Goal: Task Accomplishment & Management: Manage account settings

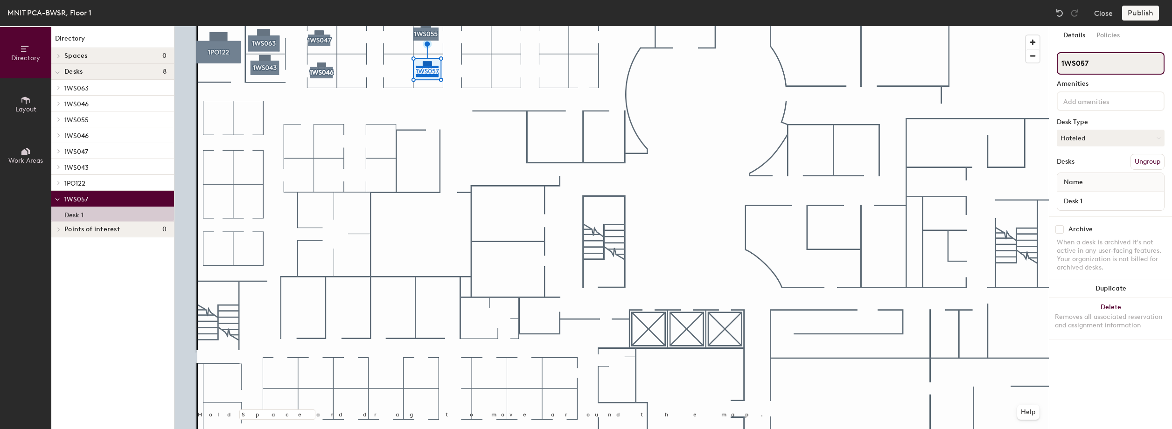
click at [1109, 59] on input "1WS057" at bounding box center [1110, 63] width 108 height 22
click at [1109, 60] on input "1WS057" at bounding box center [1110, 63] width 108 height 22
click at [1109, 59] on input "1WS057" at bounding box center [1110, 63] width 108 height 22
type input "1WS054"
click at [1150, 163] on button "Ungroup" at bounding box center [1147, 162] width 34 height 16
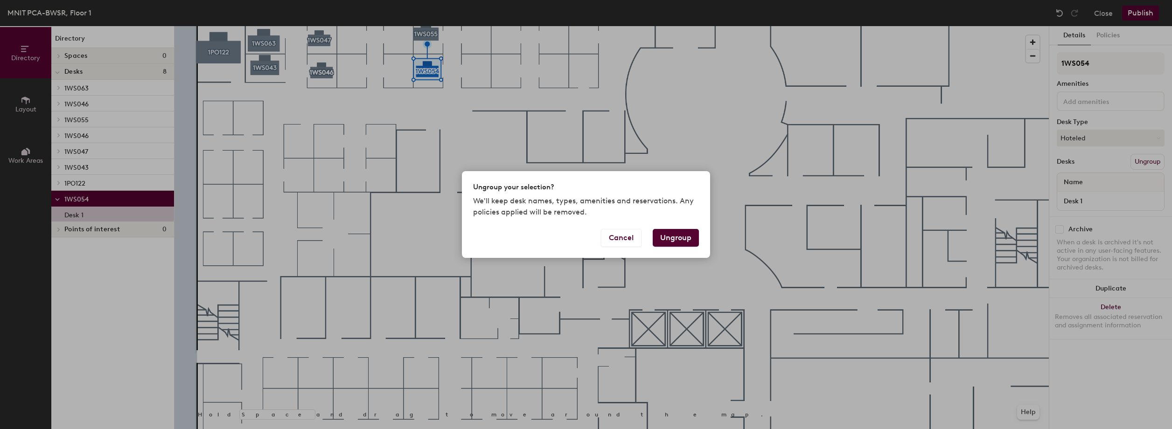
click at [1150, 163] on div "Ungroup your selection? We'll keep desk names, types, amenities and reservation…" at bounding box center [586, 214] width 1172 height 429
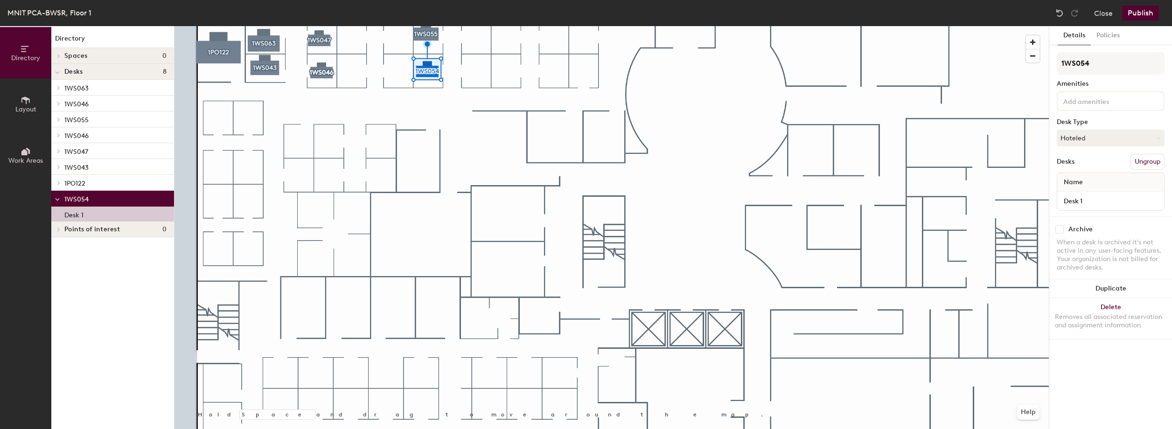
click at [1150, 163] on button "Ungroup" at bounding box center [1147, 162] width 34 height 16
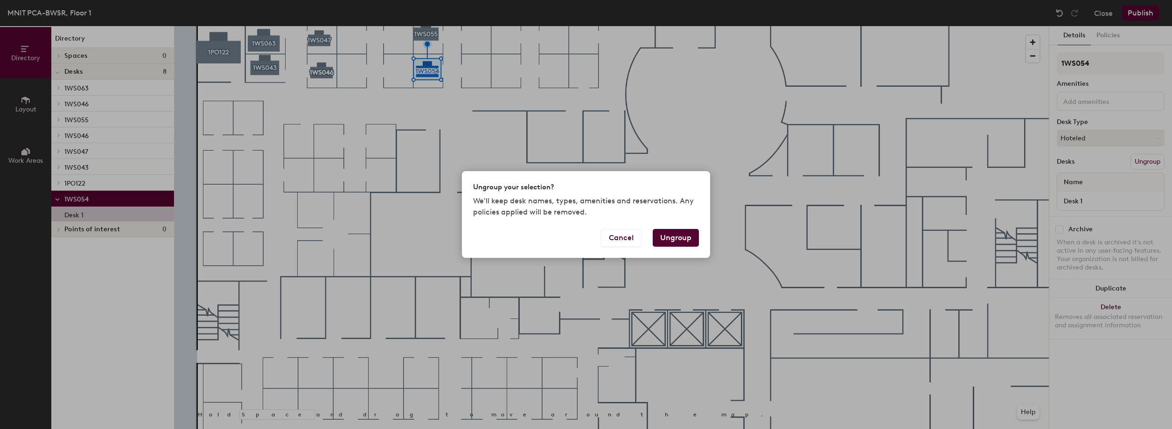
click at [674, 239] on button "Ungroup" at bounding box center [675, 238] width 46 height 18
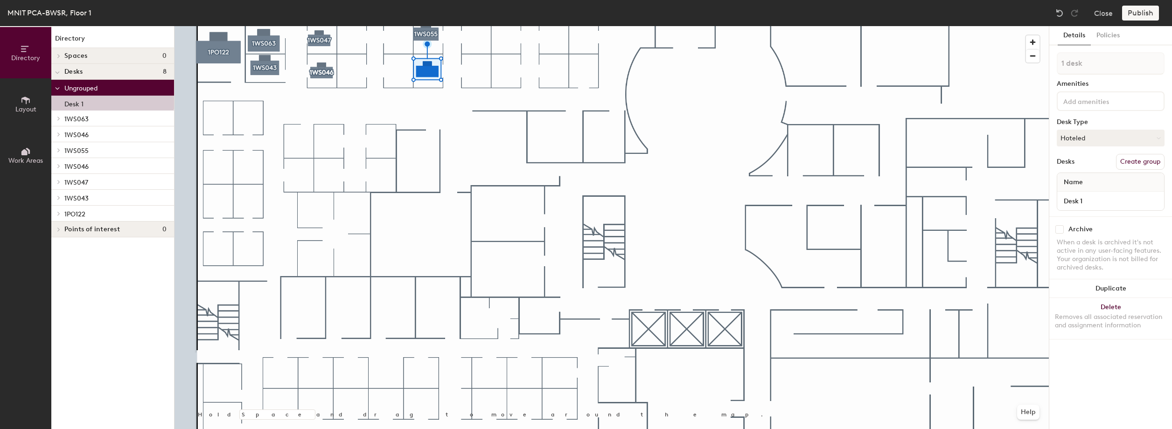
click at [1147, 160] on button "Create group" at bounding box center [1140, 162] width 49 height 16
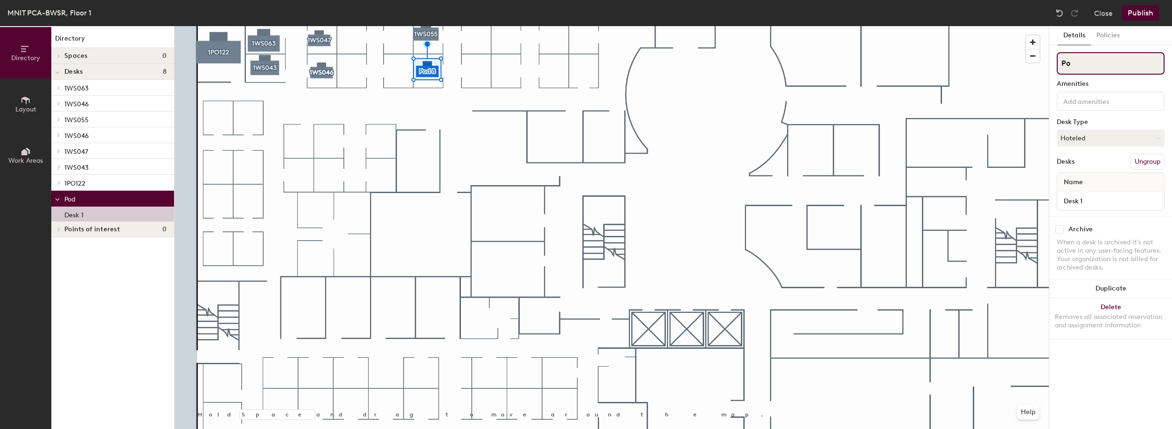
paste input "1WS054"
type input "P"
paste input "1WS054"
type input "1WS054"
click at [1106, 38] on button "Policies" at bounding box center [1107, 35] width 35 height 19
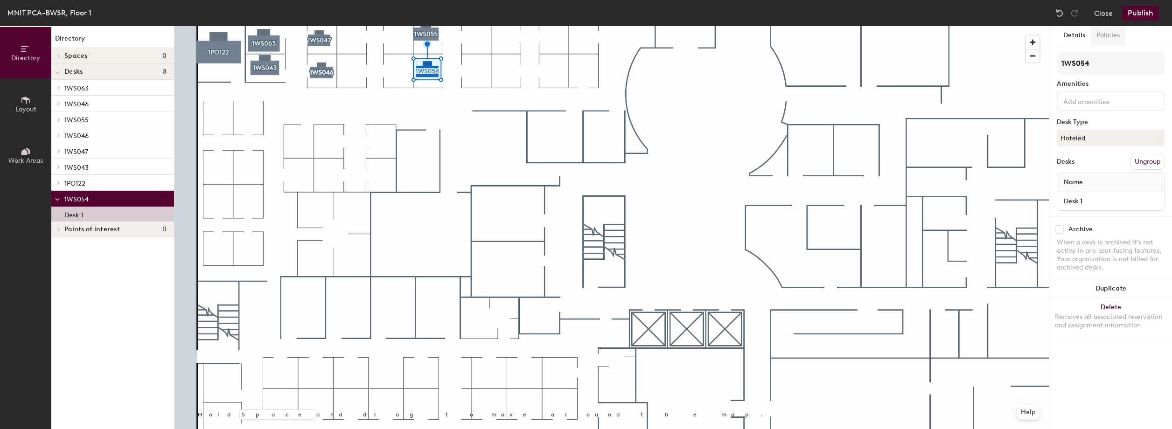
click at [1106, 38] on button "Policies" at bounding box center [1107, 35] width 35 height 19
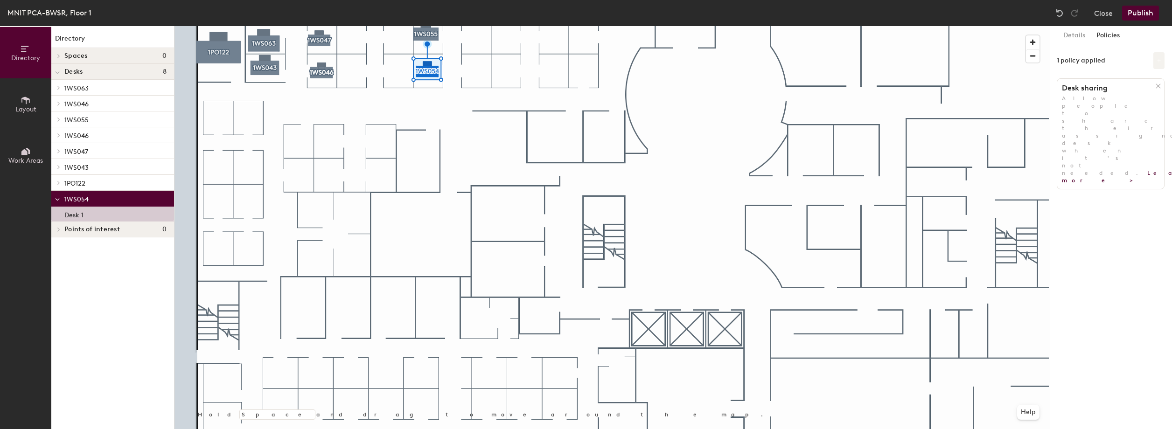
click at [1158, 61] on icon at bounding box center [1159, 61] width 4 height 4
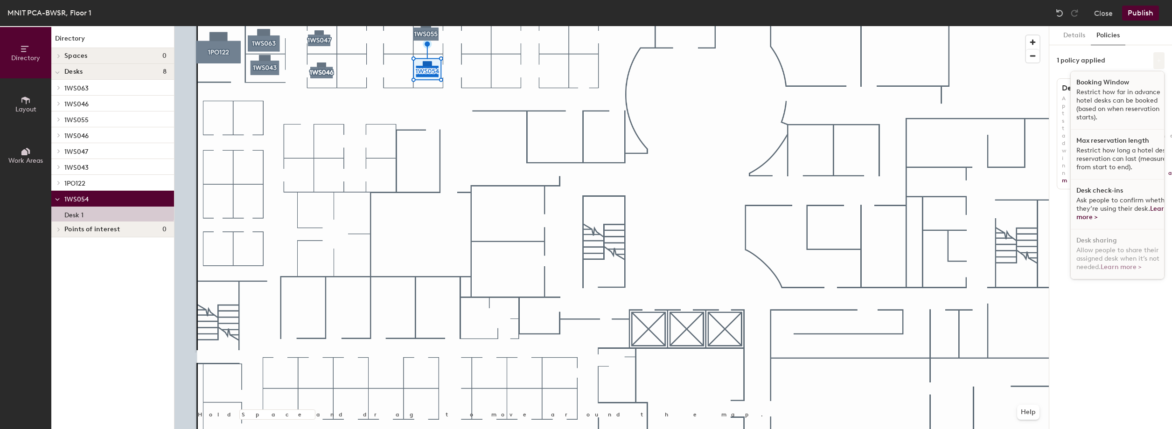
click at [1158, 61] on icon at bounding box center [1159, 61] width 4 height 4
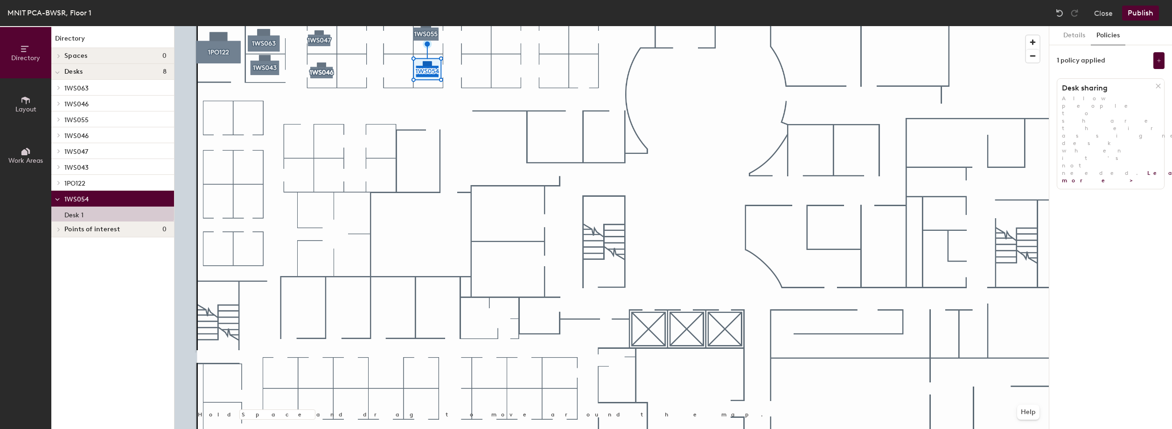
click at [1156, 85] on icon at bounding box center [1157, 86] width 7 height 7
click at [1120, 104] on button "Add policy" at bounding box center [1110, 106] width 45 height 15
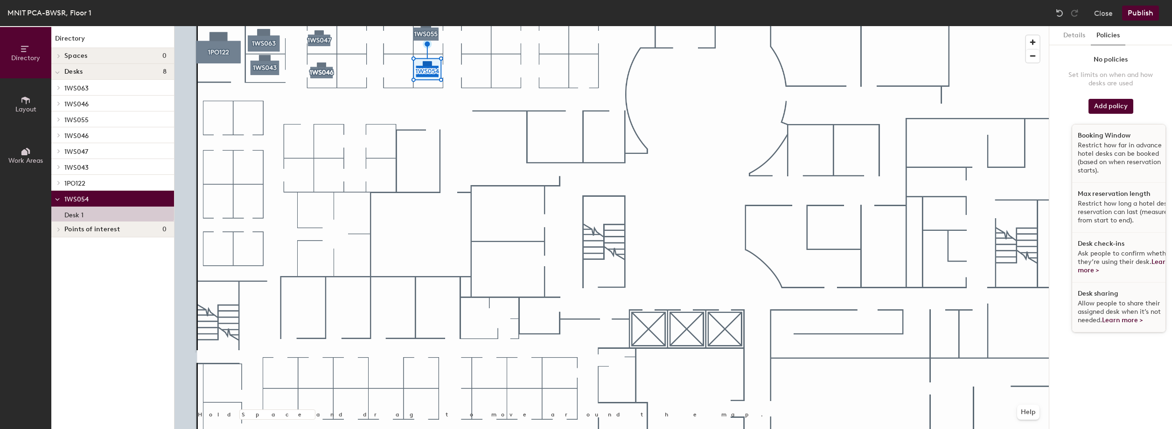
click at [1104, 144] on p "Restrict how far in advance hotel desks can be booked (based on when reservatio…" at bounding box center [1125, 158] width 96 height 34
click at [1104, 144] on div "Details Policies No policies Set limits on when and how desks are used Add poli…" at bounding box center [1110, 227] width 123 height 403
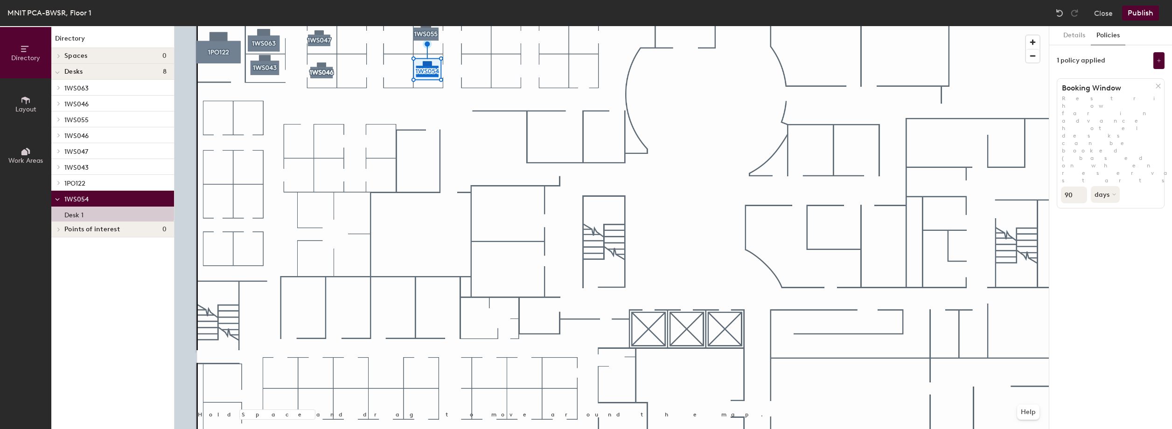
drag, startPoint x: 1104, startPoint y: 144, endPoint x: 1077, endPoint y: 132, distance: 29.3
click at [1077, 187] on input "90" at bounding box center [1074, 195] width 26 height 17
type input "9"
type input "30"
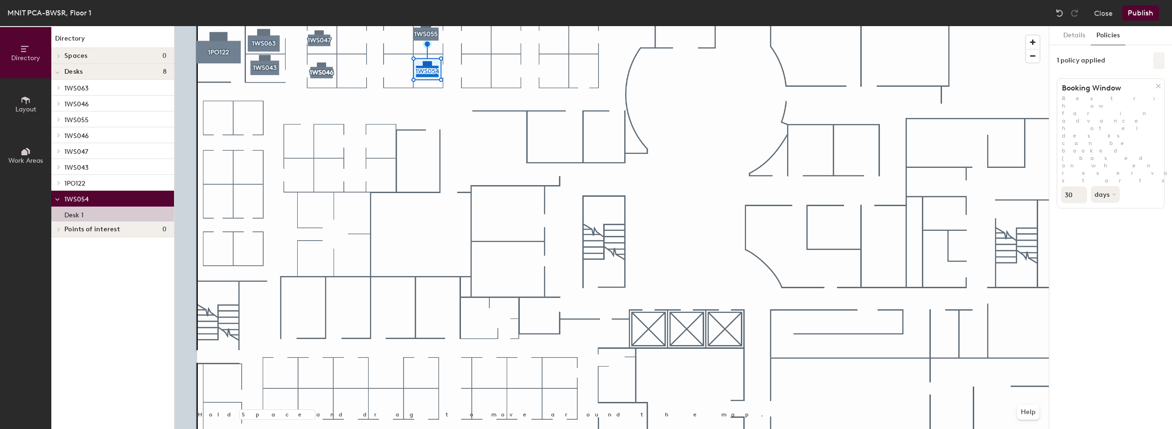
click at [1157, 64] on button at bounding box center [1158, 60] width 11 height 17
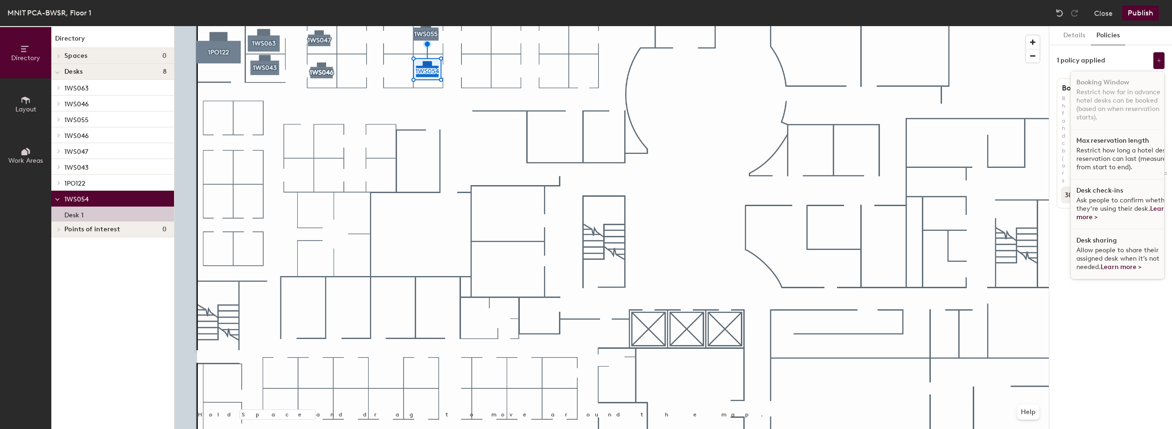
click at [1126, 199] on span "Ask people to confirm whether they’re using their desk. Learn more >" at bounding box center [1123, 208] width 94 height 25
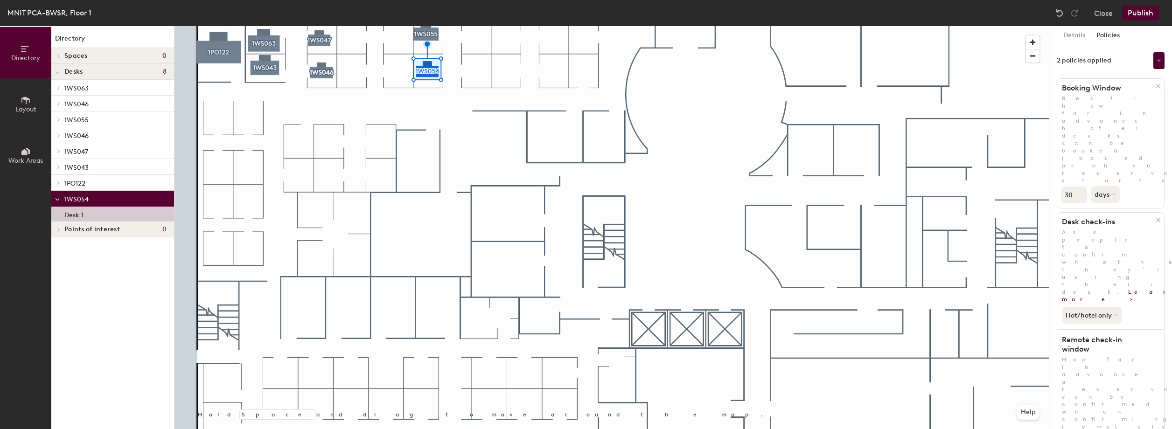
type input "2"
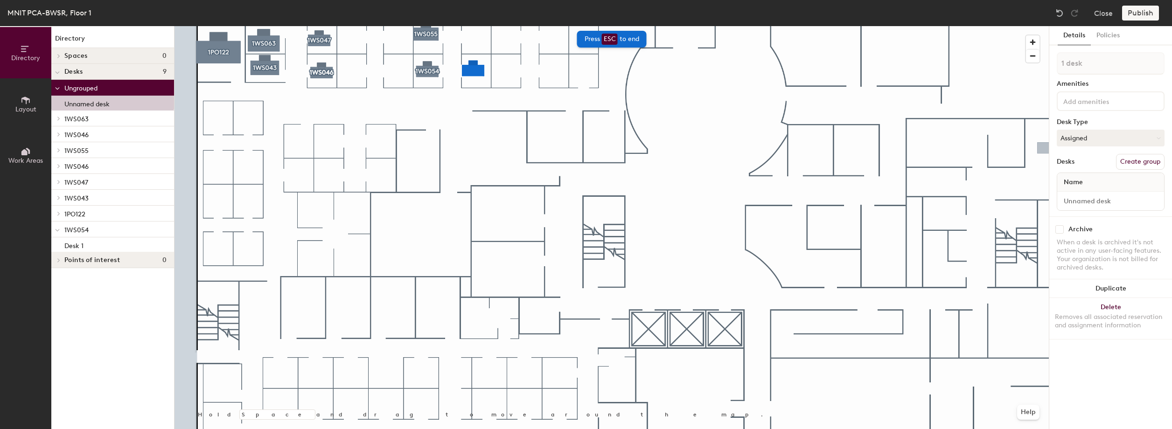
click at [1133, 160] on button "Create group" at bounding box center [1140, 162] width 49 height 16
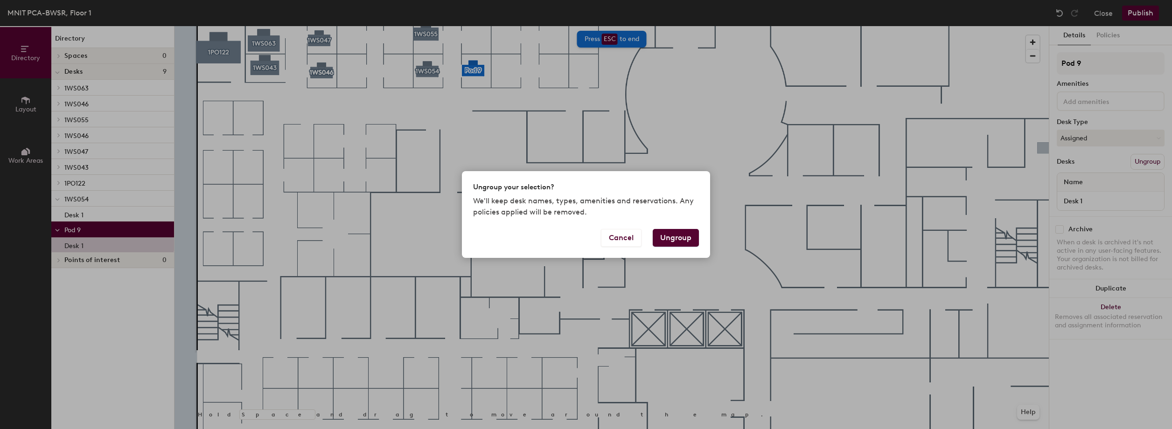
click at [684, 243] on button "Ungroup" at bounding box center [675, 238] width 46 height 18
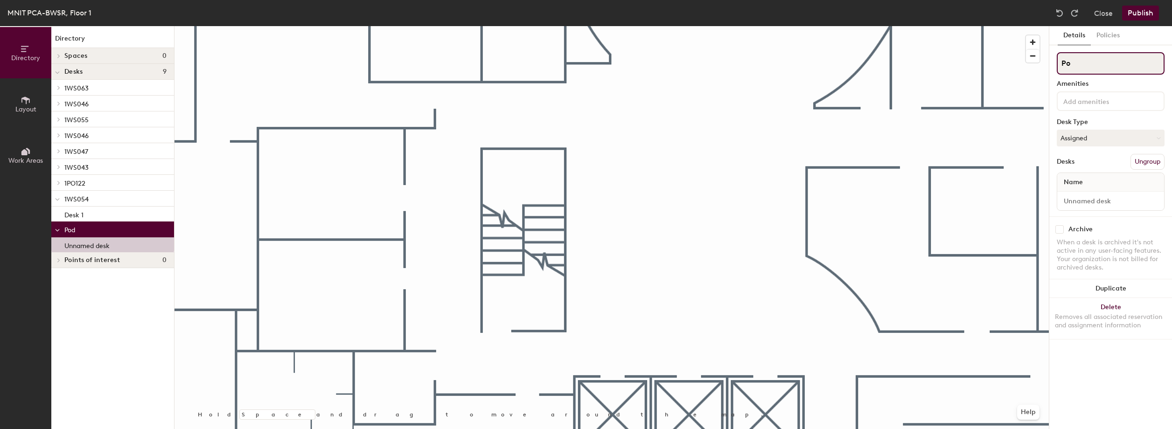
type input "P"
paste input "1WS057"
type input "1WS057"
click at [1102, 36] on button "Policies" at bounding box center [1107, 35] width 35 height 19
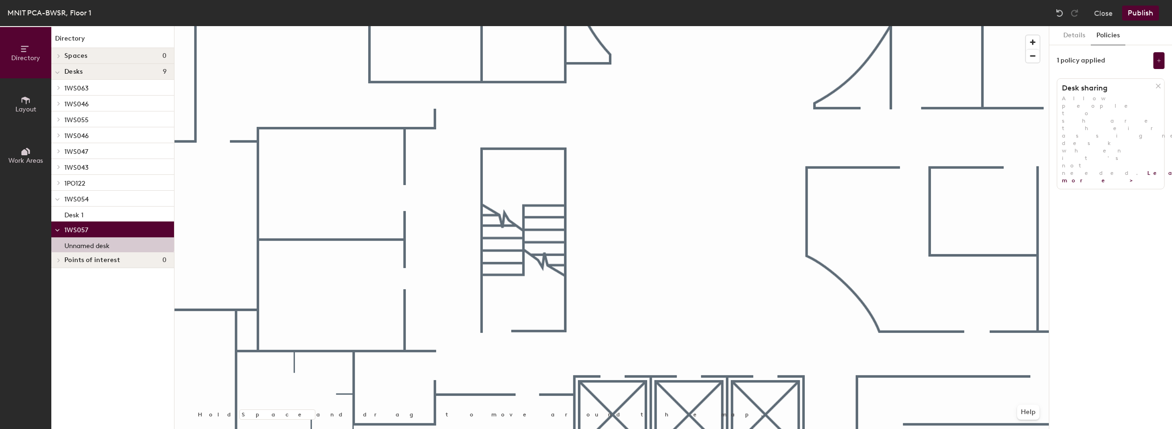
click at [1102, 36] on button "Policies" at bounding box center [1107, 35] width 35 height 19
click at [1158, 87] on icon at bounding box center [1158, 86] width 4 height 4
click at [1121, 104] on button "Add policy" at bounding box center [1110, 106] width 45 height 15
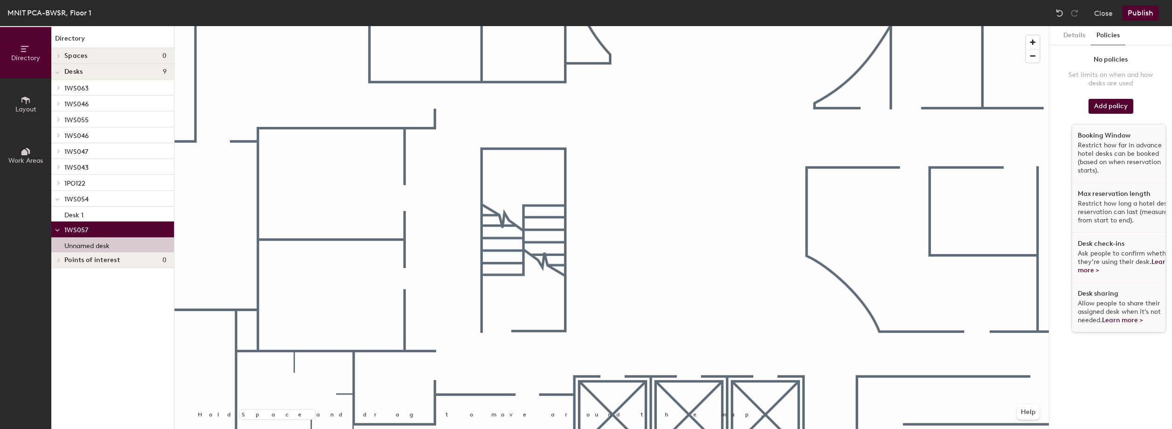
click at [1107, 149] on p "Restrict how far in advance hotel desks can be booked (based on when reservatio…" at bounding box center [1125, 158] width 96 height 34
click at [1107, 149] on div "Details Policies No policies Set limits on when and how desks are used Add poli…" at bounding box center [1110, 227] width 123 height 403
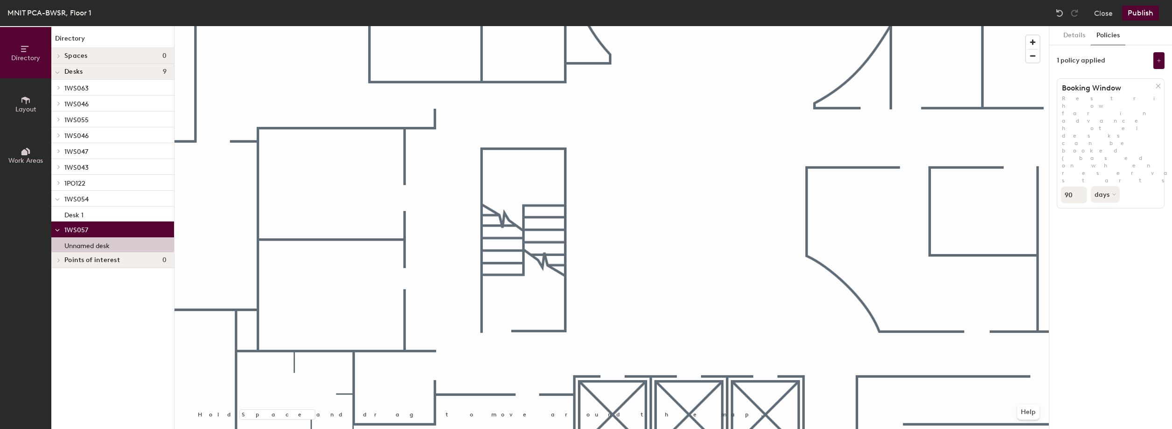
drag, startPoint x: 1107, startPoint y: 149, endPoint x: 1077, endPoint y: 127, distance: 36.4
click at [1077, 187] on input "90" at bounding box center [1074, 195] width 26 height 17
type input "9"
type input "30"
click at [1157, 62] on icon at bounding box center [1158, 60] width 5 height 5
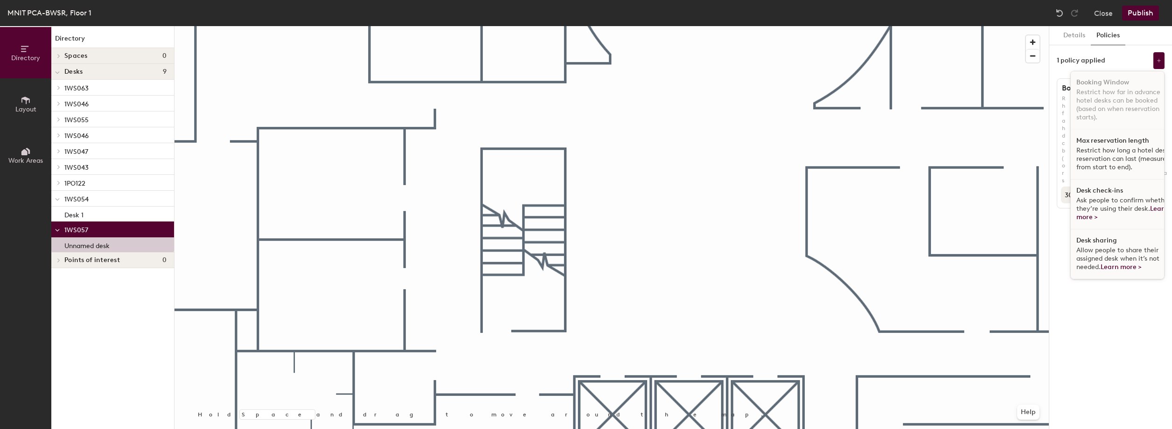
click at [1113, 194] on div "Desk check-ins Ask people to confirm whether they’re using their desk. Learn mo…" at bounding box center [1123, 205] width 107 height 50
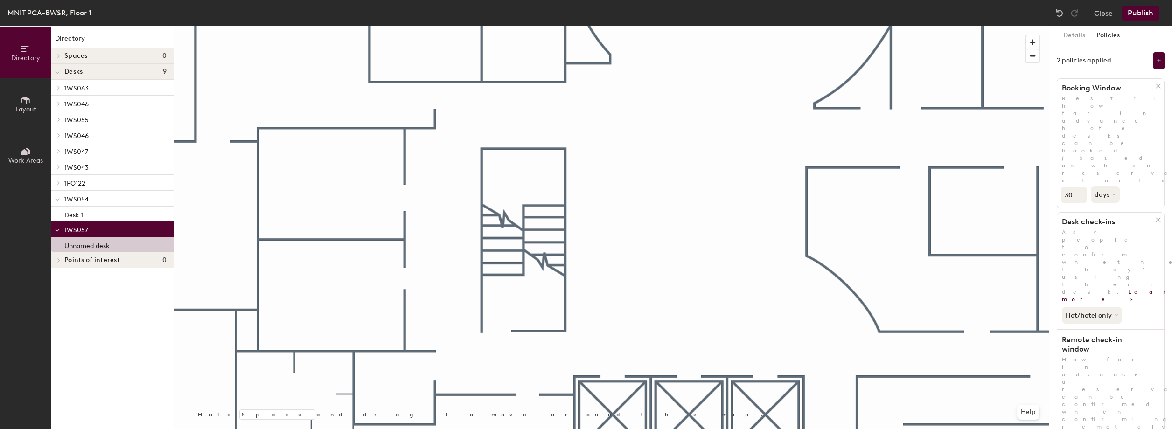
type input "2"
click at [1105, 16] on button "Close" at bounding box center [1103, 13] width 19 height 15
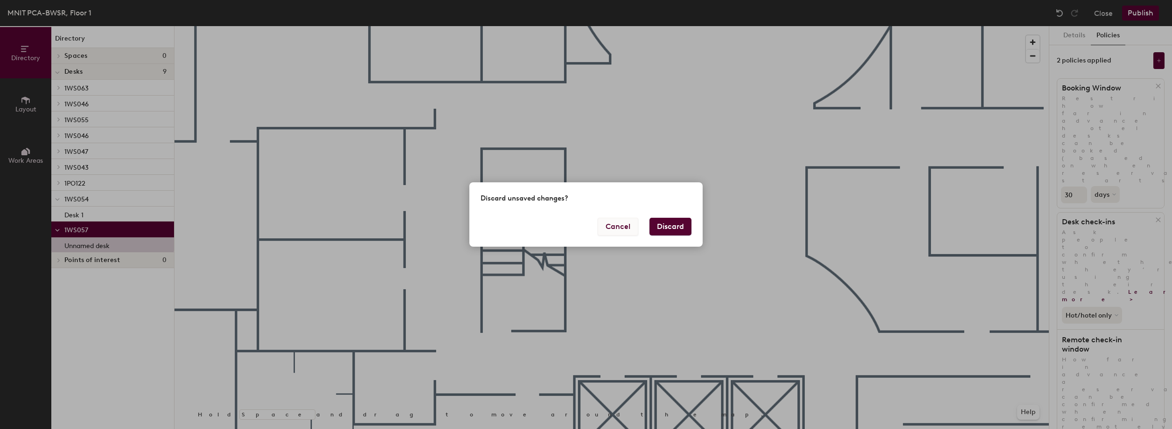
click at [630, 228] on button "Cancel" at bounding box center [617, 227] width 41 height 18
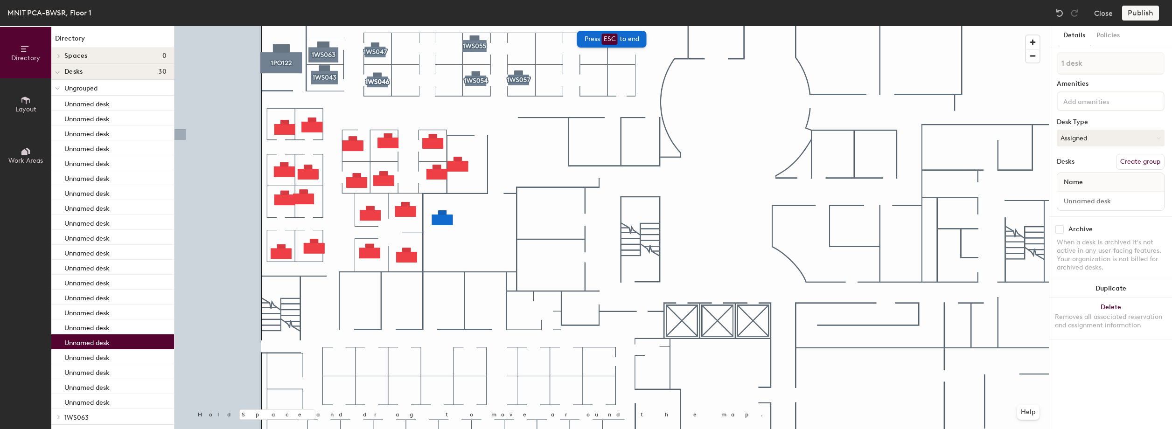
click at [34, 95] on button "Layout" at bounding box center [25, 103] width 51 height 51
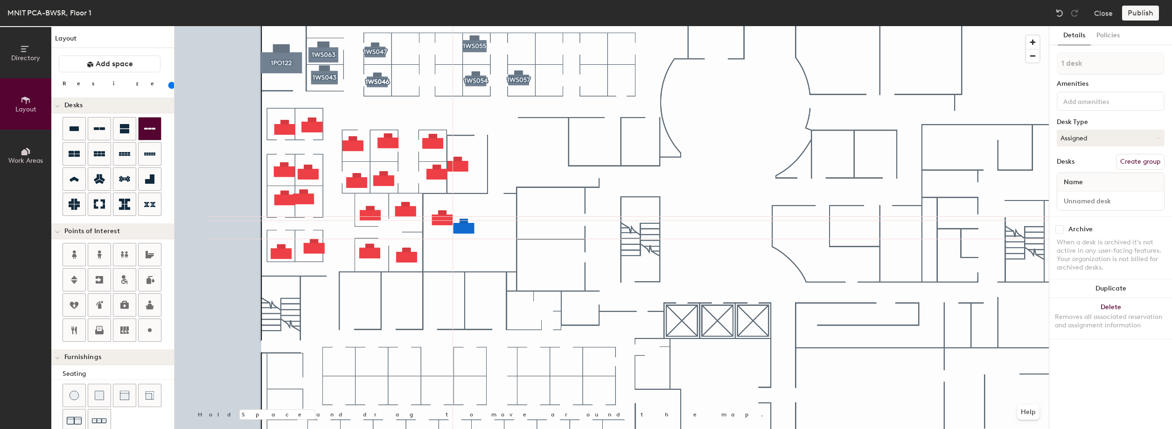
click at [442, 26] on div at bounding box center [611, 26] width 874 height 0
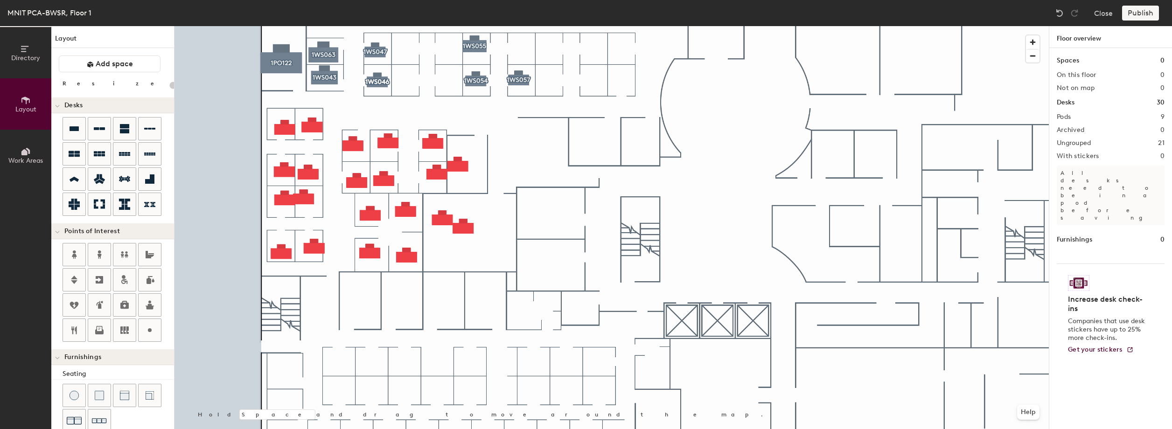
drag, startPoint x: 139, startPoint y: 125, endPoint x: 464, endPoint y: 217, distance: 337.0
click at [464, 26] on div at bounding box center [611, 26] width 874 height 0
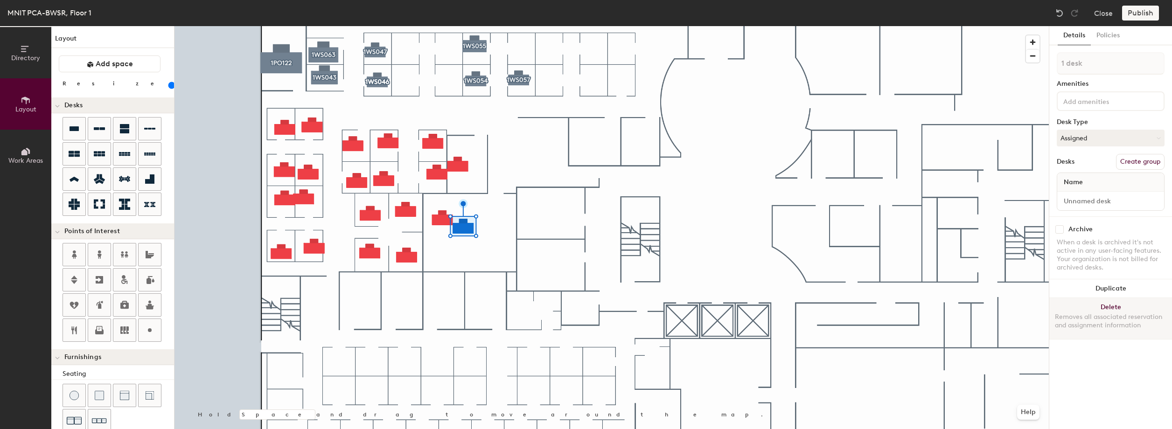
click at [1095, 303] on button "Delete Removes all associated reservation and assignment information" at bounding box center [1110, 318] width 123 height 41
drag, startPoint x: 101, startPoint y: 86, endPoint x: 113, endPoint y: 86, distance: 12.6
click at [169, 86] on input "range" at bounding box center [169, 85] width 0 height 7
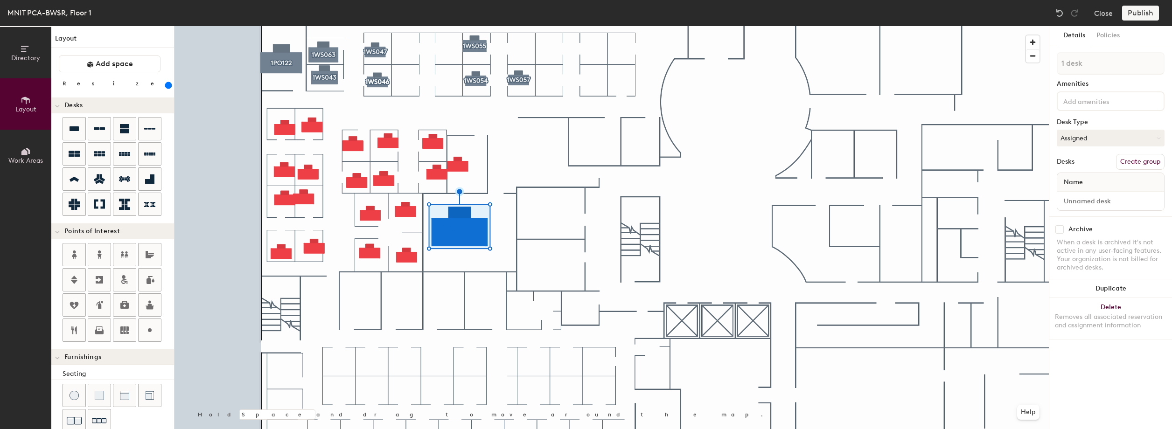
drag, startPoint x: 112, startPoint y: 85, endPoint x: 131, endPoint y: 87, distance: 18.7
click at [169, 87] on input "range" at bounding box center [169, 85] width 0 height 7
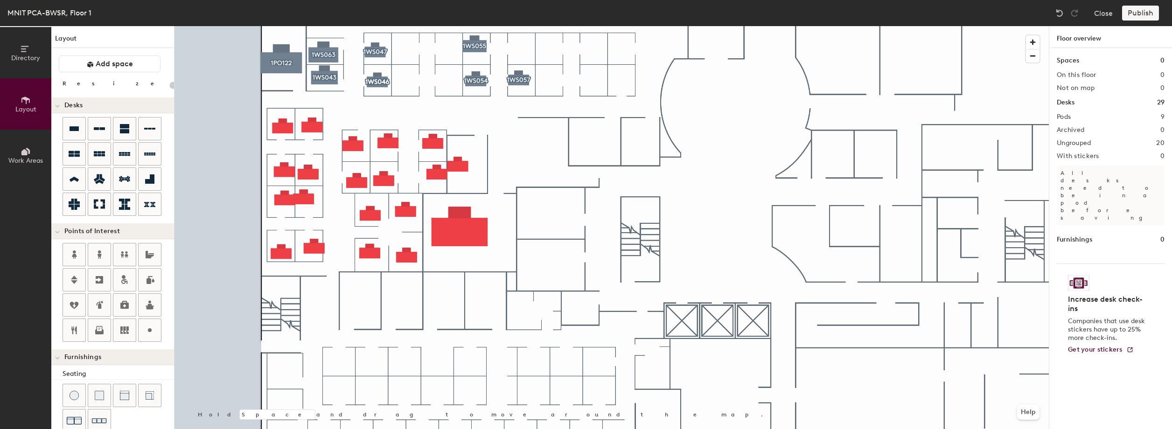
type input "140"
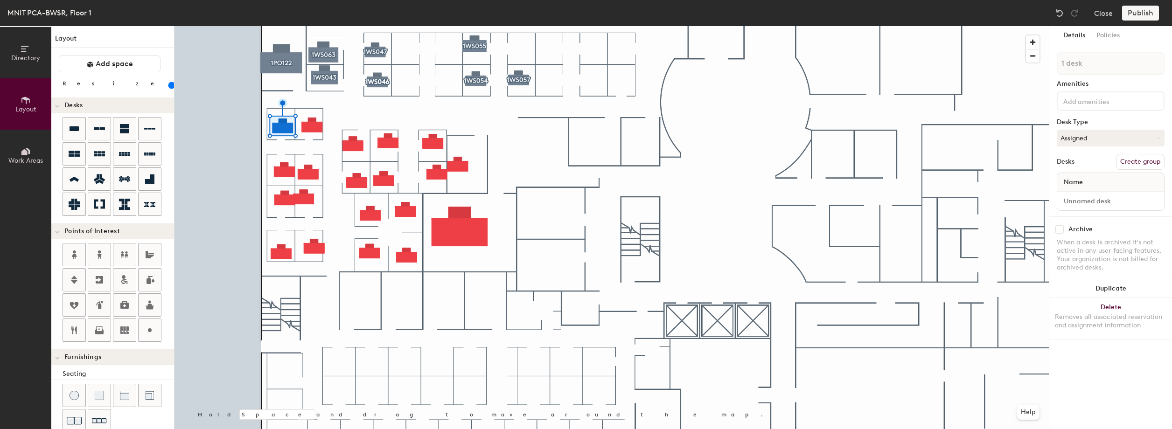
click at [1147, 161] on button "Create group" at bounding box center [1140, 162] width 49 height 16
type input "P"
type input "1WS041"
click at [1101, 136] on button "Assigned" at bounding box center [1110, 138] width 108 height 17
click at [1108, 36] on button "Policies" at bounding box center [1107, 35] width 35 height 19
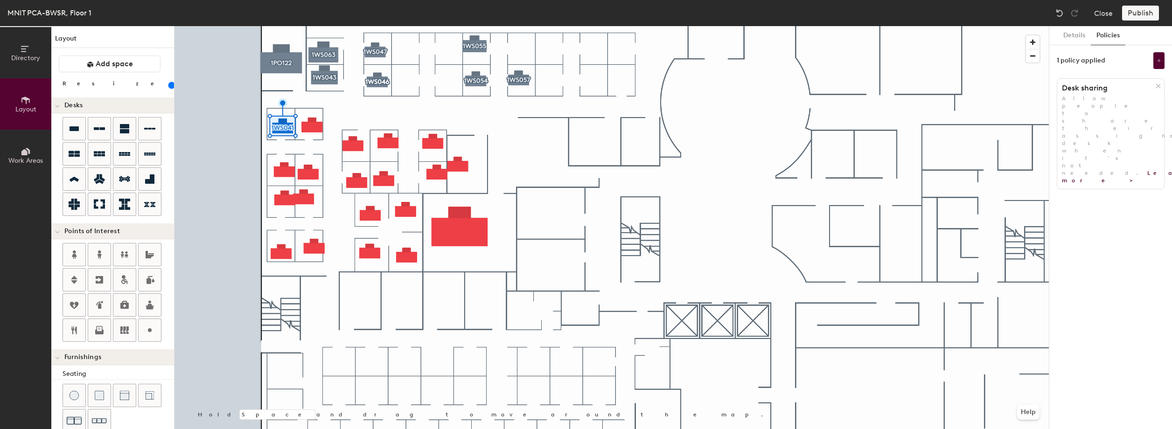
click at [1157, 87] on icon at bounding box center [1157, 86] width 7 height 7
click at [1114, 104] on button "Add policy" at bounding box center [1110, 106] width 45 height 15
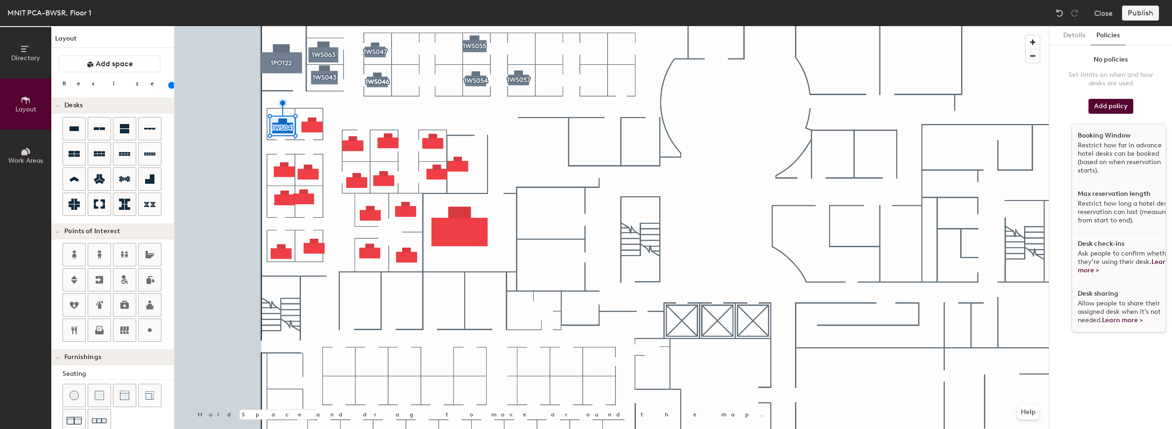
click at [1093, 138] on h1 "Booking Window" at bounding box center [1103, 135] width 53 height 7
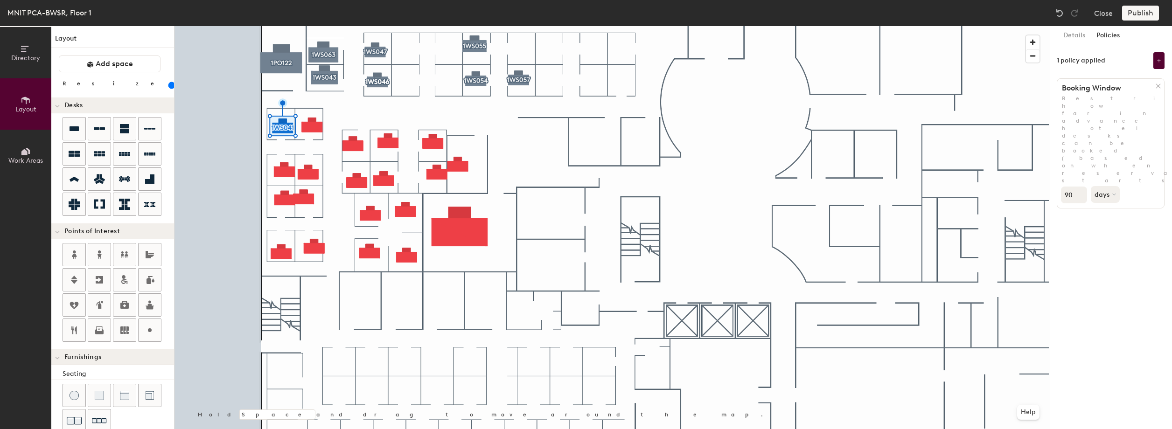
click at [1072, 187] on input "90" at bounding box center [1074, 195] width 26 height 17
type input "9"
type input "30"
click at [1159, 63] on button at bounding box center [1158, 60] width 11 height 17
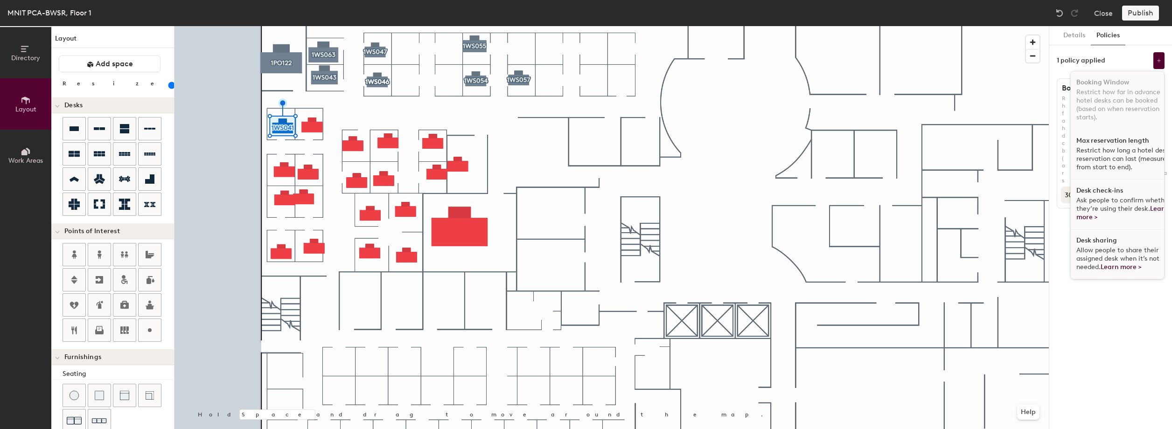
click at [1103, 194] on div "Desk check-ins Ask people to confirm whether they’re using their desk. Learn mo…" at bounding box center [1123, 205] width 107 height 50
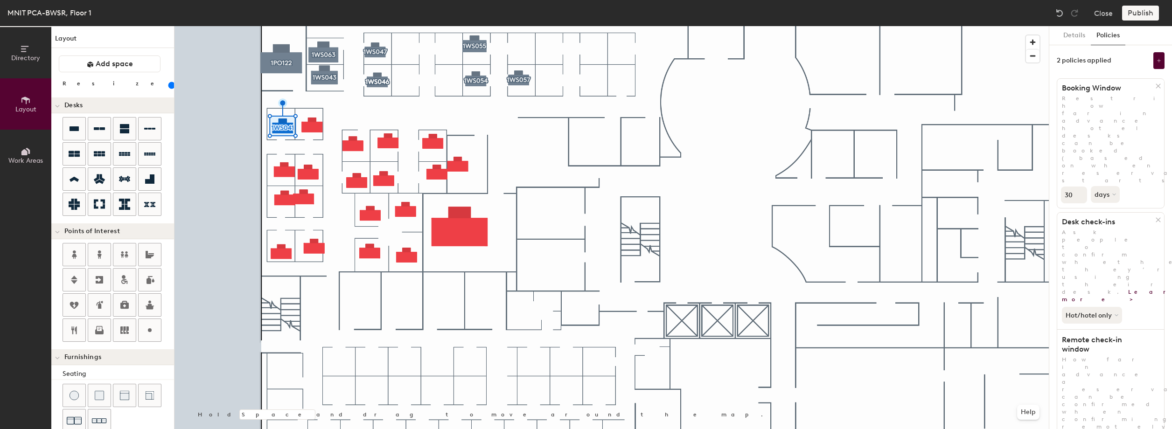
type input "2"
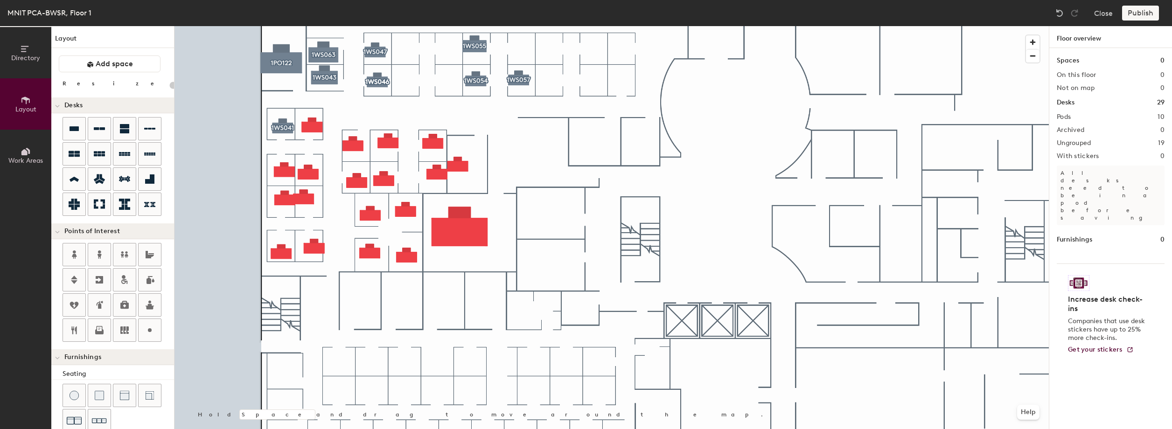
type input "20"
click at [18, 147] on button "Work Areas" at bounding box center [25, 155] width 51 height 51
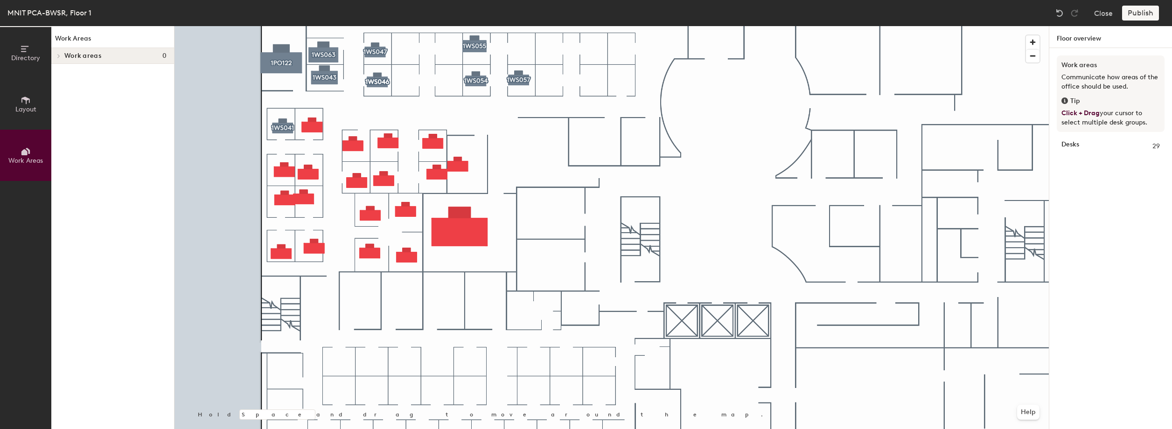
click at [55, 55] on span at bounding box center [58, 56] width 8 height 5
click at [31, 55] on span "Directory" at bounding box center [25, 58] width 29 height 8
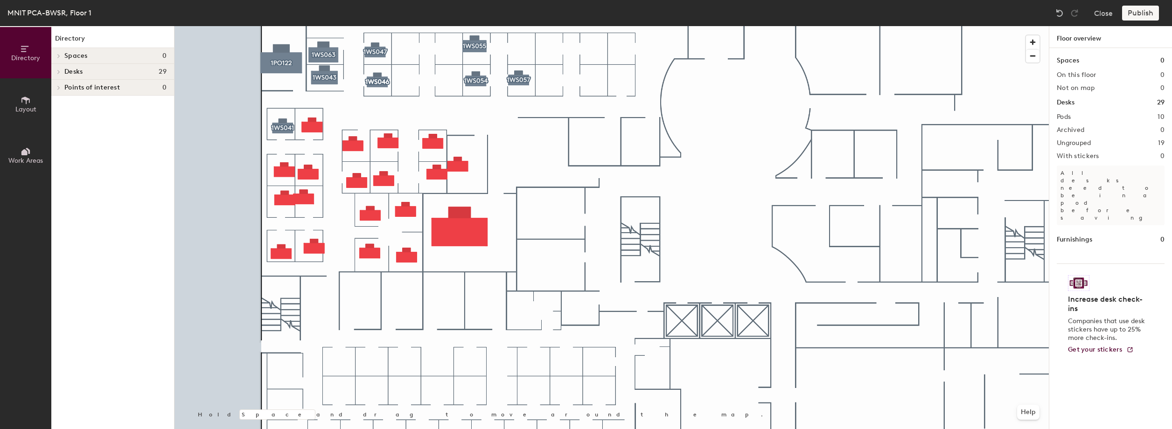
click at [58, 70] on icon at bounding box center [59, 72] width 2 height 4
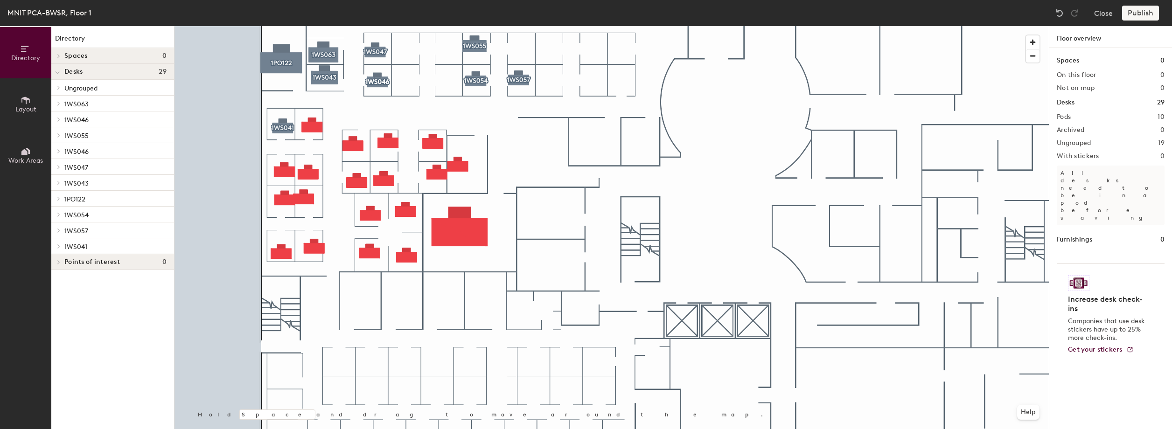
click at [58, 70] on span at bounding box center [57, 73] width 5 height 8
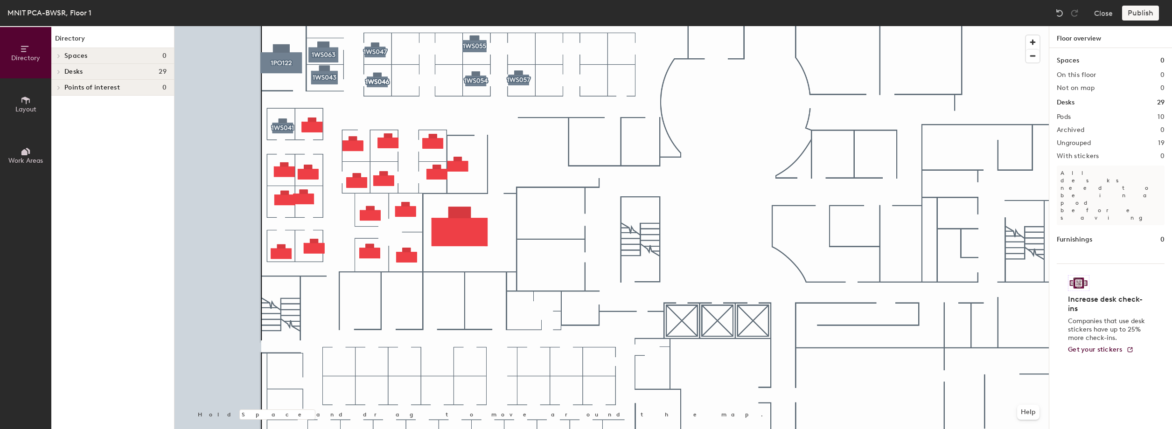
click at [58, 70] on icon at bounding box center [59, 72] width 2 height 4
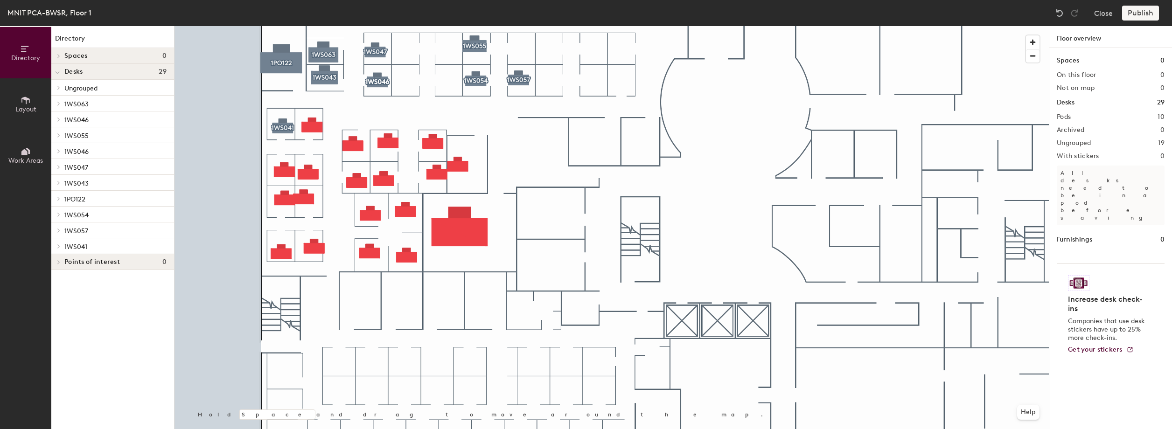
click at [79, 103] on span "1WS063" at bounding box center [76, 104] width 24 height 8
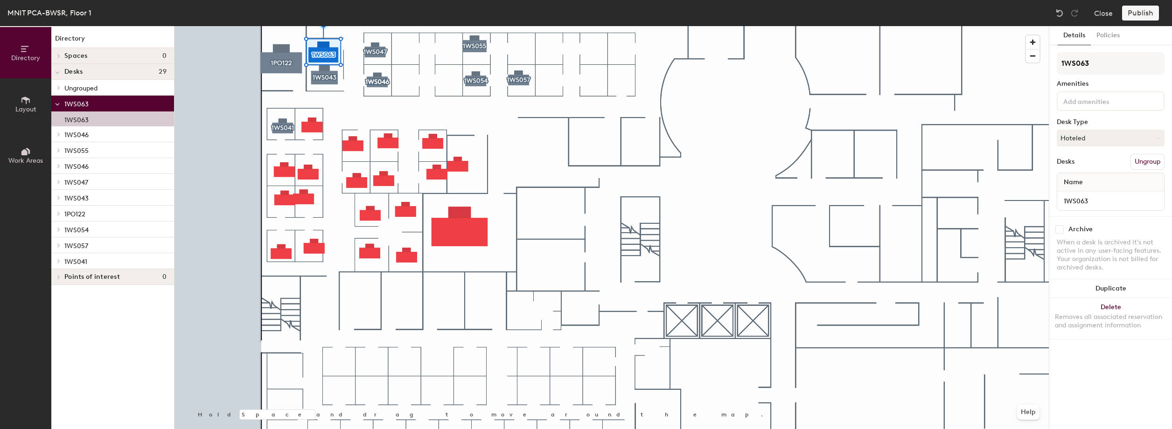
click at [61, 130] on div at bounding box center [57, 133] width 12 height 15
click at [62, 119] on div "1WS063" at bounding box center [112, 118] width 123 height 15
click at [57, 165] on icon at bounding box center [59, 165] width 4 height 5
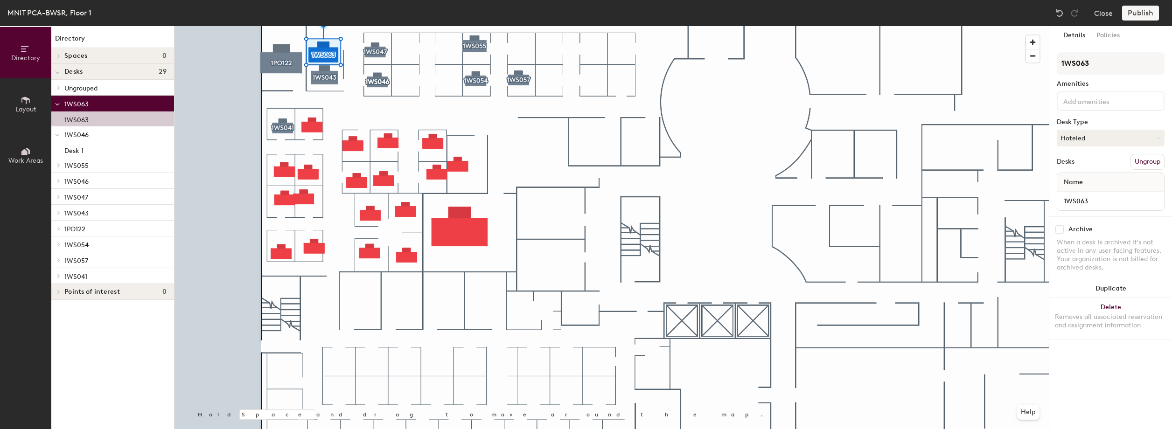
click at [57, 165] on icon at bounding box center [59, 165] width 4 height 5
click at [90, 166] on p "1WS055" at bounding box center [115, 165] width 102 height 12
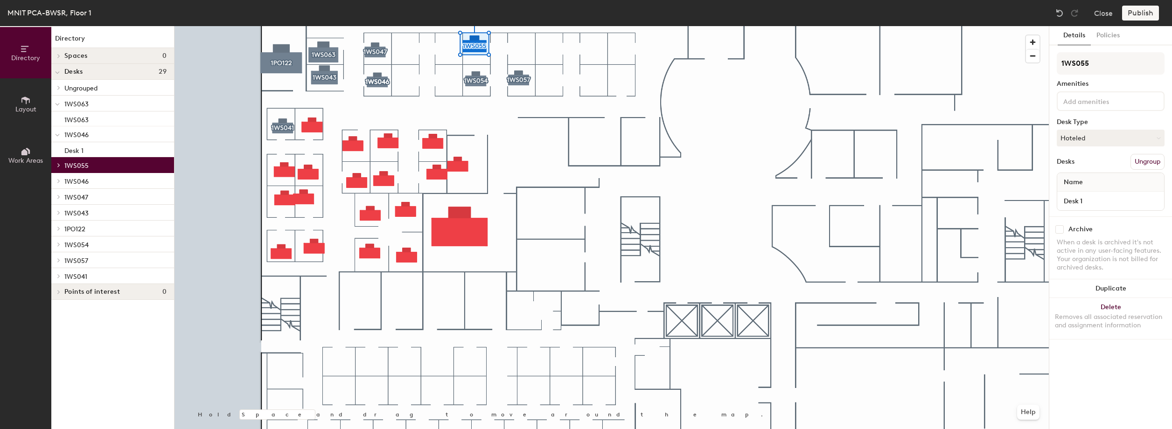
click at [86, 276] on span "1WS041" at bounding box center [75, 277] width 23 height 8
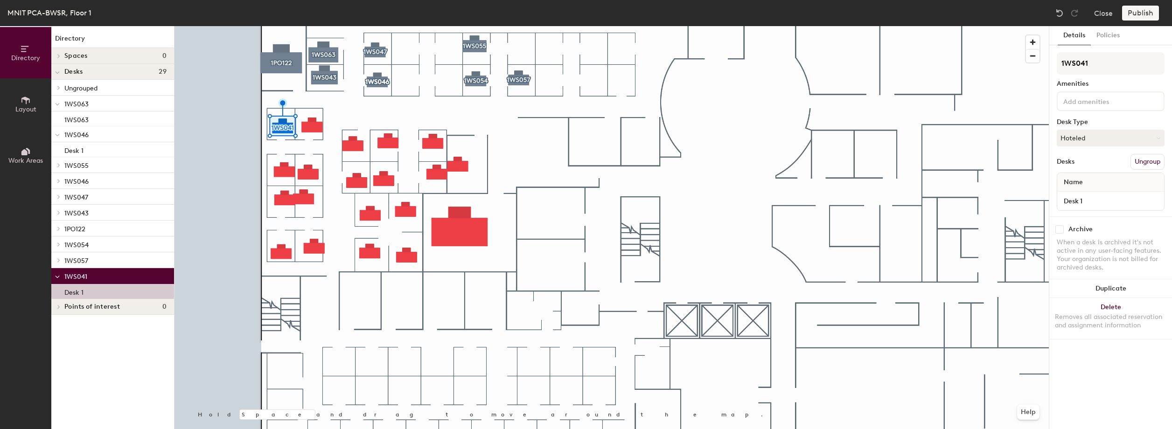
click at [92, 259] on p "1WS057" at bounding box center [115, 260] width 102 height 12
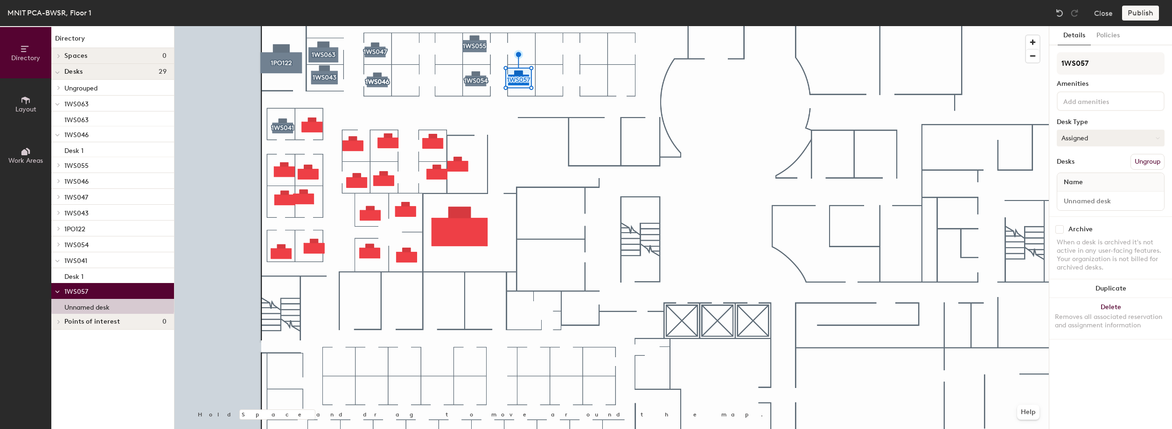
click at [1109, 138] on button "Assigned" at bounding box center [1110, 138] width 108 height 17
click at [1086, 196] on div "Hoteled" at bounding box center [1103, 195] width 93 height 14
click at [102, 263] on p "1WS041" at bounding box center [115, 260] width 102 height 12
click at [77, 254] on p "1WS057" at bounding box center [115, 260] width 102 height 12
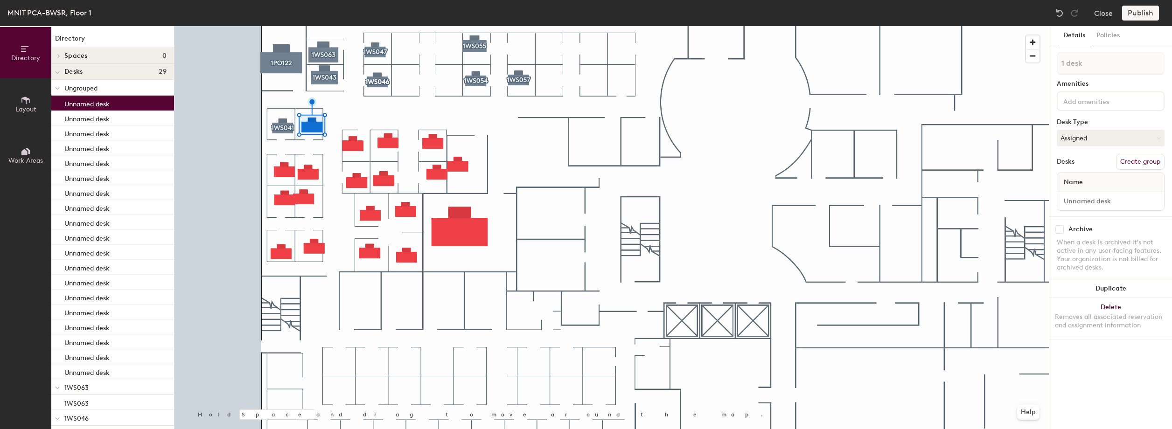
click at [1148, 164] on button "Create group" at bounding box center [1140, 162] width 49 height 16
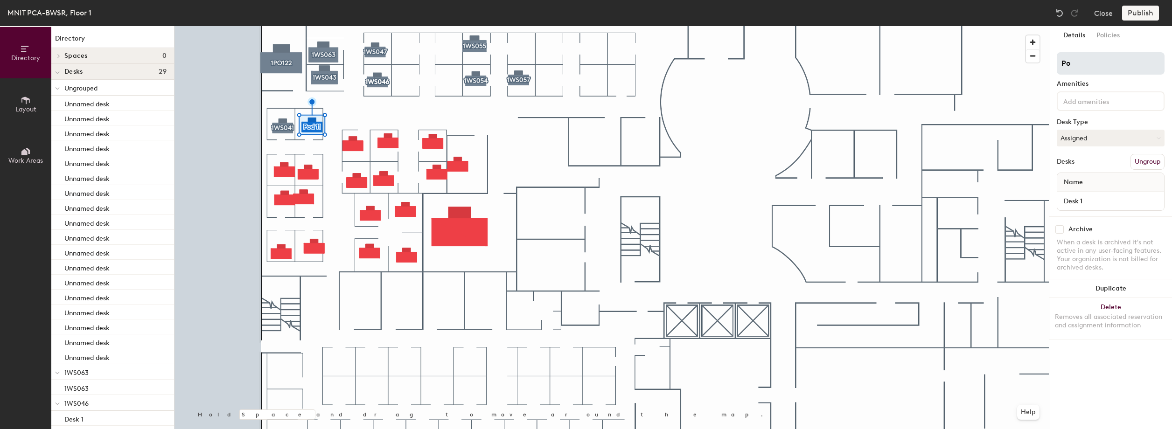
type input "P"
type input "1WS042"
click at [1100, 201] on input "Desk 1" at bounding box center [1110, 200] width 103 height 13
paste input "1WS042"
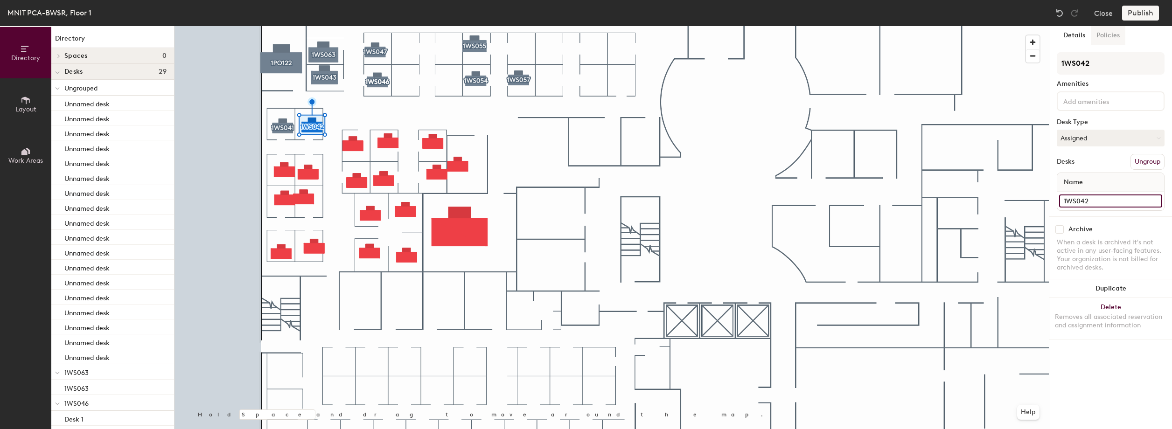
type input "1WS042"
click at [1110, 36] on button "Policies" at bounding box center [1107, 35] width 35 height 19
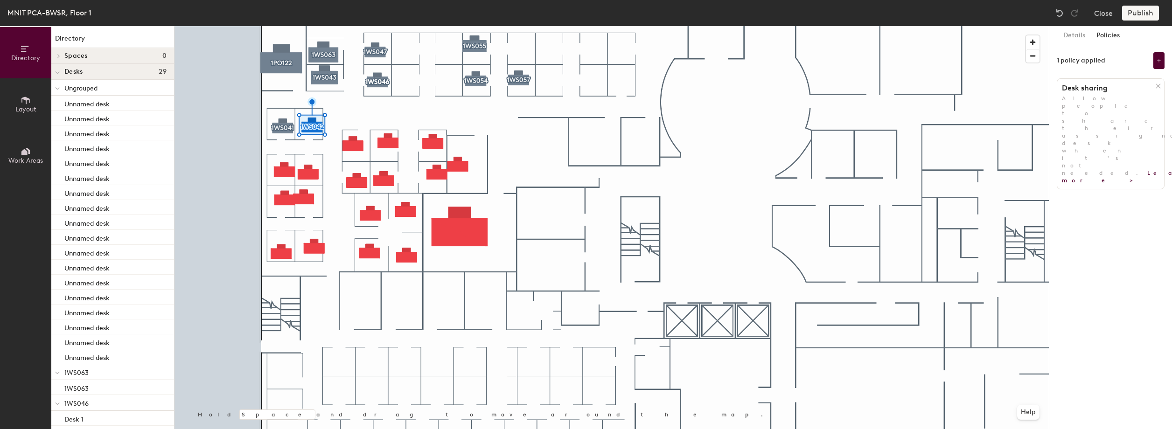
click at [1158, 82] on div at bounding box center [1158, 86] width 9 height 10
click at [1117, 104] on button "Add policy" at bounding box center [1110, 106] width 45 height 15
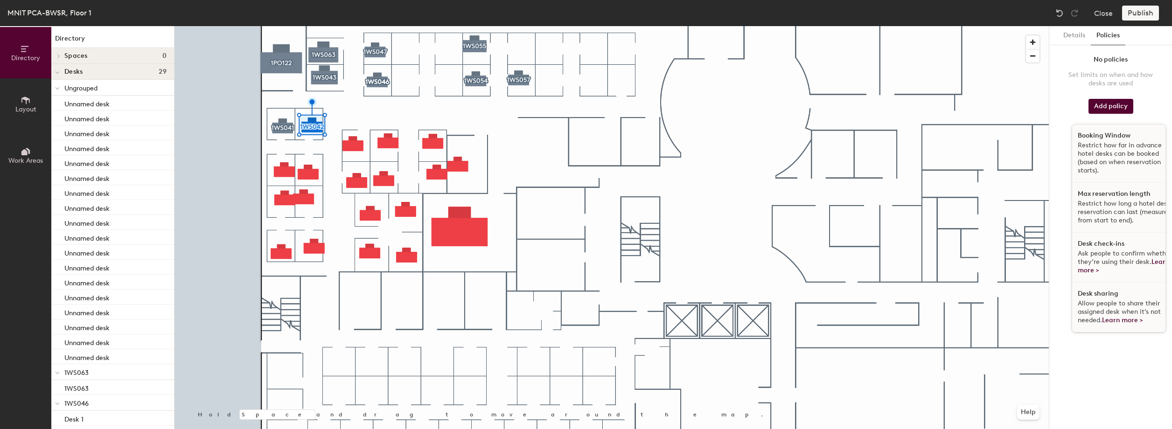
click at [1119, 142] on p "Restrict how far in advance hotel desks can be booked (based on when reservatio…" at bounding box center [1125, 158] width 96 height 34
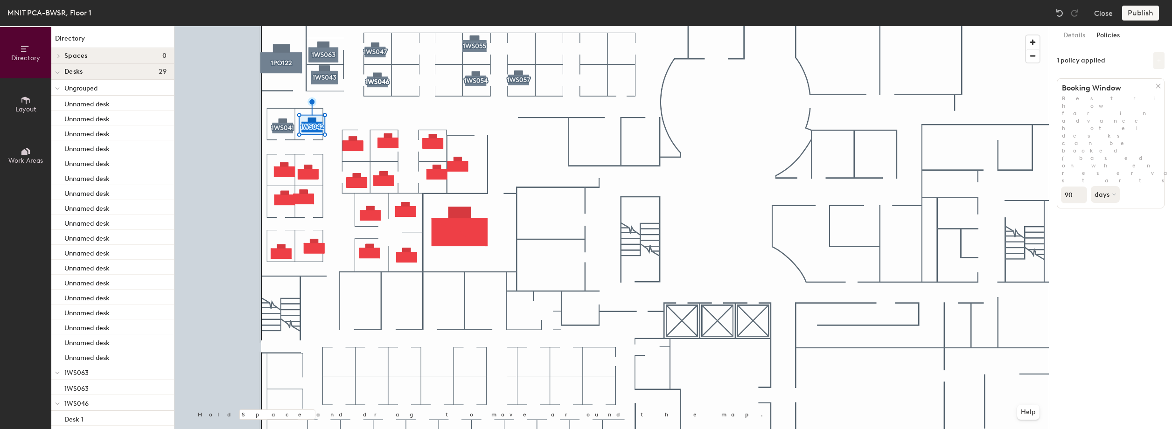
click at [1153, 61] on button at bounding box center [1158, 60] width 11 height 17
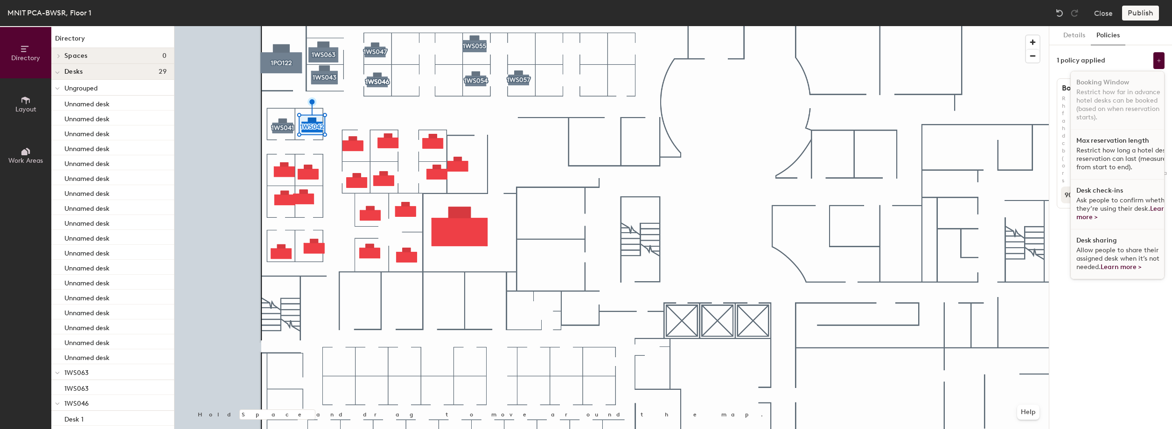
click at [1120, 193] on div "Desk check-ins Ask people to confirm whether they’re using their desk. Learn mo…" at bounding box center [1123, 205] width 107 height 50
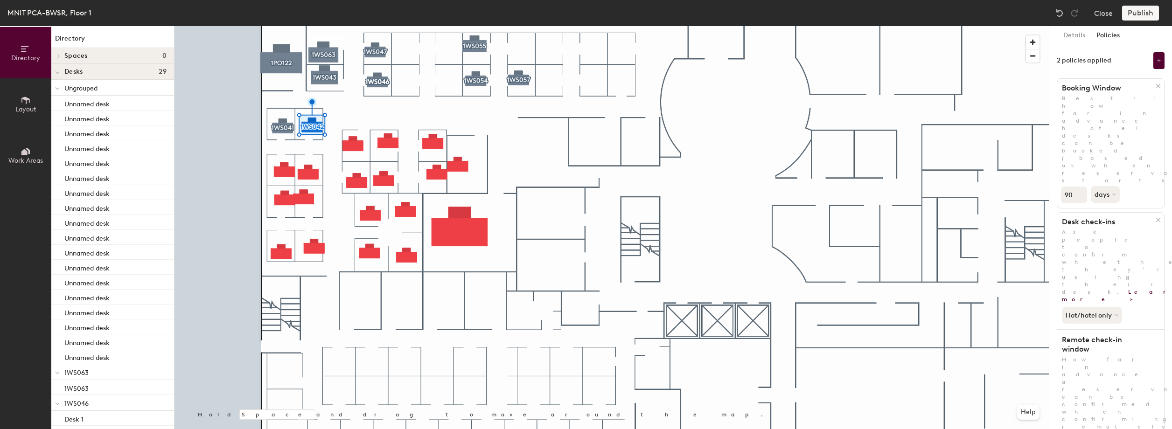
click at [1072, 187] on input "90" at bounding box center [1074, 195] width 26 height 17
type input "9"
type input "30"
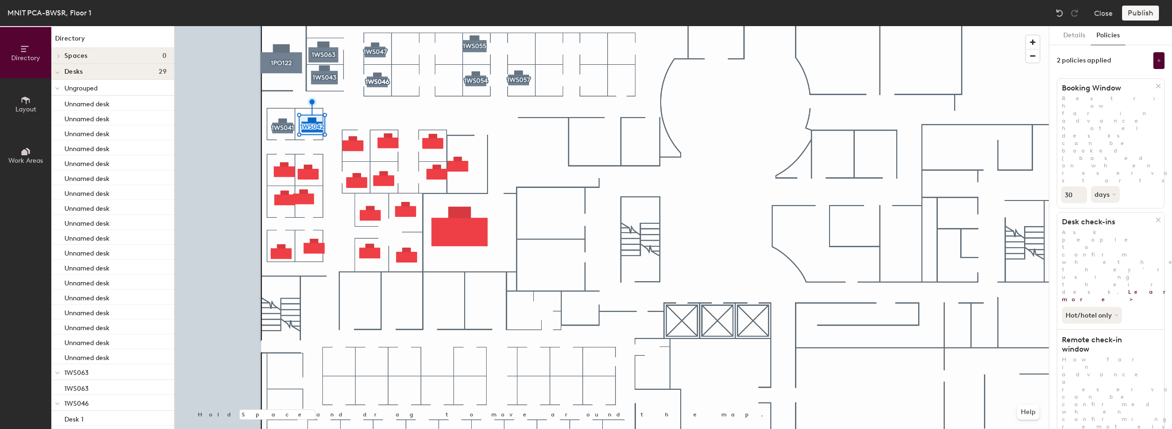
type input "2"
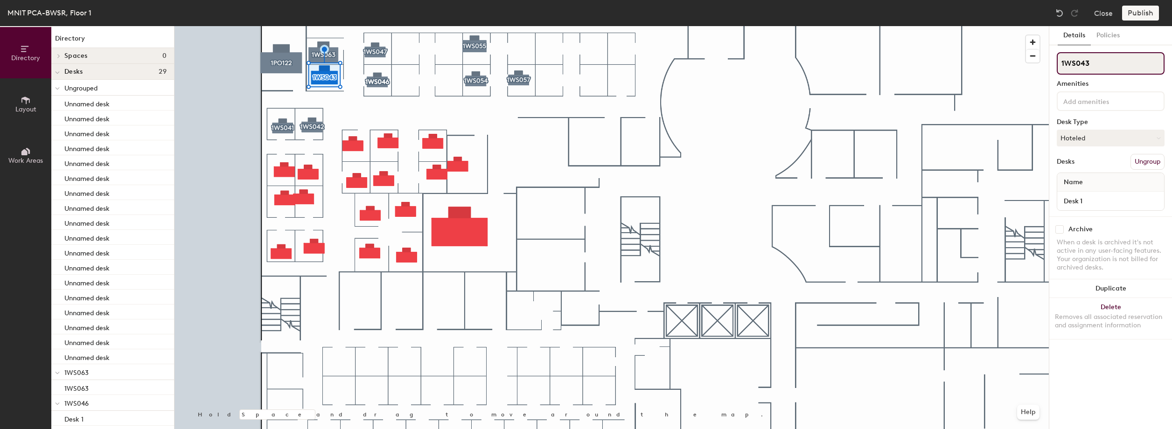
click at [1101, 61] on input "1WS043" at bounding box center [1110, 63] width 108 height 22
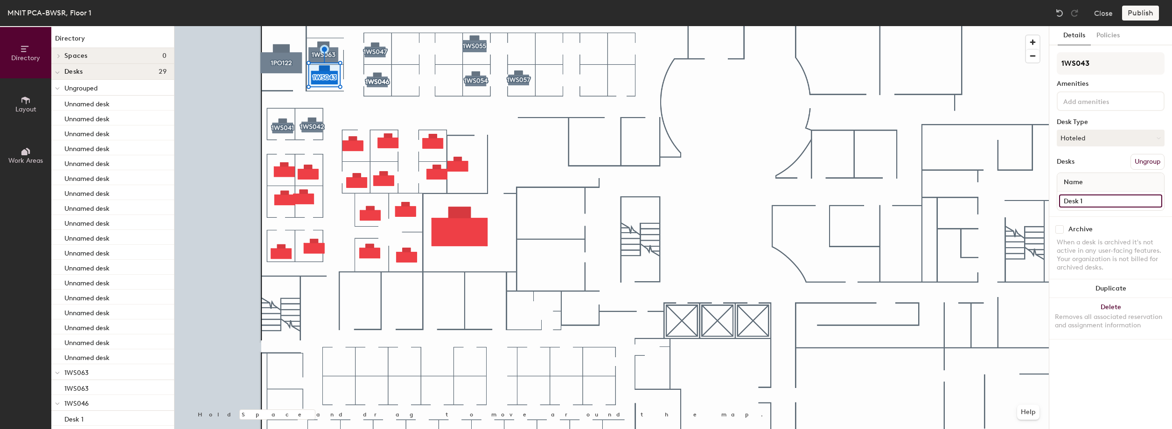
click at [1102, 202] on input "Desk 1" at bounding box center [1110, 200] width 103 height 13
paste input "1WS043"
type input "1WS043"
click at [376, 26] on div at bounding box center [611, 26] width 874 height 0
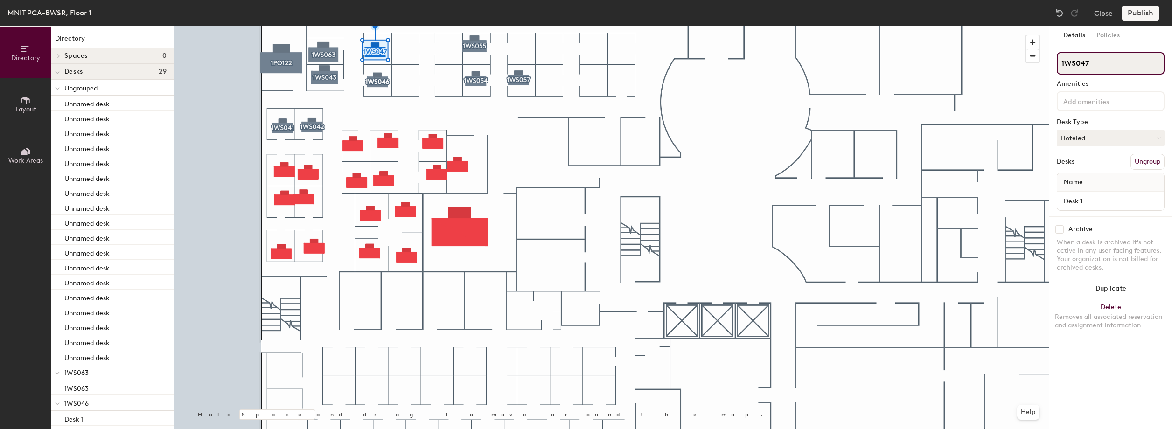
click at [1087, 61] on input "1WS047" at bounding box center [1110, 63] width 108 height 22
drag, startPoint x: 1098, startPoint y: 64, endPoint x: 1050, endPoint y: 66, distance: 48.5
click at [1050, 66] on div "Details Policies 1WS047 Amenities Desk Type Hoteled Desks Ungroup Name Desk 1 A…" at bounding box center [1110, 227] width 123 height 403
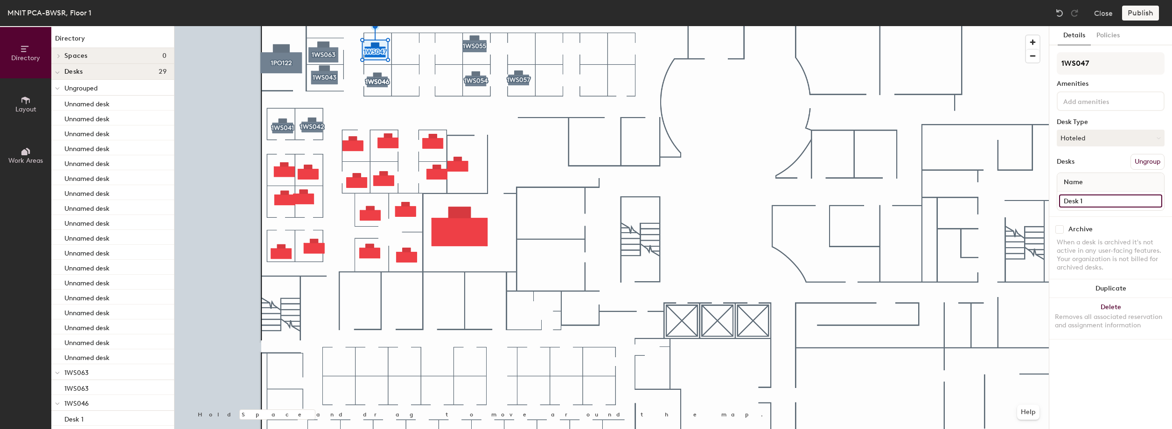
click at [1101, 199] on input "Desk 1" at bounding box center [1110, 200] width 103 height 13
paste input "1WS047"
type input "1WS047"
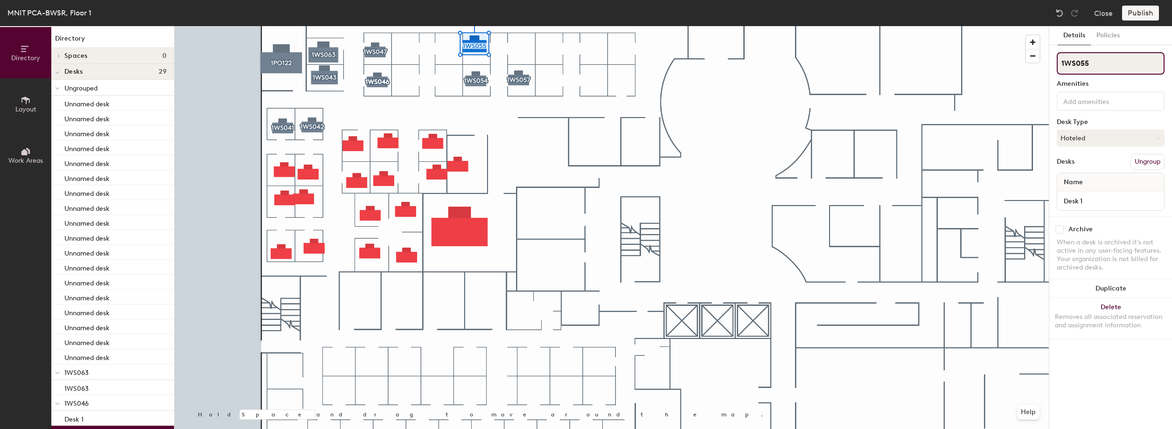
click at [1096, 63] on input "1WS055" at bounding box center [1110, 63] width 108 height 22
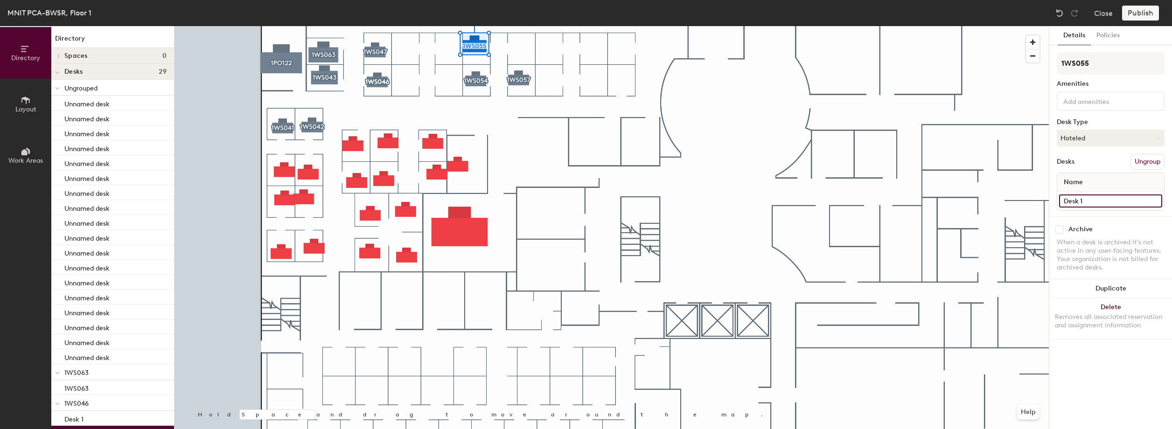
click at [1093, 201] on input "Desk 1" at bounding box center [1110, 200] width 103 height 13
paste input "1WS055"
type input "1WS055"
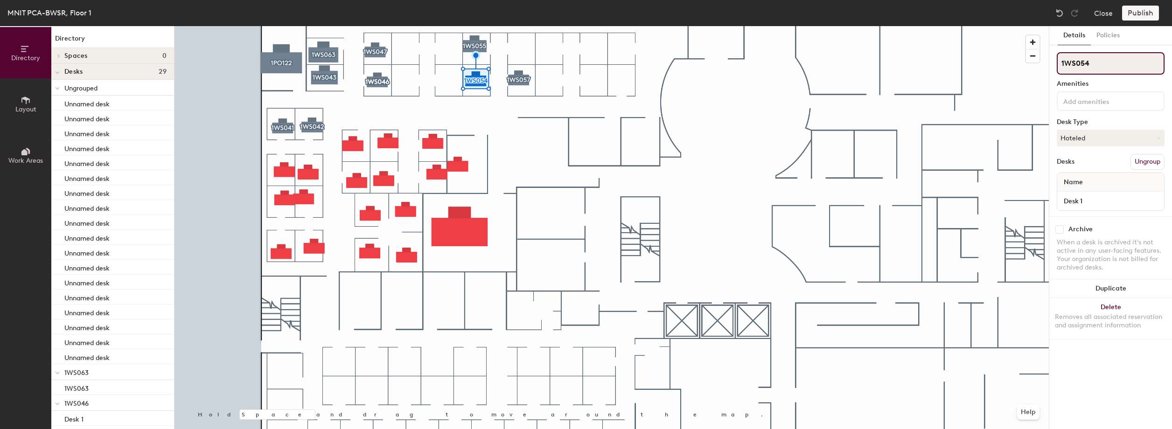
click at [1093, 65] on input "1WS054" at bounding box center [1110, 63] width 108 height 22
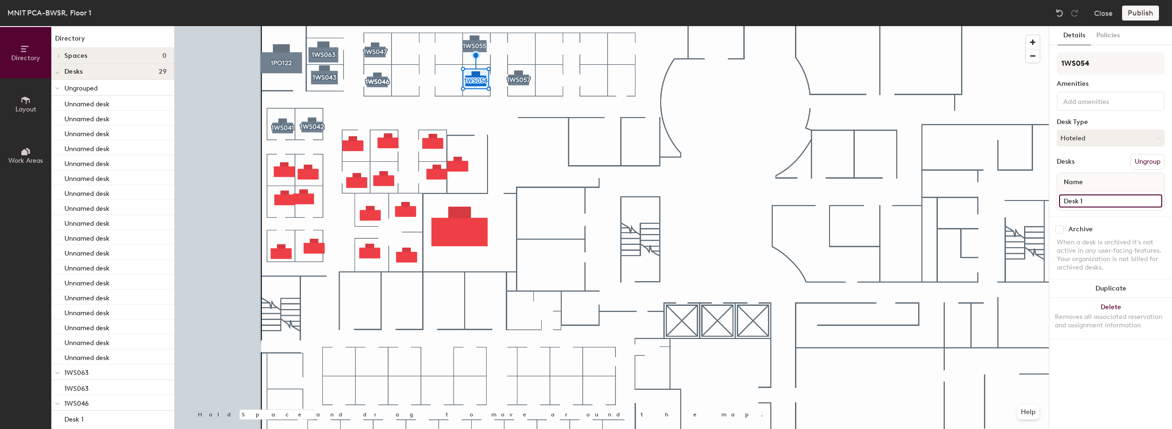
click at [1092, 201] on input "Desk 1" at bounding box center [1110, 200] width 103 height 13
paste input "1WS054"
type input "1WS054"
click at [522, 26] on div at bounding box center [611, 26] width 874 height 0
click at [522, 83] on div at bounding box center [523, 84] width 2 height 2
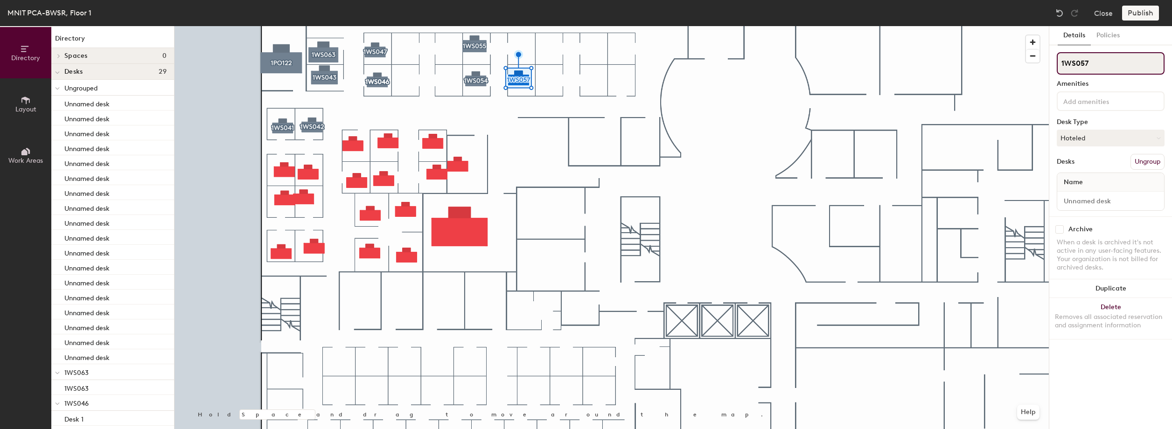
click at [1089, 66] on input "1WS057" at bounding box center [1110, 63] width 108 height 22
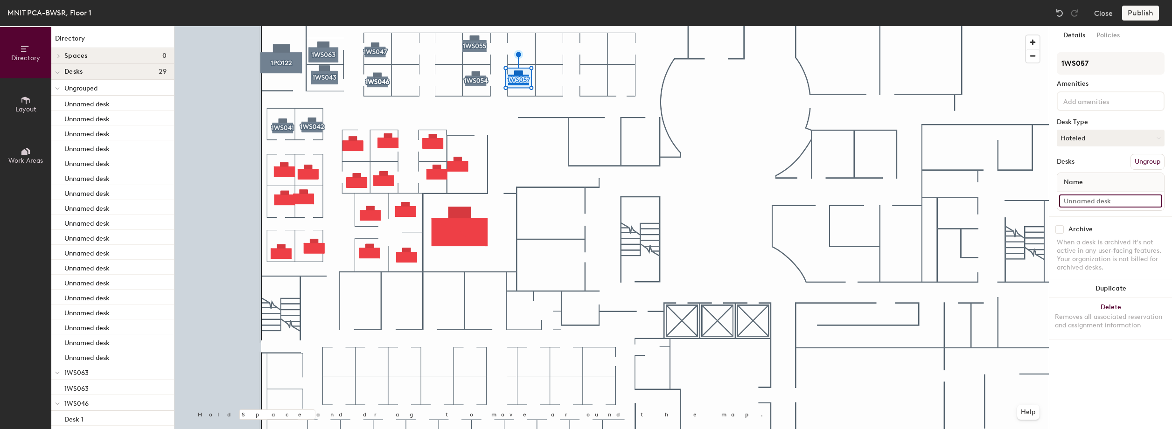
click at [1099, 203] on input at bounding box center [1110, 200] width 103 height 13
paste input "1WS057"
type input "1WS057"
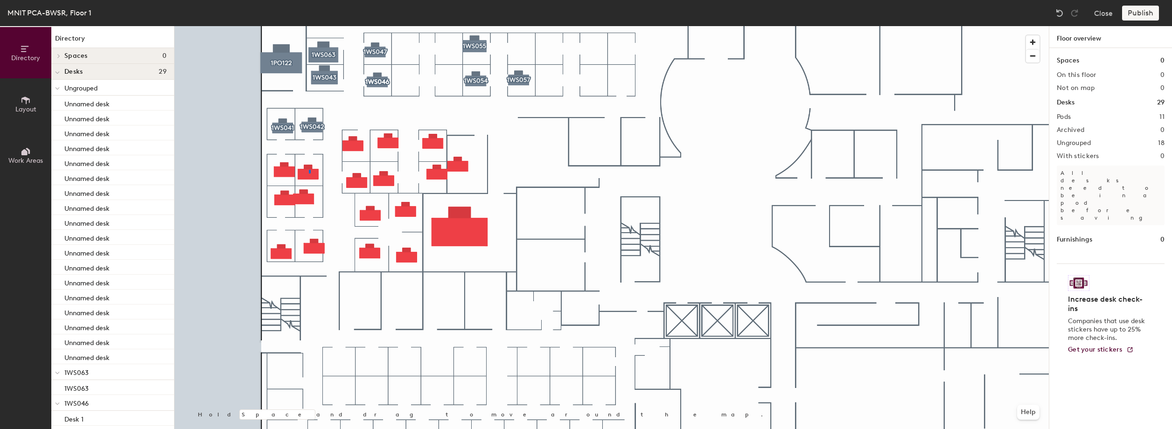
click at [309, 26] on div at bounding box center [611, 26] width 874 height 0
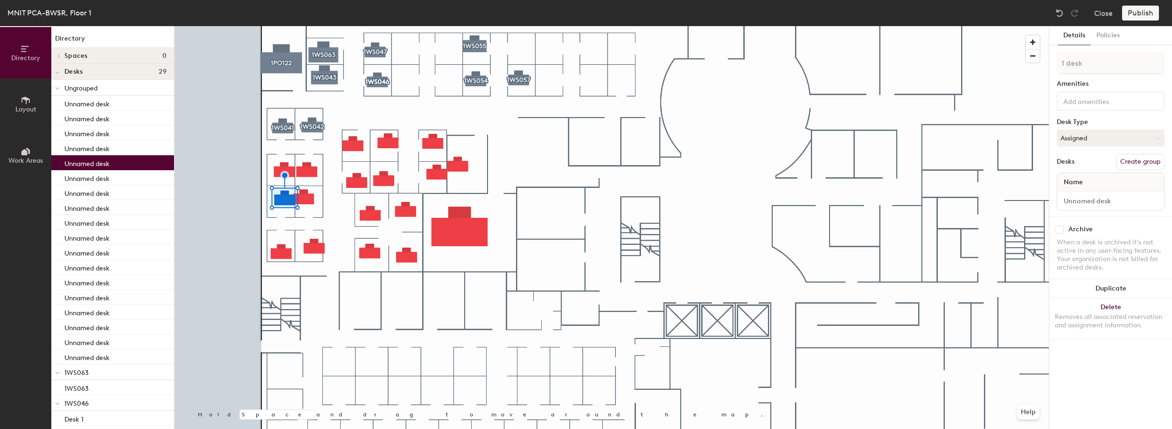
click at [306, 26] on div at bounding box center [611, 26] width 874 height 0
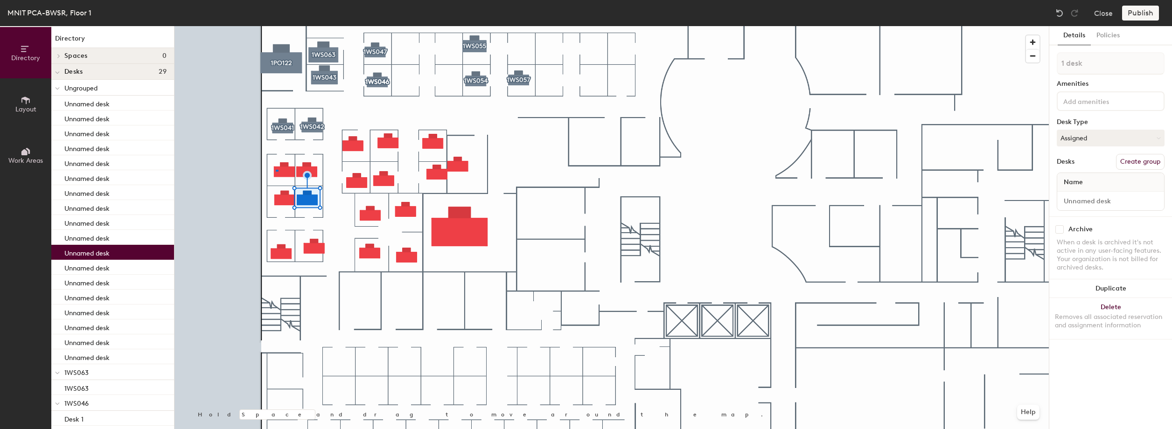
click at [276, 26] on div at bounding box center [611, 26] width 874 height 0
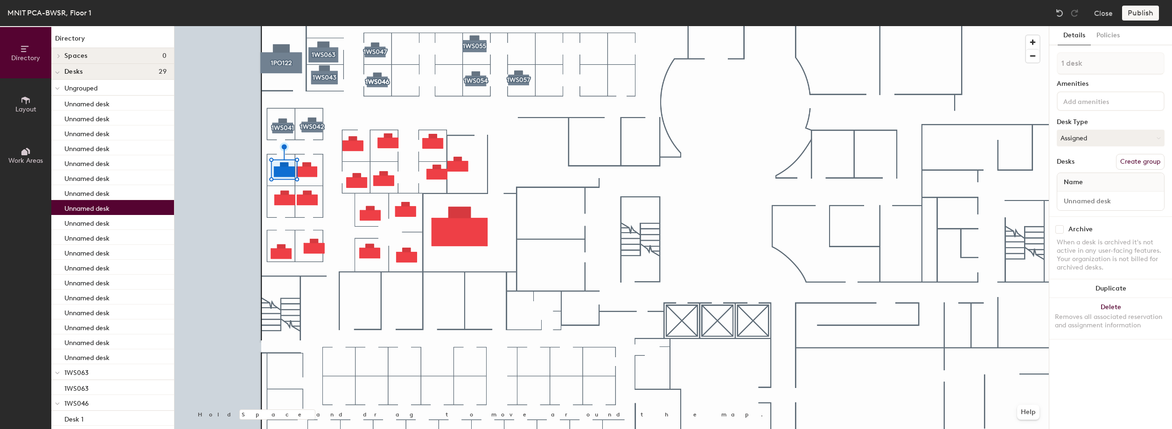
click at [1137, 160] on button "Create group" at bounding box center [1140, 162] width 49 height 16
click at [1073, 67] on input "Pod 12" at bounding box center [1110, 63] width 108 height 22
click at [1023, 26] on div at bounding box center [611, 26] width 874 height 0
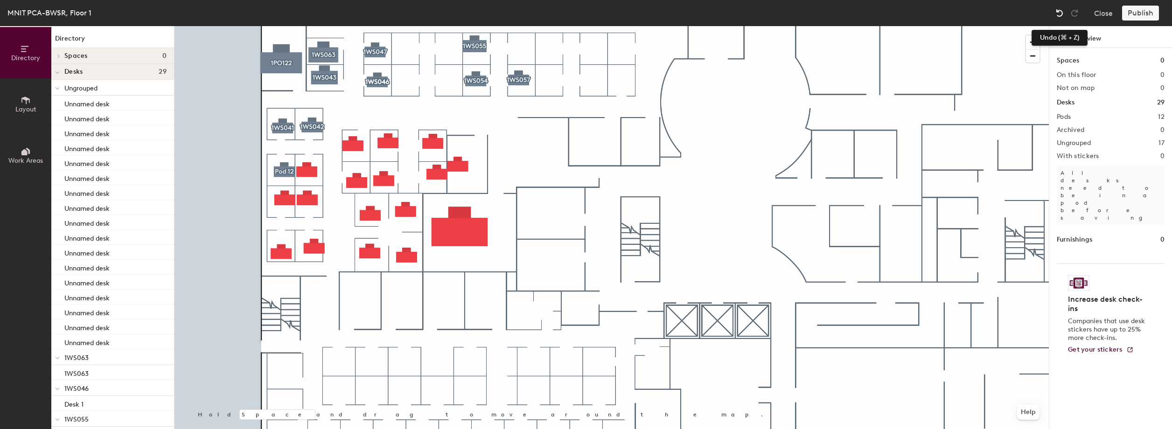
click at [1058, 15] on img at bounding box center [1059, 12] width 9 height 9
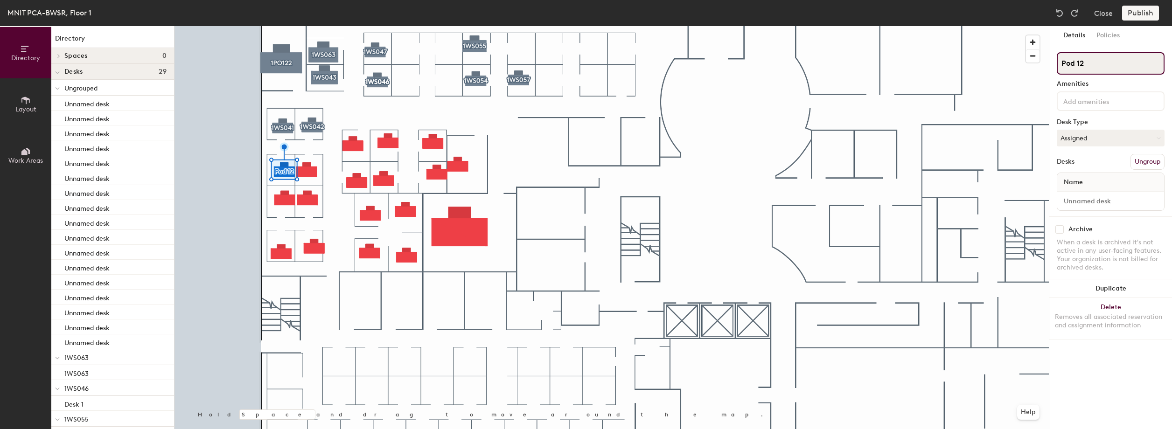
click at [1096, 67] on input "Pod 12" at bounding box center [1110, 63] width 108 height 22
type input "P"
paste input "1WS040"
type input "1WS040"
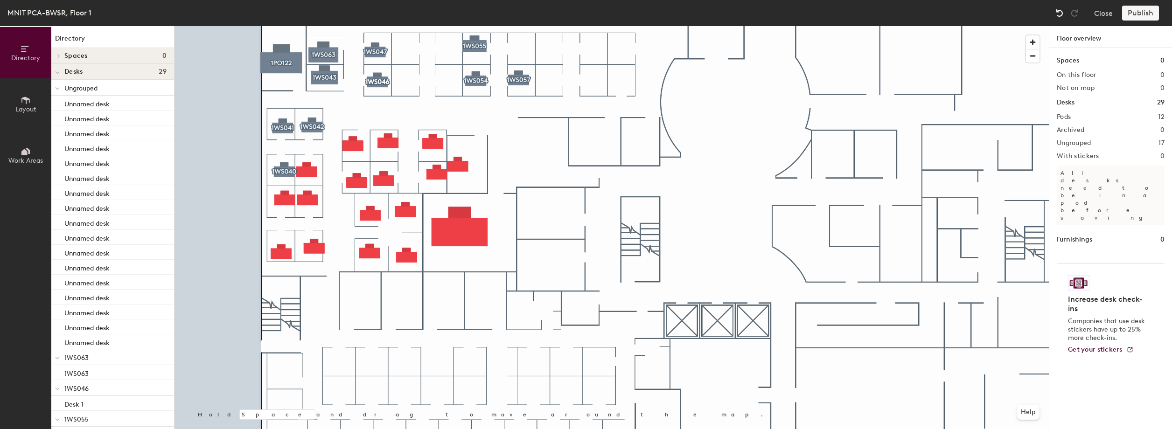
click at [1056, 18] on div at bounding box center [1059, 13] width 15 height 15
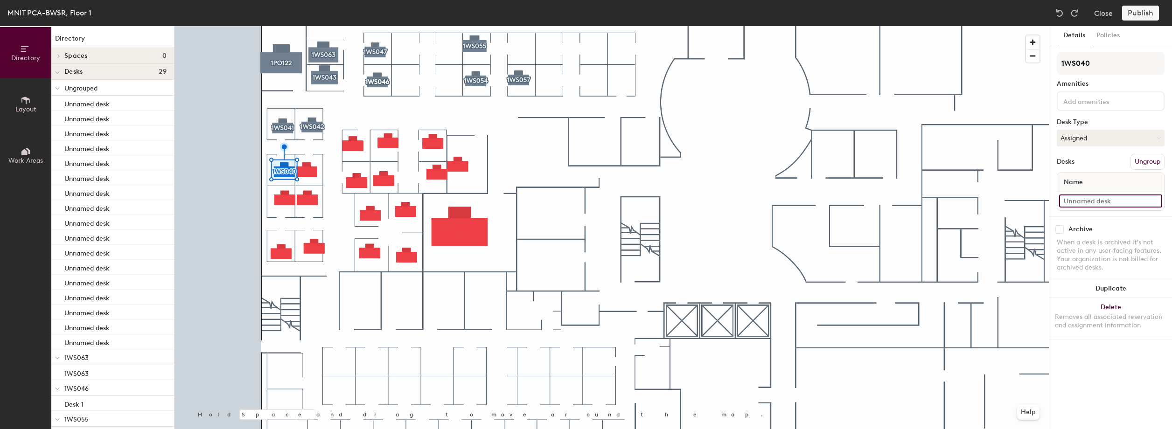
click at [1116, 201] on input at bounding box center [1110, 200] width 103 height 13
paste input "1WS040"
type input "1WS040"
click at [1109, 36] on button "Policies" at bounding box center [1107, 35] width 35 height 19
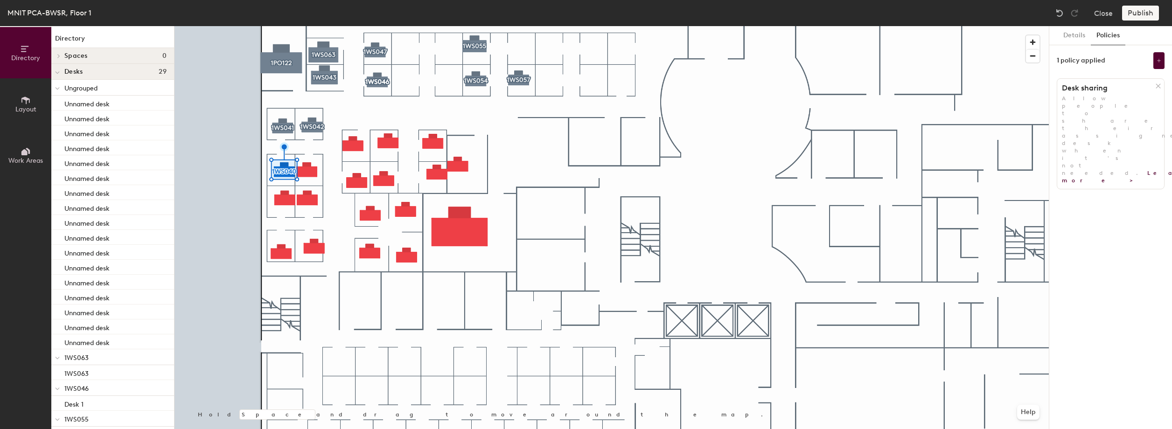
click at [1159, 84] on icon at bounding box center [1158, 86] width 4 height 4
click at [1116, 106] on button "Add policy" at bounding box center [1110, 106] width 45 height 15
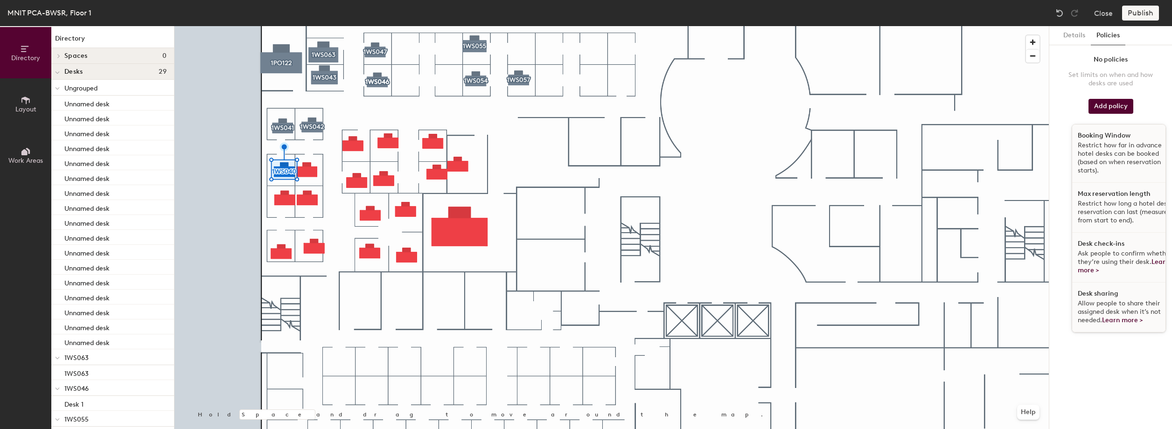
click at [1111, 144] on p "Restrict how far in advance hotel desks can be booked (based on when reservatio…" at bounding box center [1125, 158] width 96 height 34
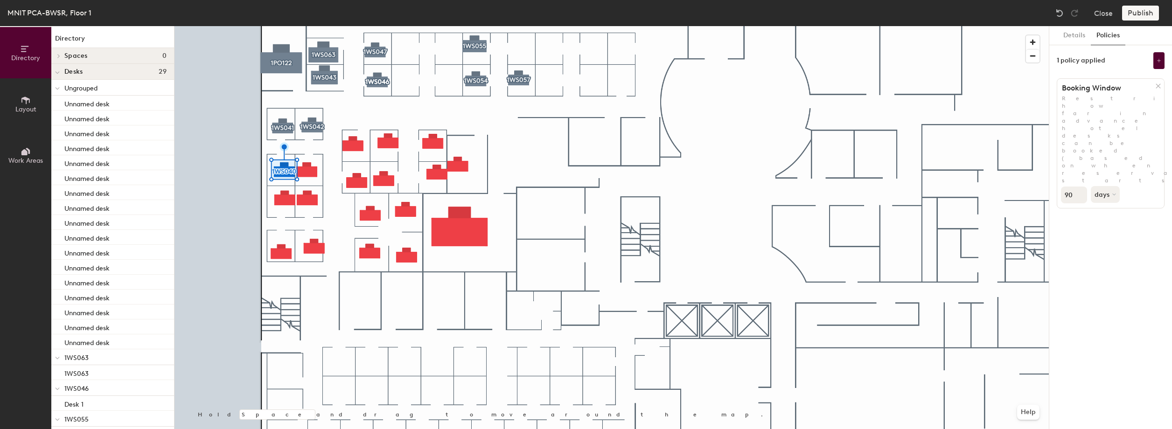
click at [1074, 187] on input "90" at bounding box center [1074, 195] width 26 height 17
type input "9"
type input "30"
click at [1158, 62] on icon at bounding box center [1158, 60] width 5 height 5
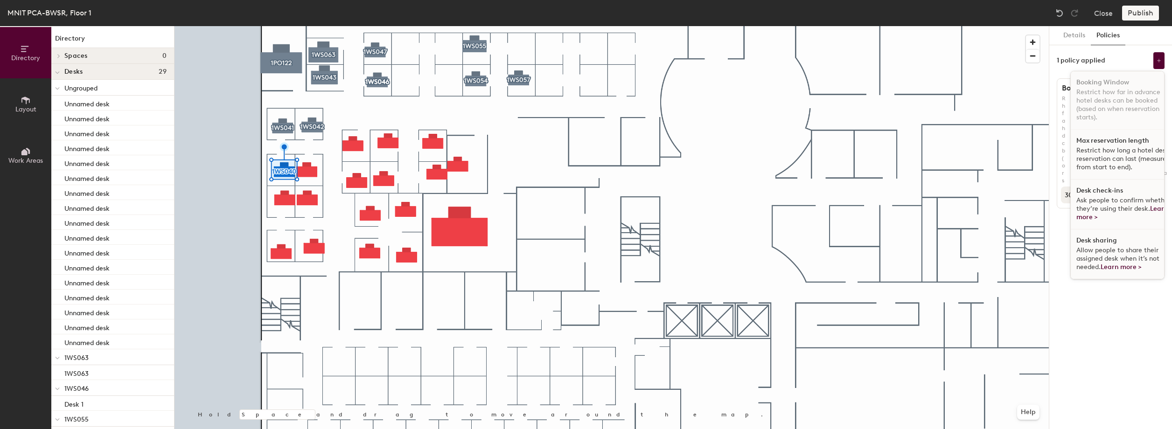
click at [1116, 197] on span "Ask people to confirm whether they’re using their desk. Learn more >" at bounding box center [1123, 208] width 94 height 25
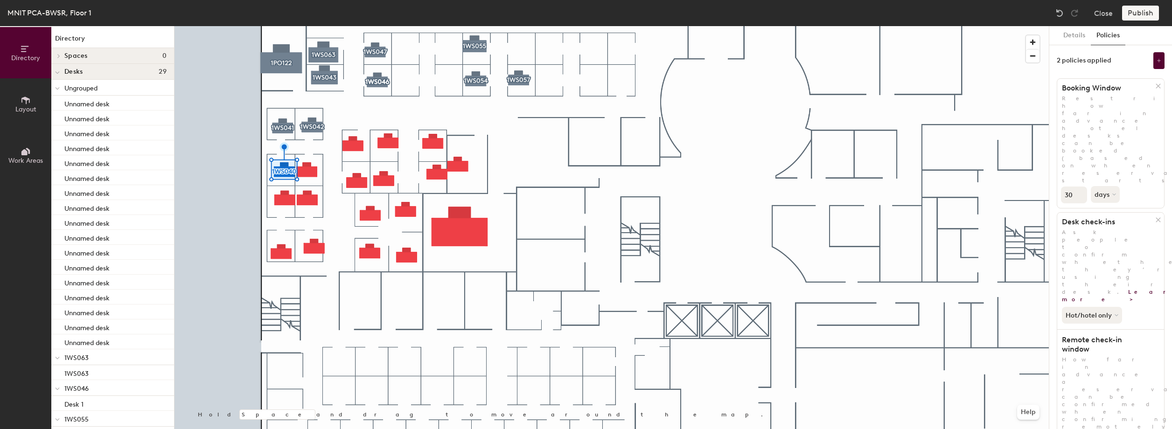
drag, startPoint x: 1150, startPoint y: 316, endPoint x: 1163, endPoint y: 362, distance: 48.0
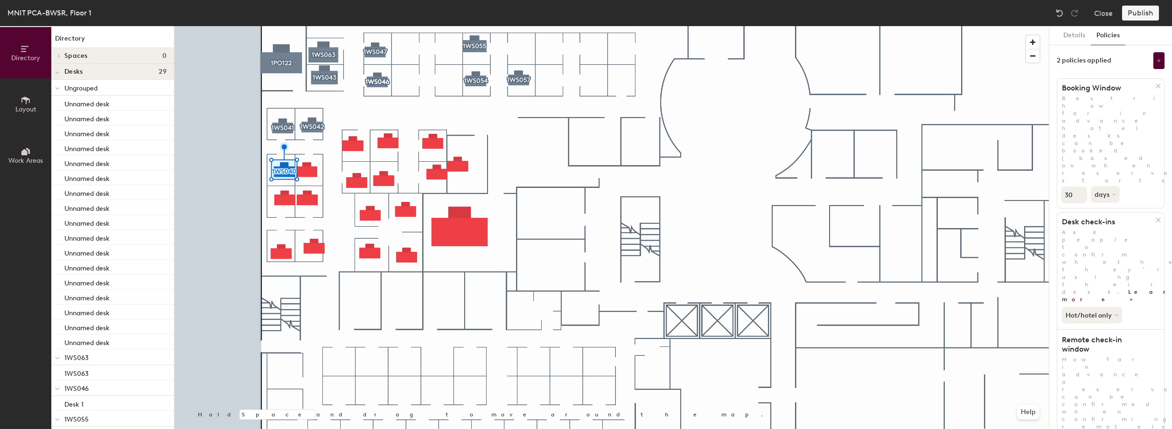
type input "2"
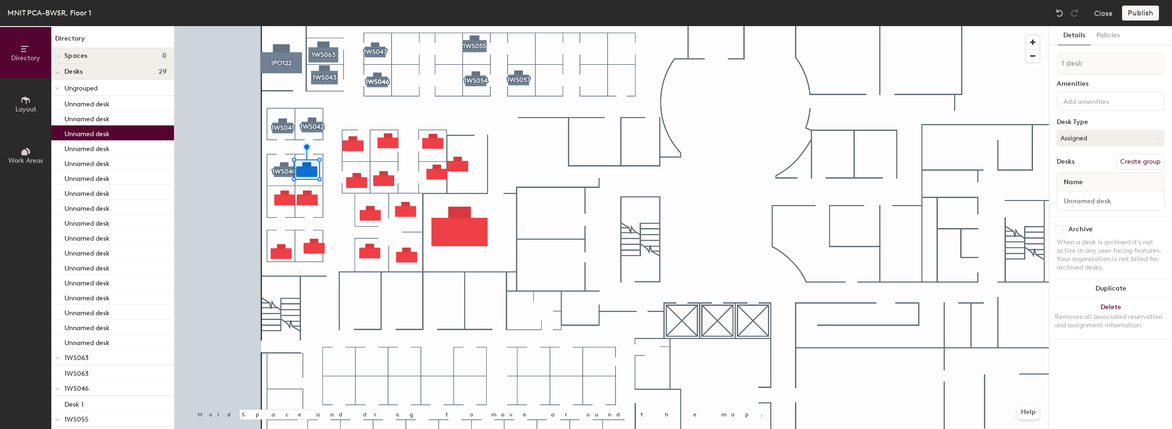
click at [1144, 165] on button "Create group" at bounding box center [1140, 162] width 49 height 16
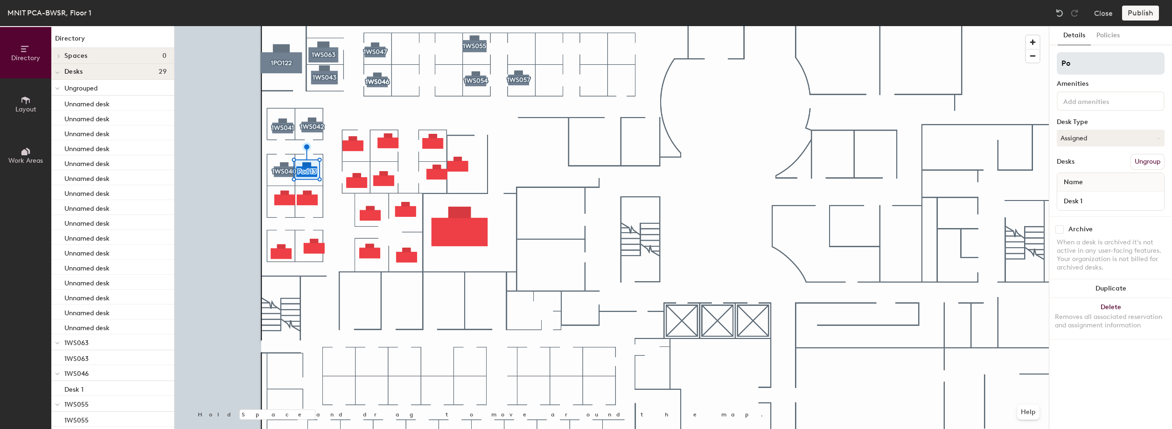
type input "P"
type input "1WS039"
click at [1095, 203] on input "Desk 1" at bounding box center [1110, 200] width 103 height 13
paste input "1WS039"
type input "1WS039"
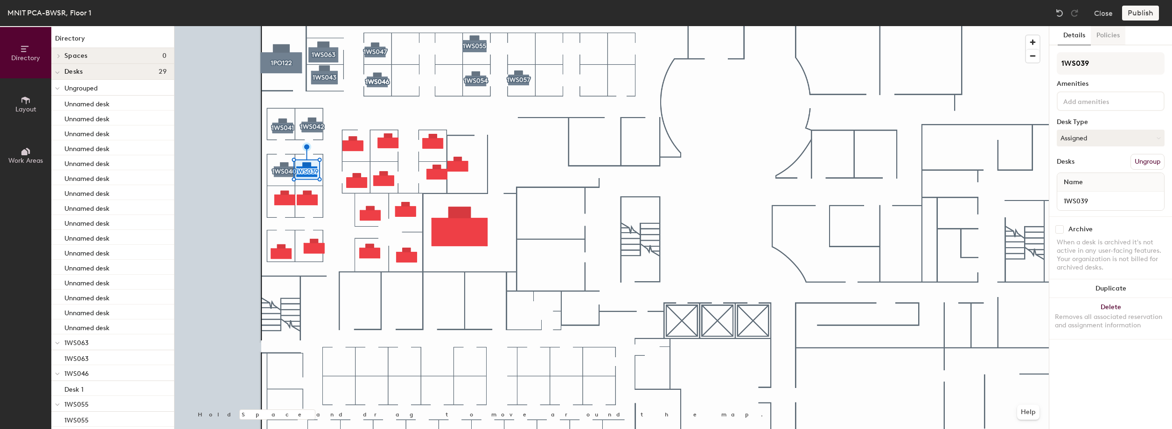
click at [1113, 33] on button "Policies" at bounding box center [1107, 35] width 35 height 19
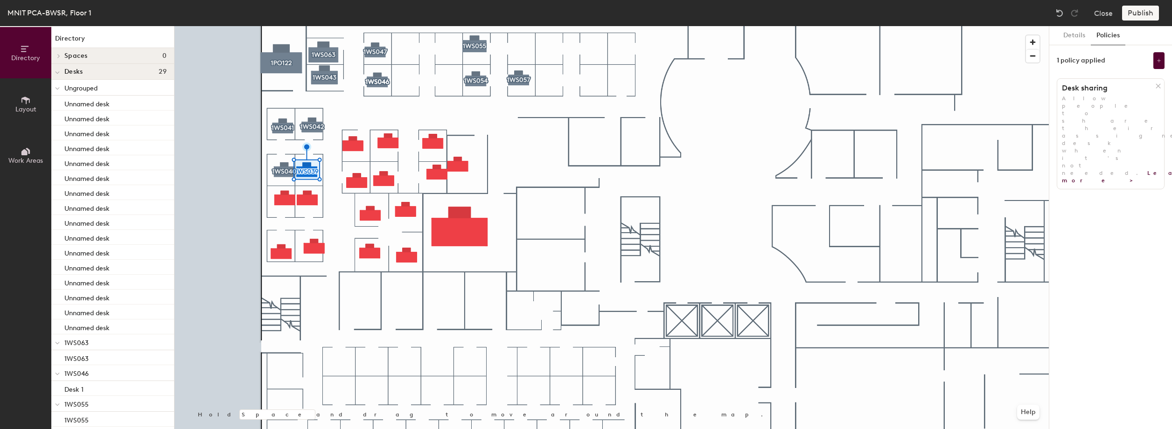
click at [1155, 86] on icon at bounding box center [1157, 86] width 7 height 7
click at [1117, 109] on button "Add policy" at bounding box center [1110, 106] width 45 height 15
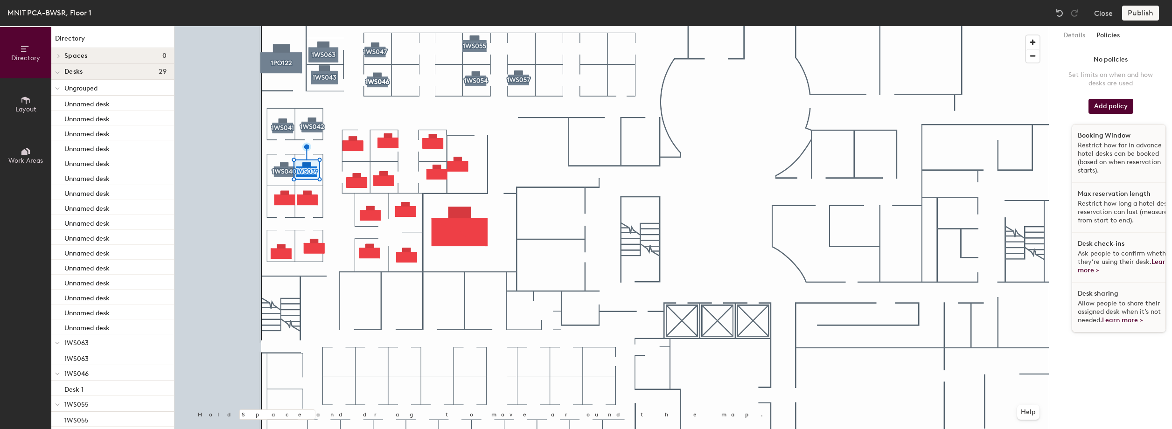
click at [1107, 132] on h1 "Booking Window" at bounding box center [1103, 135] width 53 height 7
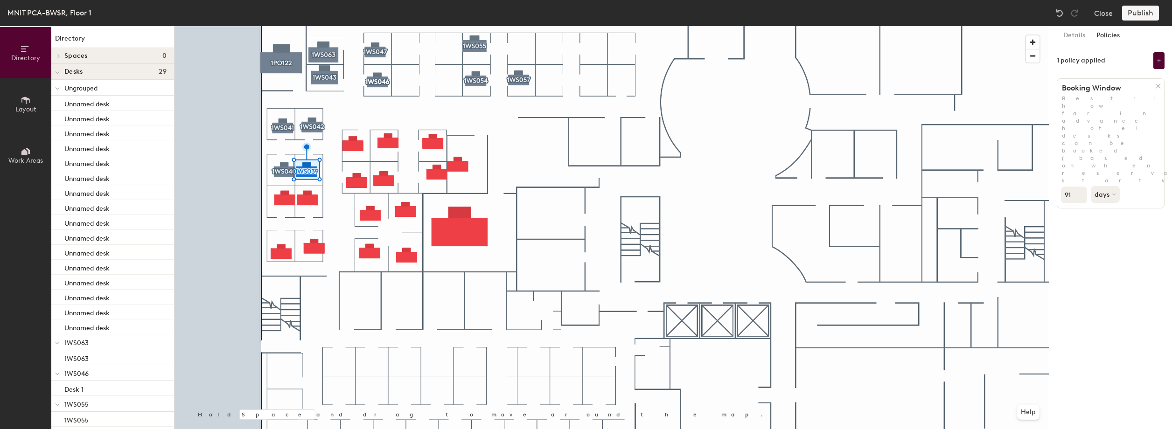
click at [1078, 187] on input "91" at bounding box center [1074, 195] width 26 height 17
type input "9"
type input "30"
click at [1157, 60] on icon at bounding box center [1158, 60] width 5 height 5
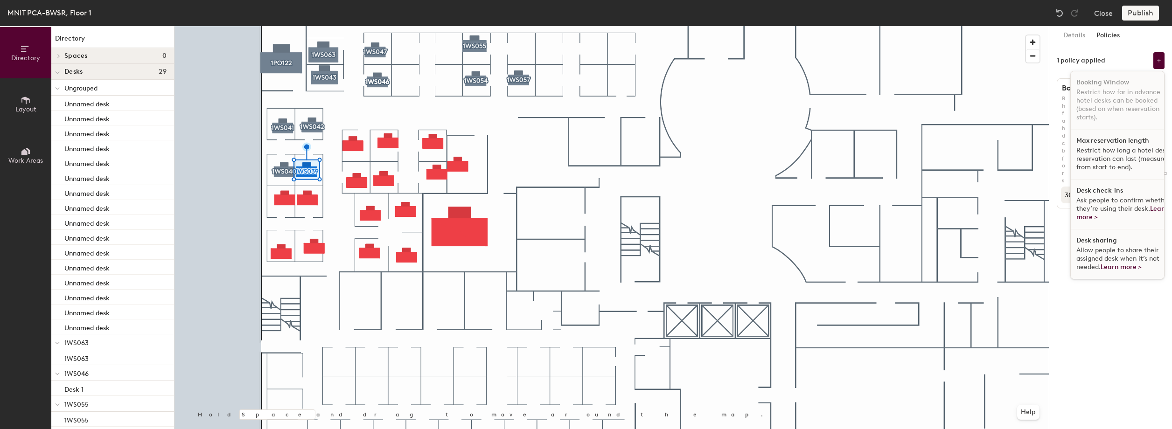
click at [1093, 204] on span "Ask people to confirm whether they’re using their desk. Learn more >" at bounding box center [1123, 208] width 94 height 25
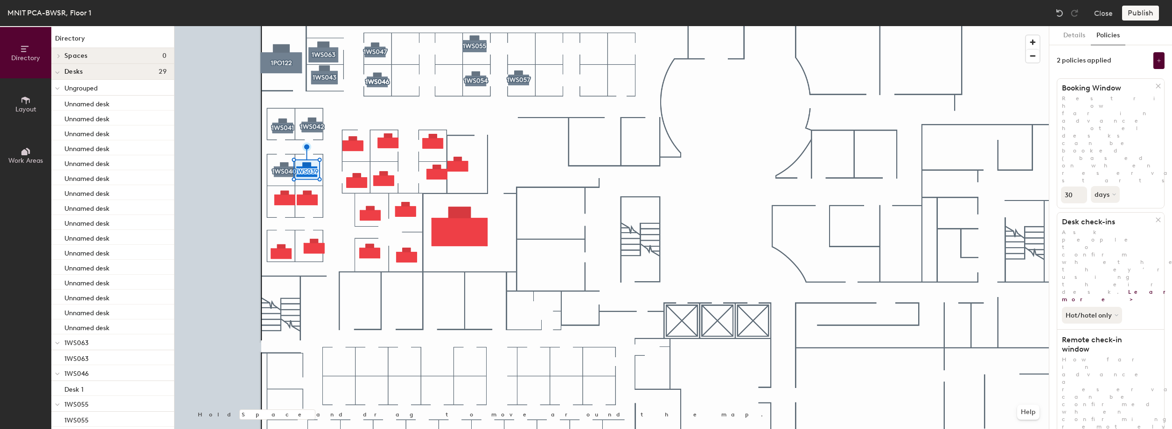
type input "2"
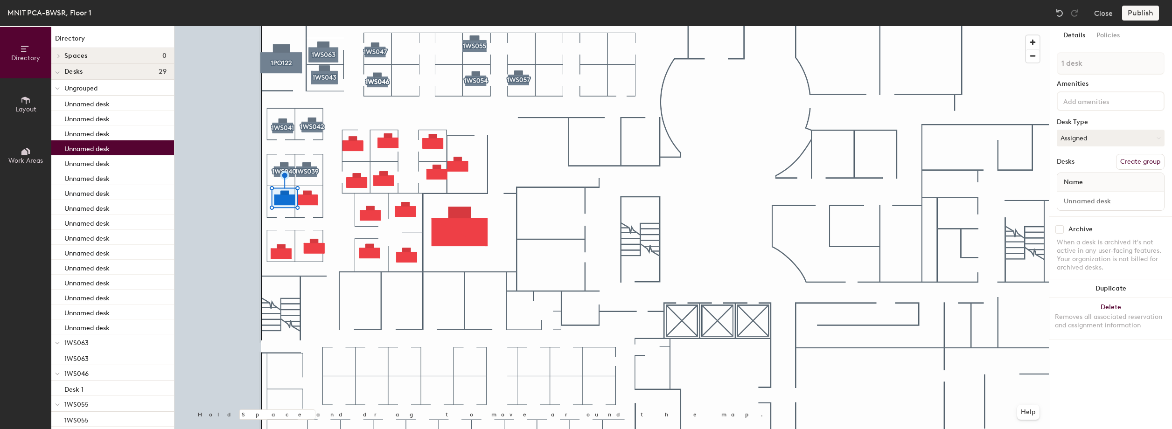
click at [1153, 161] on button "Create group" at bounding box center [1140, 162] width 49 height 16
drag, startPoint x: 1091, startPoint y: 63, endPoint x: 1049, endPoint y: 66, distance: 41.6
click at [1049, 66] on div "Details Policies Pod 14 Amenities Desk Type Assigned Desks Ungroup Name Desk 1 …" at bounding box center [1110, 227] width 123 height 403
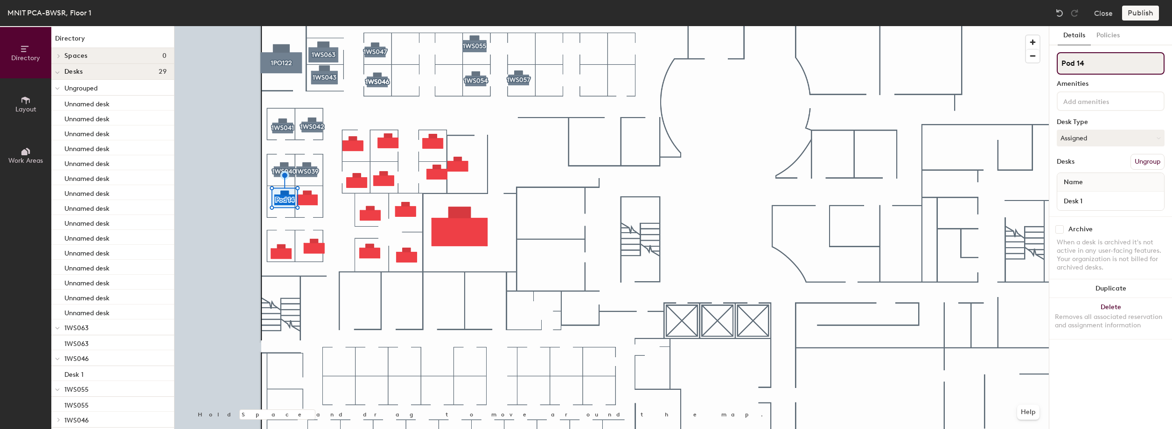
click at [1089, 59] on input "Pod 14" at bounding box center [1110, 63] width 108 height 22
type input "P"
paste input "1WS035"
type input "1WS035"
click at [1090, 199] on input "Desk 1" at bounding box center [1110, 200] width 103 height 13
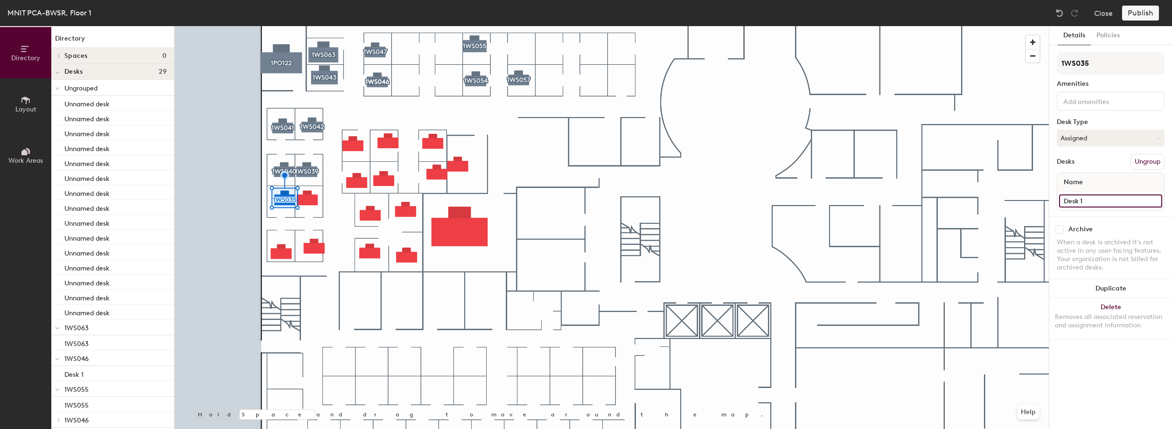
click at [1090, 199] on input "Desk 1" at bounding box center [1110, 200] width 103 height 13
paste input "1WS035"
type input "1WS035"
click at [1116, 36] on button "Policies" at bounding box center [1107, 35] width 35 height 19
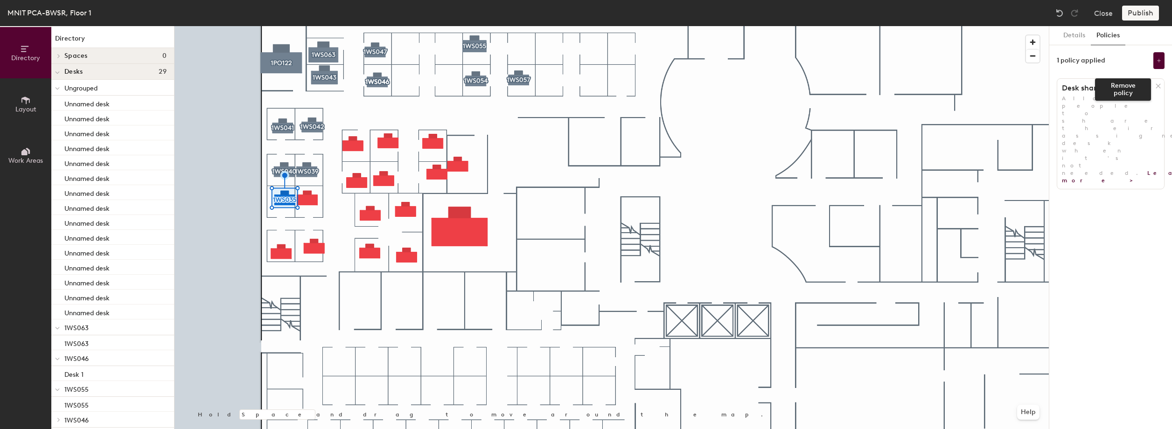
click at [1158, 87] on icon at bounding box center [1158, 86] width 4 height 4
click at [1115, 103] on button "Add policy" at bounding box center [1110, 106] width 45 height 15
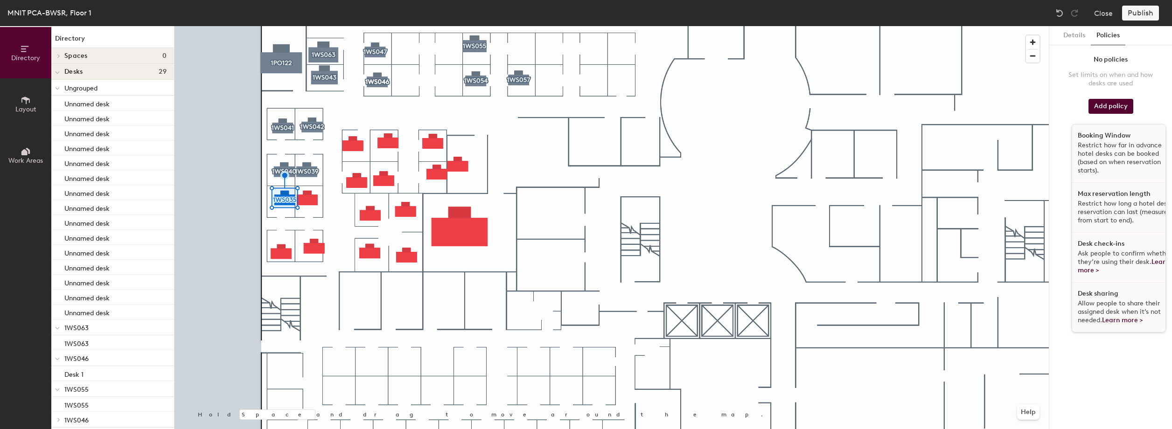
click at [1109, 195] on h1 "Max reservation length" at bounding box center [1113, 193] width 73 height 7
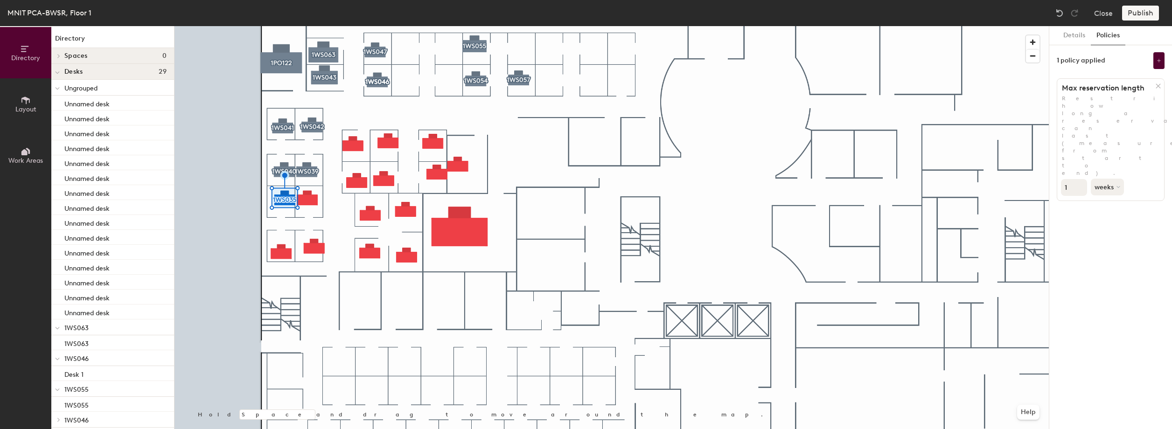
click at [1072, 179] on input "1" at bounding box center [1074, 187] width 26 height 17
type input "30"
click at [1113, 179] on button "weeks" at bounding box center [1107, 187] width 35 height 17
click at [1110, 229] on div "days" at bounding box center [1109, 236] width 36 height 14
click at [1155, 62] on button at bounding box center [1158, 60] width 11 height 17
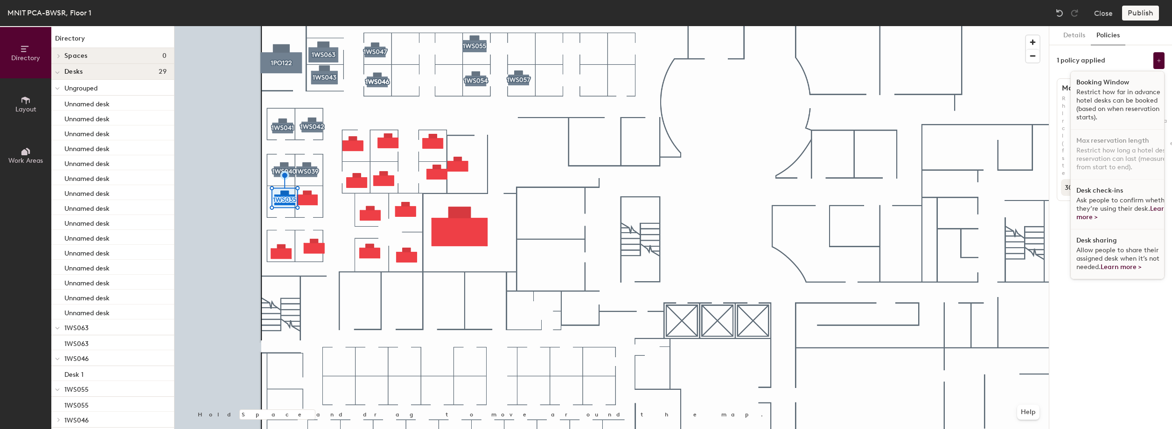
click at [1110, 241] on div "Desk sharing Allow people to share their assigned desk when it’s not needed. Le…" at bounding box center [1123, 253] width 107 height 49
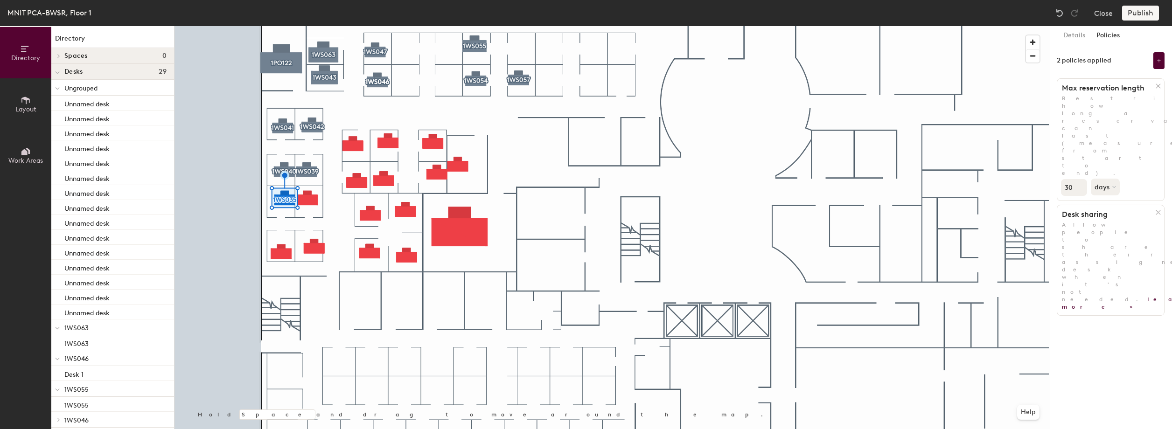
click at [1158, 209] on icon at bounding box center [1157, 212] width 7 height 7
click at [1153, 63] on button at bounding box center [1158, 60] width 11 height 17
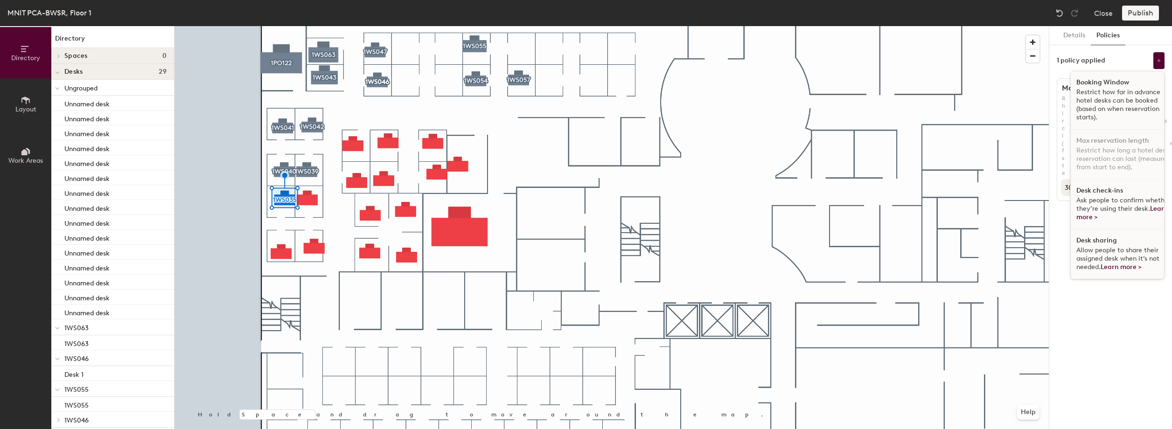
click at [1108, 191] on h1 "Desk check-ins" at bounding box center [1099, 190] width 47 height 7
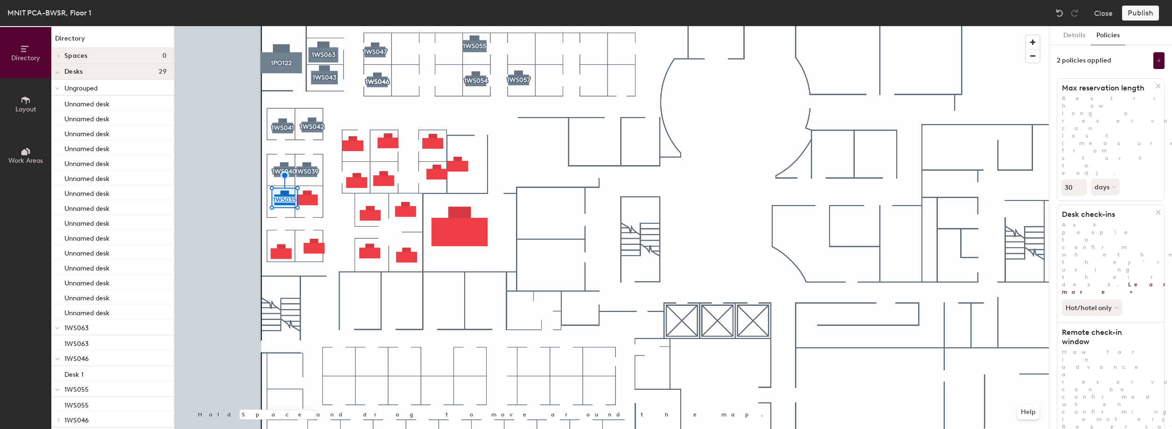
type input "2"
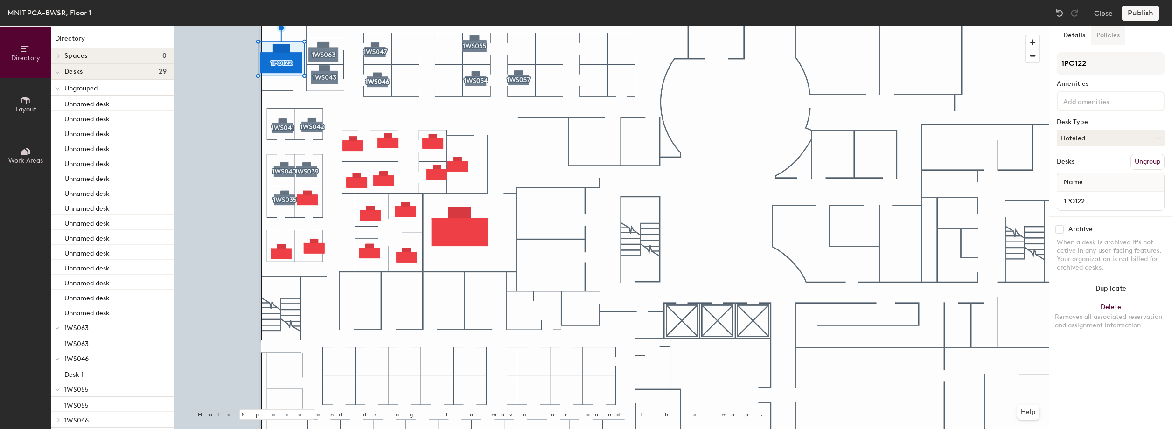
click at [1110, 35] on button "Policies" at bounding box center [1107, 35] width 35 height 19
click at [1103, 31] on button "Policies" at bounding box center [1107, 35] width 35 height 19
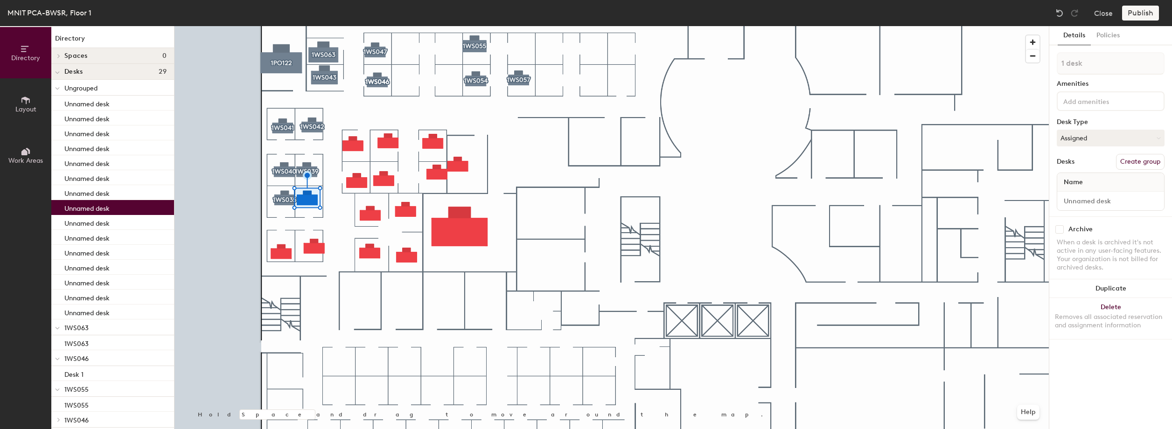
click at [1153, 157] on button "Create group" at bounding box center [1140, 162] width 49 height 16
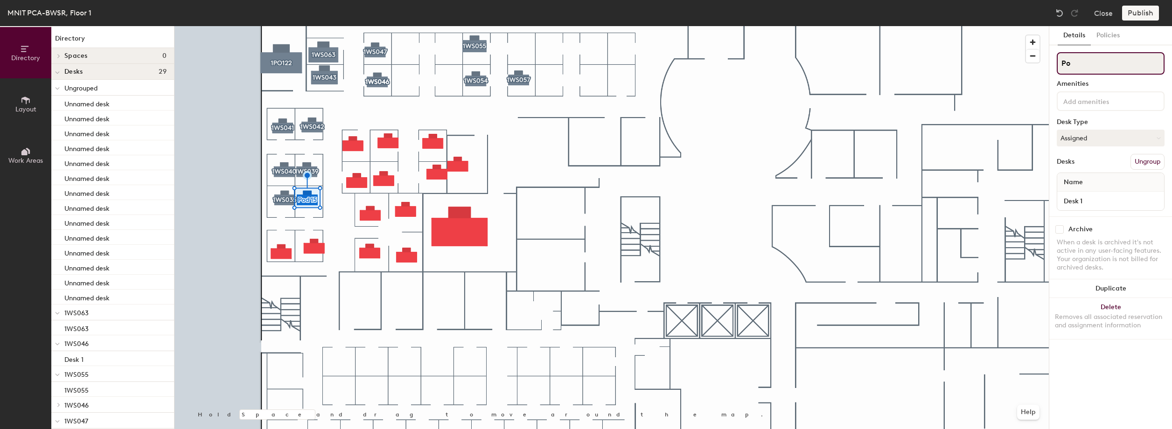
type input "P"
paste input "1WS036"
type input "1WS036"
click at [1084, 143] on button "Assigned" at bounding box center [1110, 138] width 108 height 17
click at [1079, 197] on div "Hoteled" at bounding box center [1103, 195] width 93 height 14
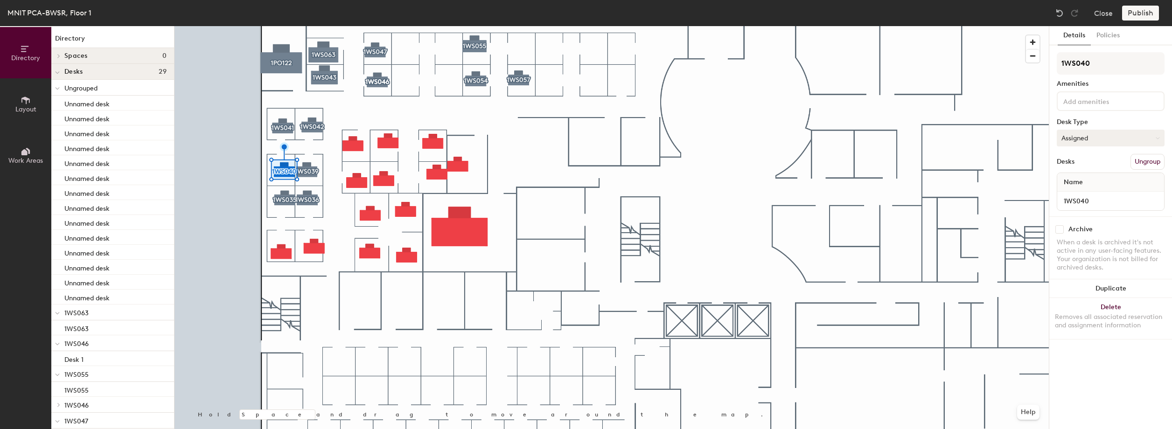
click at [1086, 134] on button "Assigned" at bounding box center [1110, 138] width 108 height 17
click at [1086, 195] on div "Hoteled" at bounding box center [1103, 195] width 93 height 14
click at [1109, 139] on button "Assigned" at bounding box center [1110, 138] width 108 height 17
click at [1076, 193] on div "Hoteled" at bounding box center [1103, 195] width 93 height 14
click at [1100, 139] on button "Assigned" at bounding box center [1110, 138] width 108 height 17
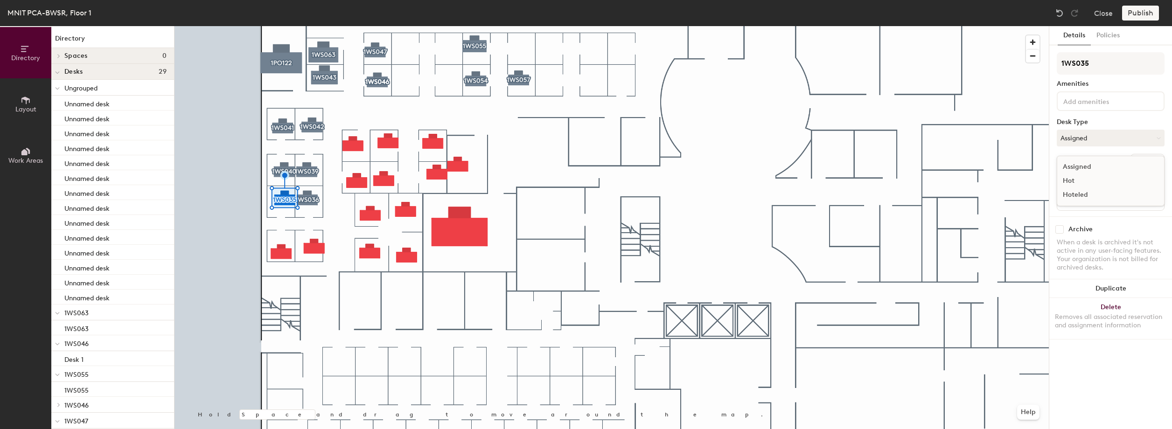
click at [1077, 193] on div "Hoteled" at bounding box center [1103, 195] width 93 height 14
click at [1130, 142] on button "Assigned" at bounding box center [1110, 138] width 108 height 17
click at [1082, 144] on button "Assigned" at bounding box center [1110, 138] width 108 height 17
click at [1074, 192] on div "Hoteled" at bounding box center [1103, 195] width 93 height 14
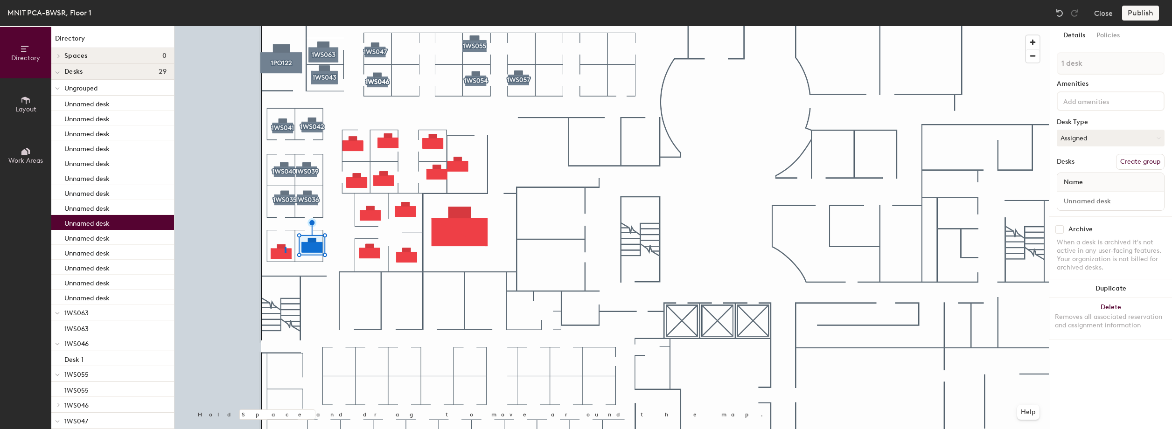
click at [285, 26] on div at bounding box center [611, 26] width 874 height 0
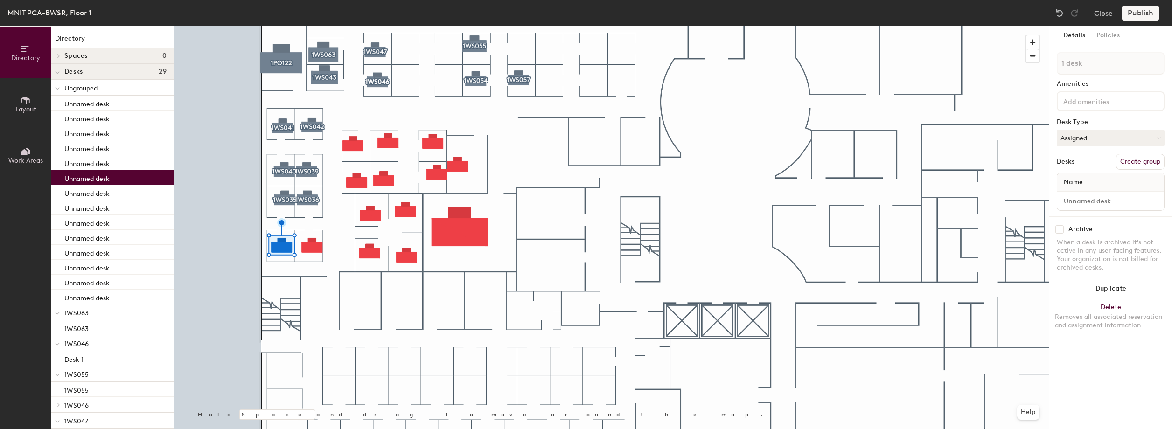
click at [1143, 160] on button "Create group" at bounding box center [1140, 162] width 49 height 16
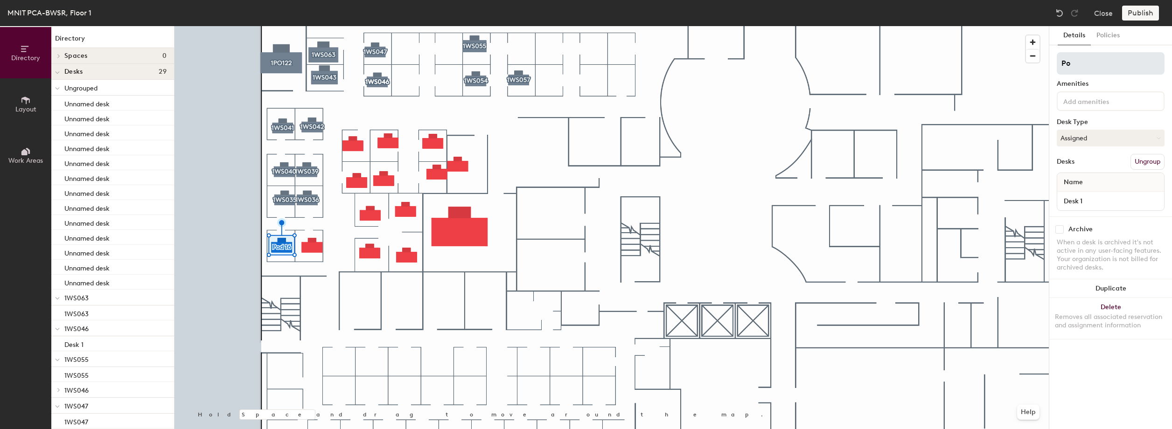
type input "P"
type input "1WS034"
click at [1093, 204] on input "Desk 1" at bounding box center [1110, 200] width 103 height 13
paste input "1WS034"
type input "1WS034"
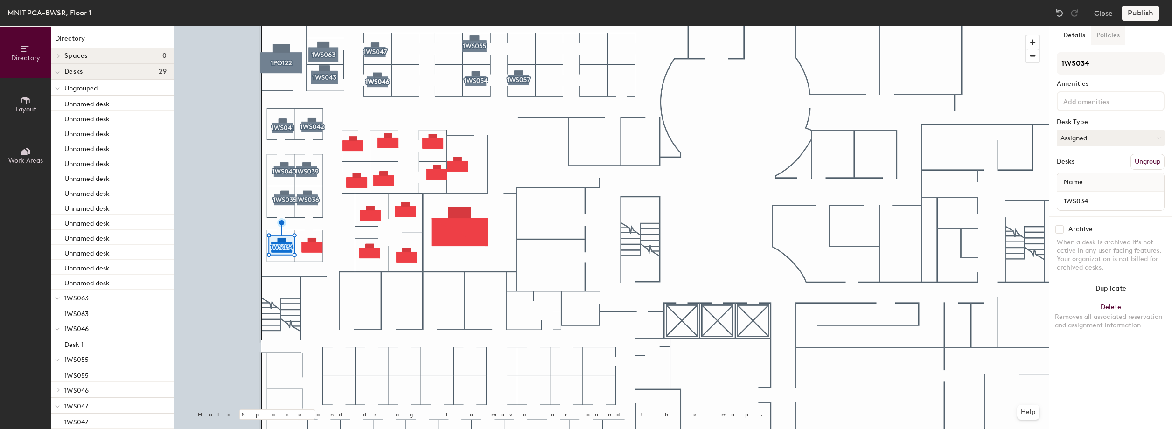
click at [1119, 31] on button "Policies" at bounding box center [1107, 35] width 35 height 19
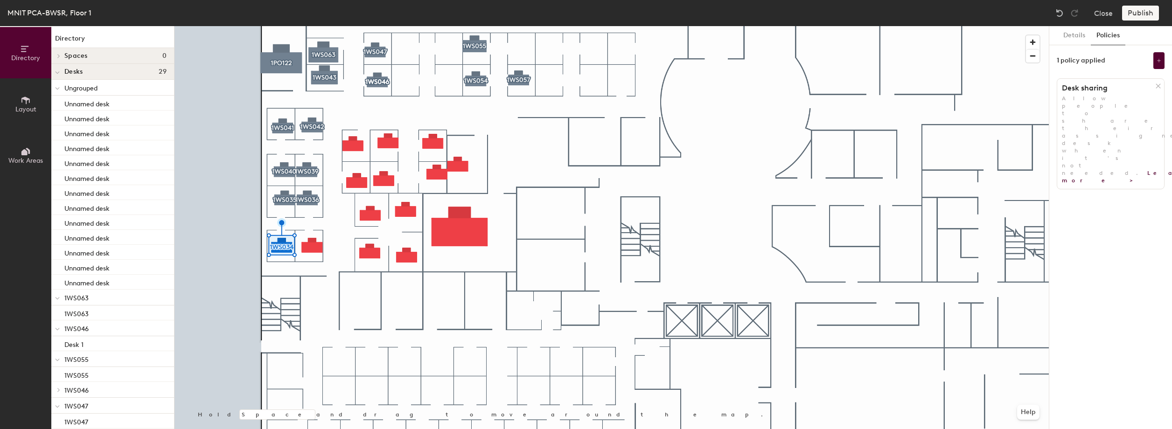
click at [1119, 31] on button "Policies" at bounding box center [1107, 35] width 35 height 19
click at [1152, 82] on div "Desk sharing Allow people to share their assigned desk when it's not needed. Le…" at bounding box center [1110, 133] width 108 height 111
click at [1153, 87] on h1 "Desk sharing" at bounding box center [1106, 87] width 98 height 9
click at [1157, 86] on icon at bounding box center [1157, 86] width 7 height 7
click at [1120, 101] on button "Add policy" at bounding box center [1110, 106] width 45 height 15
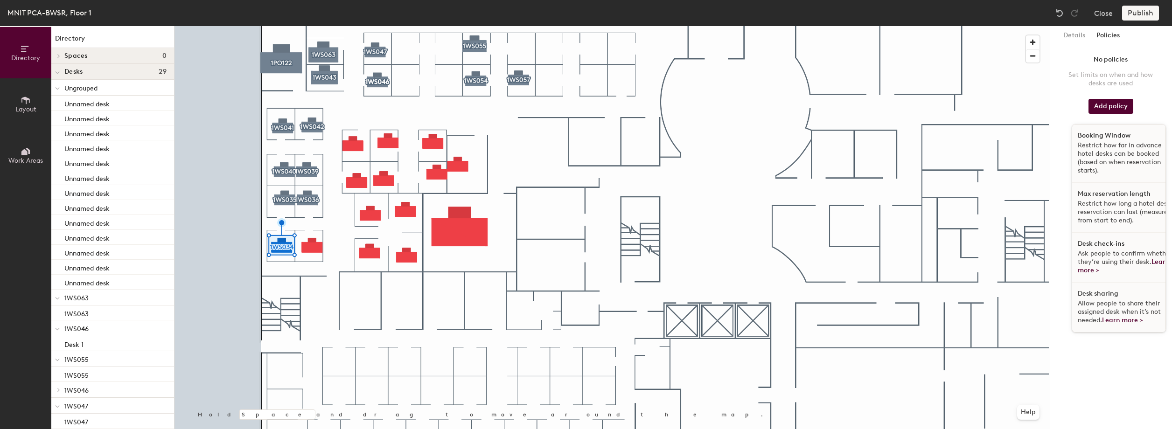
click at [1120, 150] on p "Restrict how far in advance hotel desks can be booked (based on when reservatio…" at bounding box center [1125, 158] width 96 height 34
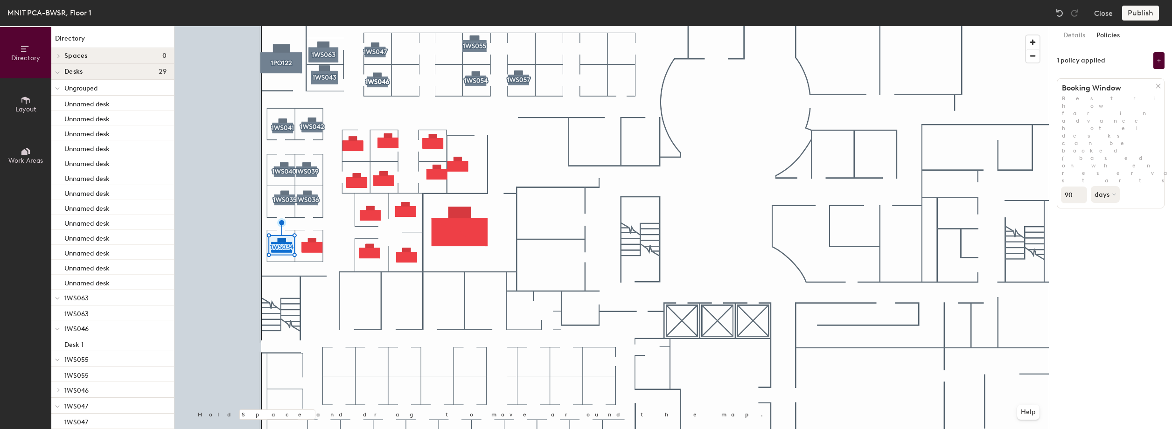
click at [1072, 187] on input "90" at bounding box center [1074, 195] width 26 height 17
type input "9"
type input "30"
click at [1100, 167] on div "Details Policies 1 policy applied Booking Window Restrict how far in advance ho…" at bounding box center [1110, 227] width 123 height 403
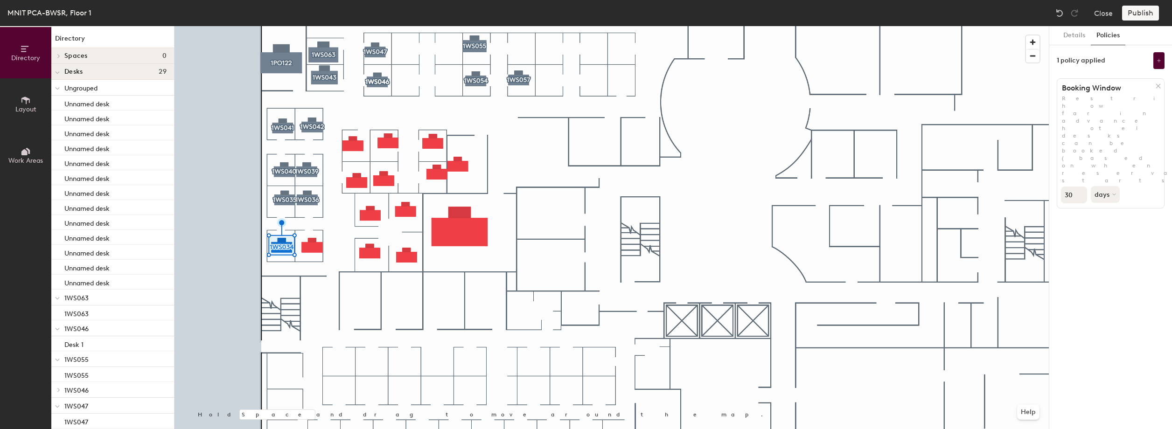
drag, startPoint x: 1100, startPoint y: 167, endPoint x: 1152, endPoint y: 64, distance: 115.8
click at [1152, 64] on div "1 policy applied" at bounding box center [1110, 60] width 108 height 17
click at [1155, 61] on button at bounding box center [1158, 60] width 11 height 17
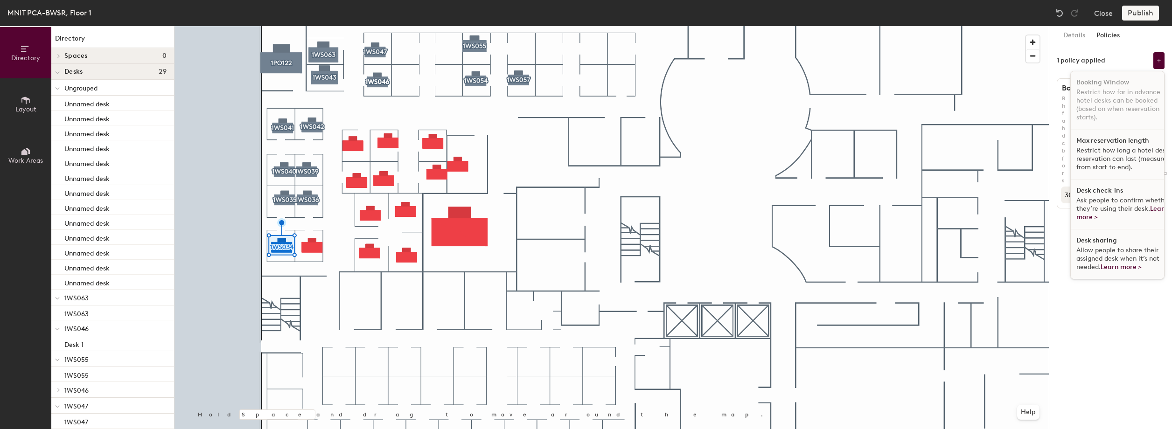
click at [1100, 195] on div "Desk check-ins Ask people to confirm whether they’re using their desk. Learn mo…" at bounding box center [1123, 205] width 107 height 50
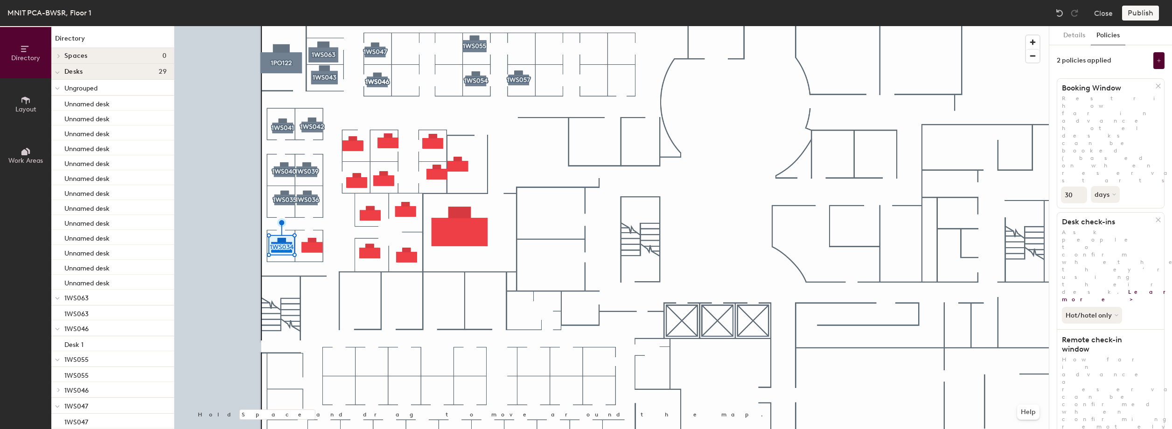
type input "2"
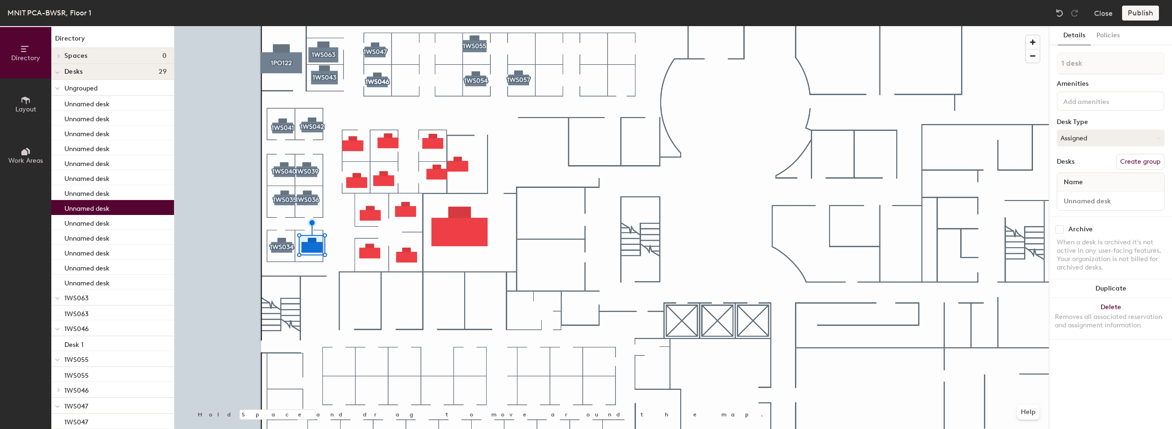
click at [1145, 165] on button "Create group" at bounding box center [1140, 162] width 49 height 16
type input "P"
type input "1WS033"
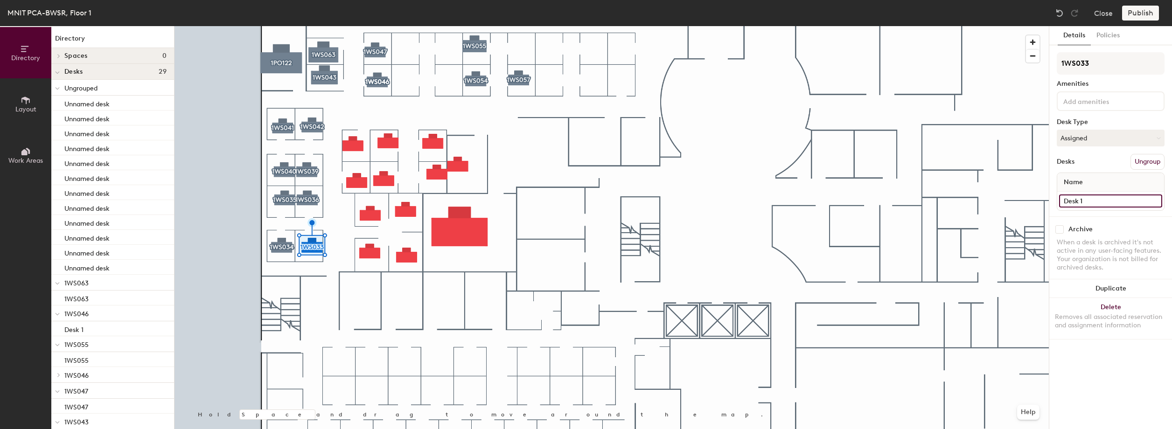
click at [1091, 204] on input "Desk 1" at bounding box center [1110, 200] width 103 height 13
paste input "1WS033"
type input "1WS033"
click at [1100, 36] on button "Policies" at bounding box center [1107, 35] width 35 height 19
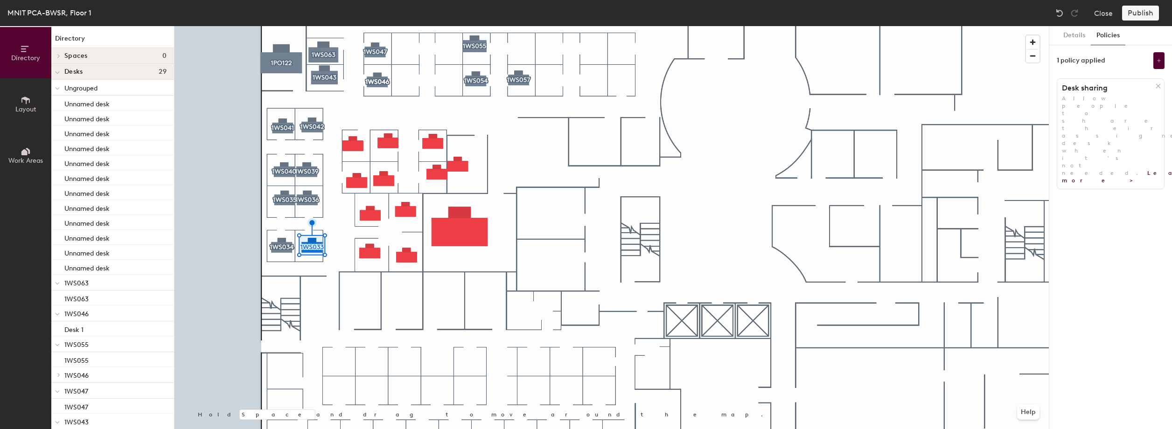
click at [1159, 85] on icon at bounding box center [1158, 86] width 4 height 4
click at [1111, 101] on button "Add policy" at bounding box center [1110, 106] width 45 height 15
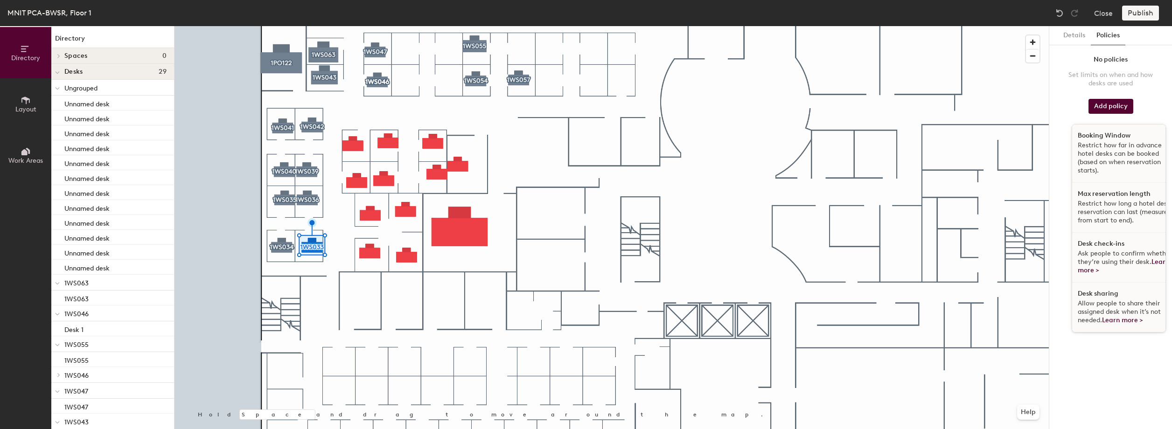
click at [1130, 137] on div "Booking Window Restrict how far in advance hotel desks can be booked (based on …" at bounding box center [1125, 154] width 107 height 58
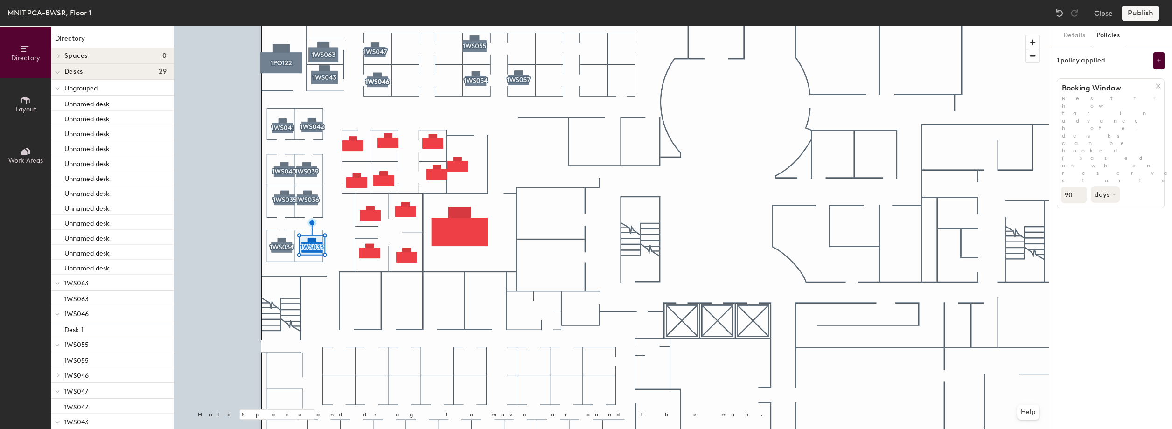
click at [1073, 187] on input "90" at bounding box center [1074, 195] width 26 height 17
type input "9"
type input "30"
click at [1163, 64] on button at bounding box center [1158, 60] width 11 height 17
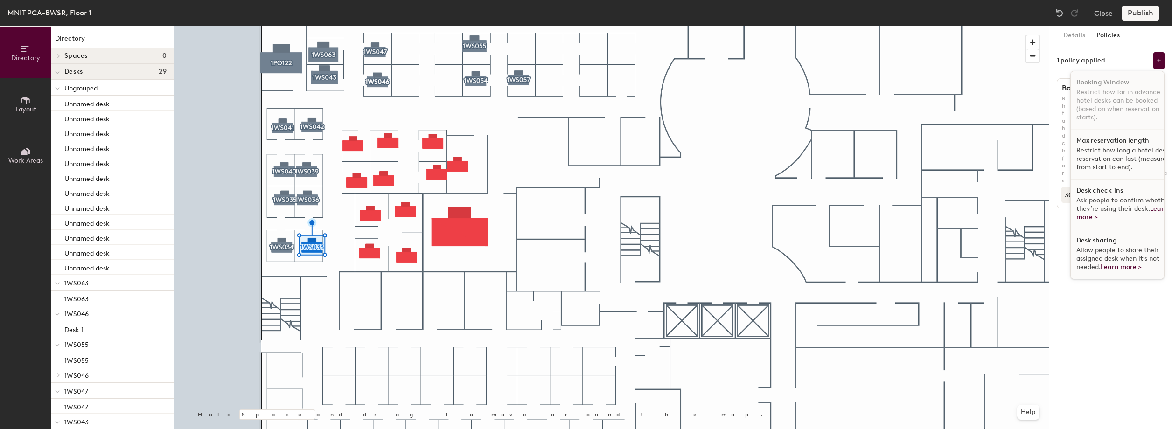
click at [1117, 196] on span "Ask people to confirm whether they’re using their desk. Learn more >" at bounding box center [1123, 208] width 94 height 25
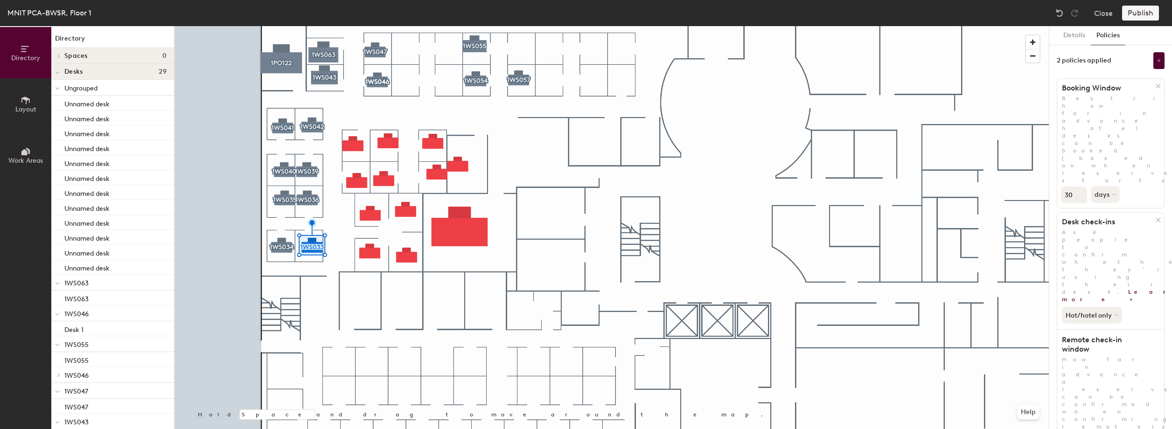
drag, startPoint x: 1151, startPoint y: 318, endPoint x: 1152, endPoint y: 325, distance: 7.1
type input "2"
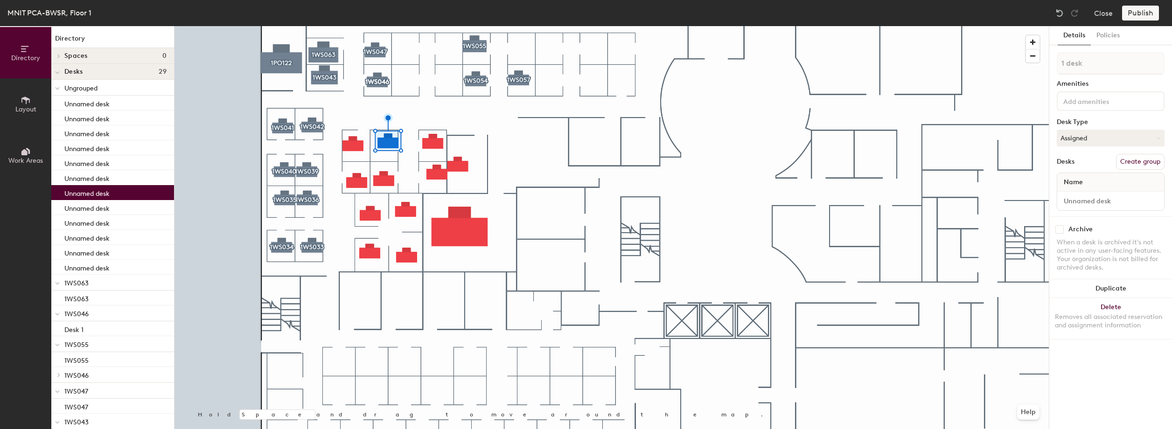
click at [407, 26] on div at bounding box center [611, 26] width 874 height 0
click at [429, 26] on div at bounding box center [611, 26] width 874 height 0
click at [377, 26] on div at bounding box center [611, 26] width 874 height 0
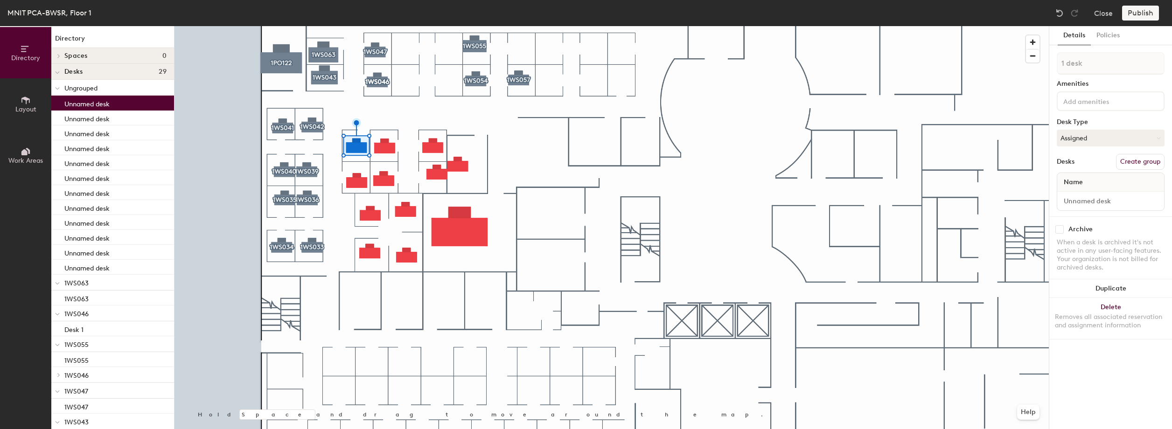
click at [1133, 160] on button "Create group" at bounding box center [1140, 162] width 49 height 16
type input "P"
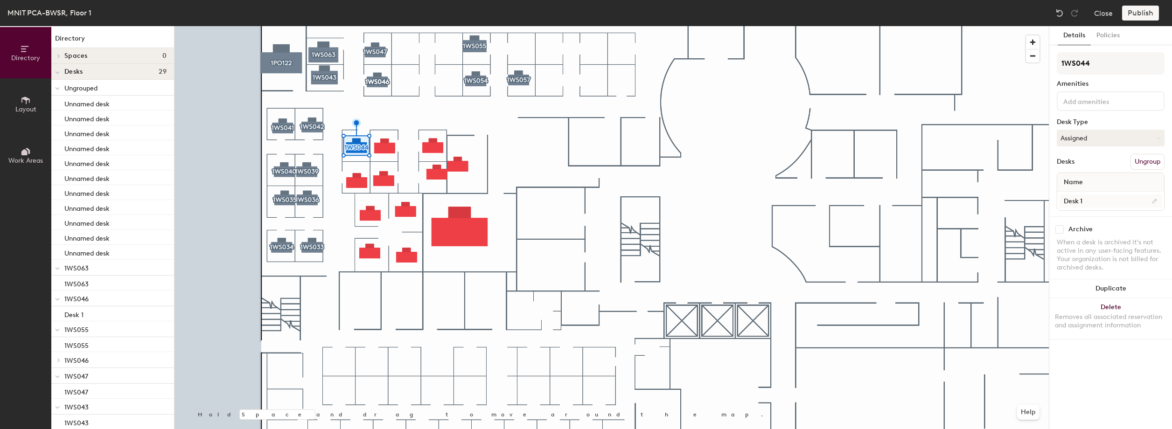
type input "1WS044"
click at [1083, 201] on input "Desk 1" at bounding box center [1110, 200] width 103 height 13
paste input "1WS044"
type input "1WS044"
click at [1106, 34] on button "Policies" at bounding box center [1107, 35] width 35 height 19
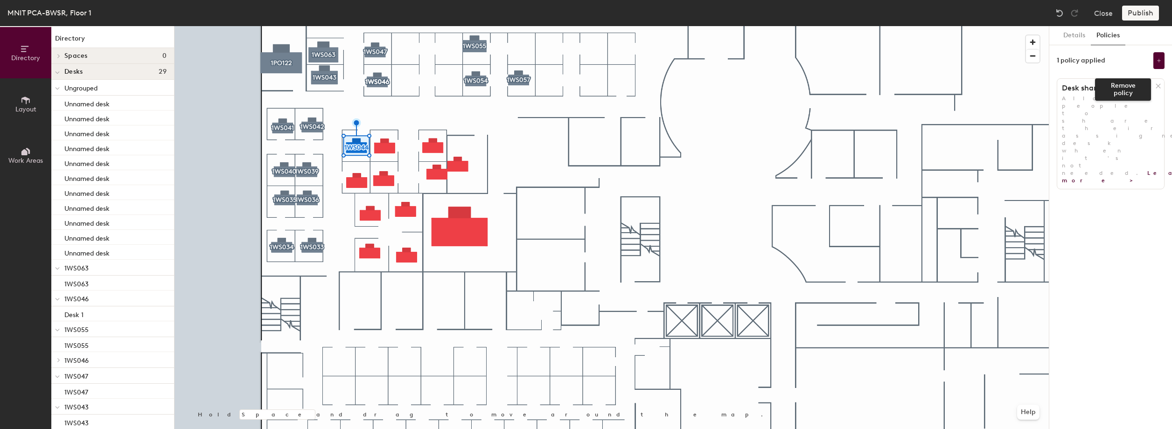
click at [1160, 87] on icon at bounding box center [1157, 86] width 7 height 7
click at [1124, 102] on button "Add policy" at bounding box center [1110, 106] width 45 height 15
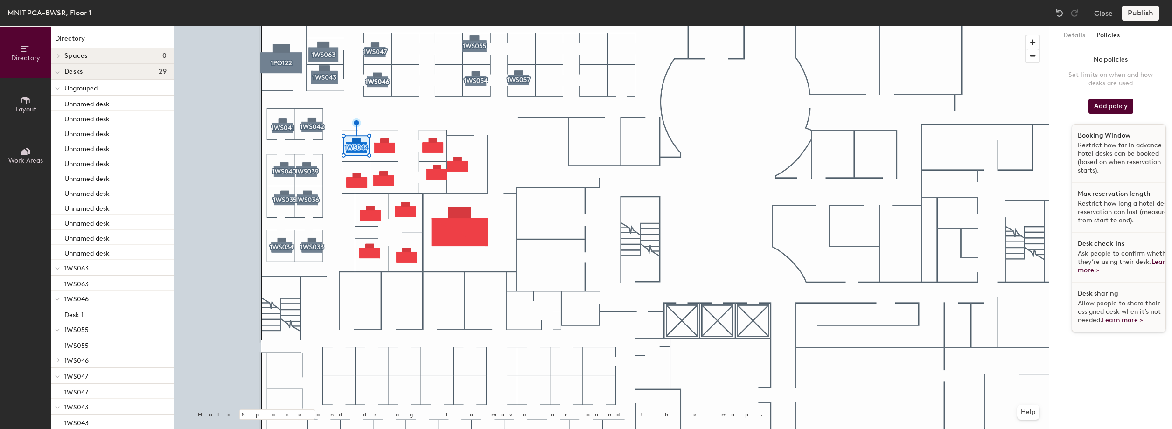
click at [1115, 198] on div "Max reservation length Restrict how long a hotel desk reservation can last (mea…" at bounding box center [1125, 208] width 107 height 50
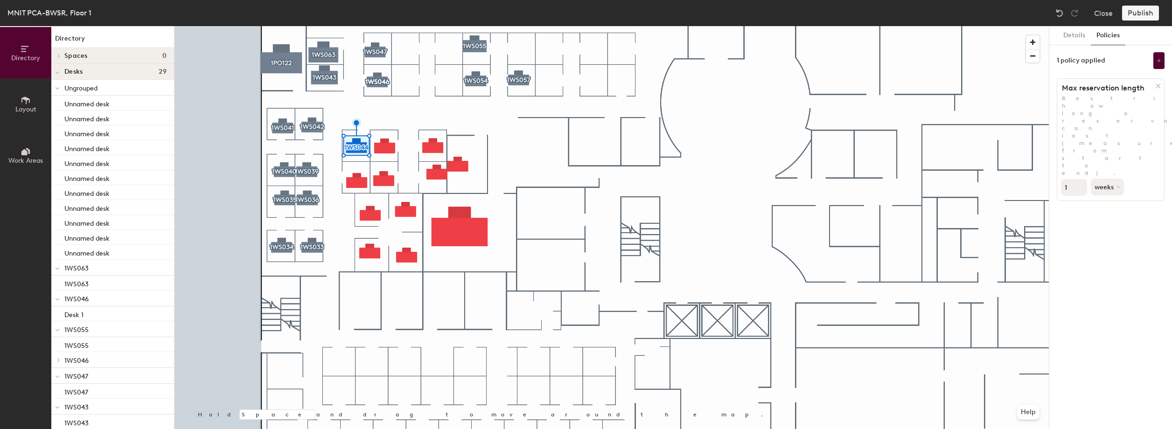
click at [1070, 179] on input "1" at bounding box center [1074, 187] width 26 height 17
type input "30"
click at [1157, 84] on icon at bounding box center [1157, 86] width 7 height 7
click at [1116, 106] on button "Add policy" at bounding box center [1110, 106] width 45 height 15
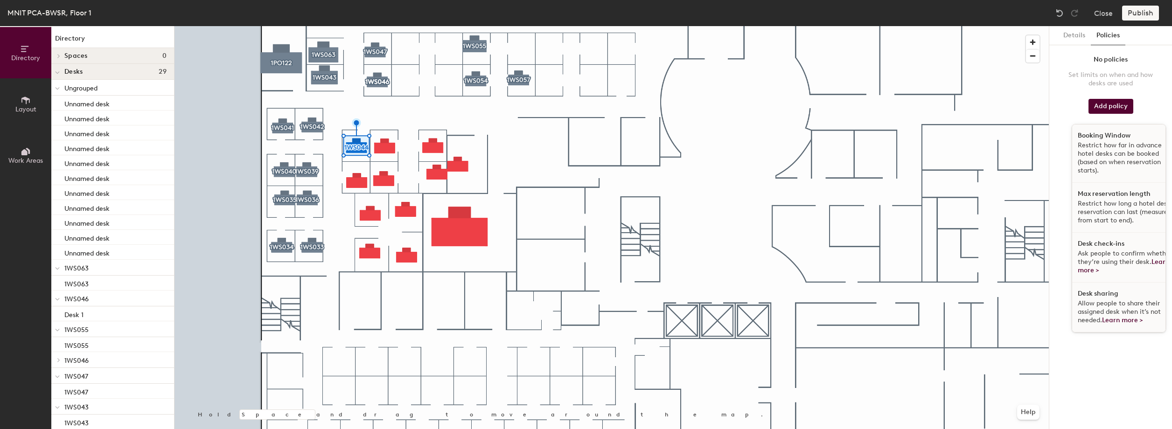
click at [1110, 139] on div "Booking Window Restrict how far in advance hotel desks can be booked (based on …" at bounding box center [1125, 154] width 107 height 58
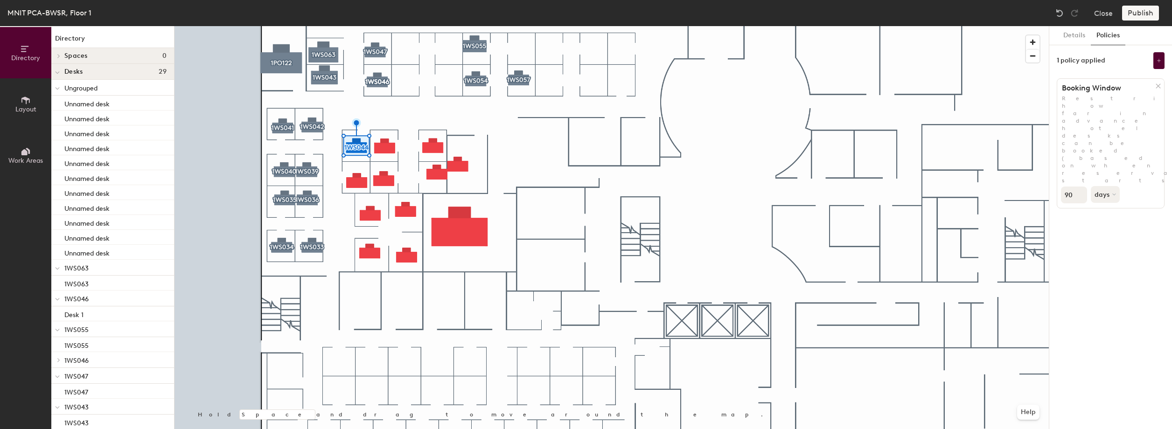
click at [1072, 187] on input "90" at bounding box center [1074, 195] width 26 height 17
type input "9"
type input "30"
click at [1162, 66] on button at bounding box center [1158, 60] width 11 height 17
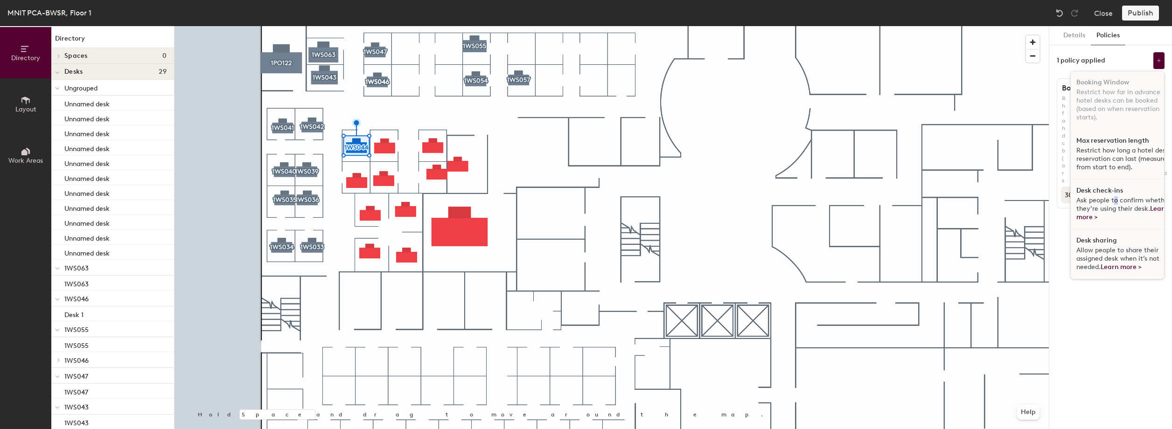
click at [1108, 201] on span "Ask people to confirm whether they’re using their desk. Learn more >" at bounding box center [1123, 208] width 94 height 25
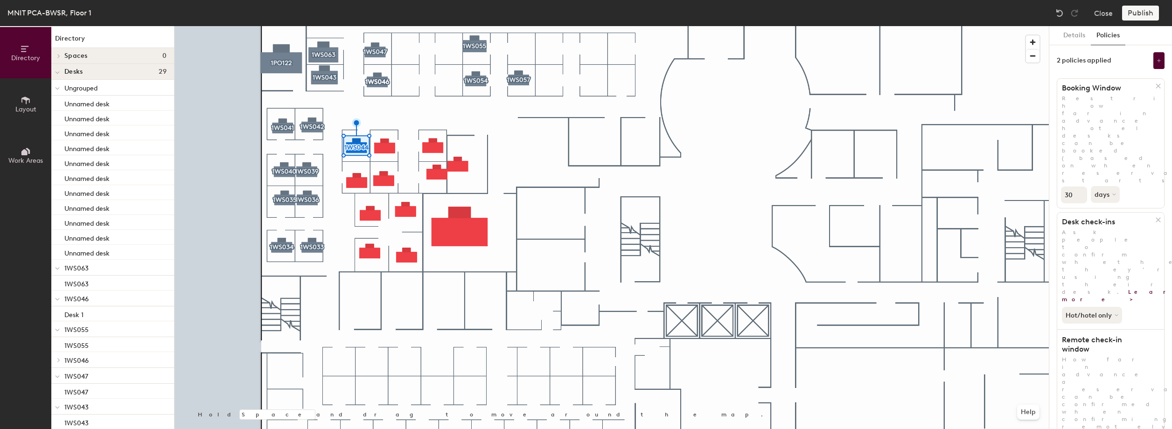
type input "2"
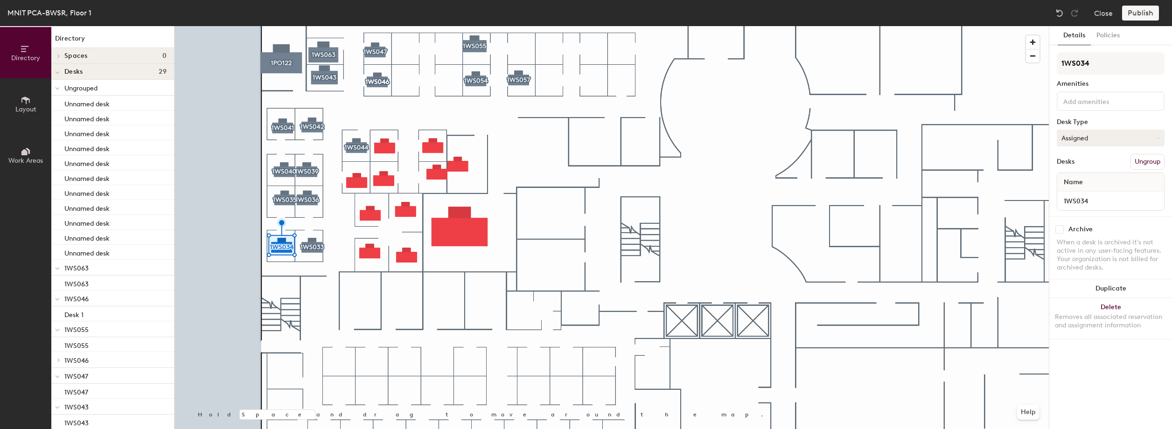
click at [1102, 136] on button "Assigned" at bounding box center [1110, 138] width 108 height 17
click at [1074, 196] on div "Hoteled" at bounding box center [1103, 195] width 93 height 14
click at [1072, 143] on button "Assigned" at bounding box center [1110, 138] width 108 height 17
click at [1080, 196] on div "Hoteled" at bounding box center [1103, 195] width 93 height 14
click at [1076, 137] on button "Assigned" at bounding box center [1110, 138] width 108 height 17
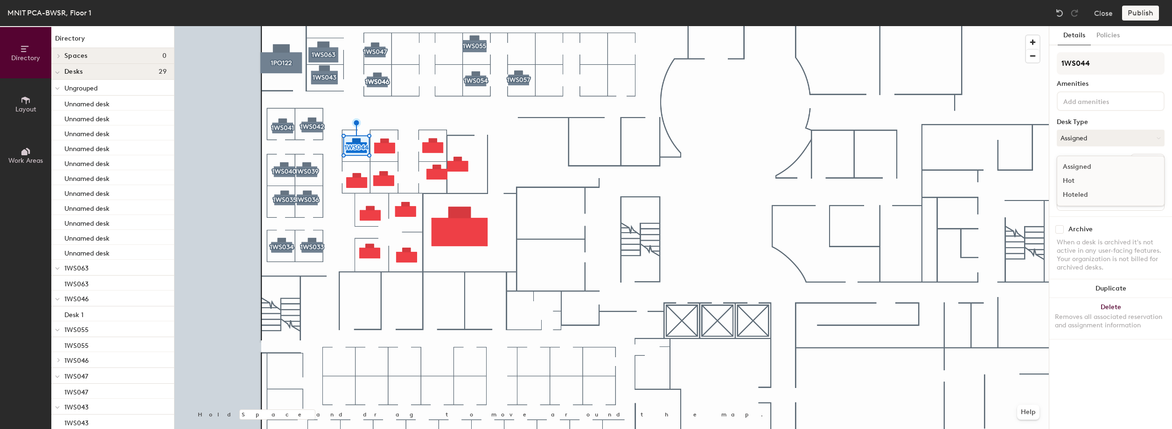
click at [1078, 191] on div "Hoteled" at bounding box center [1103, 195] width 93 height 14
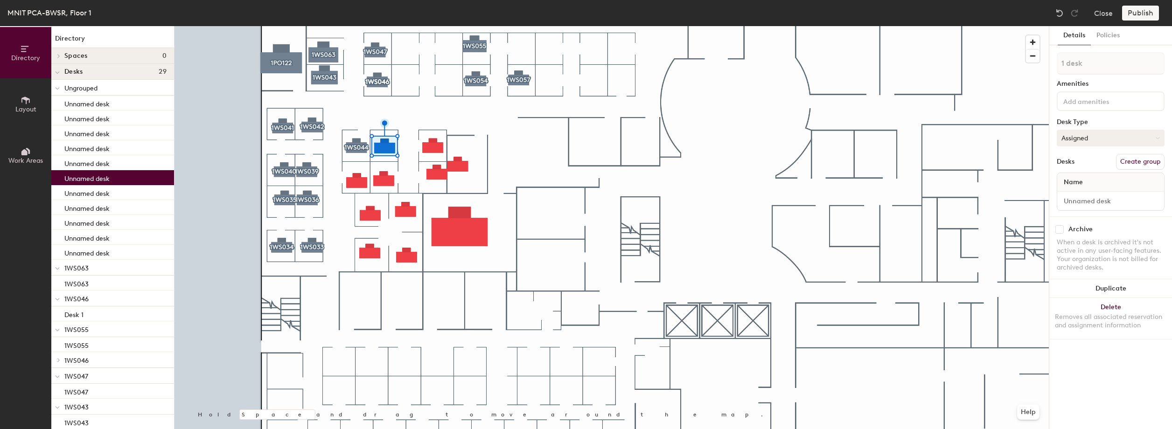
click at [1099, 142] on button "Assigned" at bounding box center [1110, 138] width 108 height 17
click at [1085, 192] on div "Hoteled" at bounding box center [1103, 195] width 93 height 14
click at [1126, 161] on button "Create group" at bounding box center [1140, 162] width 49 height 16
type input "P"
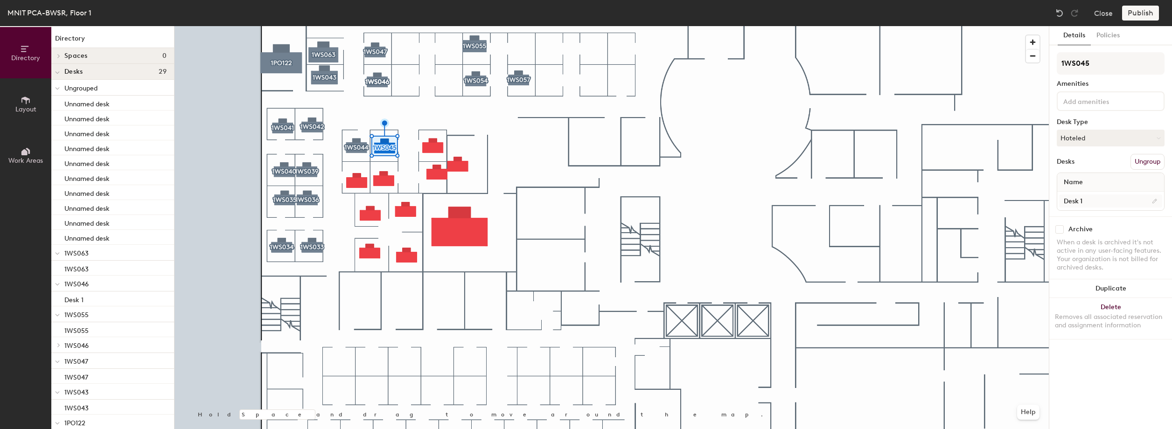
type input "1WS045"
click at [1098, 201] on input "Desk 1" at bounding box center [1110, 200] width 103 height 13
paste input "1WS045"
type input "1WS045"
click at [1103, 36] on button "Policies" at bounding box center [1107, 35] width 35 height 19
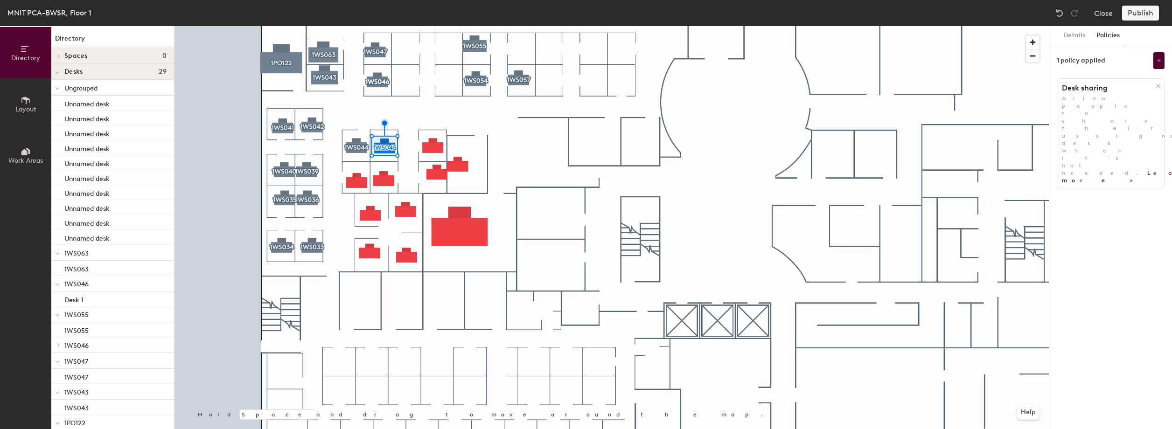
click at [1156, 88] on icon at bounding box center [1157, 86] width 7 height 7
click at [1117, 103] on button "Add policy" at bounding box center [1110, 106] width 45 height 15
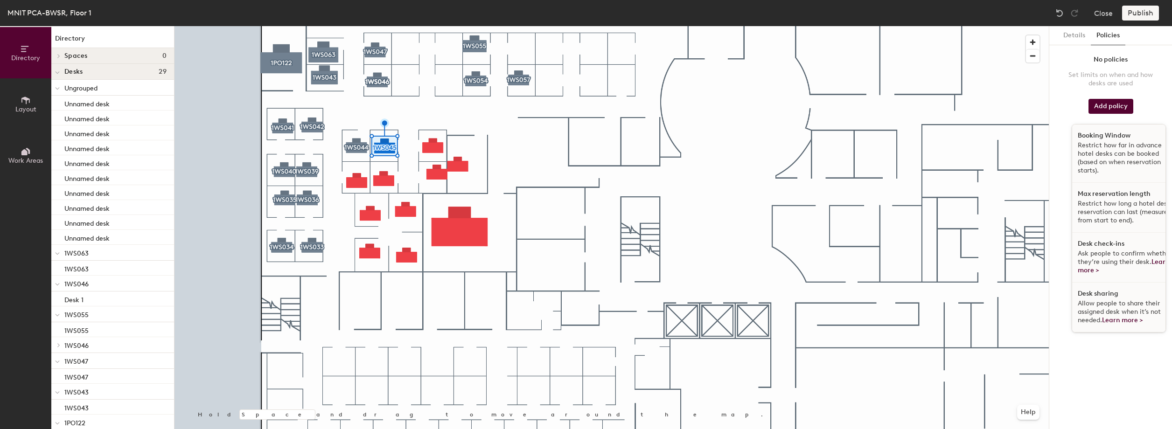
click at [1104, 161] on p "Restrict how far in advance hotel desks can be booked (based on when reservatio…" at bounding box center [1125, 158] width 96 height 34
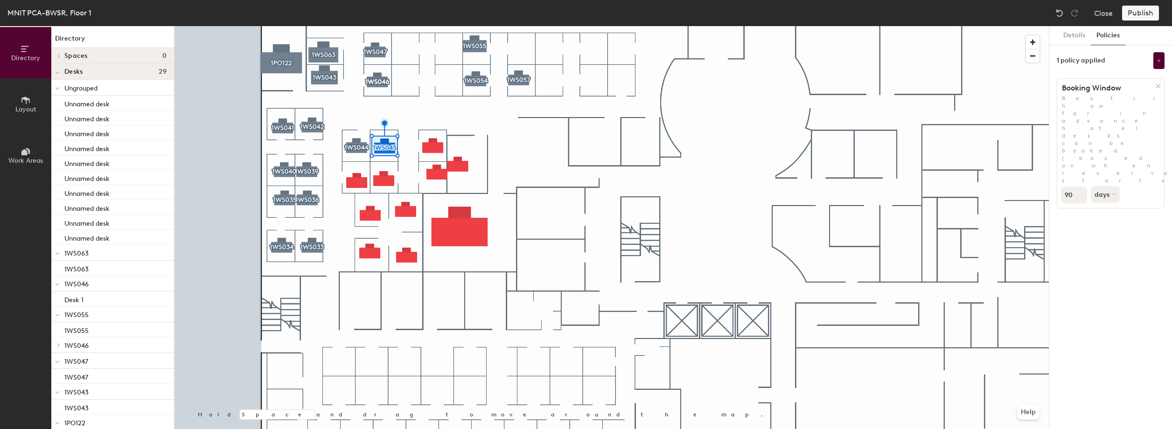
click at [1075, 187] on input "90" at bounding box center [1074, 195] width 26 height 17
type input "9"
type input "30"
click at [1155, 64] on button at bounding box center [1158, 60] width 11 height 17
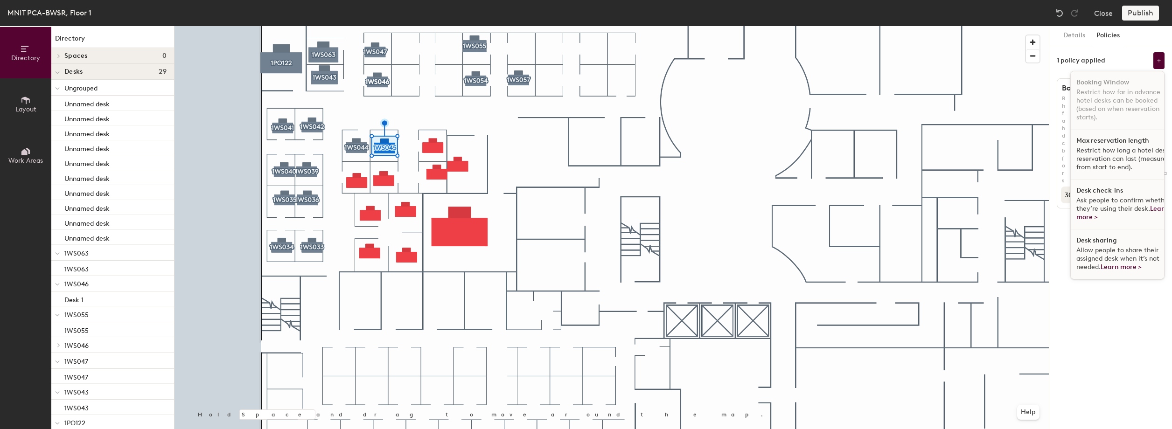
click at [1122, 207] on span "Ask people to confirm whether they’re using their desk. Learn more >" at bounding box center [1123, 208] width 94 height 25
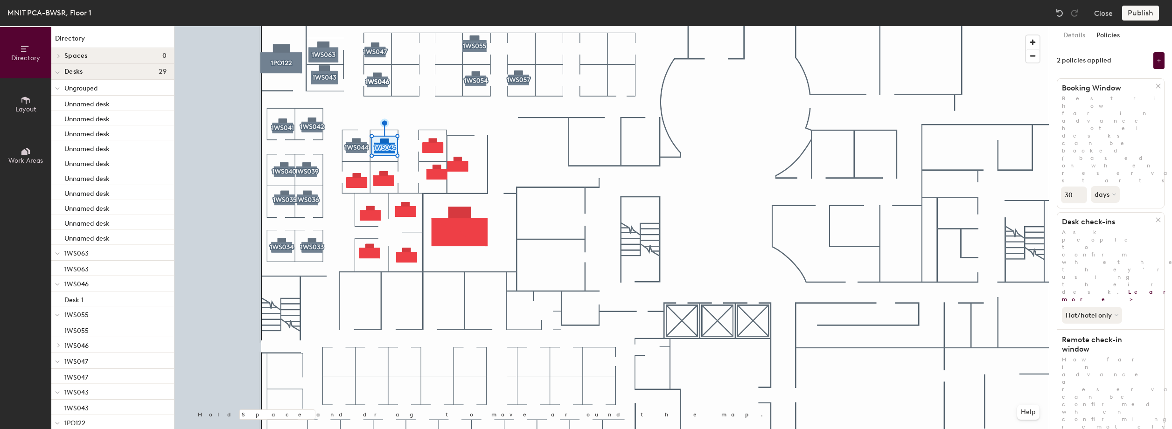
type input "2"
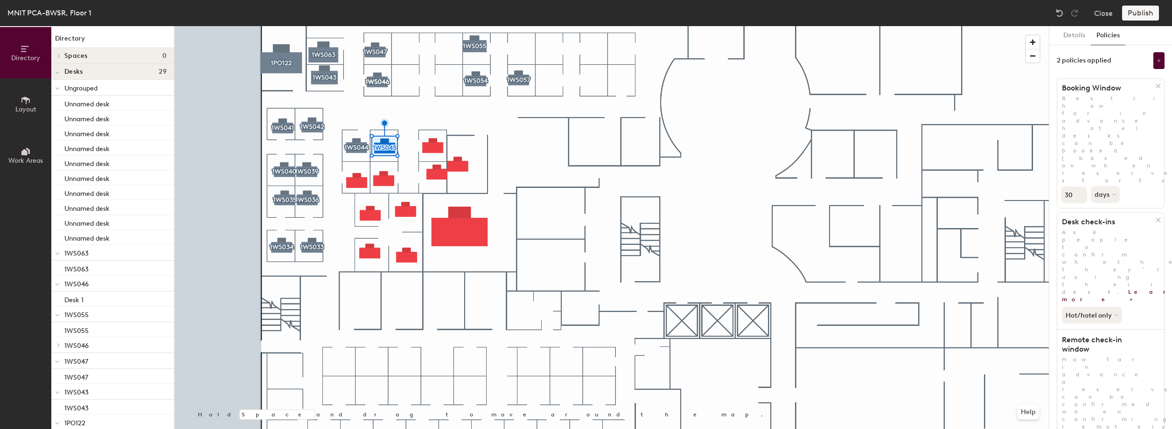
click at [333, 26] on div at bounding box center [611, 26] width 874 height 0
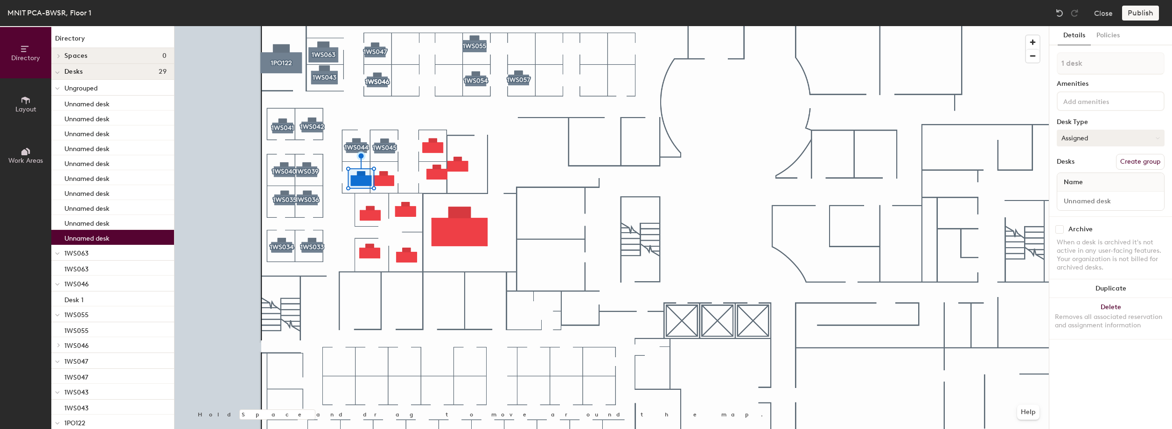
click at [1112, 132] on button "Assigned" at bounding box center [1110, 138] width 108 height 17
click at [1091, 140] on button "Assigned" at bounding box center [1110, 138] width 108 height 17
click at [1076, 191] on div "Hoteled" at bounding box center [1103, 195] width 93 height 14
click at [1143, 161] on button "Create group" at bounding box center [1140, 162] width 49 height 16
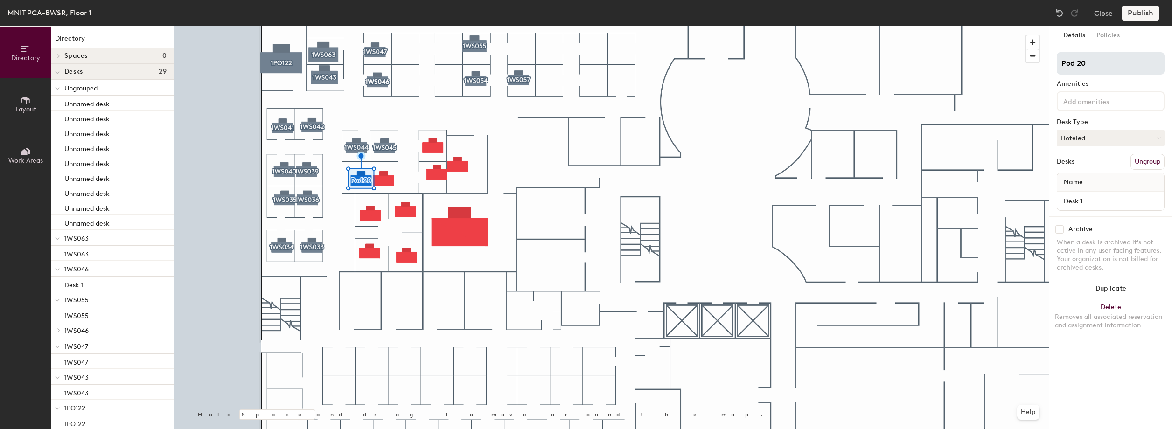
drag, startPoint x: 1104, startPoint y: 64, endPoint x: 1059, endPoint y: 63, distance: 44.8
click at [1059, 63] on input "Pod 20" at bounding box center [1110, 63] width 108 height 22
type input "1WS038"
click at [1097, 204] on input "Desk 1" at bounding box center [1110, 200] width 103 height 13
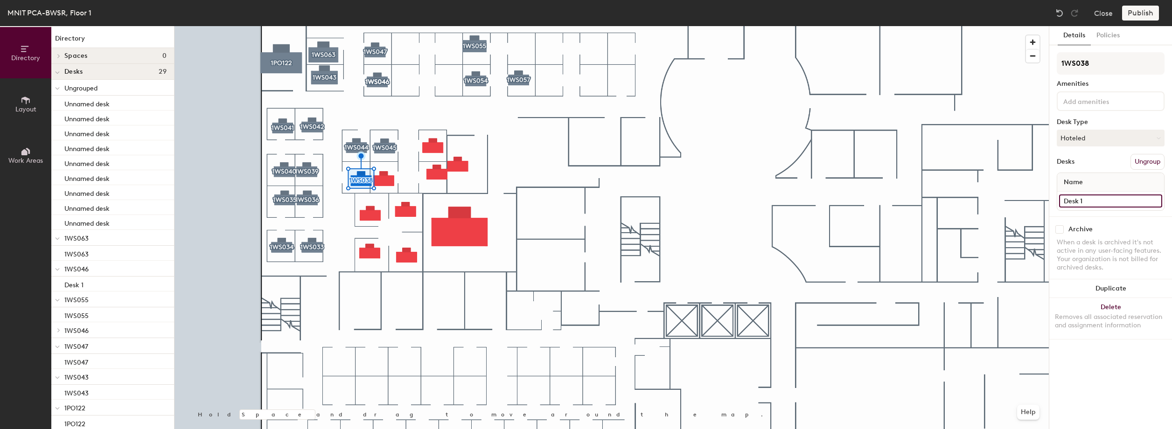
paste input "1WS038"
type input "1WS038"
click at [1113, 33] on button "Policies" at bounding box center [1107, 35] width 35 height 19
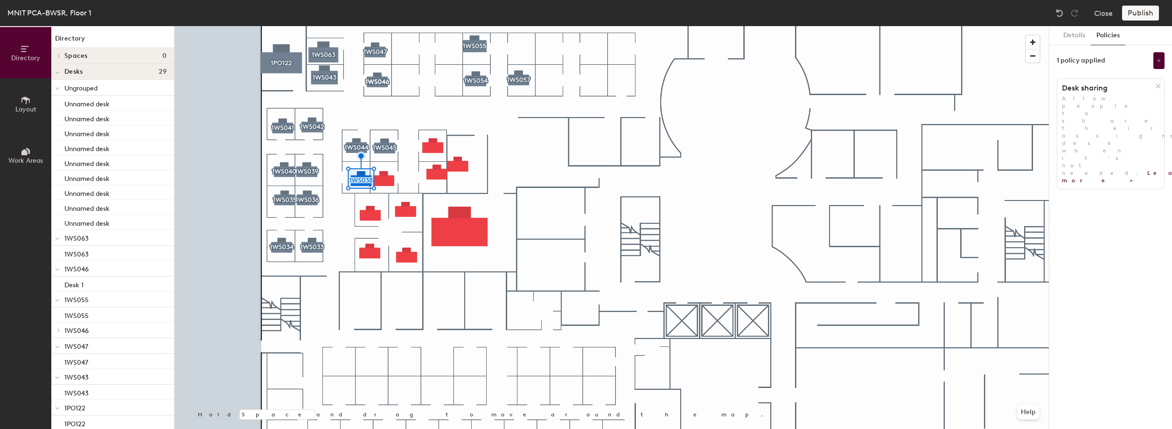
click at [1155, 86] on icon at bounding box center [1157, 86] width 7 height 7
click at [1119, 103] on button "Add policy" at bounding box center [1110, 106] width 45 height 15
click at [1124, 103] on button "Add policy" at bounding box center [1110, 106] width 45 height 15
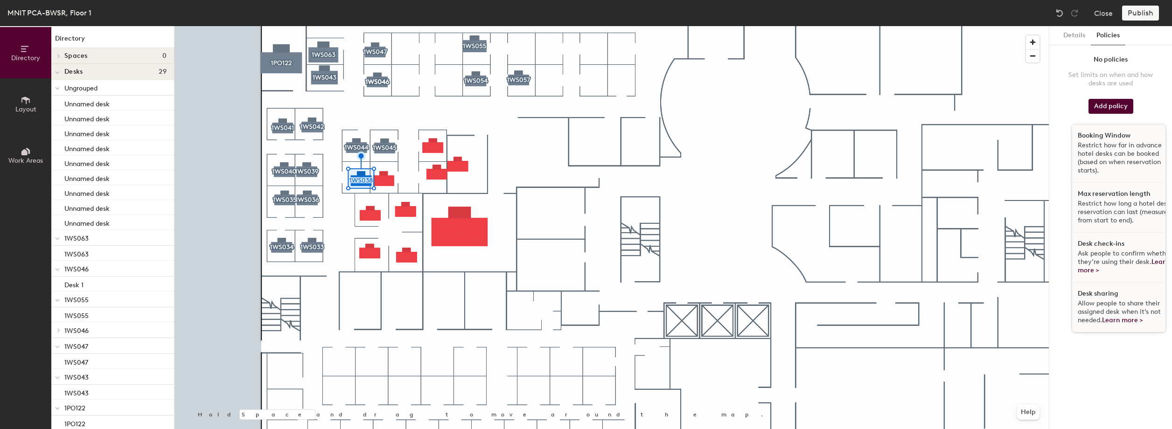
click at [1106, 156] on p "Restrict how far in advance hotel desks can be booked (based on when reservatio…" at bounding box center [1125, 158] width 96 height 34
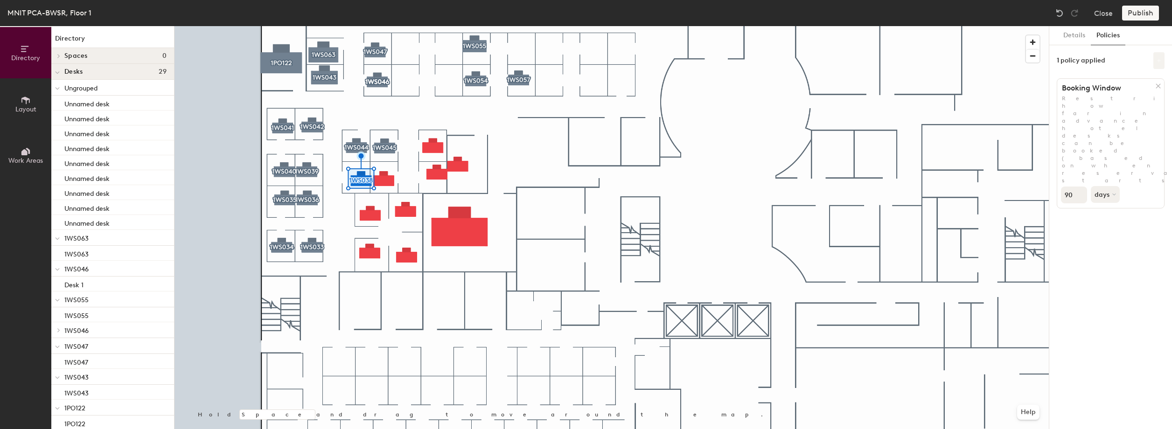
click at [1154, 65] on button at bounding box center [1158, 60] width 11 height 17
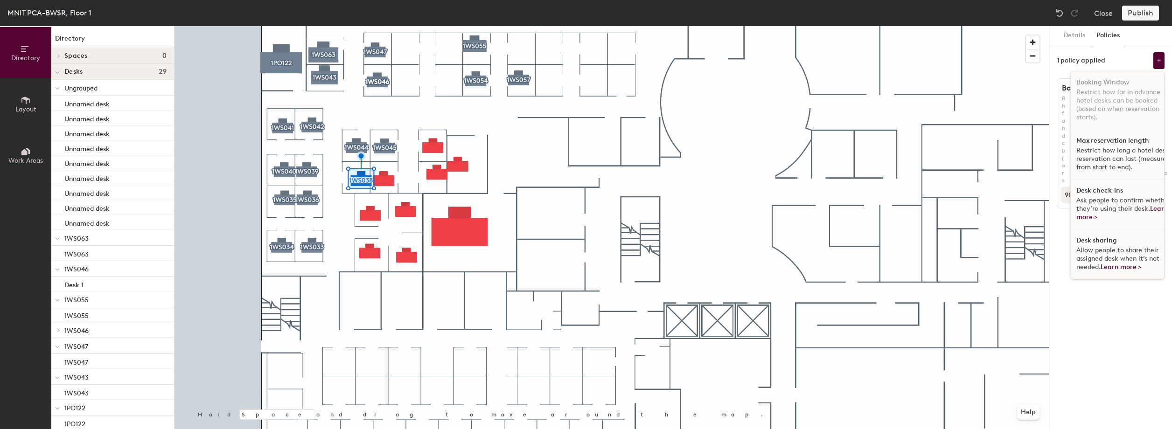
click at [1105, 196] on div "Desk check-ins Ask people to confirm whether they’re using their desk. Learn mo…" at bounding box center [1123, 205] width 107 height 50
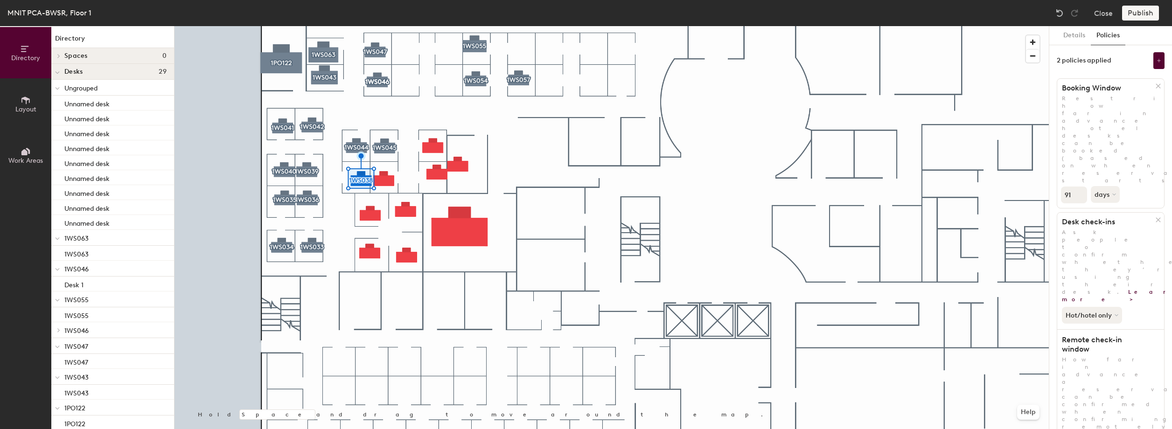
click at [1076, 187] on input "91" at bounding box center [1074, 195] width 26 height 17
type input "9"
type input "30"
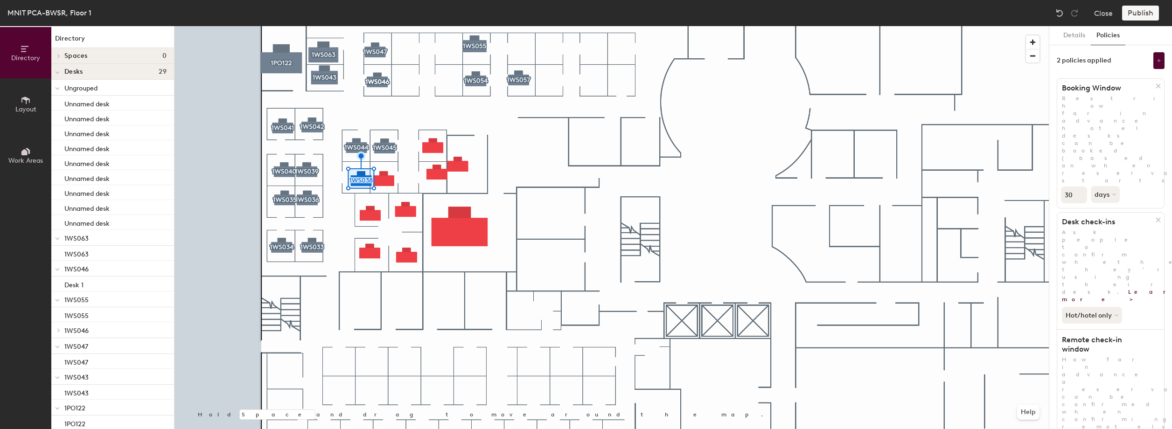
type input "2"
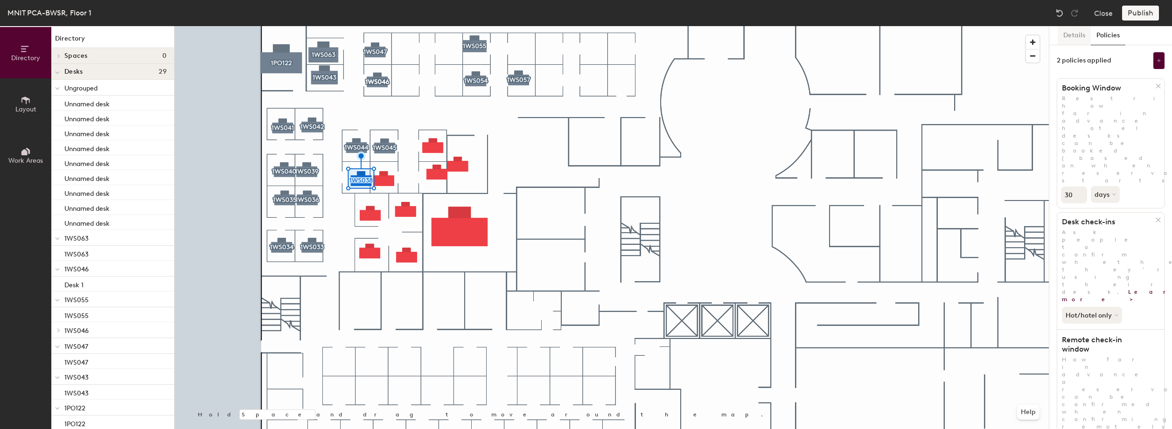
click at [1074, 29] on button "Details" at bounding box center [1073, 35] width 33 height 19
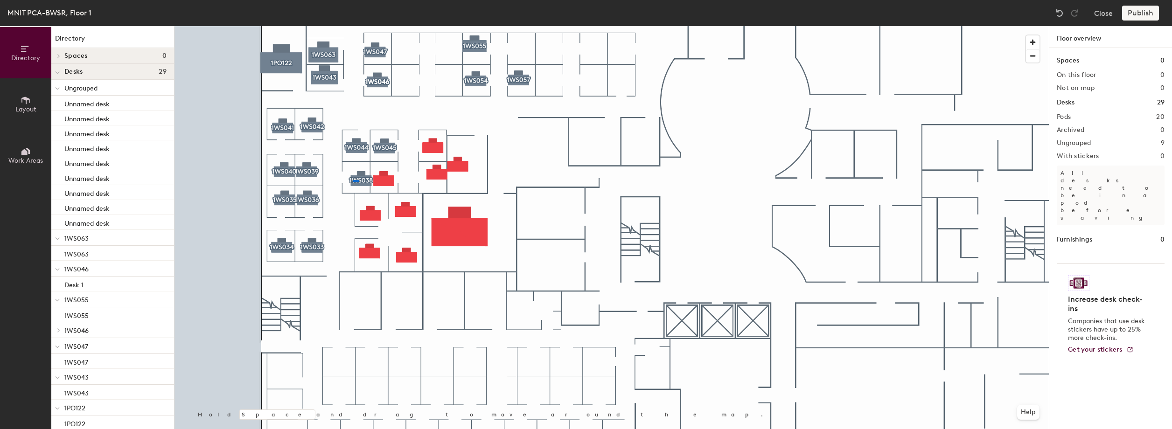
click at [353, 26] on div at bounding box center [611, 26] width 874 height 0
click at [351, 26] on div at bounding box center [611, 26] width 874 height 0
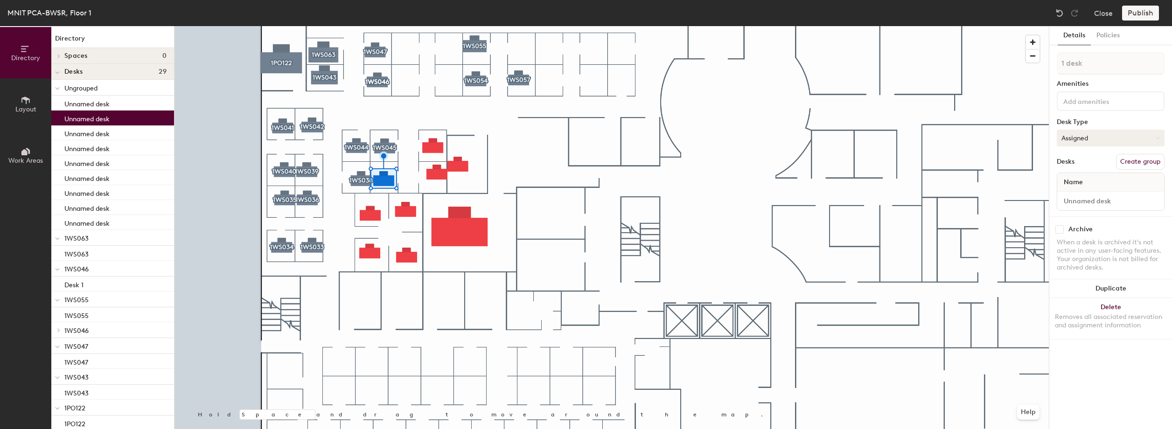
click at [1095, 132] on button "Assigned" at bounding box center [1110, 138] width 108 height 17
click at [1079, 194] on div "Hoteled" at bounding box center [1103, 195] width 93 height 14
click at [1146, 159] on button "Create group" at bounding box center [1140, 162] width 49 height 16
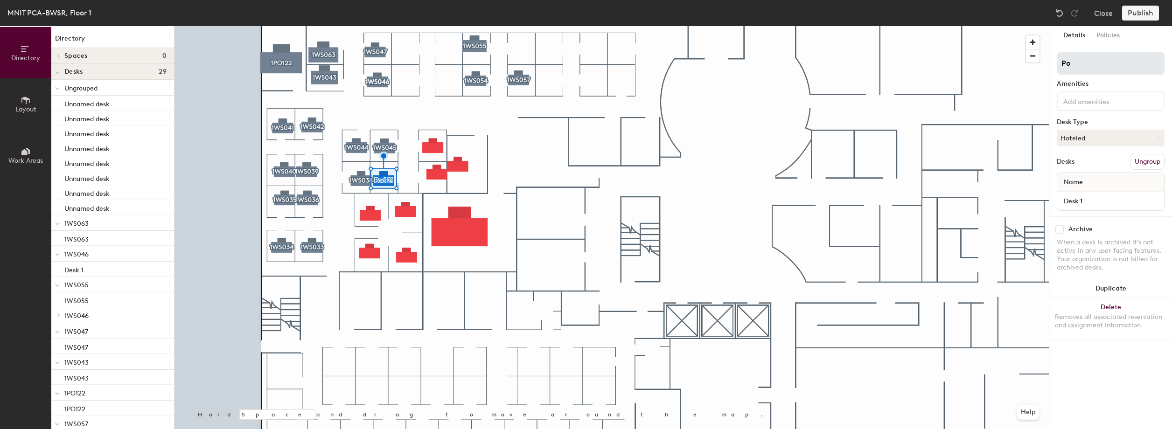
type input "P"
type input "1WS059"
click at [1093, 203] on input "Desk 1" at bounding box center [1110, 200] width 103 height 13
paste input "1WS059"
type input "1WS059"
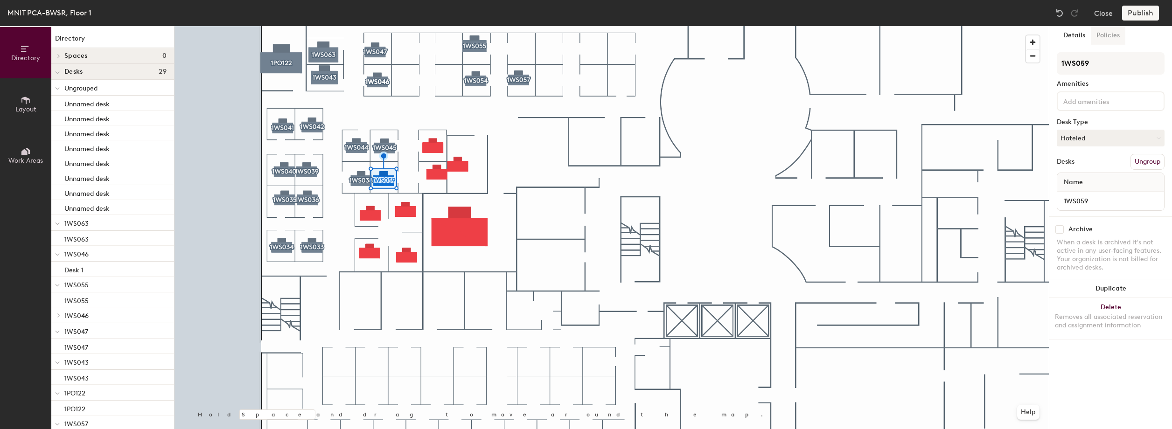
click at [1108, 30] on button "Policies" at bounding box center [1107, 35] width 35 height 19
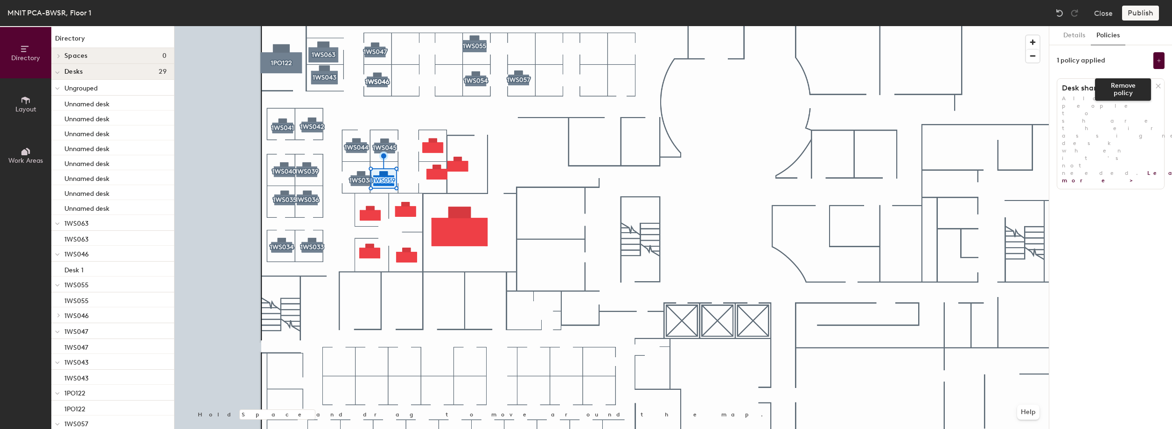
click at [1154, 86] on icon at bounding box center [1157, 86] width 7 height 7
click at [1117, 106] on button "Add policy" at bounding box center [1110, 106] width 45 height 15
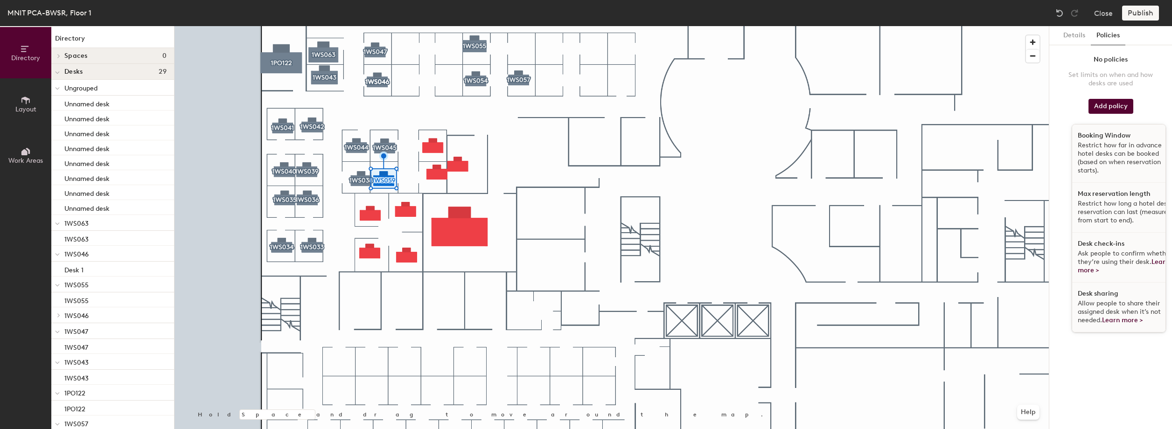
click at [1111, 144] on p "Restrict how far in advance hotel desks can be booked (based on when reservatio…" at bounding box center [1125, 158] width 96 height 34
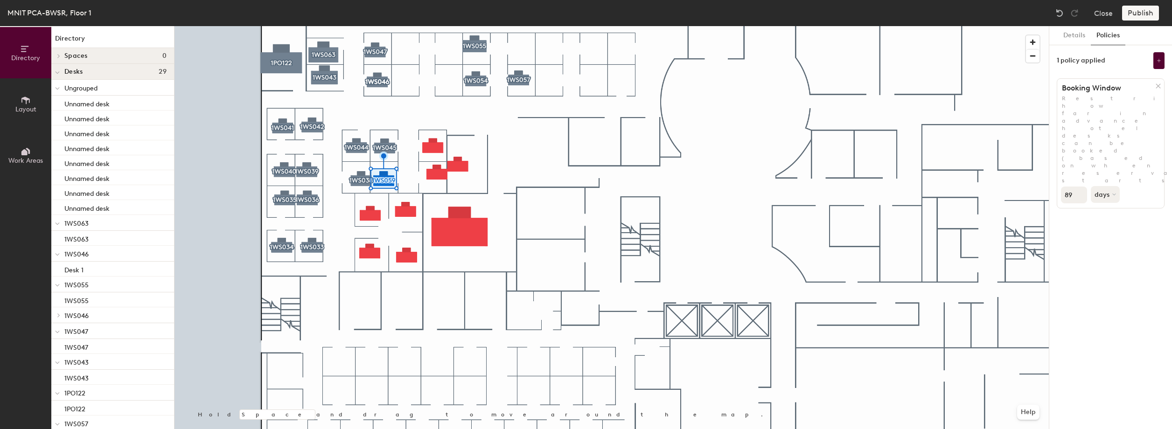
click at [1079, 187] on input "89" at bounding box center [1074, 195] width 26 height 17
click at [1079, 187] on input "88" at bounding box center [1074, 195] width 26 height 17
type input "8"
type input "30"
click at [1157, 62] on icon at bounding box center [1158, 60] width 5 height 5
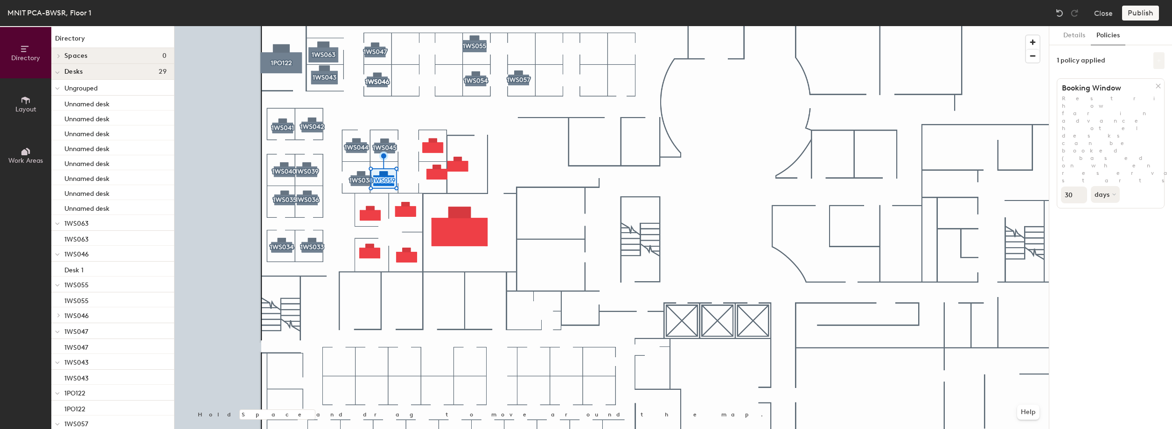
click at [1157, 62] on icon at bounding box center [1158, 60] width 5 height 5
click at [1156, 62] on icon at bounding box center [1158, 60] width 5 height 5
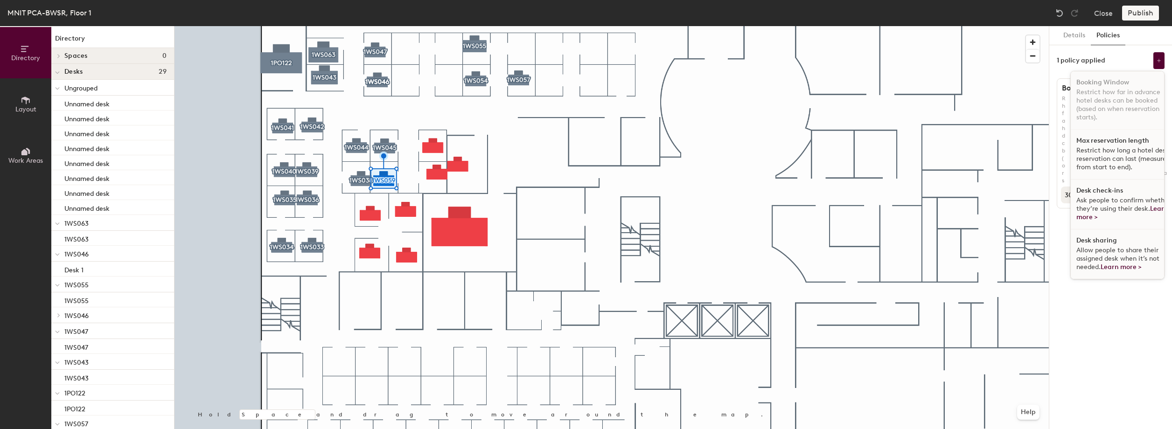
click at [1100, 195] on div "Desk check-ins Ask people to confirm whether they’re using their desk. Learn mo…" at bounding box center [1123, 205] width 107 height 50
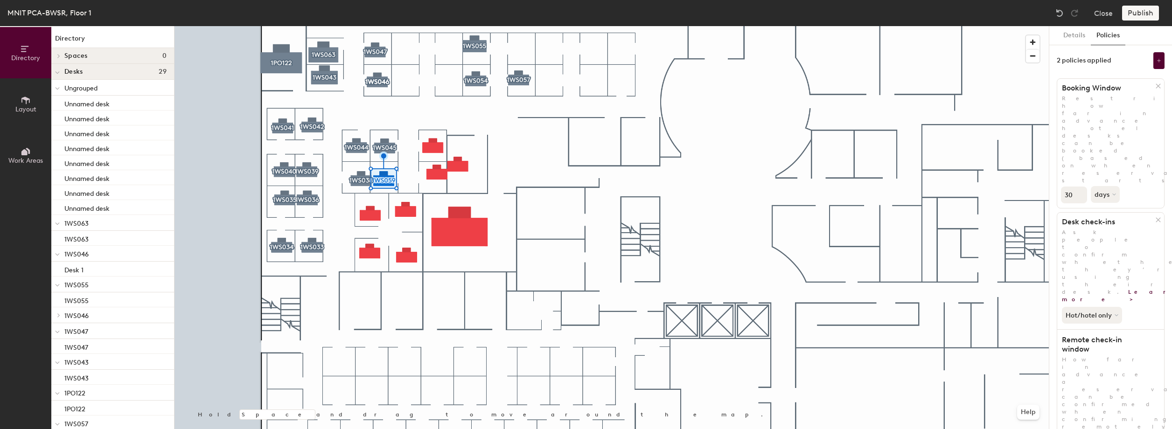
type input "2"
click at [1081, 36] on button "Details" at bounding box center [1073, 35] width 33 height 19
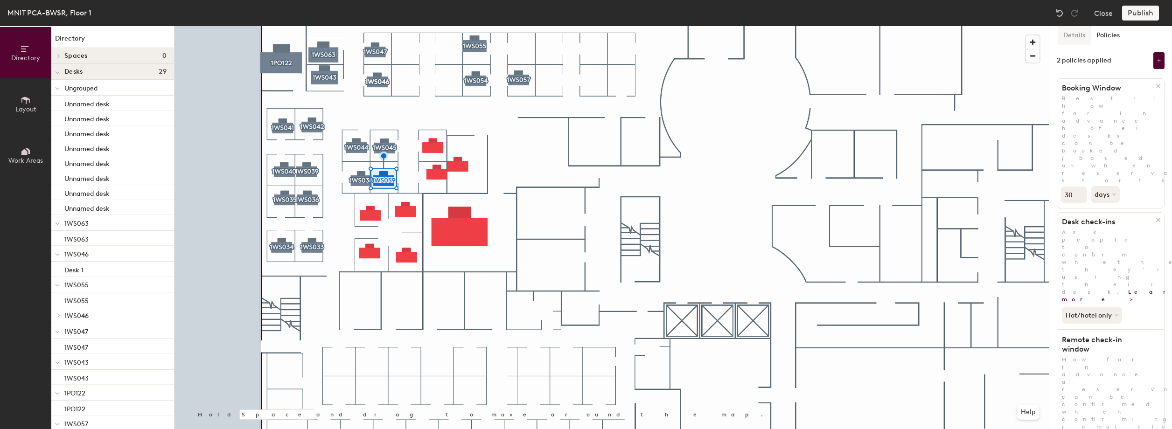
click at [1081, 36] on button "Details" at bounding box center [1073, 35] width 33 height 19
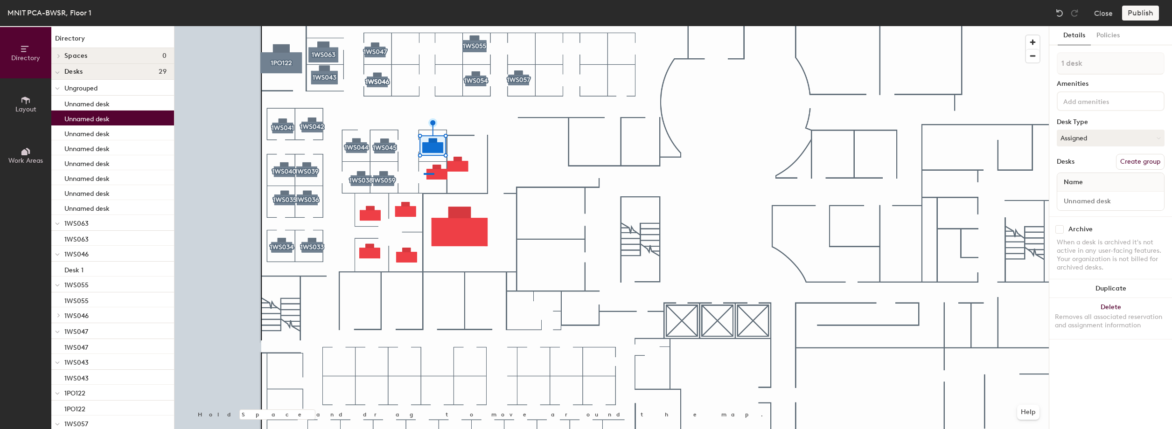
click at [423, 26] on div at bounding box center [611, 26] width 874 height 0
click at [1125, 140] on button "Assigned" at bounding box center [1110, 138] width 108 height 17
click at [1100, 194] on div "Hoteled" at bounding box center [1103, 195] width 93 height 14
click at [1132, 157] on button "Create group" at bounding box center [1140, 162] width 49 height 16
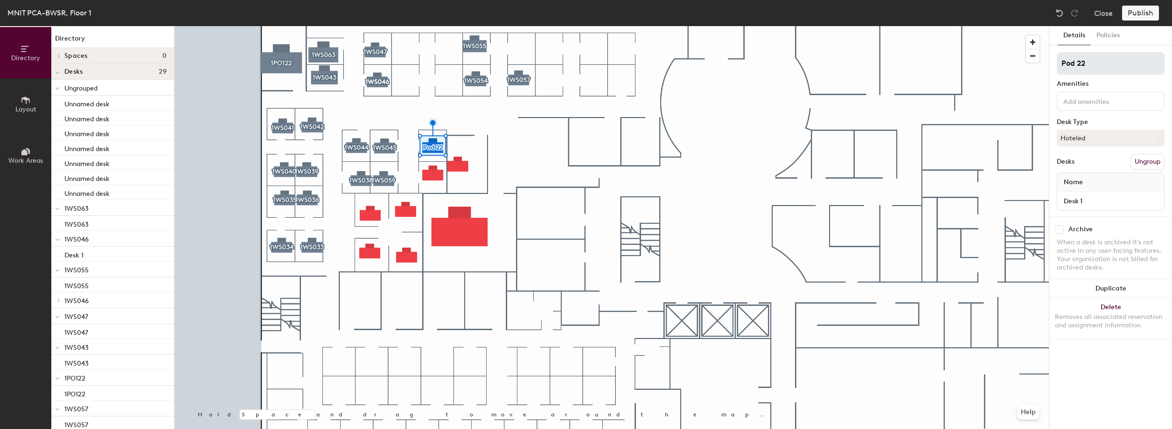
click at [1114, 66] on input "Pod 22" at bounding box center [1110, 63] width 108 height 22
type input "P"
type input "1WS048"
click at [1096, 198] on input "Desk 1" at bounding box center [1110, 200] width 103 height 13
paste input "1WS048"
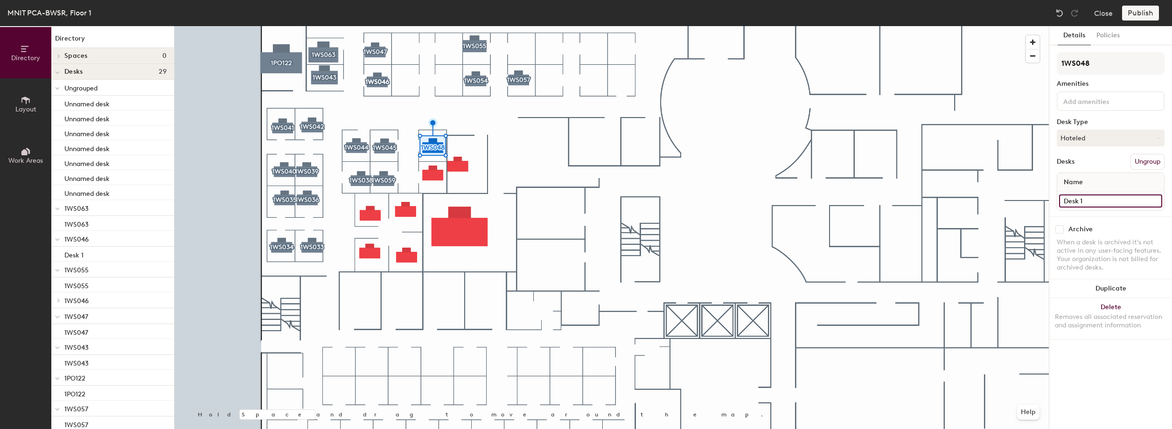
type input "1WS048"
click at [1112, 29] on button "Policies" at bounding box center [1107, 35] width 35 height 19
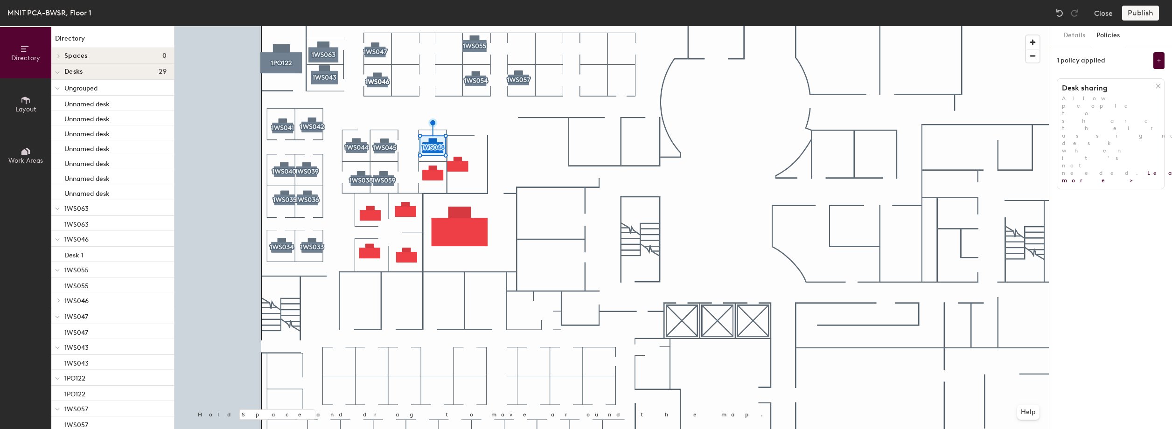
click at [1156, 84] on icon at bounding box center [1158, 86] width 4 height 4
click at [1120, 102] on button "Add policy" at bounding box center [1110, 106] width 45 height 15
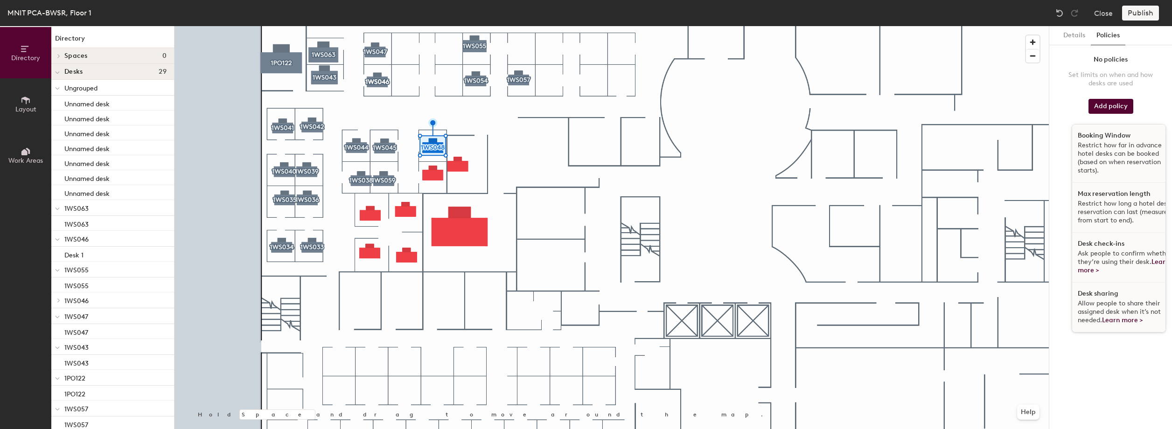
click at [1112, 148] on p "Restrict how far in advance hotel desks can be booked (based on when reservatio…" at bounding box center [1125, 158] width 96 height 34
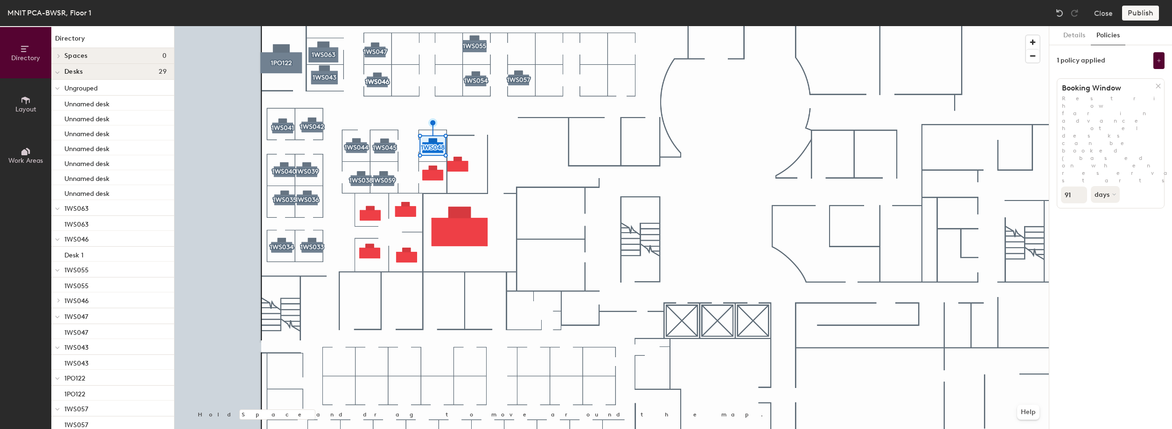
click at [1077, 187] on input "91" at bounding box center [1074, 195] width 26 height 17
type input "9"
type input "30"
click at [1161, 62] on button at bounding box center [1158, 60] width 11 height 17
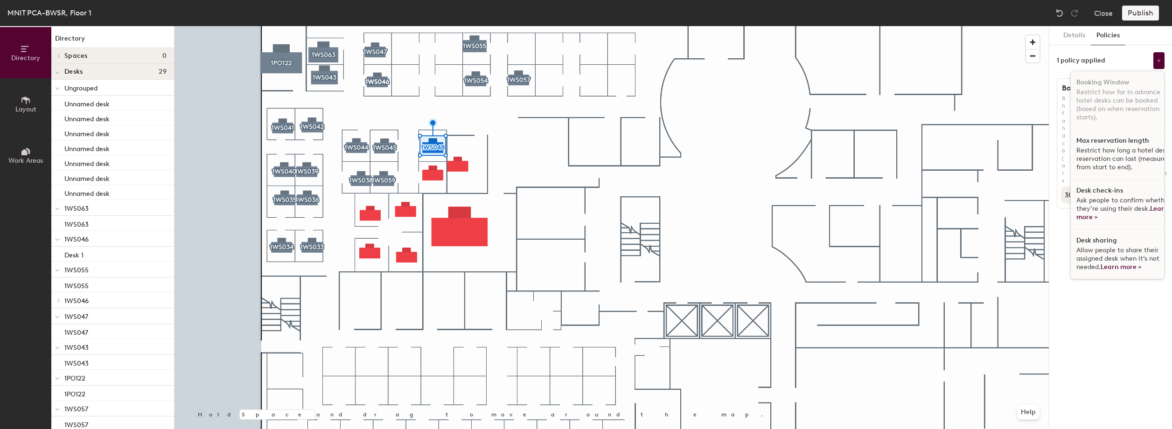
click at [1118, 203] on span "Ask people to confirm whether they’re using their desk. Learn more >" at bounding box center [1123, 208] width 94 height 25
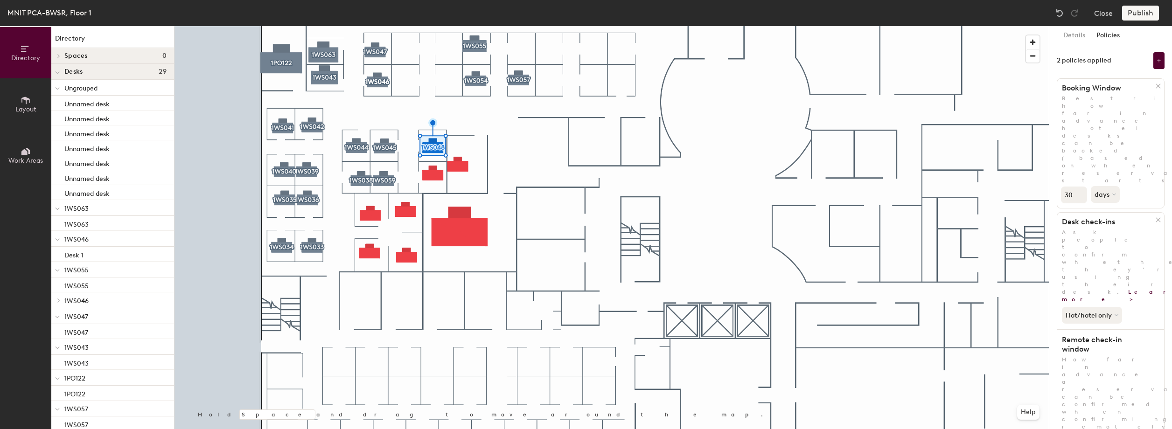
type input "2"
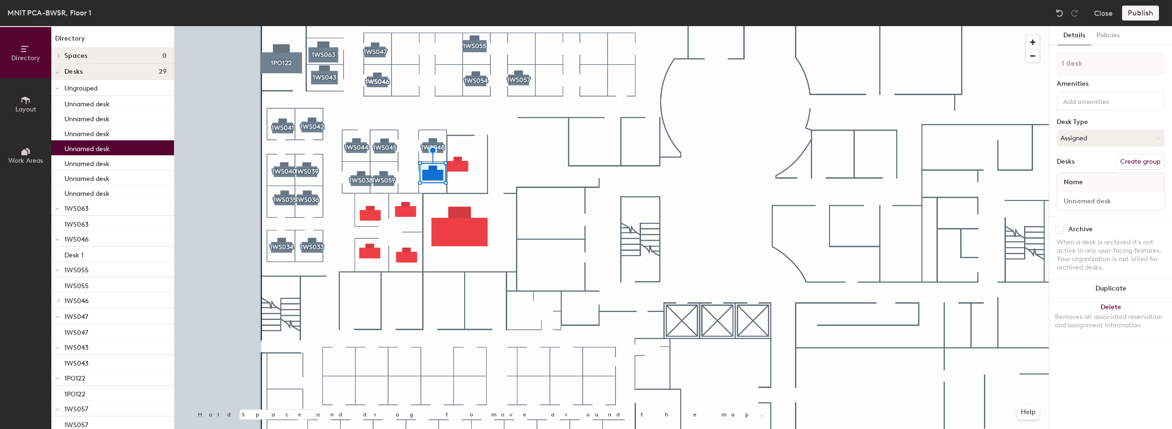
click at [1147, 166] on button "Create group" at bounding box center [1140, 162] width 49 height 16
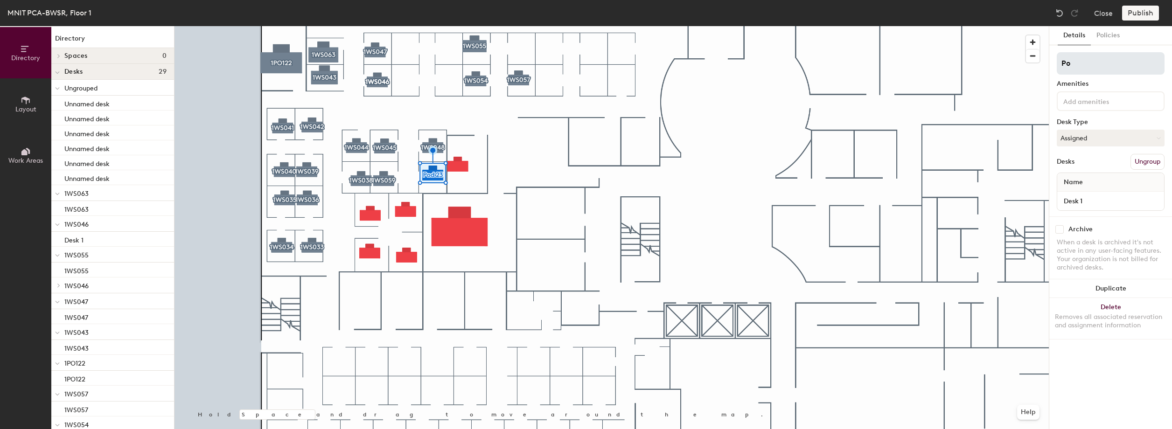
type input "P"
type input "1WS049"
click at [1095, 200] on input "Desk 1" at bounding box center [1110, 200] width 103 height 13
paste input "1WS049"
type input "1WS049"
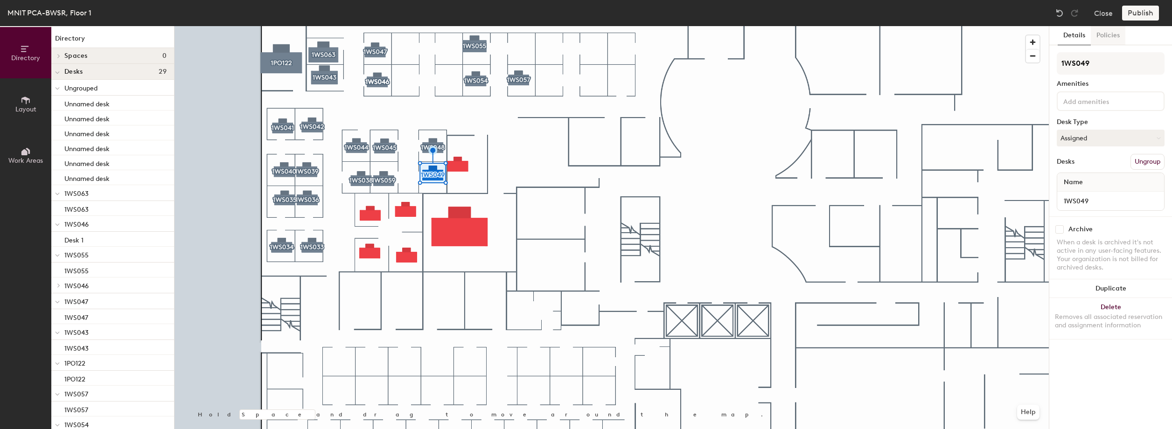
click at [1103, 39] on button "Policies" at bounding box center [1107, 35] width 35 height 19
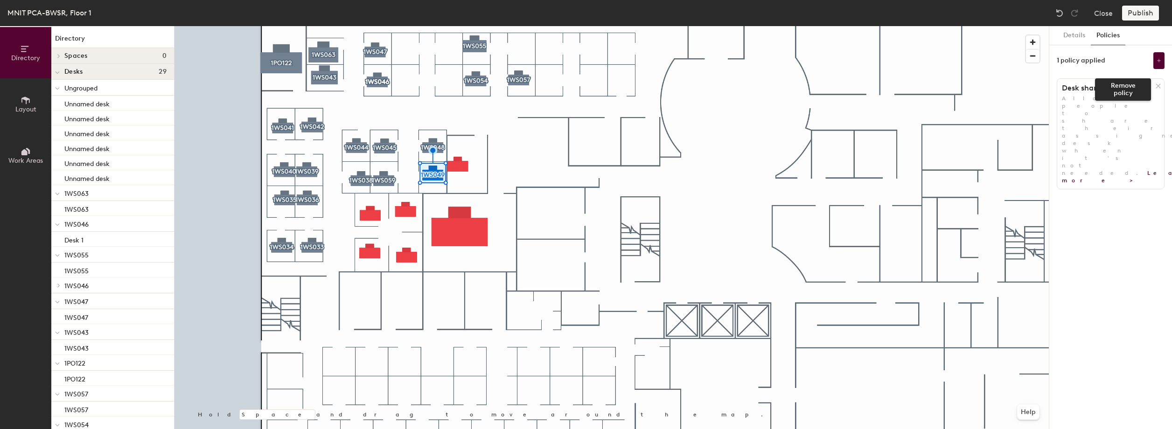
click at [1157, 87] on icon at bounding box center [1157, 86] width 7 height 7
click at [1125, 106] on button "Add policy" at bounding box center [1110, 106] width 45 height 15
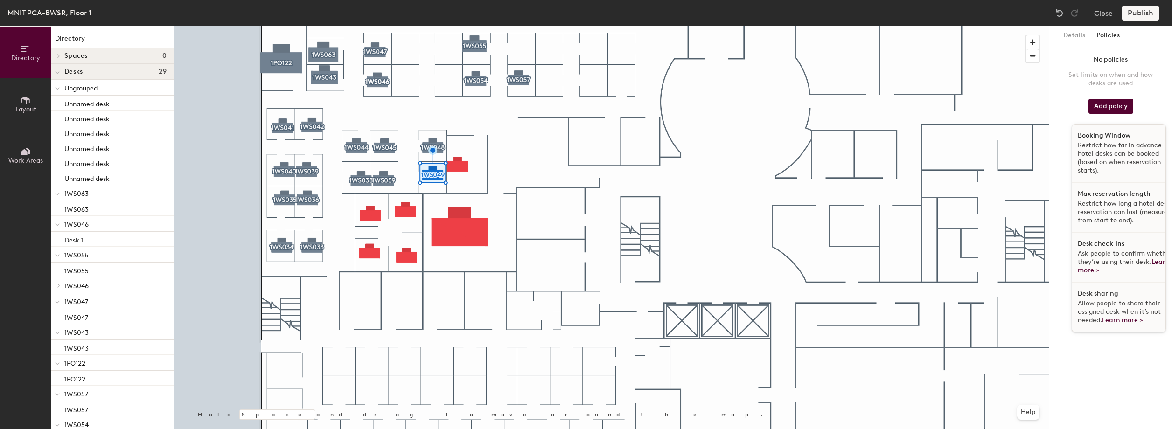
click at [1114, 144] on p "Restrict how far in advance hotel desks can be booked (based on when reservatio…" at bounding box center [1125, 158] width 96 height 34
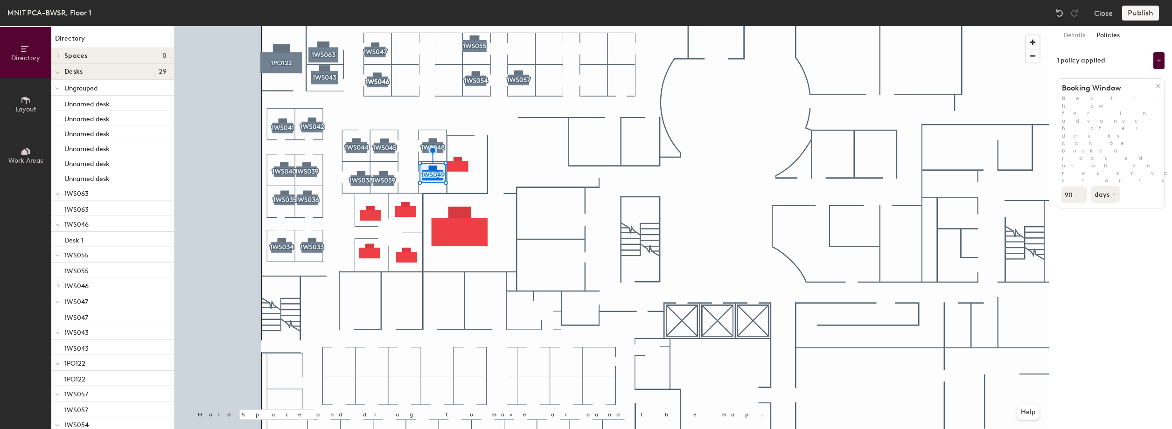
click at [1074, 187] on input "90" at bounding box center [1074, 195] width 26 height 17
type input "9"
type input "30"
click at [1161, 65] on button at bounding box center [1158, 60] width 11 height 17
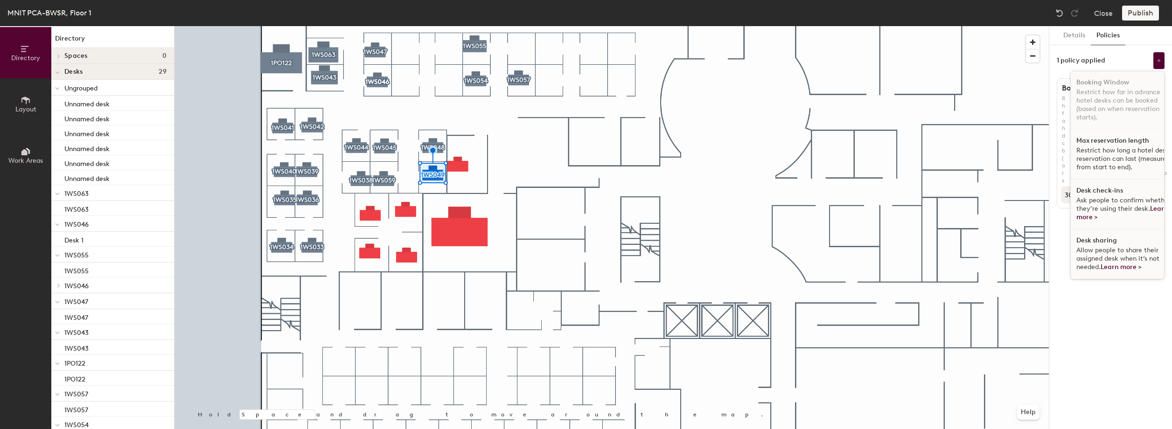
click at [1106, 197] on span "Ask people to confirm whether they’re using their desk. Learn more >" at bounding box center [1123, 208] width 94 height 25
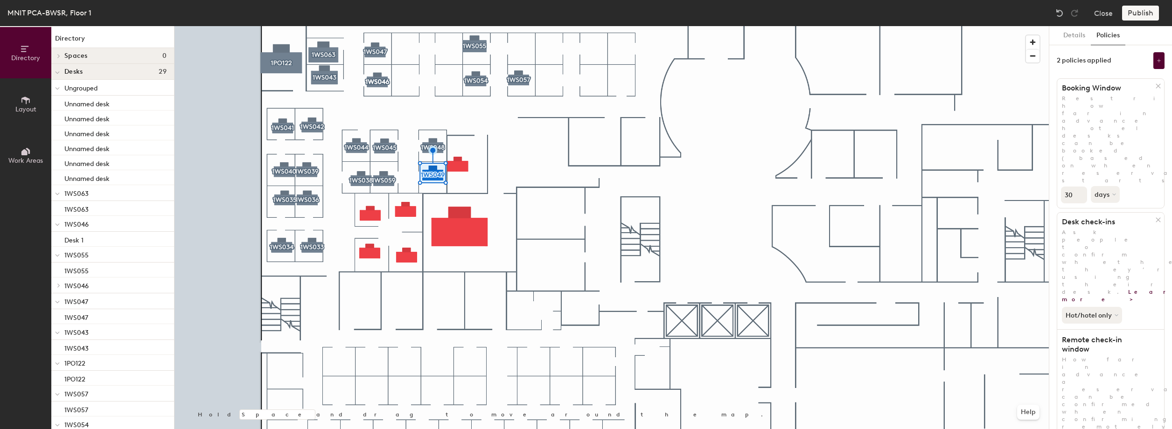
type input "2"
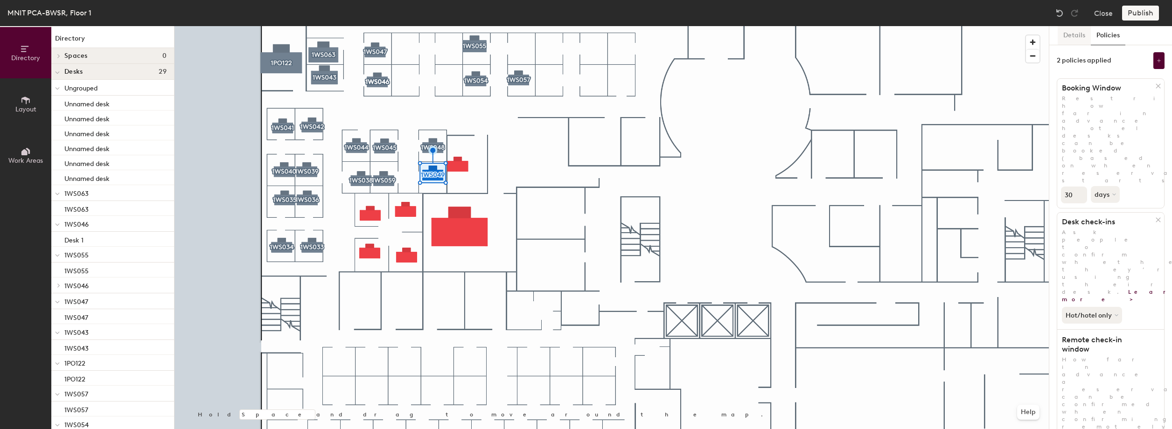
click at [1069, 36] on button "Details" at bounding box center [1073, 35] width 33 height 19
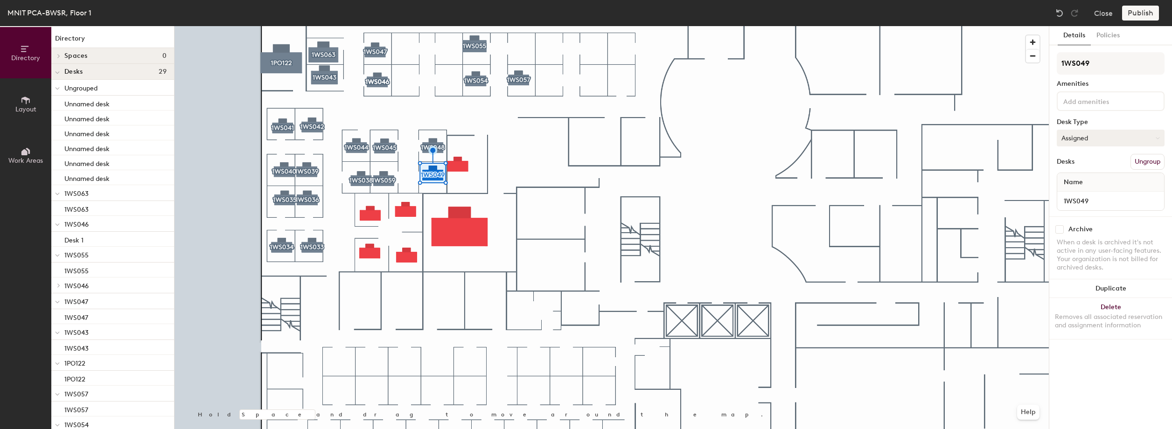
click at [1089, 142] on button "Assigned" at bounding box center [1110, 138] width 108 height 17
click at [1075, 193] on div "Hoteled" at bounding box center [1103, 195] width 93 height 14
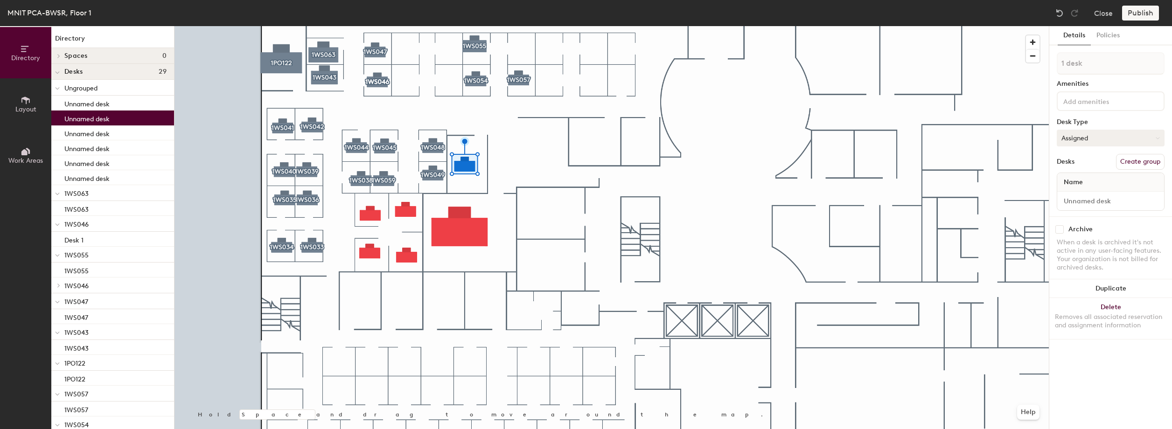
click at [1103, 137] on button "Assigned" at bounding box center [1110, 138] width 108 height 17
click at [1085, 193] on div "Hoteled" at bounding box center [1103, 195] width 93 height 14
click at [1136, 158] on button "Create group" at bounding box center [1140, 162] width 49 height 16
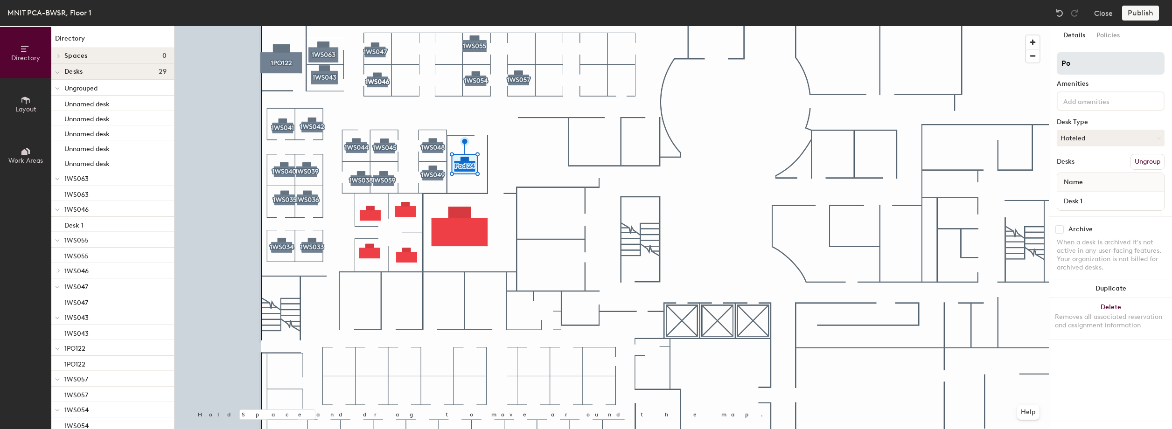
type input "P"
type input "1PO121"
click at [1088, 204] on input "Desk 1" at bounding box center [1110, 200] width 103 height 13
paste input "1PO12"
type input "1PO121"
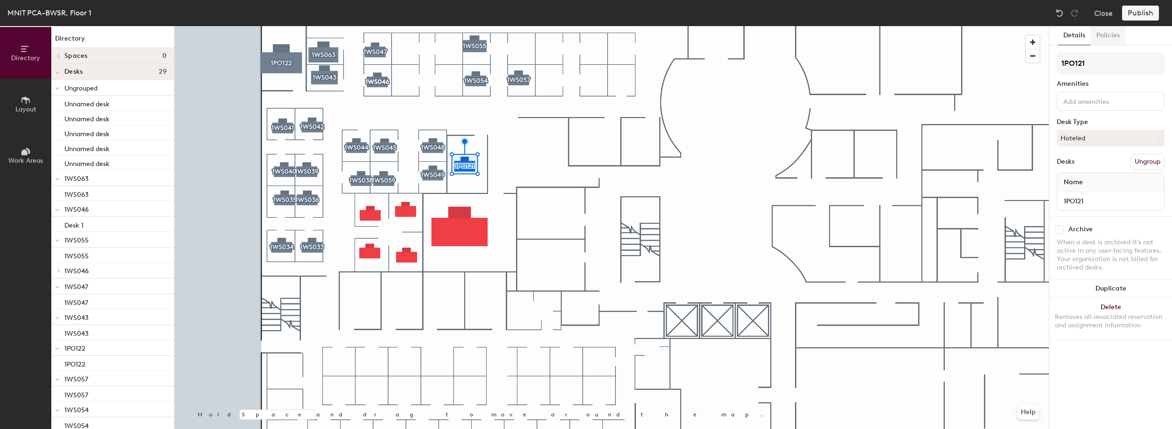
click at [1106, 37] on button "Policies" at bounding box center [1107, 35] width 35 height 19
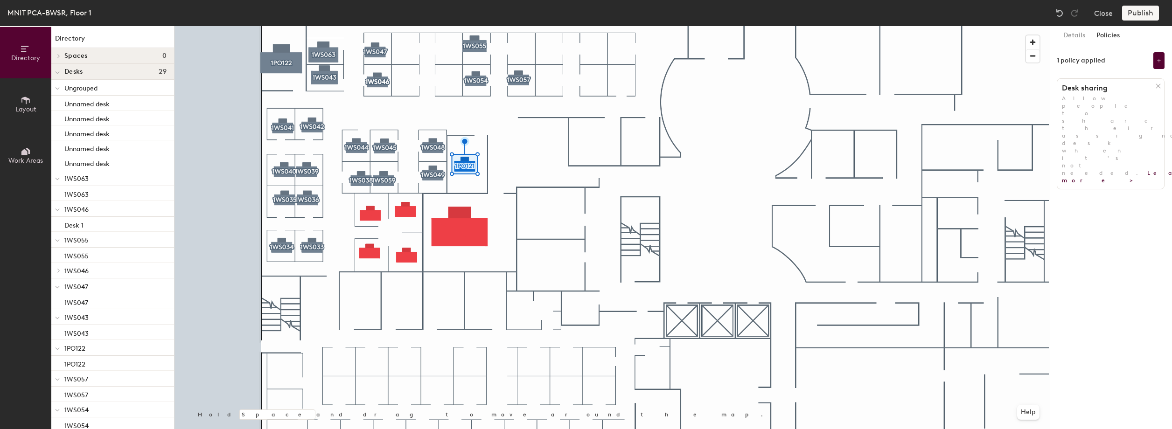
click at [1157, 85] on icon at bounding box center [1157, 86] width 7 height 7
click at [1107, 112] on button "Add policy" at bounding box center [1110, 106] width 45 height 15
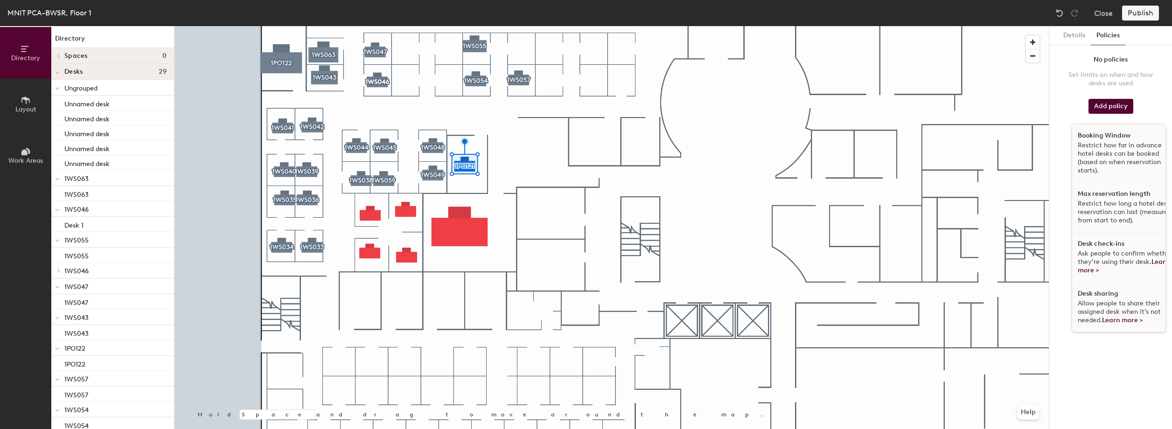
click at [1103, 198] on div "Max reservation length Restrict how long a hotel desk reservation can last (mea…" at bounding box center [1125, 208] width 107 height 50
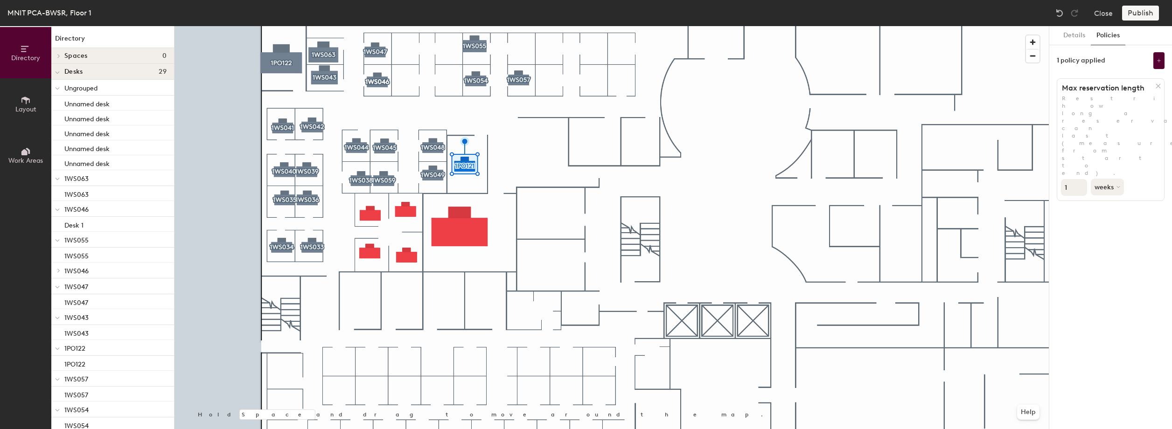
click at [1070, 179] on input "1" at bounding box center [1074, 187] width 26 height 17
type input "30"
click at [1159, 84] on icon at bounding box center [1158, 86] width 4 height 4
click at [1107, 106] on button "Add policy" at bounding box center [1110, 106] width 45 height 15
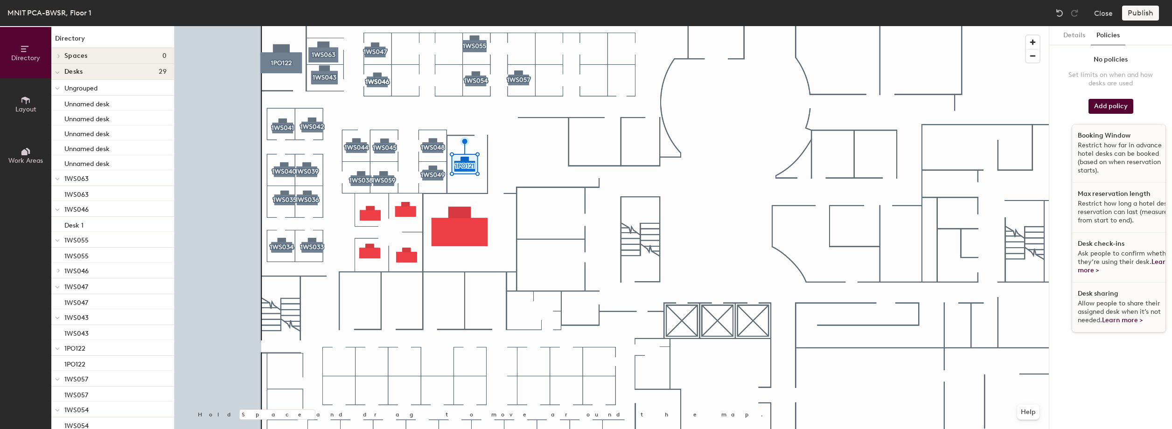
click at [1107, 143] on p "Restrict how far in advance hotel desks can be booked (based on when reservatio…" at bounding box center [1125, 158] width 96 height 34
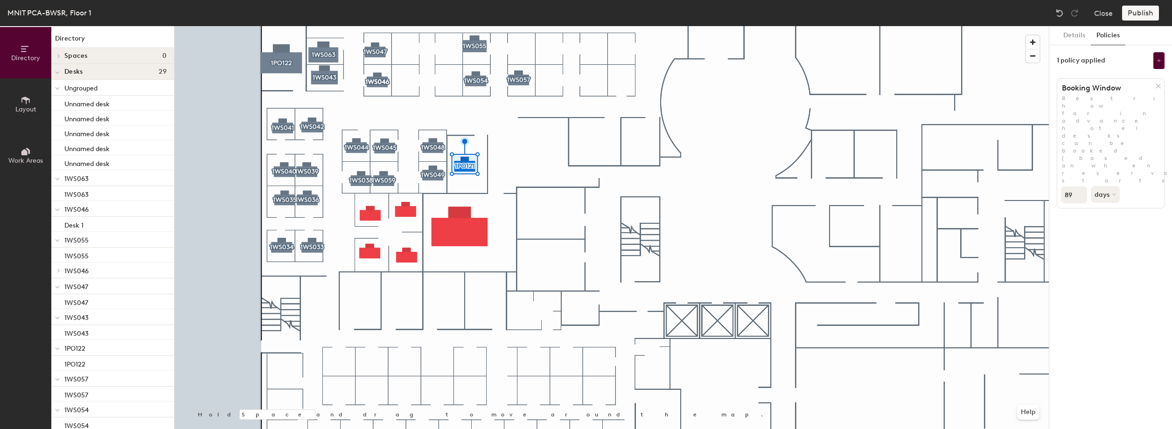
click at [1078, 187] on input "89" at bounding box center [1074, 195] width 26 height 17
type input "8"
type input "30"
click at [1158, 65] on button at bounding box center [1158, 60] width 11 height 17
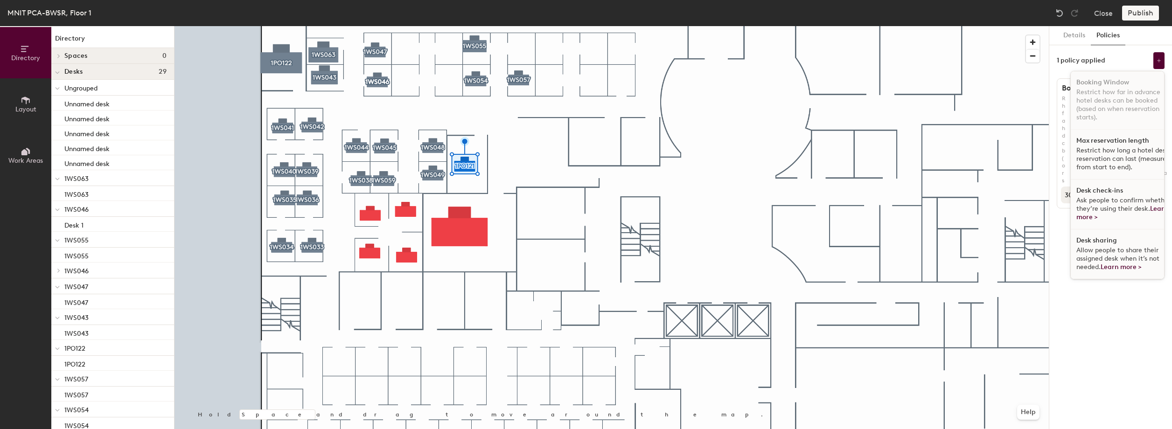
click at [1112, 209] on span "Ask people to confirm whether they’re using their desk. Learn more >" at bounding box center [1123, 208] width 94 height 25
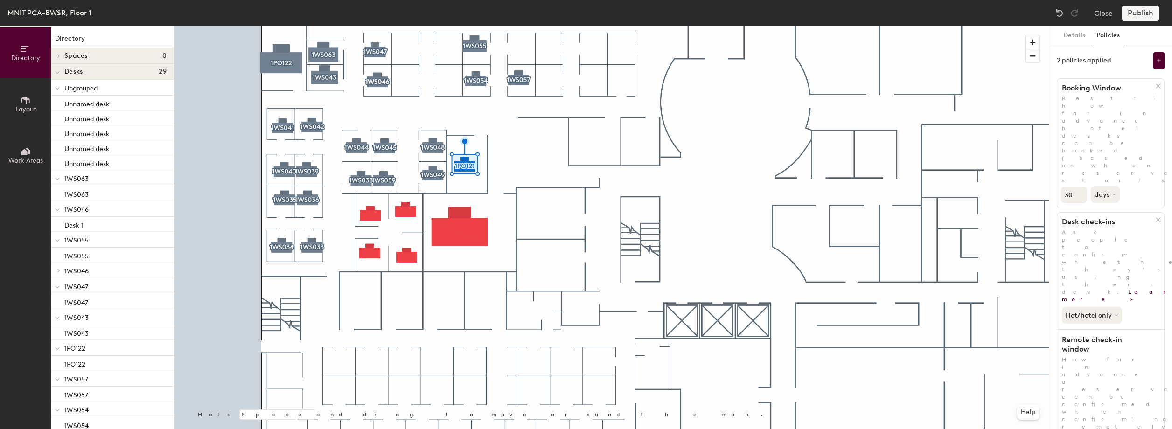
type input "2"
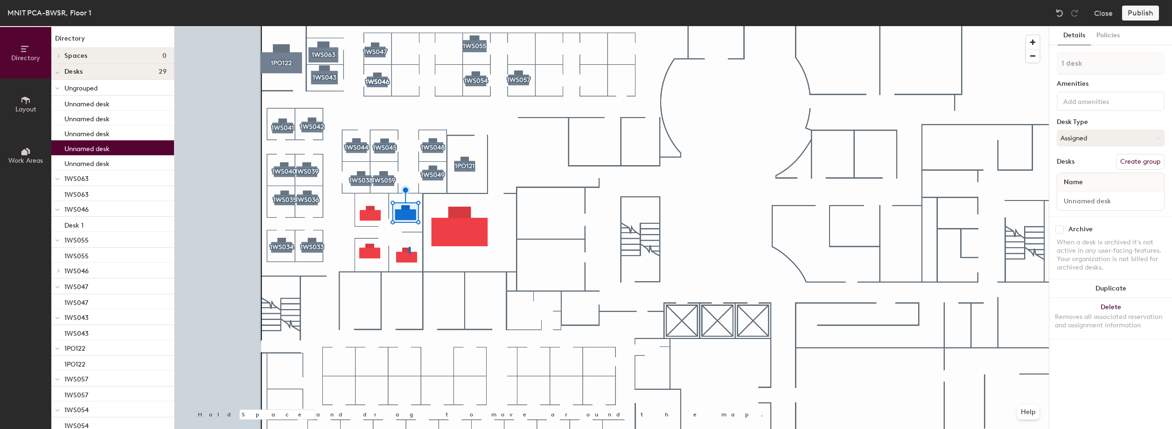
click at [409, 26] on div at bounding box center [611, 26] width 874 height 0
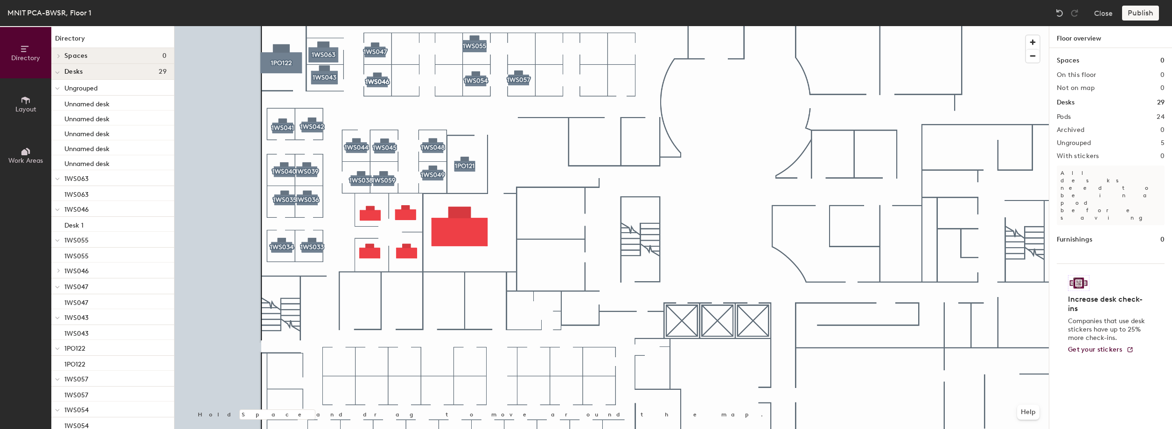
click at [369, 26] on div at bounding box center [611, 26] width 874 height 0
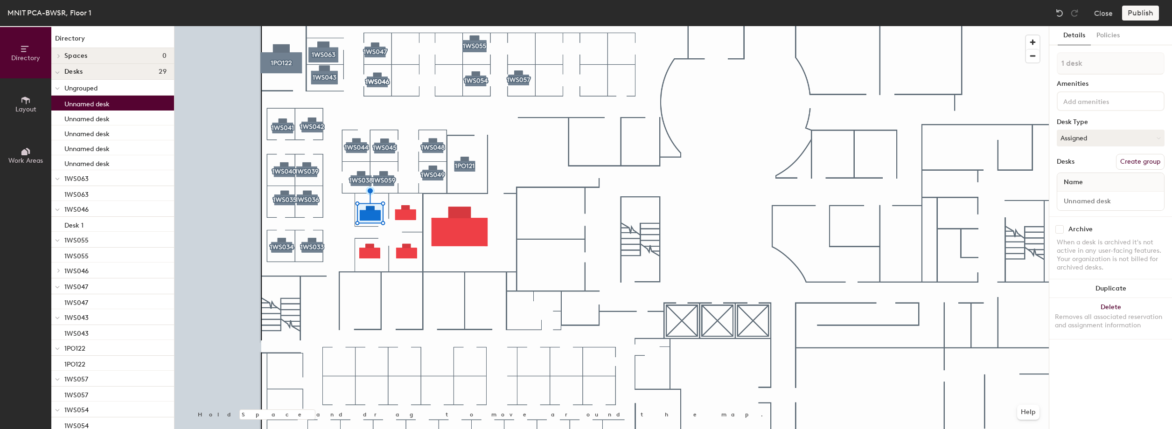
click at [1138, 160] on button "Create group" at bounding box center [1140, 162] width 49 height 16
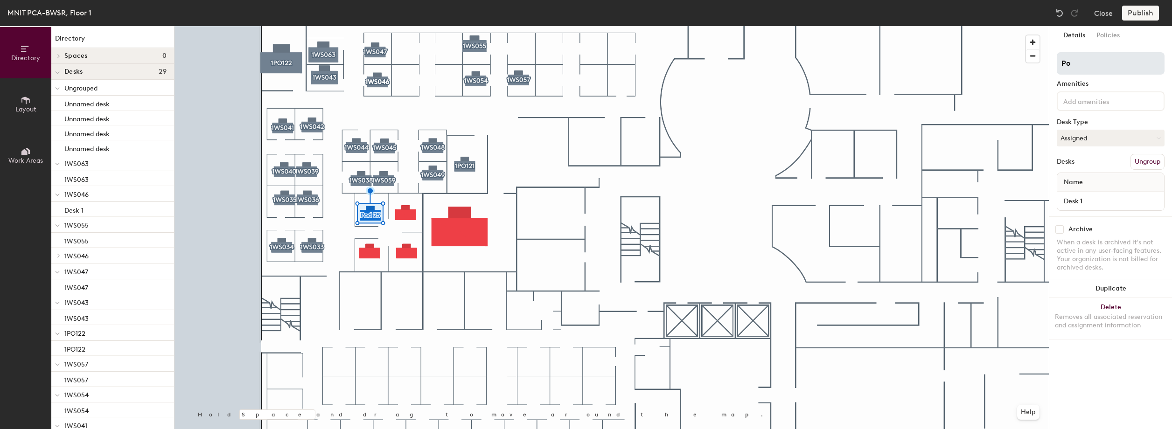
type input "P"
type input "1WS037"
click at [1091, 202] on input "Desk 1" at bounding box center [1110, 200] width 103 height 13
paste input "1WS037"
type input "1WS037"
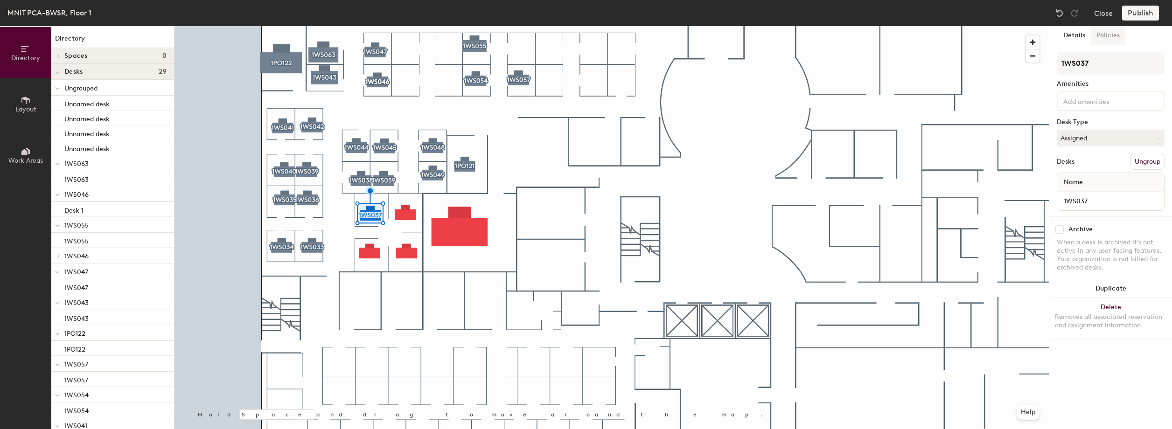
click at [1104, 39] on button "Policies" at bounding box center [1107, 35] width 35 height 19
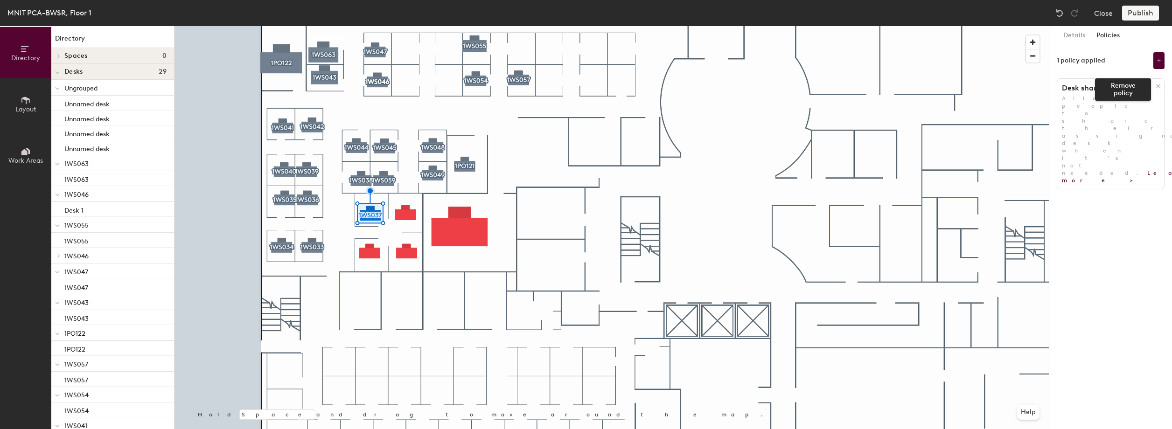
click at [1155, 87] on icon at bounding box center [1157, 86] width 7 height 7
click at [1118, 111] on button "Add policy" at bounding box center [1110, 106] width 45 height 15
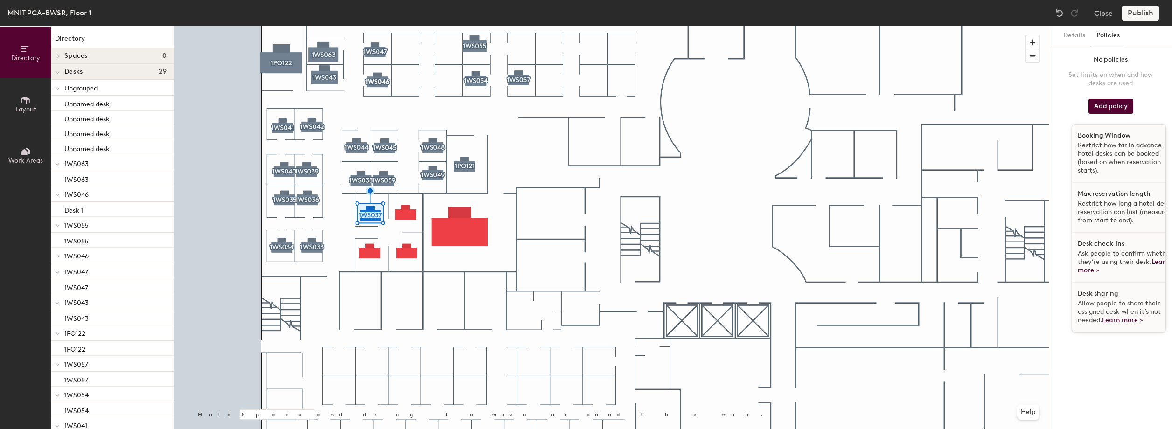
click at [1111, 152] on p "Restrict how far in advance hotel desks can be booked (based on when reservatio…" at bounding box center [1125, 158] width 96 height 34
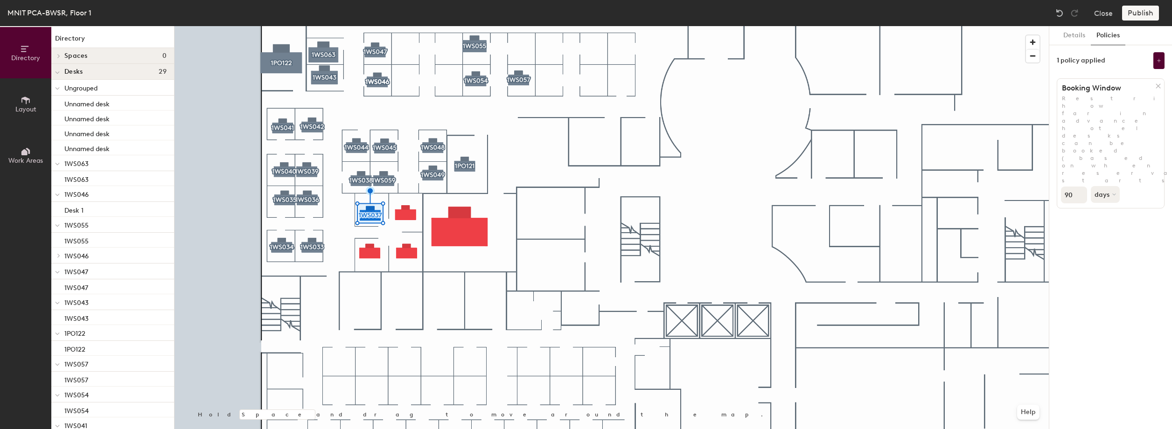
click at [1111, 152] on div "Details Policies 1 policy applied Booking Window Restrict how far in advance ho…" at bounding box center [1110, 227] width 123 height 403
drag, startPoint x: 1111, startPoint y: 152, endPoint x: 1075, endPoint y: 129, distance: 43.0
click at [1075, 187] on input "90" at bounding box center [1074, 195] width 26 height 17
type input "9"
type input "30"
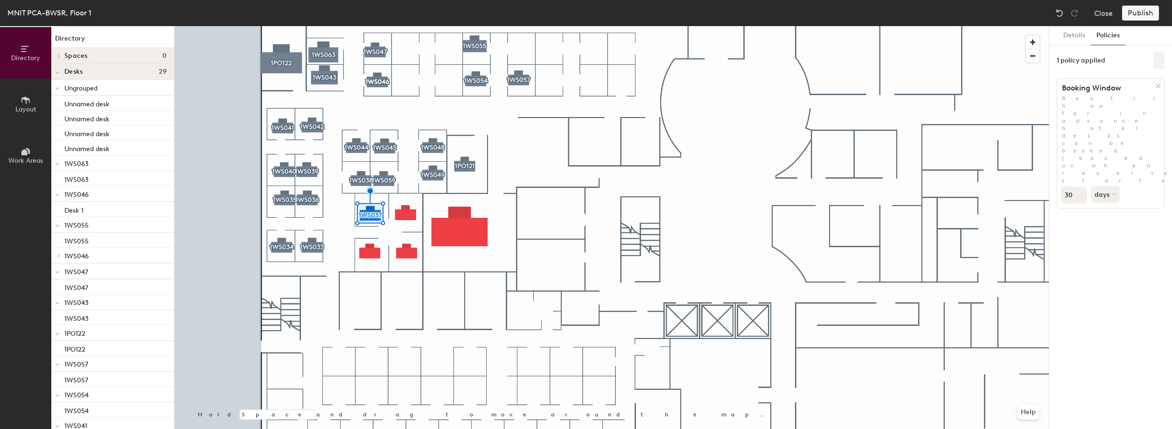
click at [1161, 62] on button at bounding box center [1158, 60] width 11 height 17
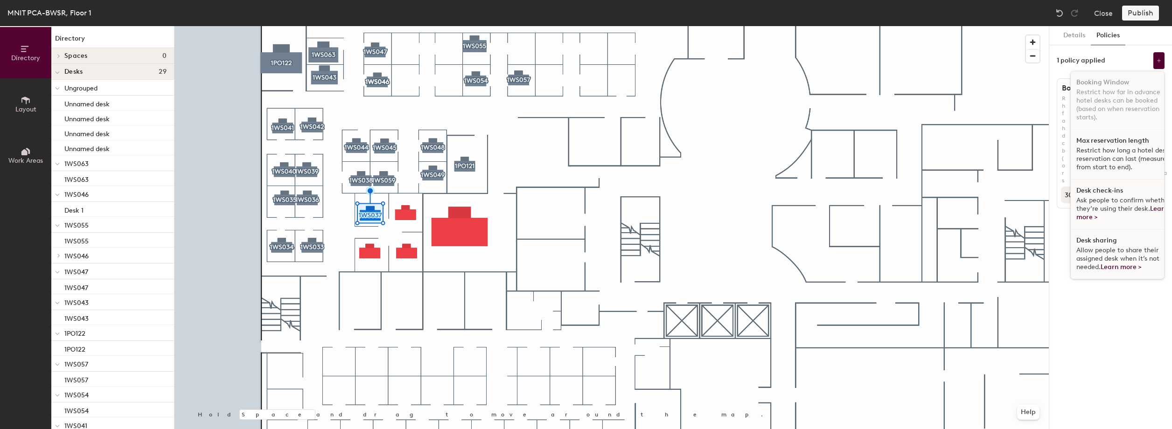
click at [1116, 197] on span "Ask people to confirm whether they’re using their desk. Learn more >" at bounding box center [1123, 208] width 94 height 25
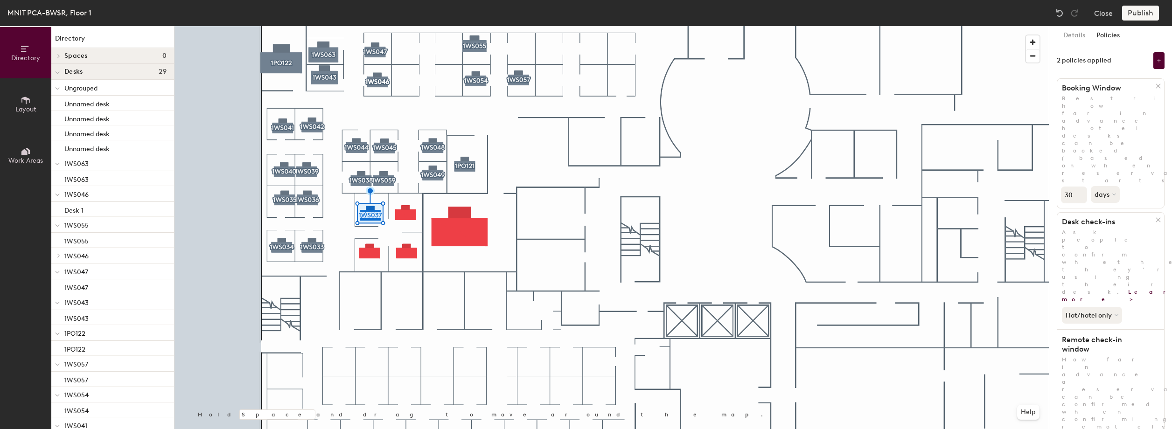
drag, startPoint x: 1148, startPoint y: 316, endPoint x: 1151, endPoint y: 332, distance: 16.1
type input "3"
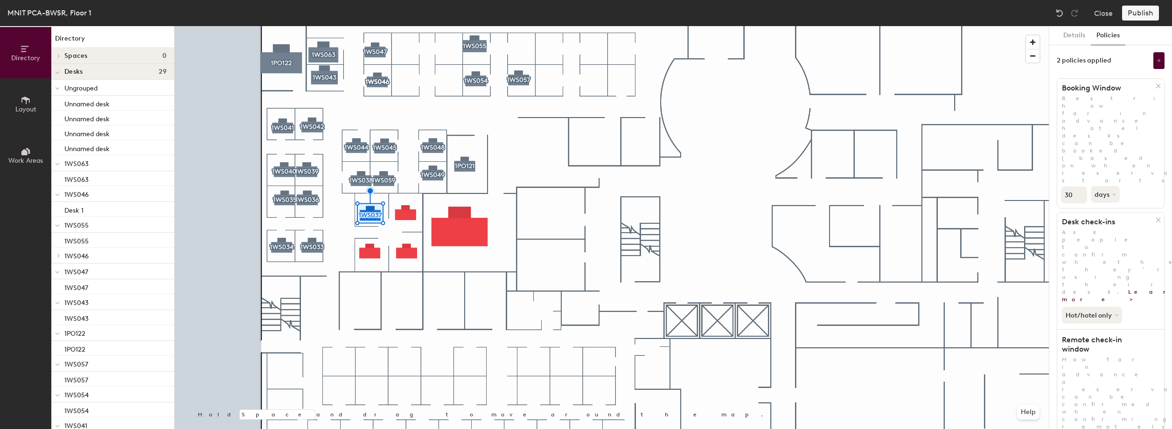
type input "2"
click at [1078, 33] on button "Details" at bounding box center [1073, 35] width 33 height 19
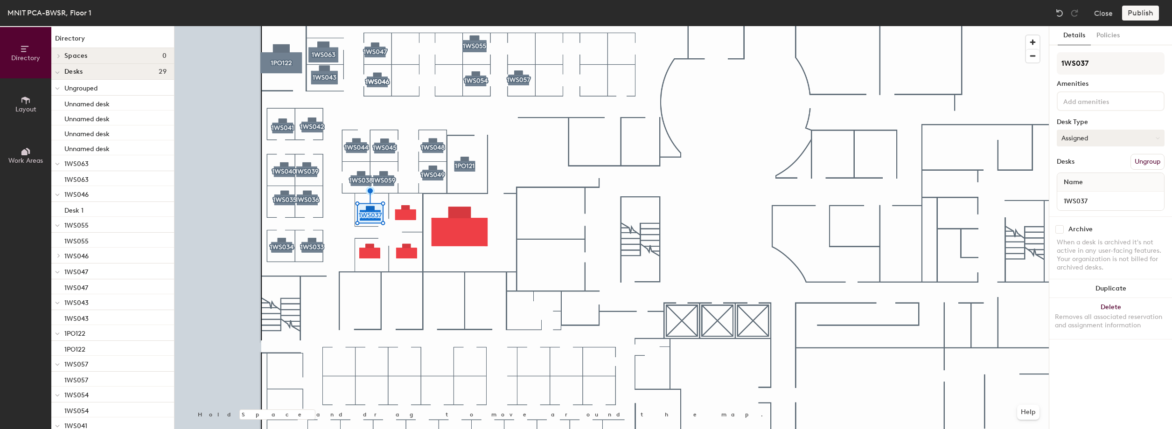
click at [1086, 139] on button "Assigned" at bounding box center [1110, 138] width 108 height 17
click at [1074, 195] on div "Hoteled" at bounding box center [1103, 195] width 93 height 14
click at [1074, 195] on input "1WS037" at bounding box center [1110, 200] width 103 height 13
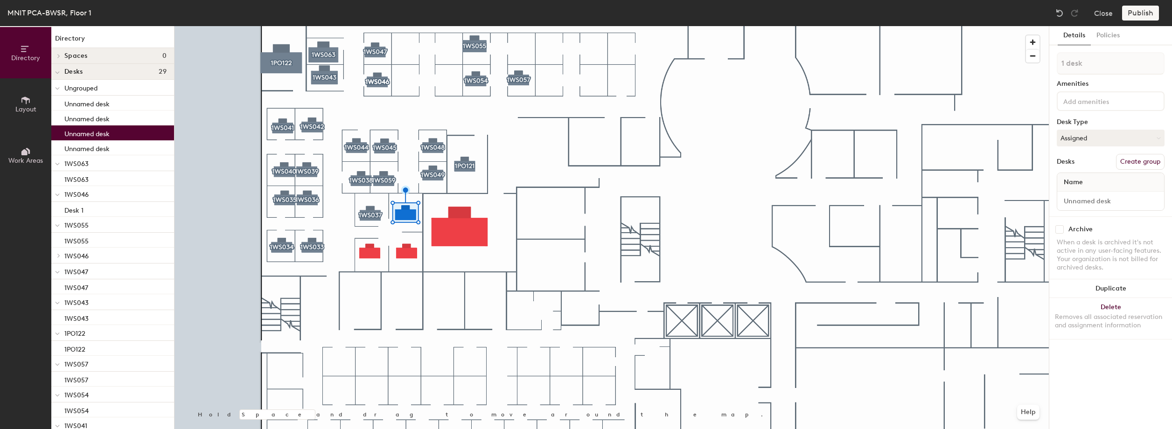
click at [1135, 160] on button "Create group" at bounding box center [1140, 162] width 49 height 16
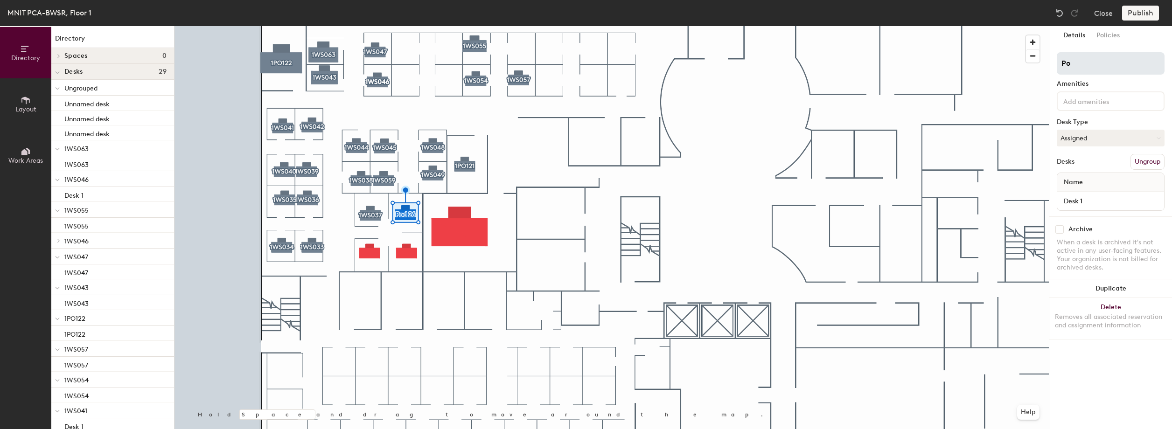
type input "P"
type input "1WS061"
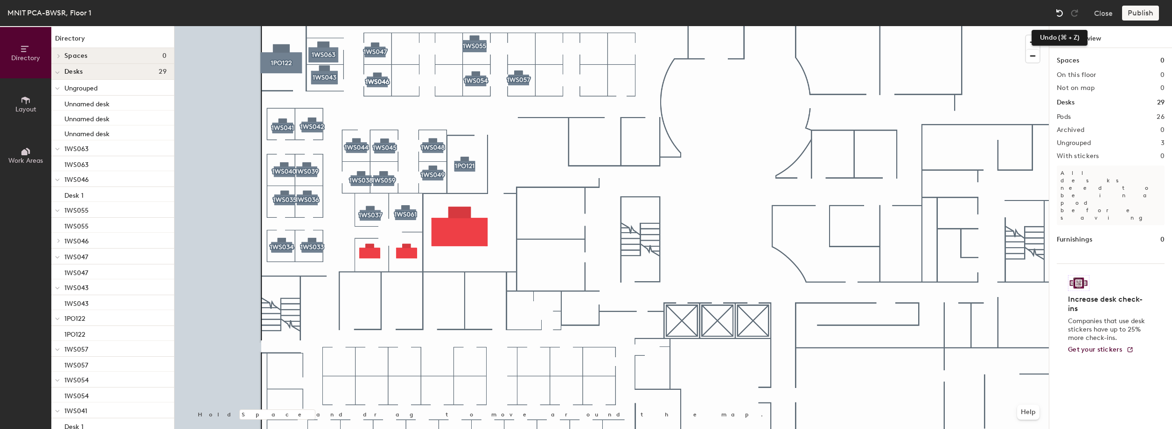
click at [1058, 14] on img at bounding box center [1059, 12] width 9 height 9
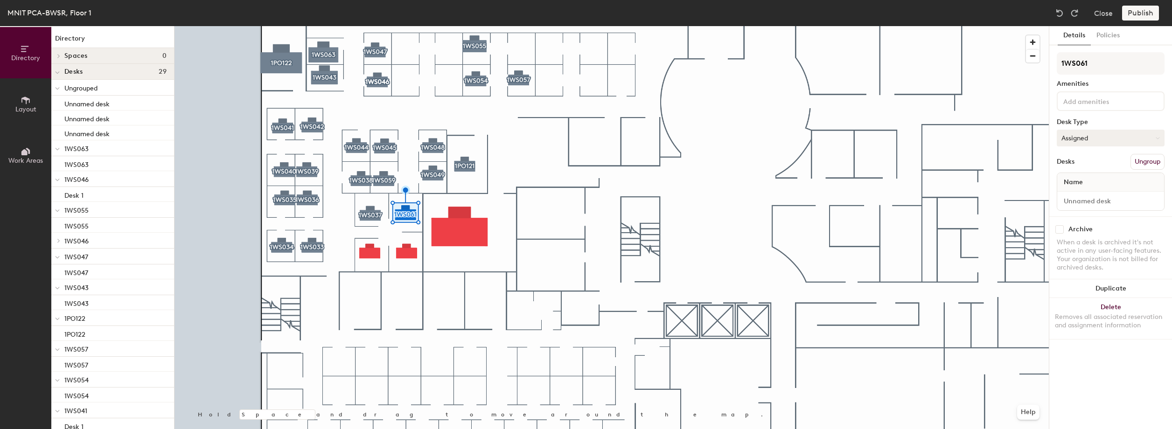
click at [1094, 138] on button "Assigned" at bounding box center [1110, 138] width 108 height 17
click at [1087, 194] on div "Hoteled" at bounding box center [1103, 195] width 93 height 14
click at [1089, 201] on input at bounding box center [1110, 200] width 103 height 13
paste input "1WS061"
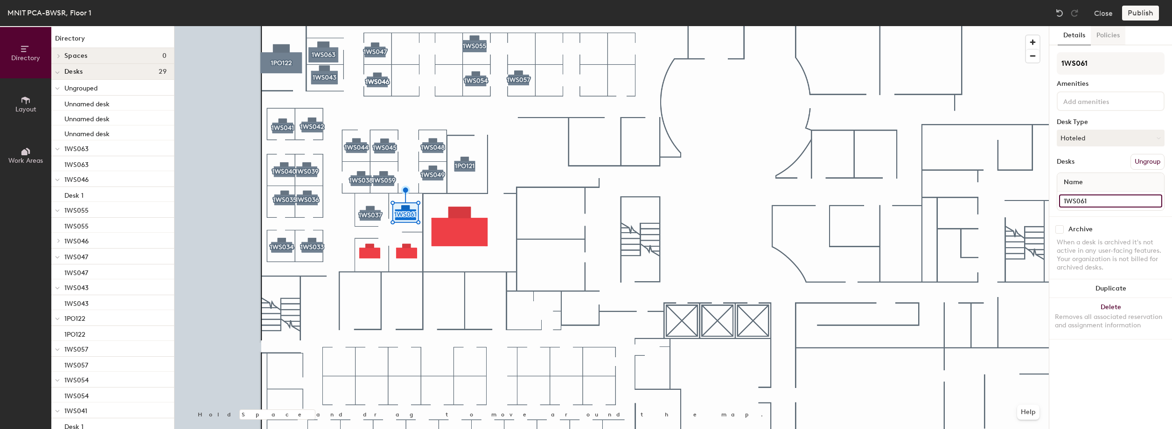
type input "1WS061"
click at [1107, 34] on button "Policies" at bounding box center [1107, 35] width 35 height 19
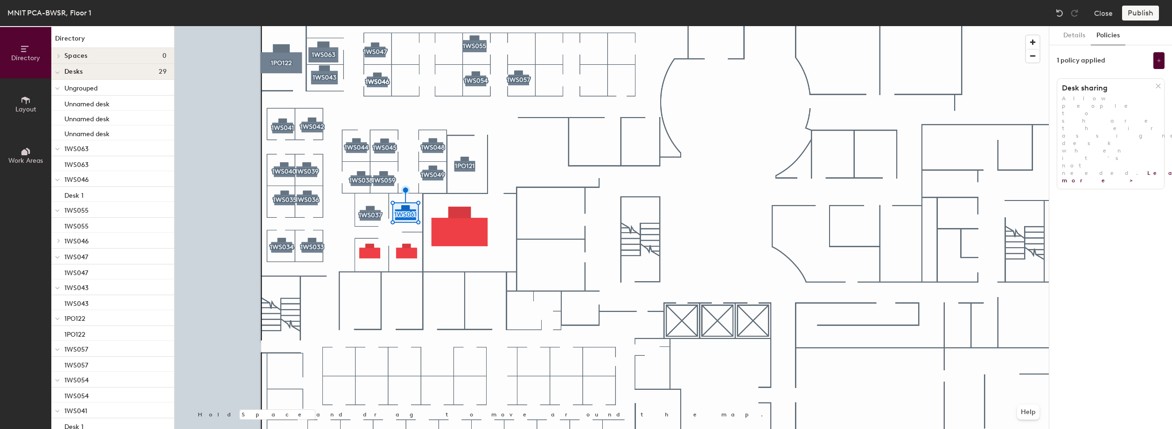
click at [1155, 85] on icon at bounding box center [1157, 86] width 7 height 7
click at [1110, 105] on button "Add policy" at bounding box center [1110, 106] width 45 height 15
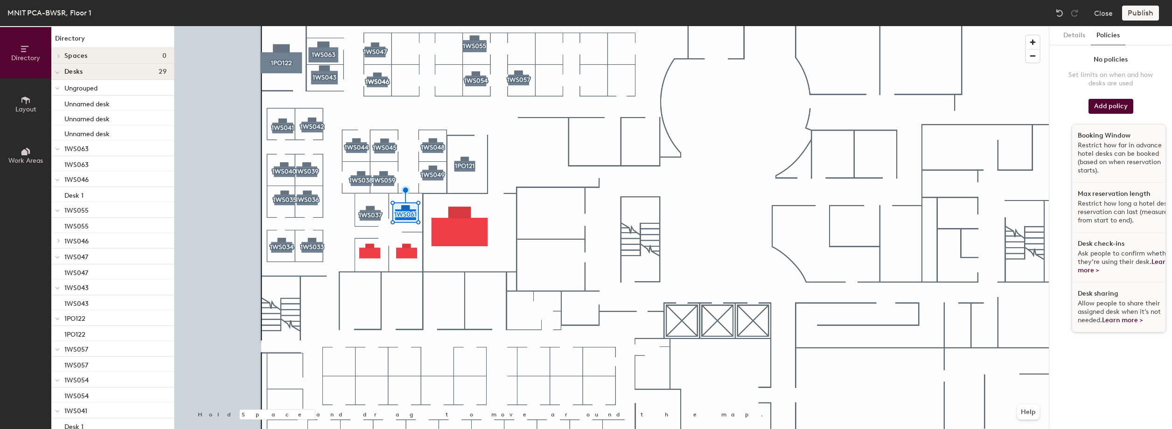
click at [1109, 145] on p "Restrict how far in advance hotel desks can be booked (based on when reservatio…" at bounding box center [1125, 158] width 96 height 34
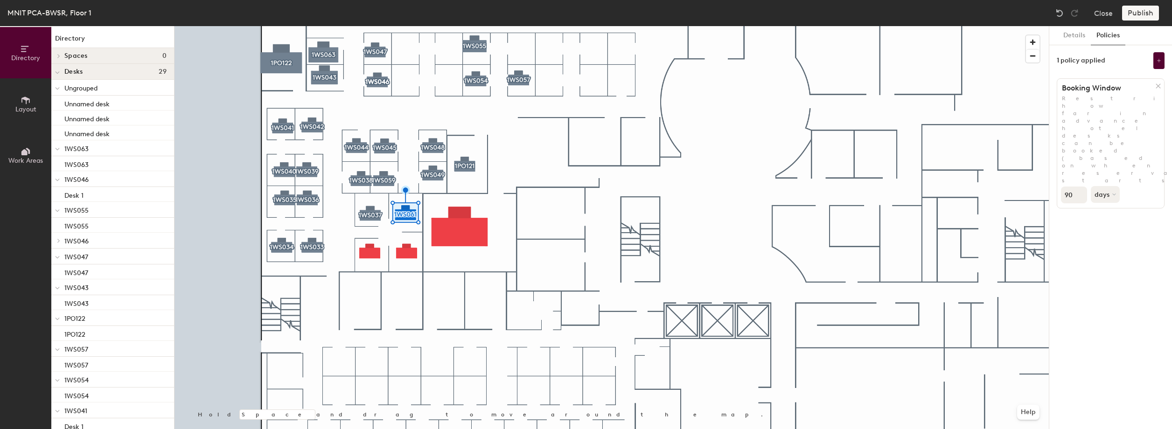
click at [1075, 187] on input "90" at bounding box center [1074, 195] width 26 height 17
type input "9"
type input "30"
click at [1151, 62] on div "1 policy applied" at bounding box center [1110, 60] width 108 height 17
click at [1157, 62] on icon at bounding box center [1158, 60] width 5 height 5
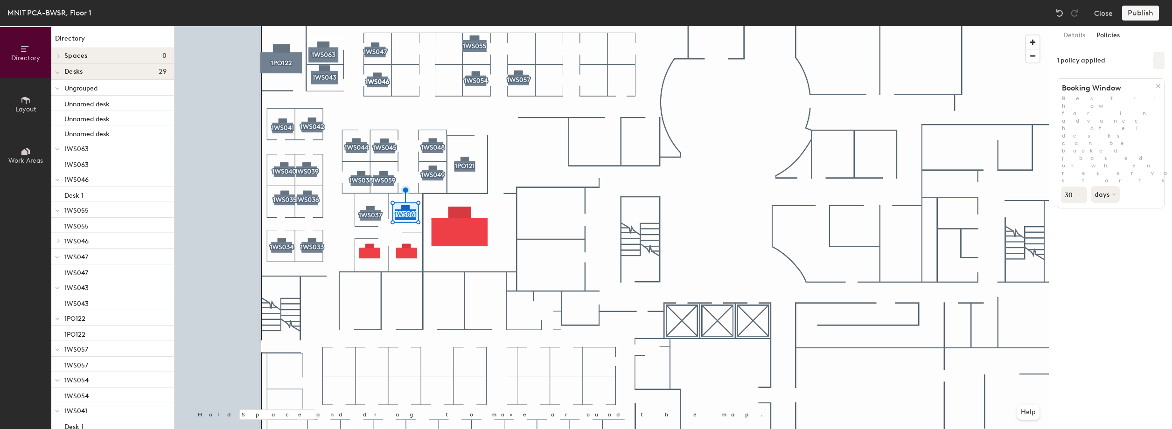
click at [1157, 62] on icon at bounding box center [1158, 60] width 5 height 5
click at [1156, 68] on button at bounding box center [1158, 60] width 11 height 17
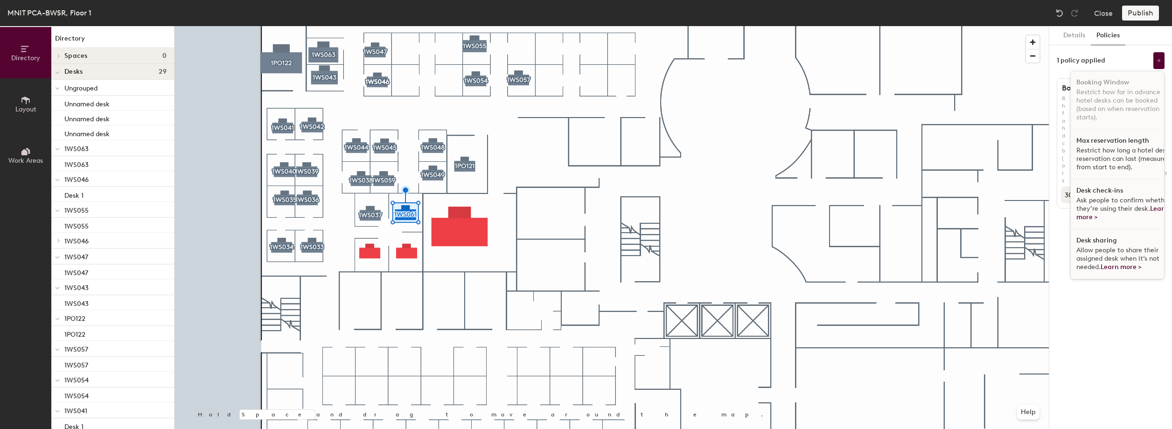
click at [1099, 186] on div "Desk check-ins Ask people to confirm whether they’re using their desk. Learn mo…" at bounding box center [1123, 205] width 107 height 50
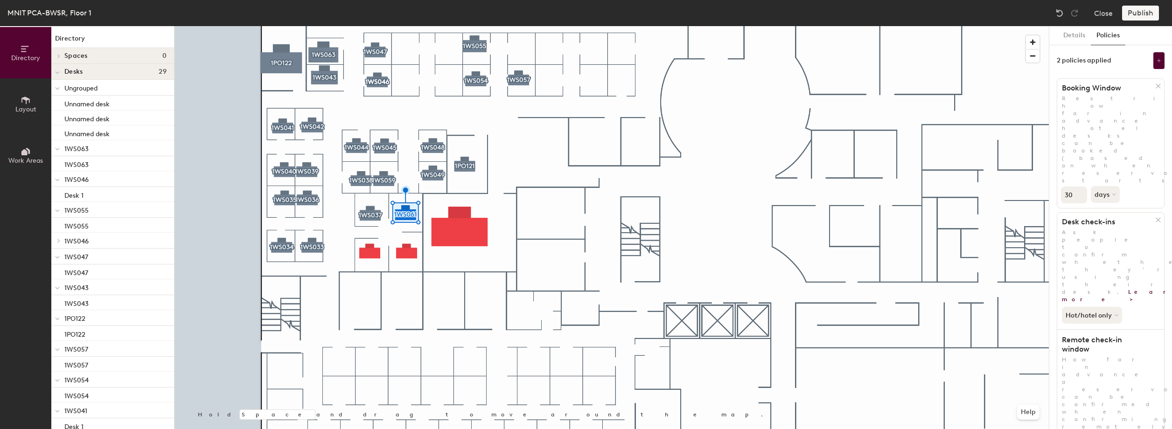
type input "2"
click at [1079, 31] on button "Details" at bounding box center [1073, 35] width 33 height 19
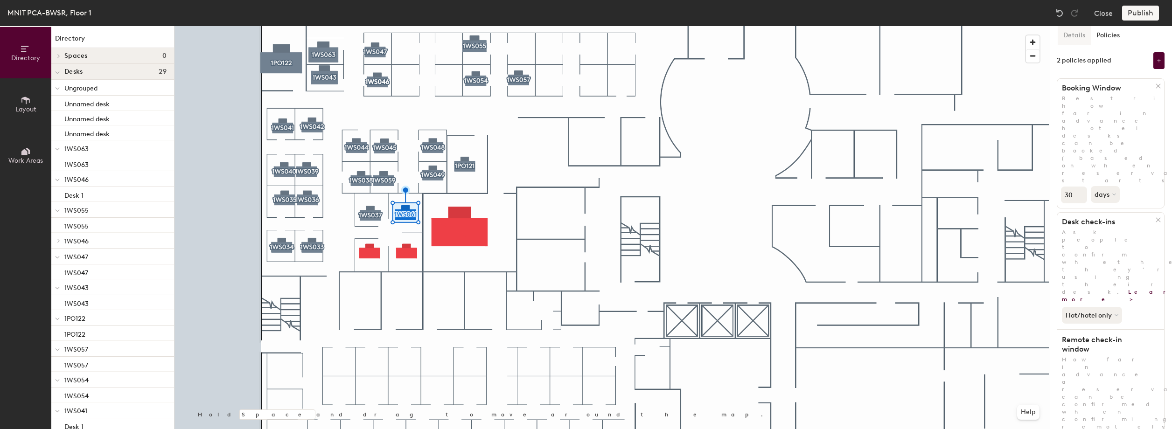
click at [1079, 31] on button "Details" at bounding box center [1073, 35] width 33 height 19
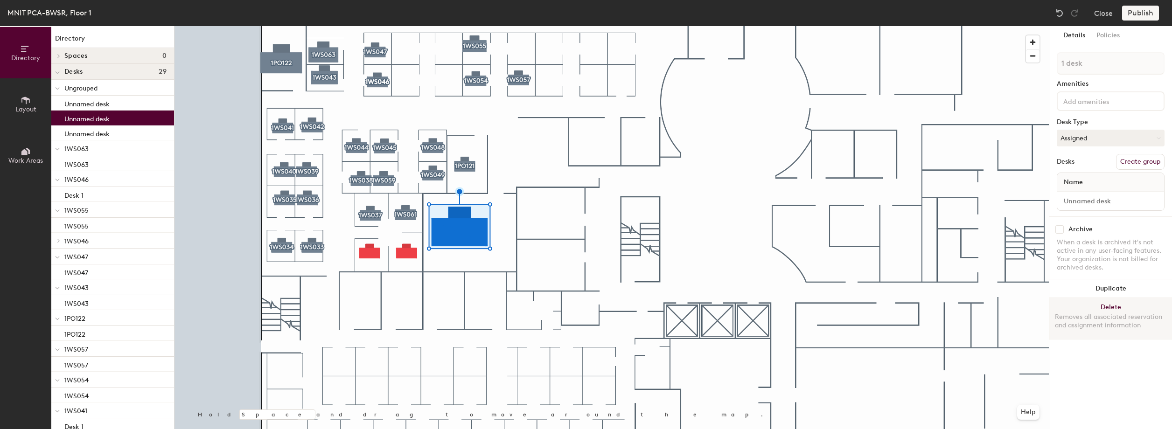
click at [1118, 307] on button "Delete Removes all associated reservation and assignment information" at bounding box center [1110, 318] width 123 height 41
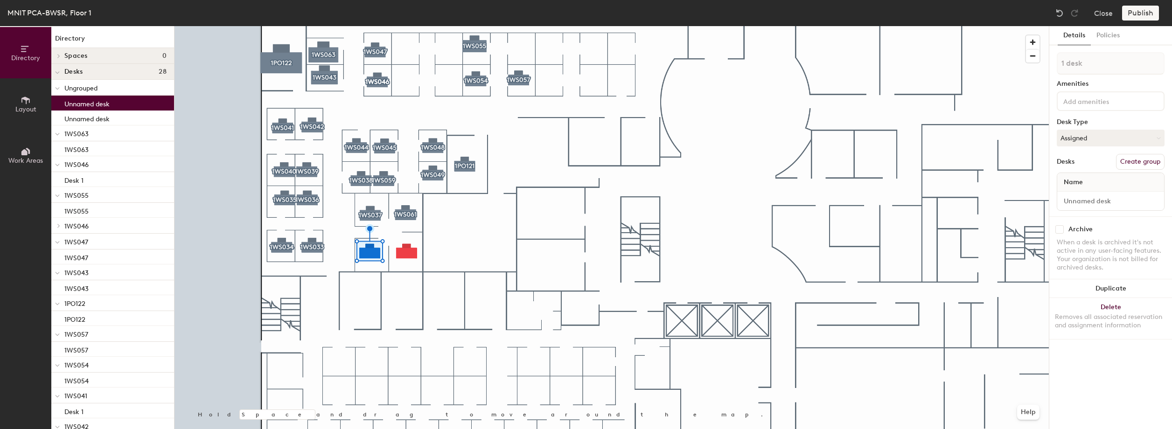
click at [1147, 166] on button "Create group" at bounding box center [1140, 162] width 49 height 16
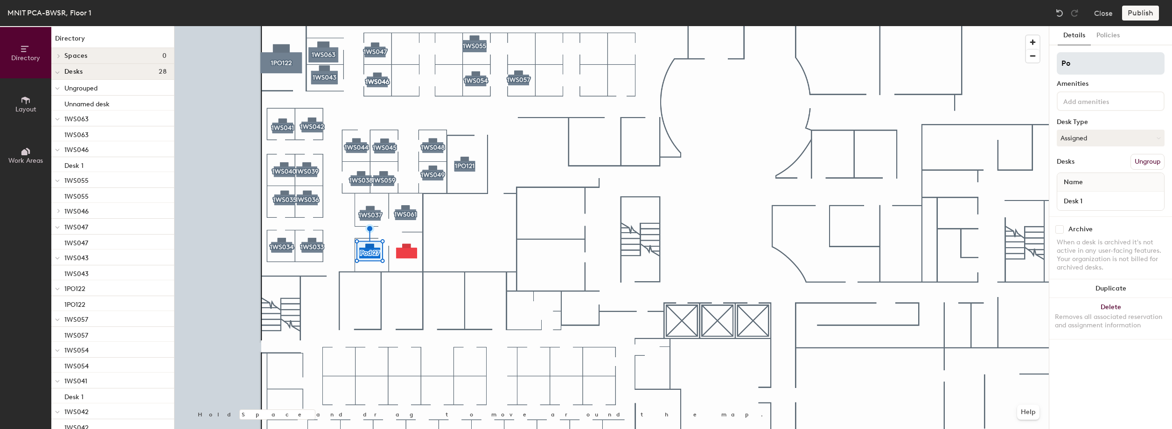
type input "P"
type input "1WS062"
click at [1086, 201] on input "Desk 1" at bounding box center [1110, 200] width 103 height 13
paste input "1WS062"
type input "1WS062"
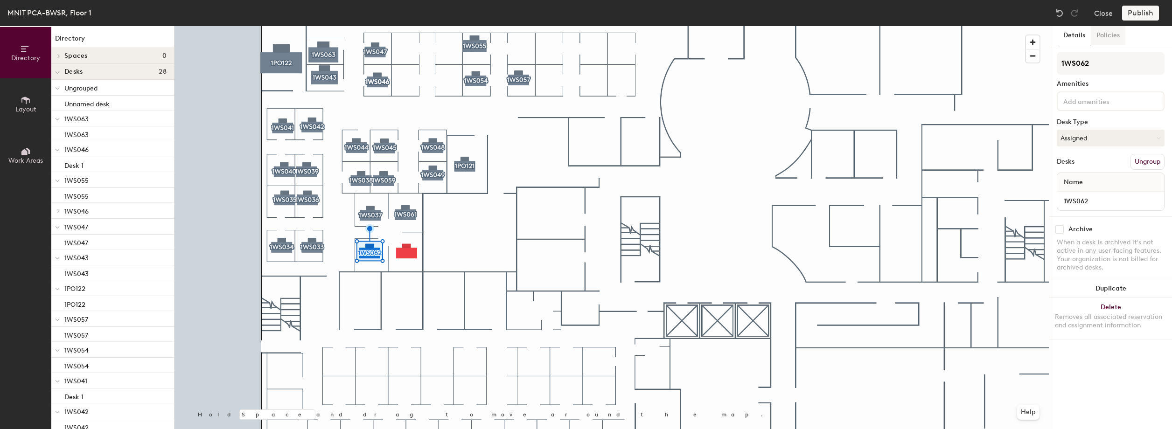
click at [1101, 39] on button "Policies" at bounding box center [1107, 35] width 35 height 19
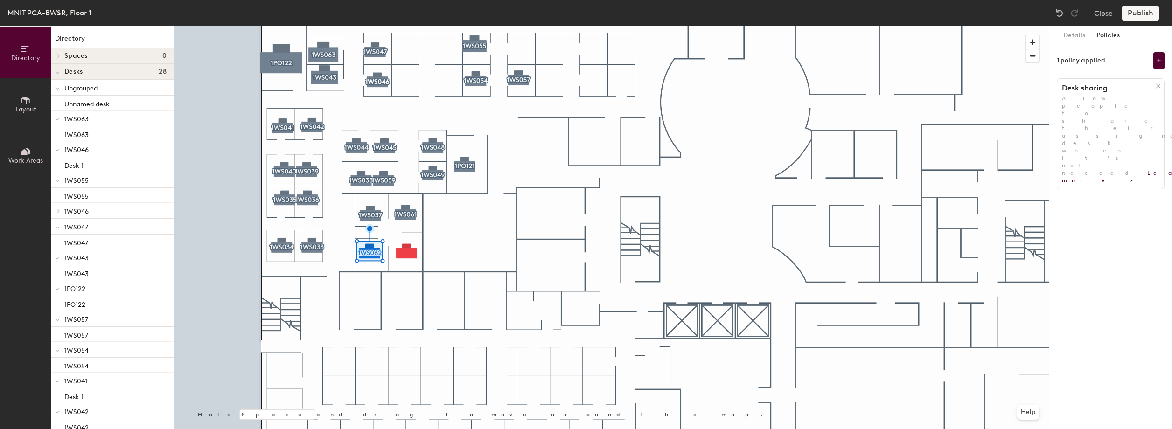
click at [1156, 83] on icon at bounding box center [1157, 86] width 7 height 7
click at [1122, 105] on button "Add policy" at bounding box center [1110, 106] width 45 height 15
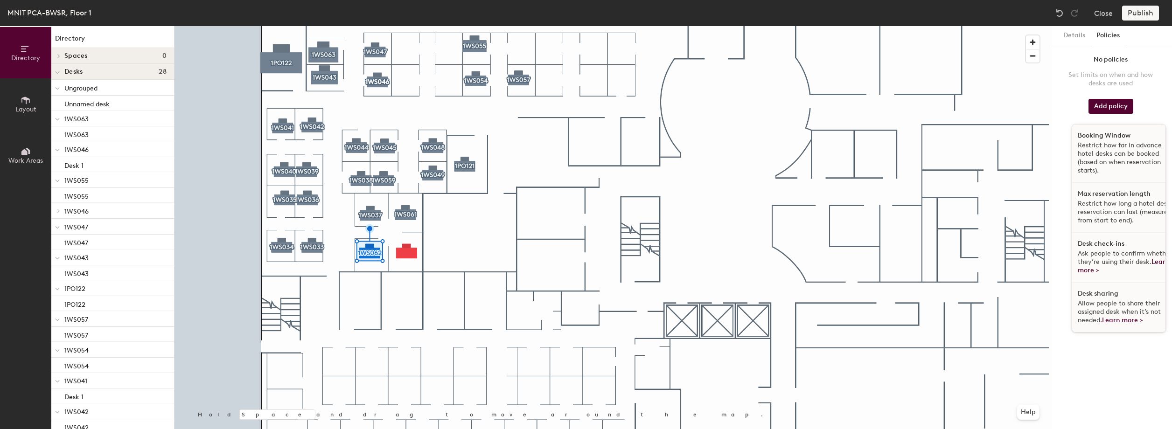
click at [1116, 160] on p "Restrict how far in advance hotel desks can be booked (based on when reservatio…" at bounding box center [1125, 158] width 96 height 34
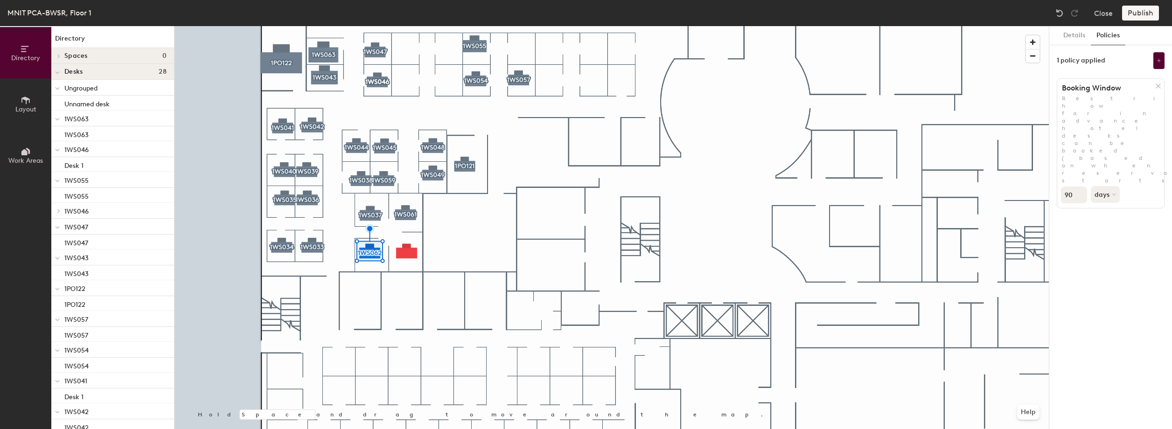
click at [1075, 187] on input "90" at bounding box center [1074, 195] width 26 height 17
type input "9"
type input "30"
click at [1156, 62] on icon at bounding box center [1158, 60] width 5 height 5
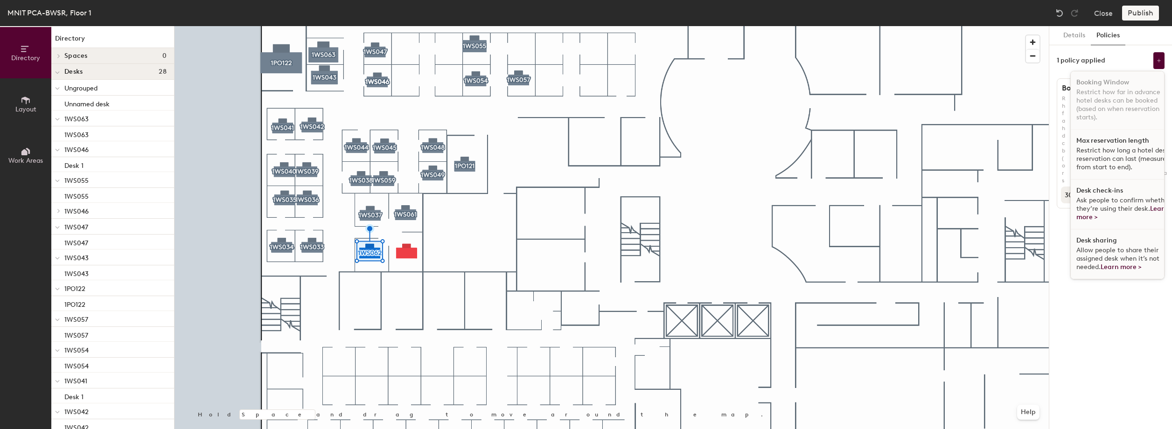
click at [1121, 201] on span "Ask people to confirm whether they’re using their desk. Learn more >" at bounding box center [1123, 208] width 94 height 25
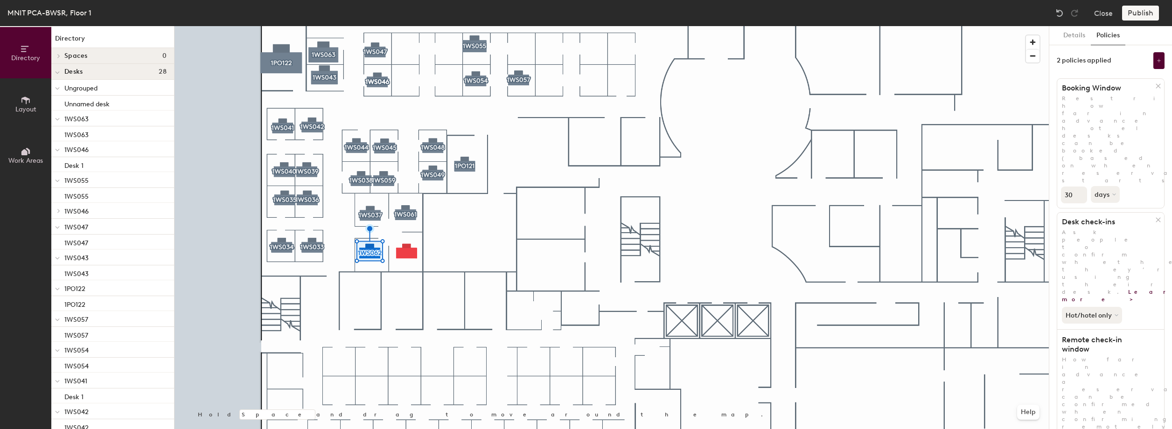
type input "2"
click at [1068, 36] on button "Details" at bounding box center [1073, 35] width 33 height 19
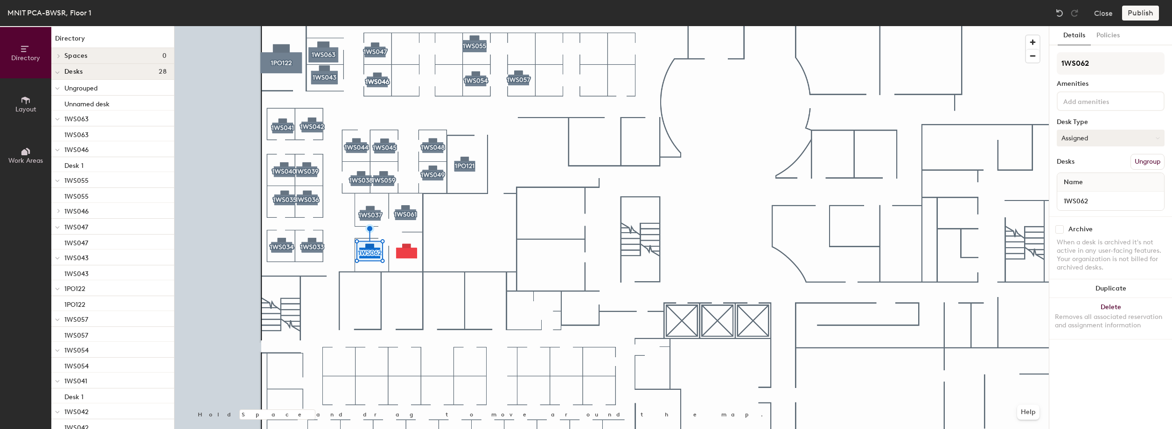
click at [1106, 138] on button "Assigned" at bounding box center [1110, 138] width 108 height 17
click at [1079, 193] on div "Hoteled" at bounding box center [1103, 195] width 93 height 14
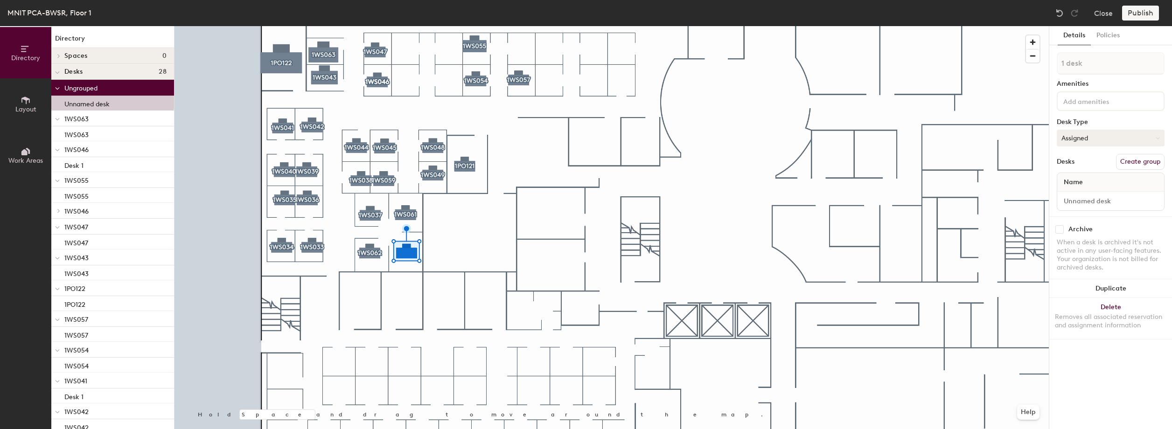
click at [1087, 137] on button "Assigned" at bounding box center [1110, 138] width 108 height 17
click at [1085, 140] on button "Assigned" at bounding box center [1110, 138] width 108 height 17
click at [1081, 192] on div "Hoteled" at bounding box center [1103, 195] width 93 height 14
click at [1136, 161] on button "Create group" at bounding box center [1140, 162] width 49 height 16
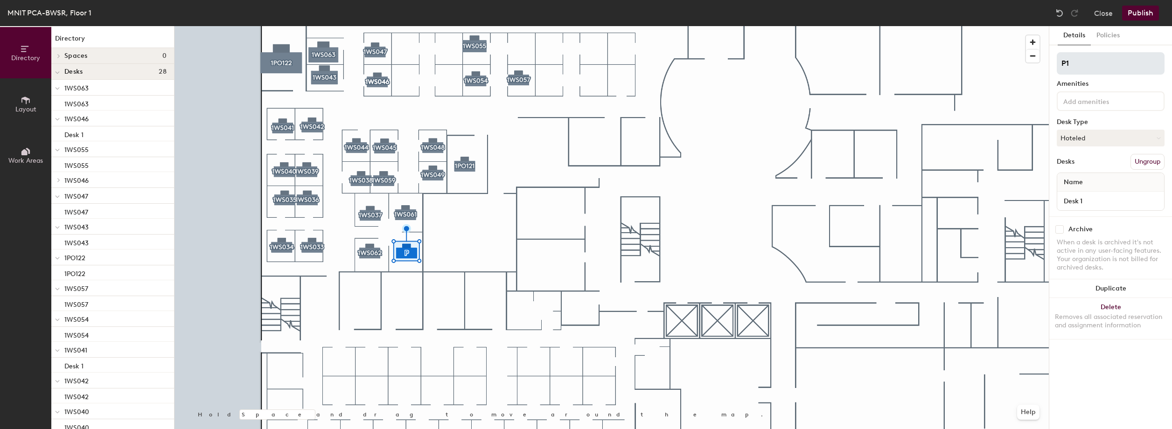
type input "P"
type input "1WS060"
click at [1117, 203] on input "Desk 1" at bounding box center [1110, 200] width 103 height 13
paste input "1WS060"
type input "1WS060"
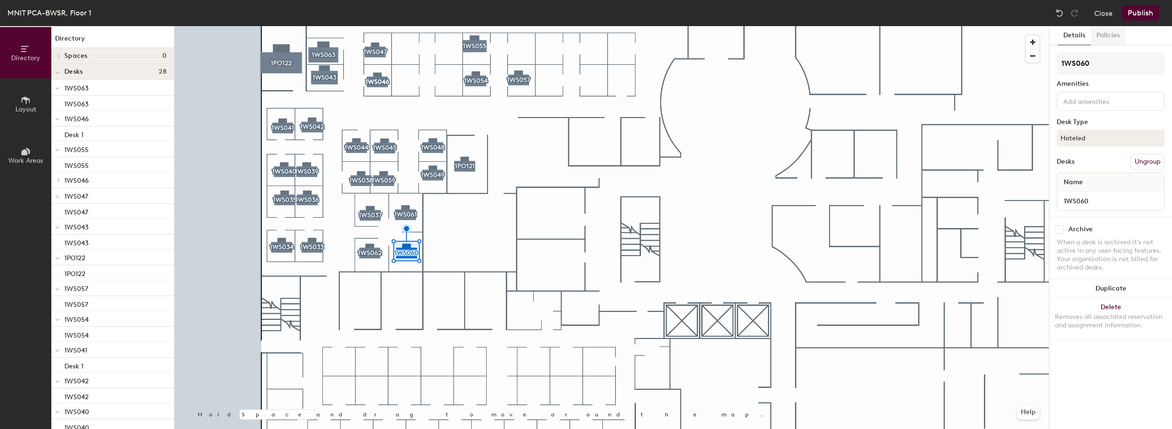
click at [1107, 35] on button "Policies" at bounding box center [1107, 35] width 35 height 19
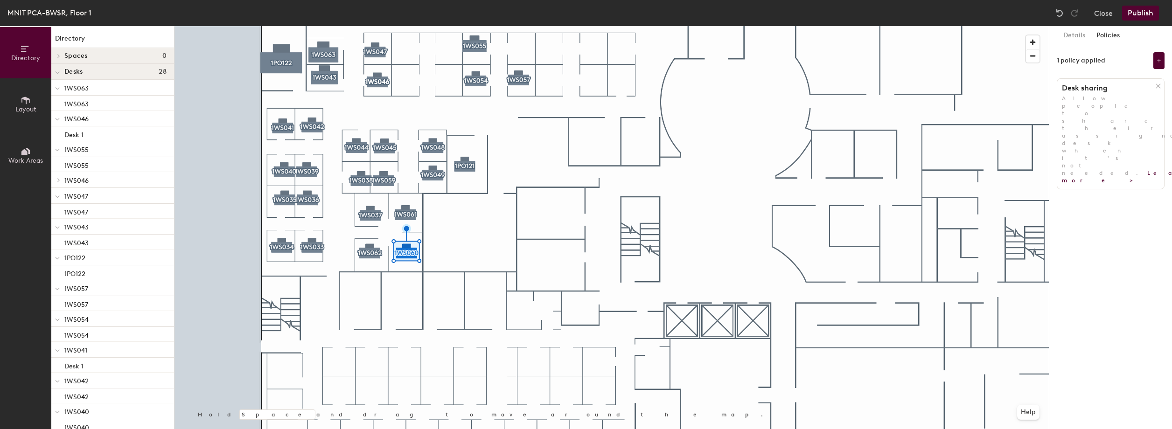
click at [1157, 86] on icon at bounding box center [1157, 86] width 7 height 7
click at [1117, 110] on button "Add policy" at bounding box center [1110, 106] width 45 height 15
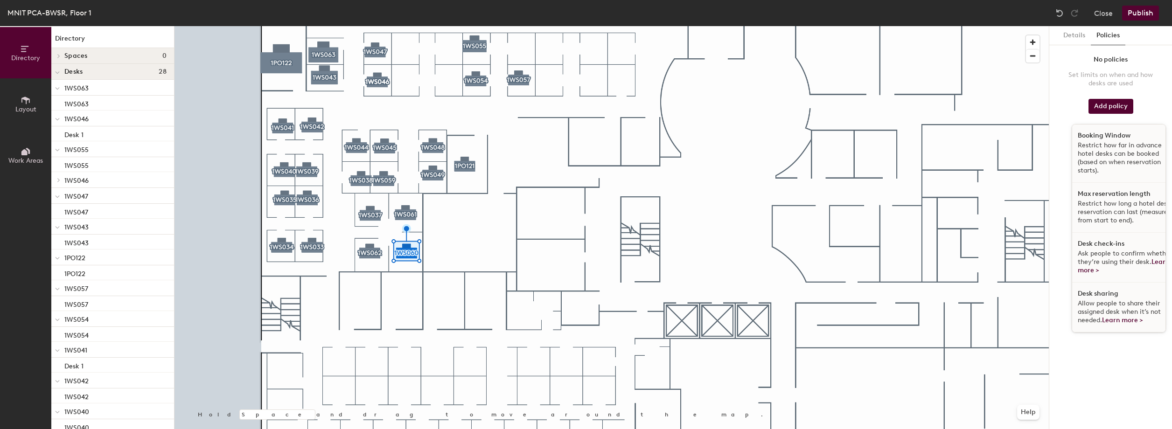
click at [1106, 152] on p "Restrict how far in advance hotel desks can be booked (based on when reservatio…" at bounding box center [1125, 158] width 96 height 34
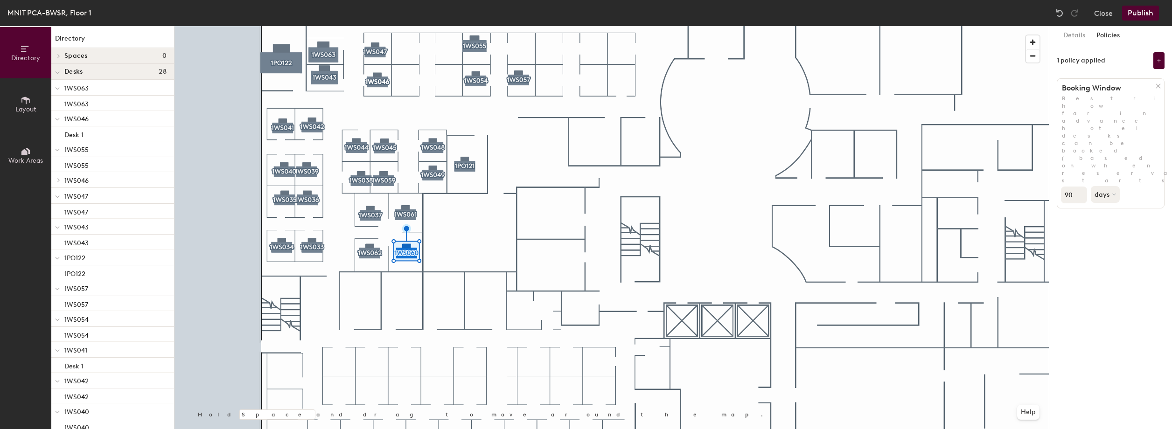
click at [1075, 187] on input "90" at bounding box center [1074, 195] width 26 height 17
type input "9"
type input "30"
click at [1162, 62] on button at bounding box center [1158, 60] width 11 height 17
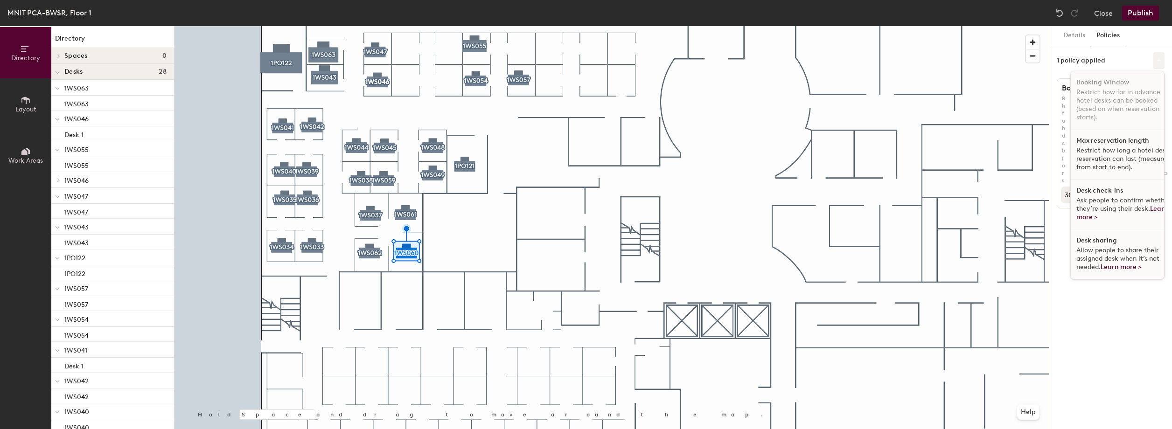
click at [1162, 62] on button at bounding box center [1158, 60] width 11 height 17
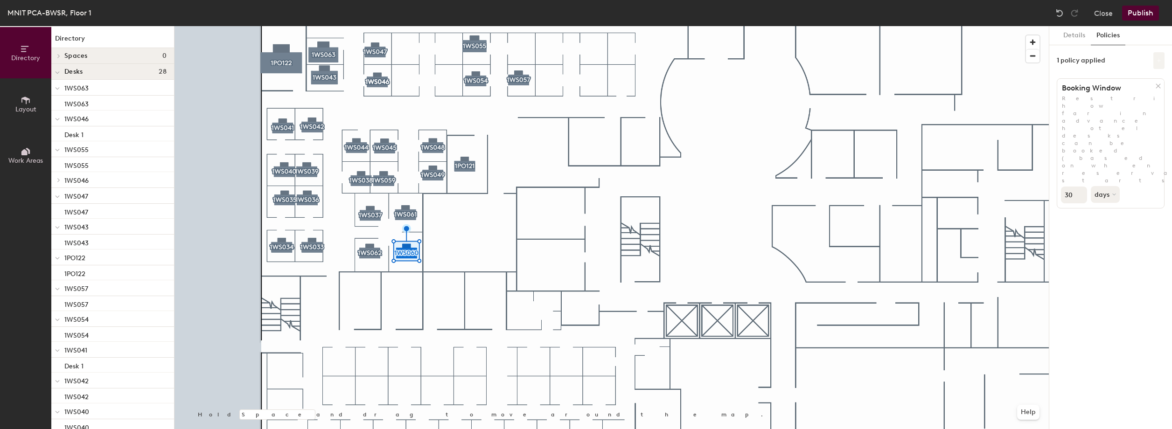
click at [1158, 67] on button at bounding box center [1158, 60] width 11 height 17
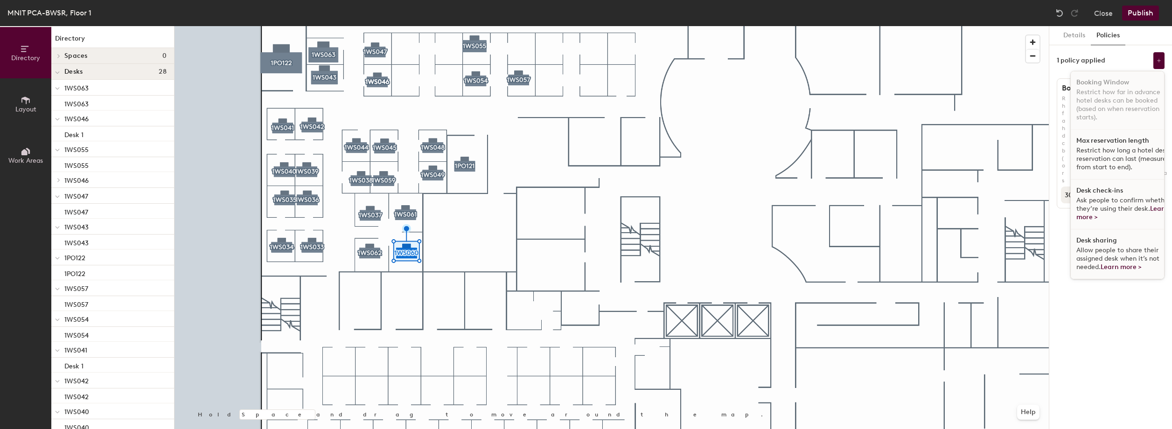
click at [1108, 195] on div "Desk check-ins Ask people to confirm whether they’re using their desk. Learn mo…" at bounding box center [1123, 205] width 107 height 50
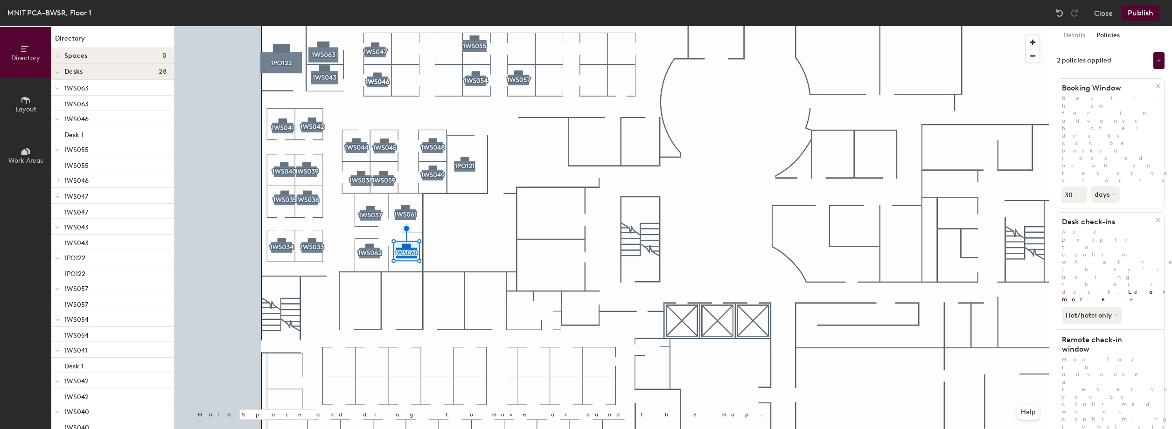
type input "2"
click at [1078, 38] on button "Details" at bounding box center [1073, 35] width 33 height 19
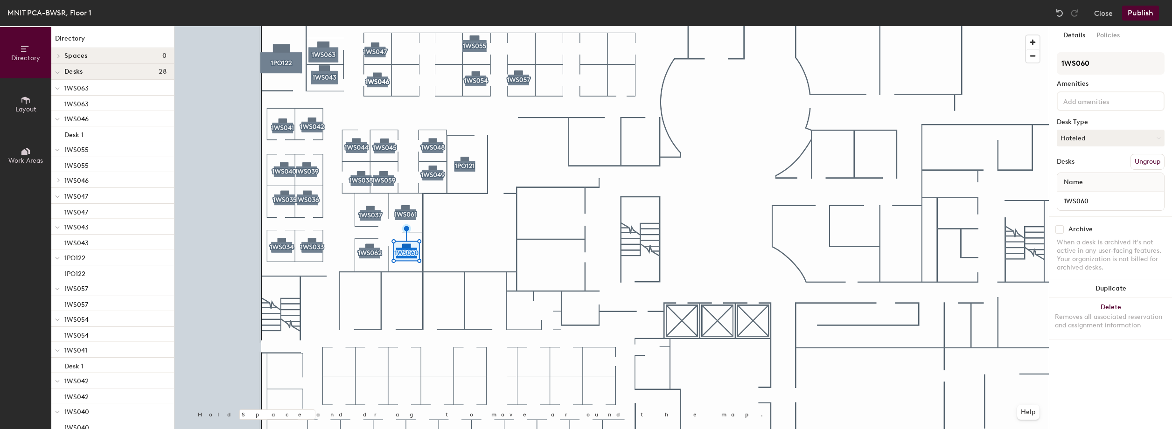
click at [91, 120] on p "1WS046" at bounding box center [115, 118] width 102 height 12
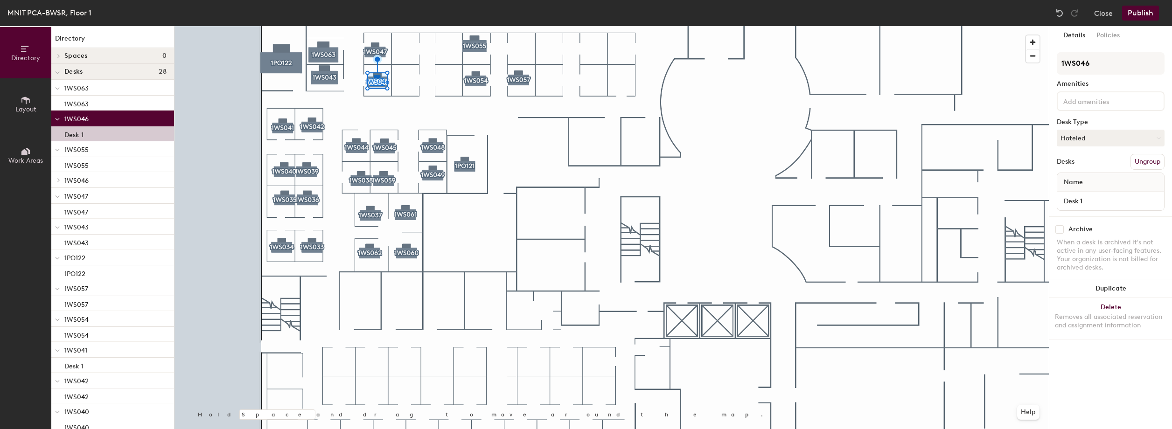
click at [90, 136] on div "Desk 1" at bounding box center [112, 133] width 123 height 15
click at [1083, 67] on input "1WS046" at bounding box center [1110, 63] width 108 height 22
click at [1092, 203] on input "Desk 1" at bounding box center [1110, 200] width 103 height 13
paste input "1WS046"
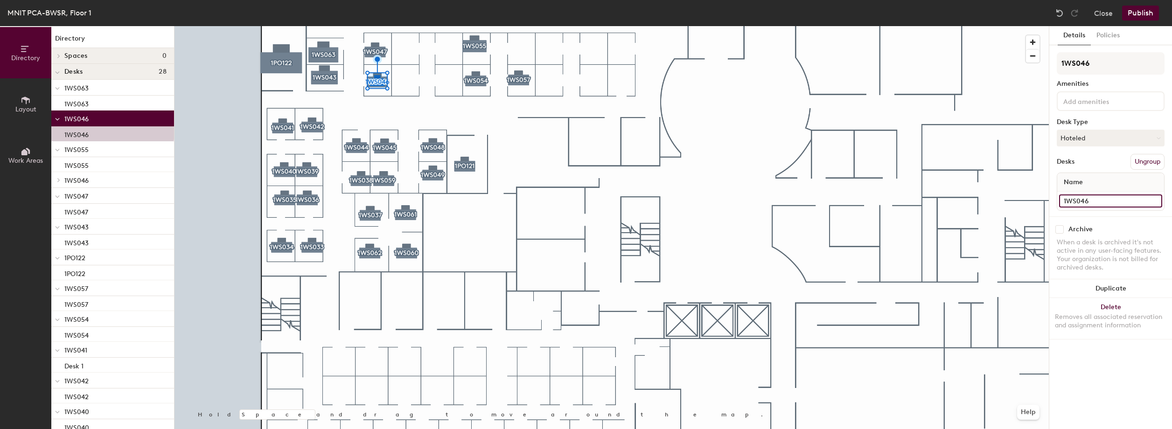
type input "1WS046"
click at [33, 108] on span "Layout" at bounding box center [25, 109] width 21 height 8
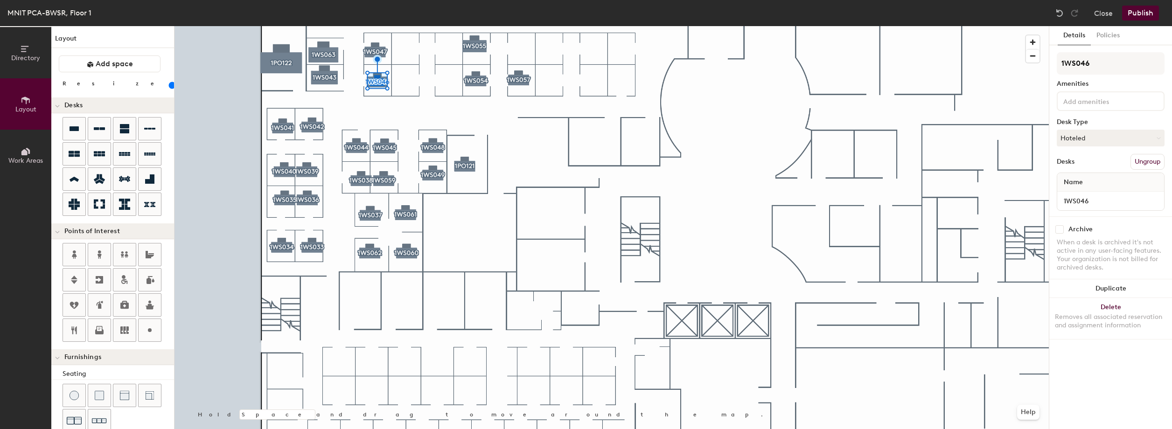
click at [24, 153] on icon at bounding box center [24, 152] width 6 height 6
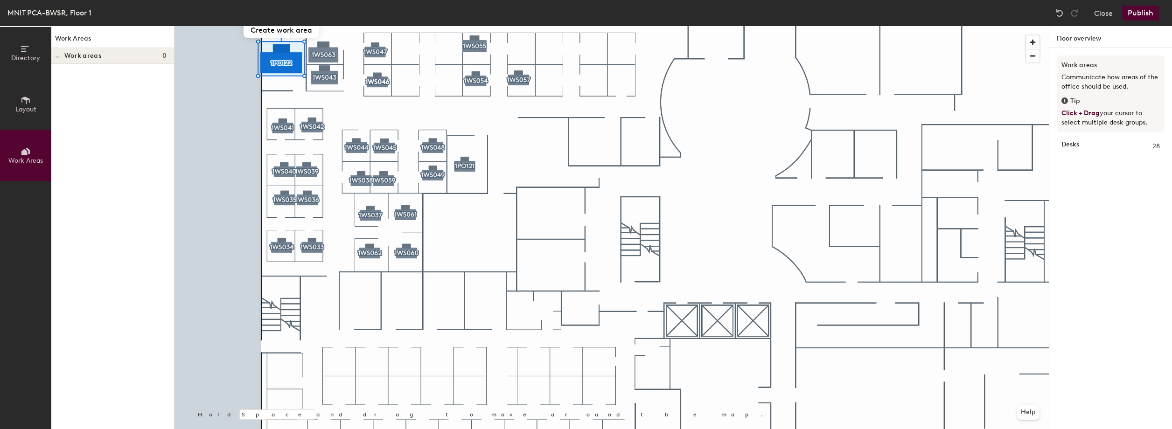
click at [321, 26] on div at bounding box center [611, 26] width 874 height 0
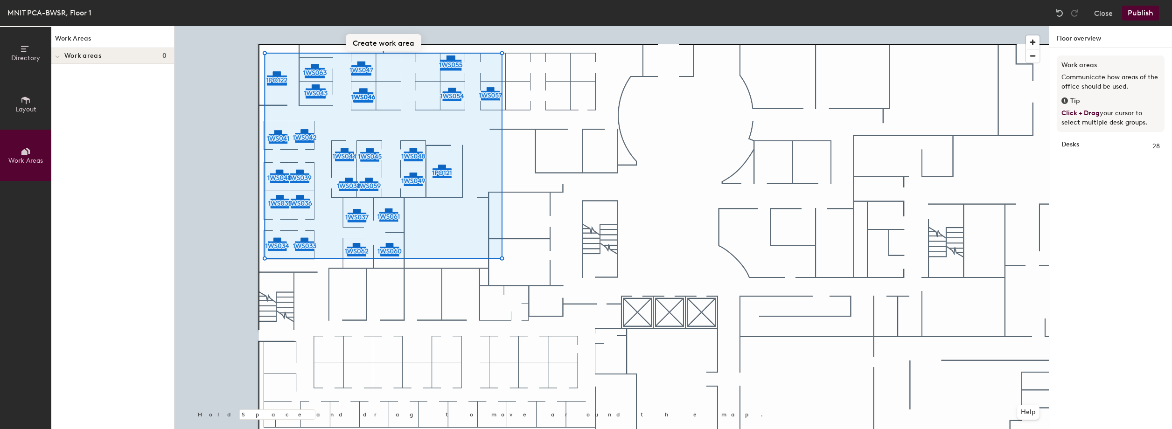
click at [402, 40] on button "Create work area" at bounding box center [384, 42] width 76 height 17
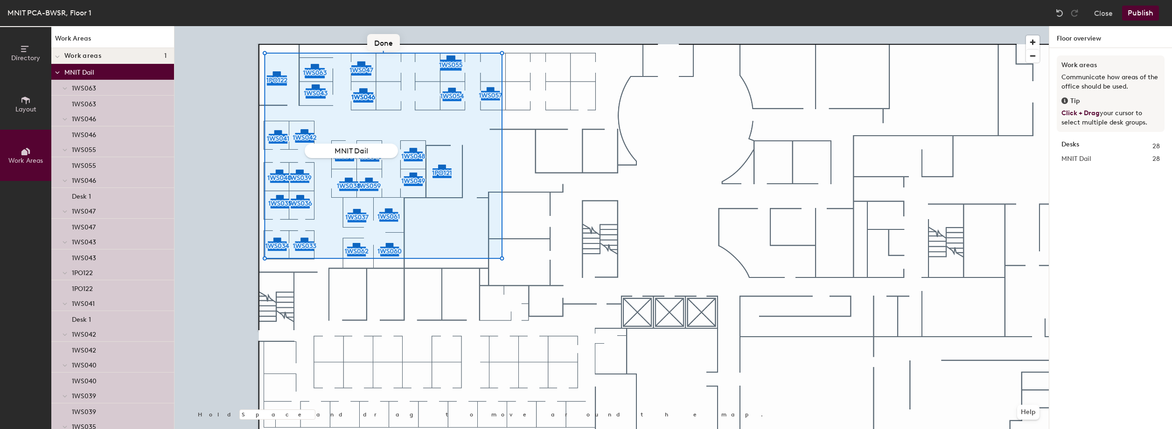
type input "MNIT Daily"
click at [1130, 11] on button "Publish" at bounding box center [1140, 13] width 37 height 15
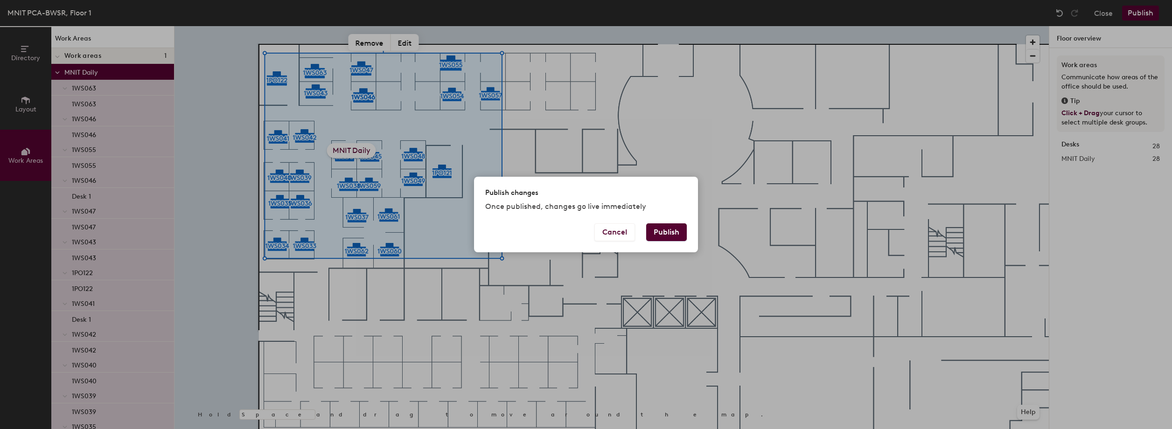
click at [670, 230] on button "Publish" at bounding box center [666, 232] width 41 height 18
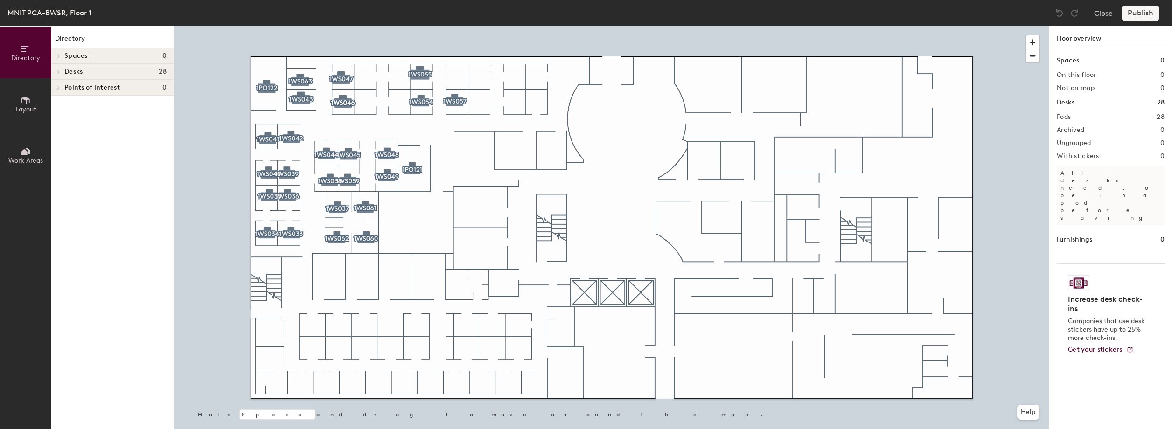
click at [27, 150] on icon at bounding box center [26, 151] width 10 height 10
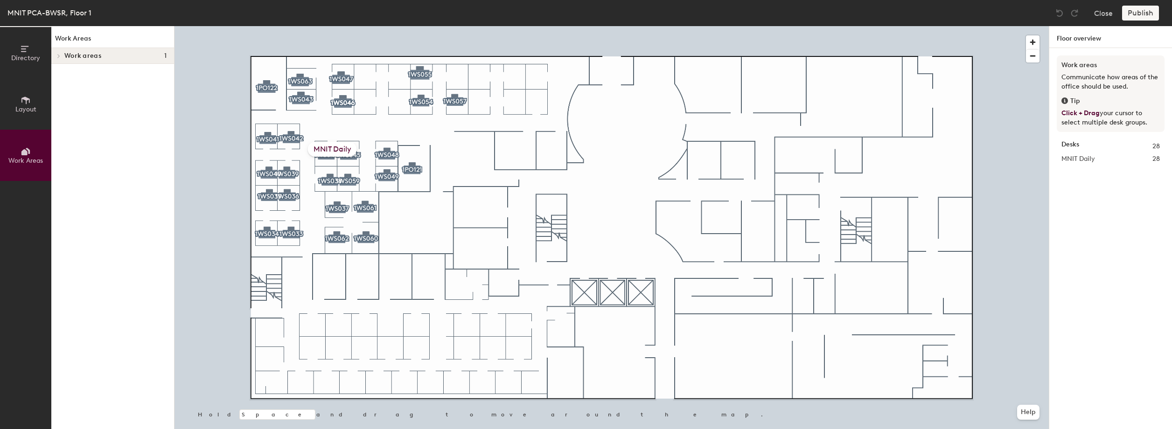
click at [58, 57] on icon at bounding box center [59, 56] width 4 height 5
click at [90, 74] on p "MNIT Daily" at bounding box center [115, 72] width 102 height 12
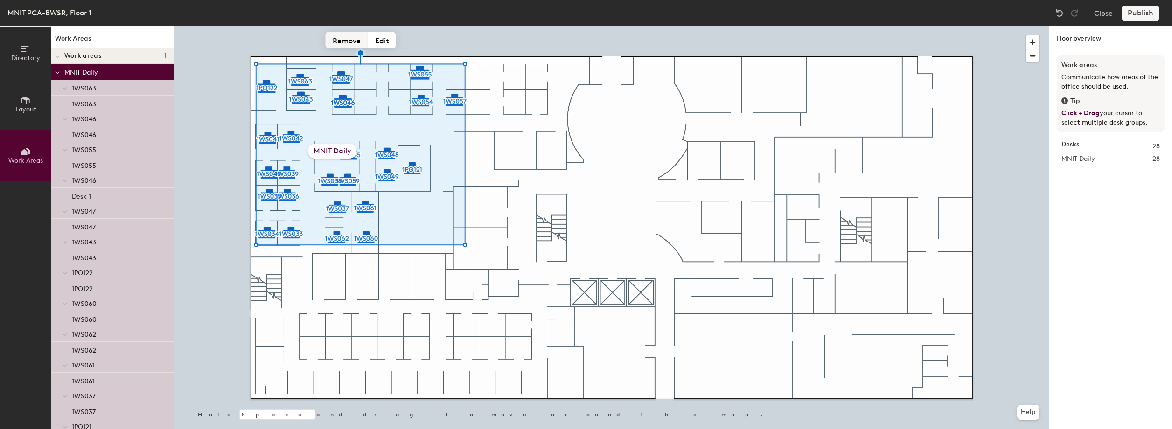
click at [347, 41] on button "Remove" at bounding box center [347, 40] width 42 height 17
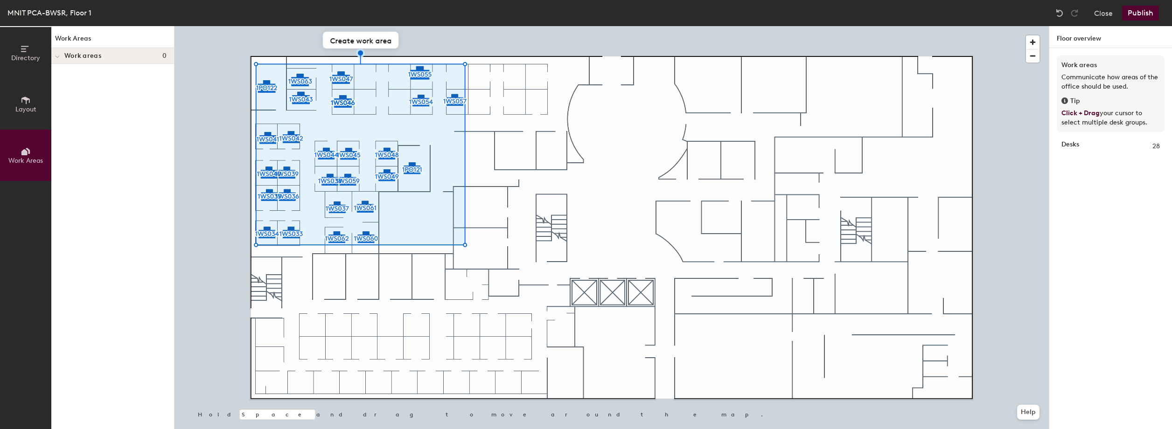
click at [26, 105] on span "Layout" at bounding box center [25, 109] width 21 height 8
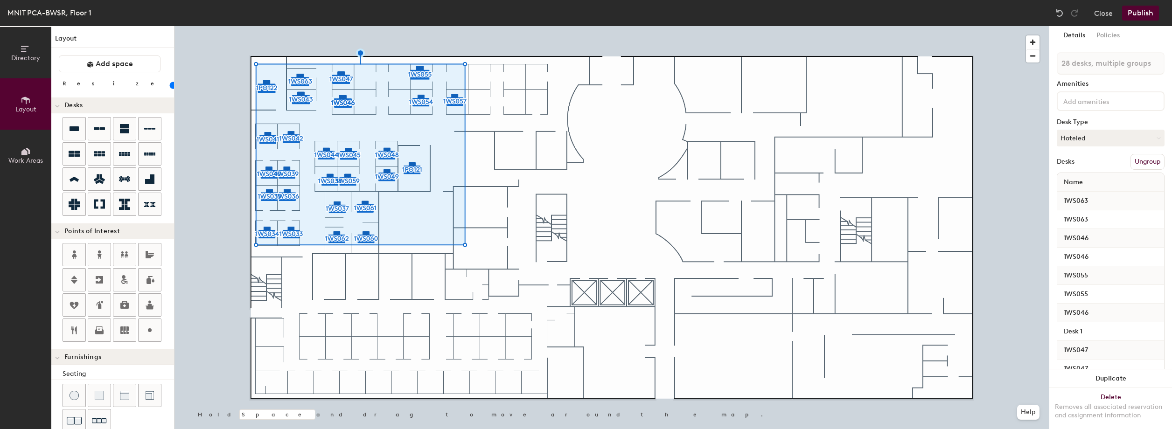
click at [19, 148] on button "Work Areas" at bounding box center [25, 155] width 51 height 51
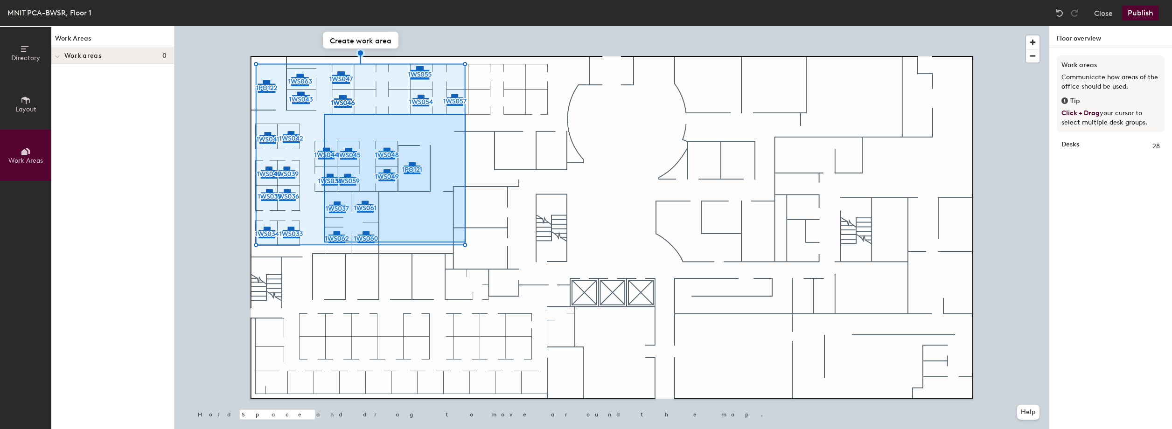
click at [324, 26] on div at bounding box center [611, 26] width 874 height 0
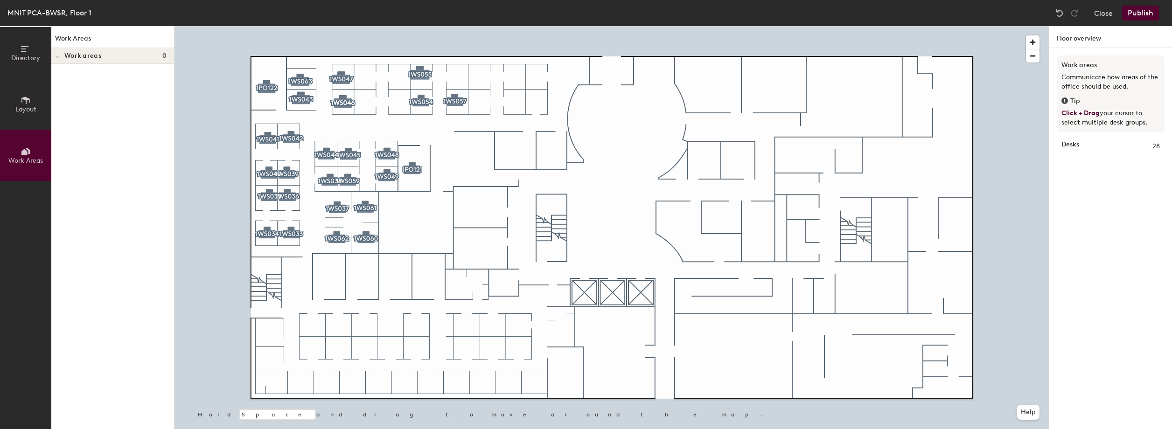
click at [25, 104] on icon at bounding box center [26, 100] width 10 height 10
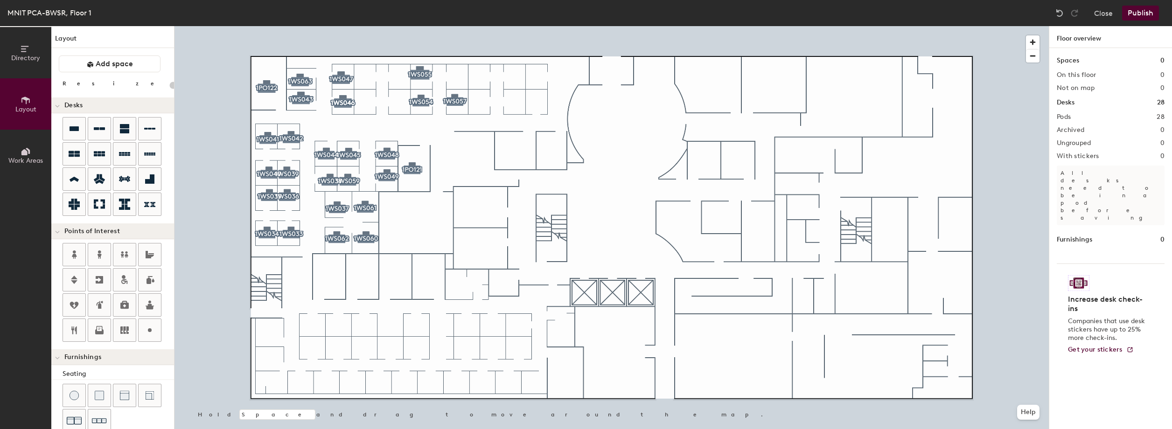
click at [1131, 8] on button "Publish" at bounding box center [1140, 13] width 37 height 15
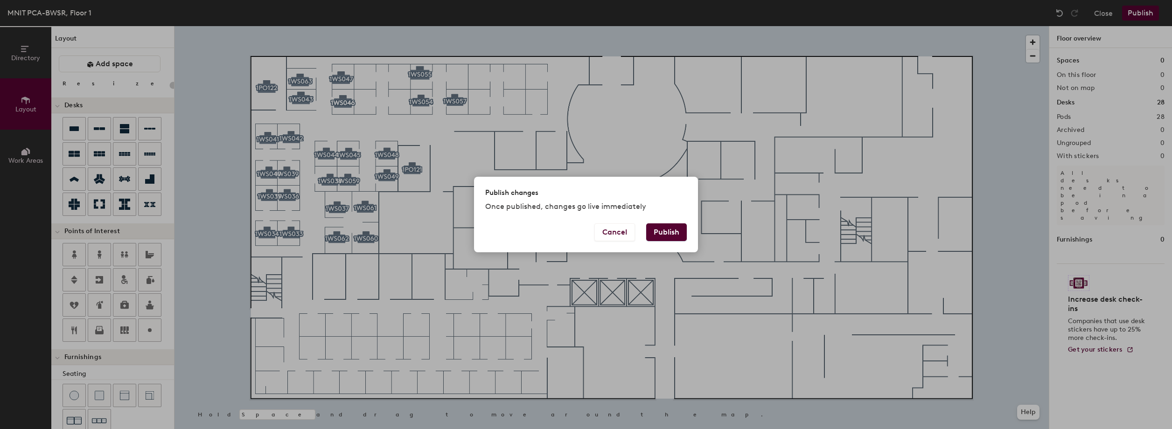
click at [658, 235] on button "Publish" at bounding box center [666, 232] width 41 height 18
type input "20"
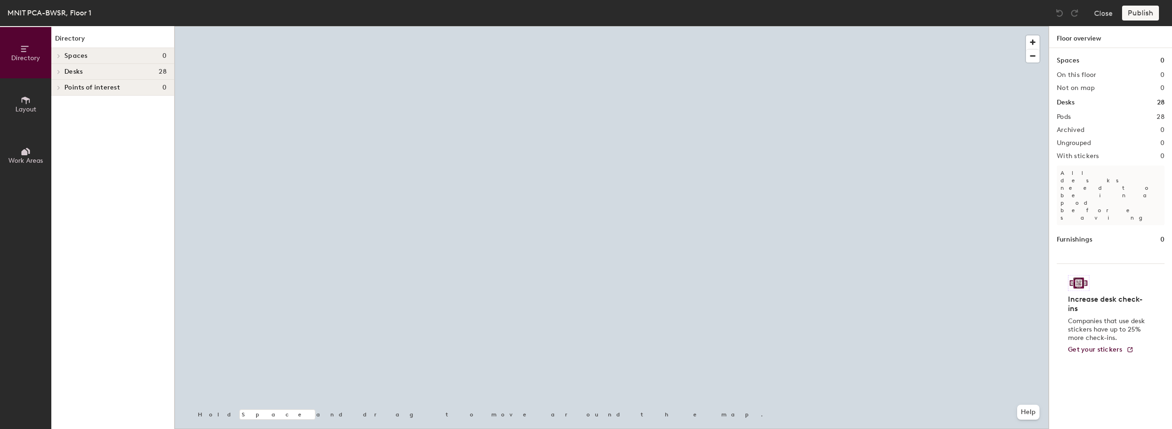
click at [13, 107] on button "Layout" at bounding box center [25, 103] width 51 height 51
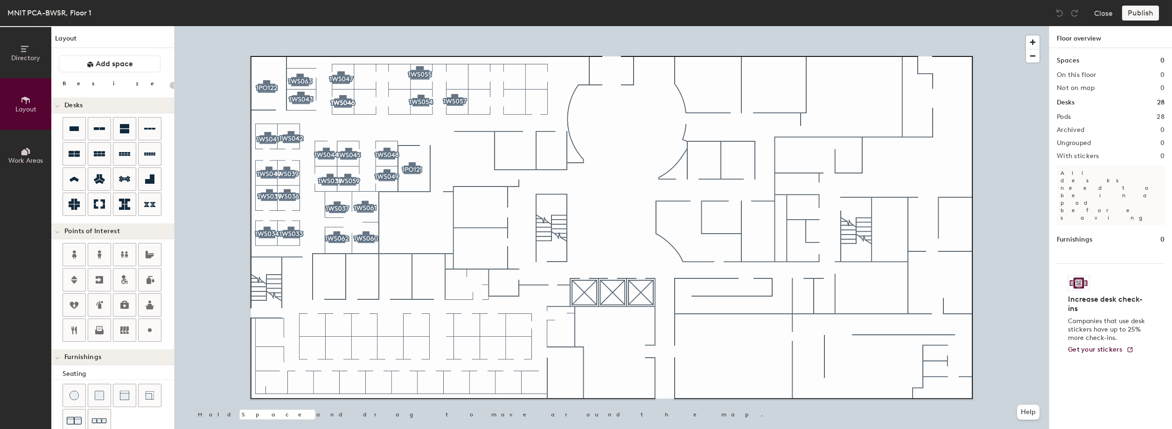
type input "140"
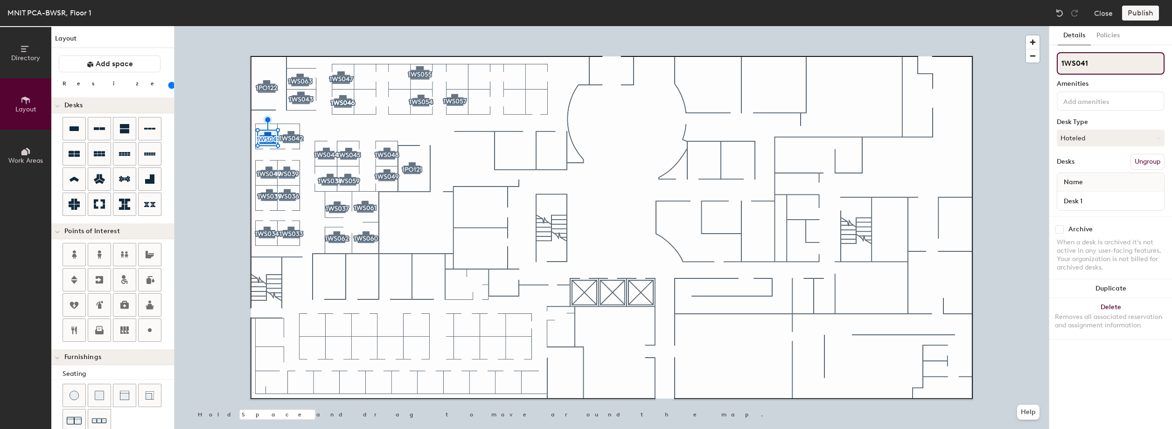
click at [1096, 64] on input "1WS041" at bounding box center [1110, 63] width 108 height 22
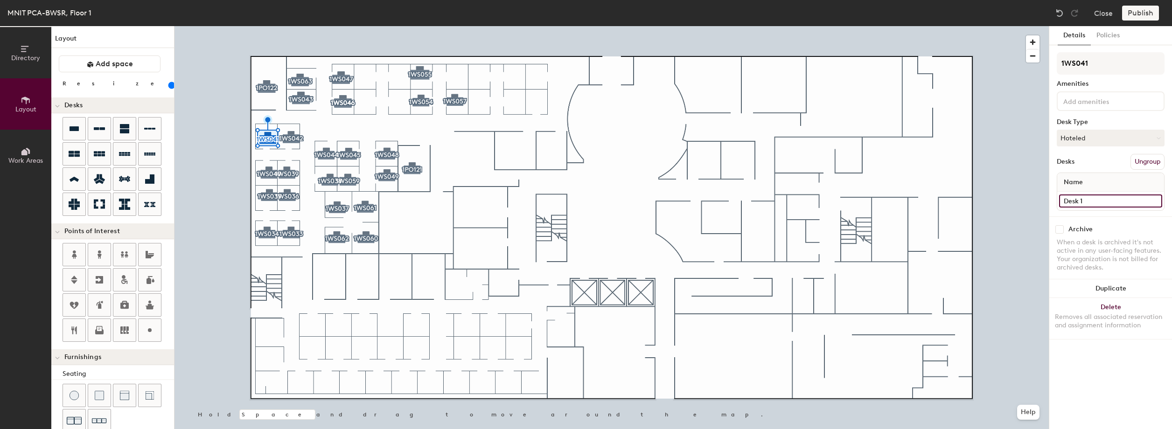
click at [1097, 197] on input "Desk 1" at bounding box center [1110, 200] width 103 height 13
paste input "1WS04"
type input "1WS041"
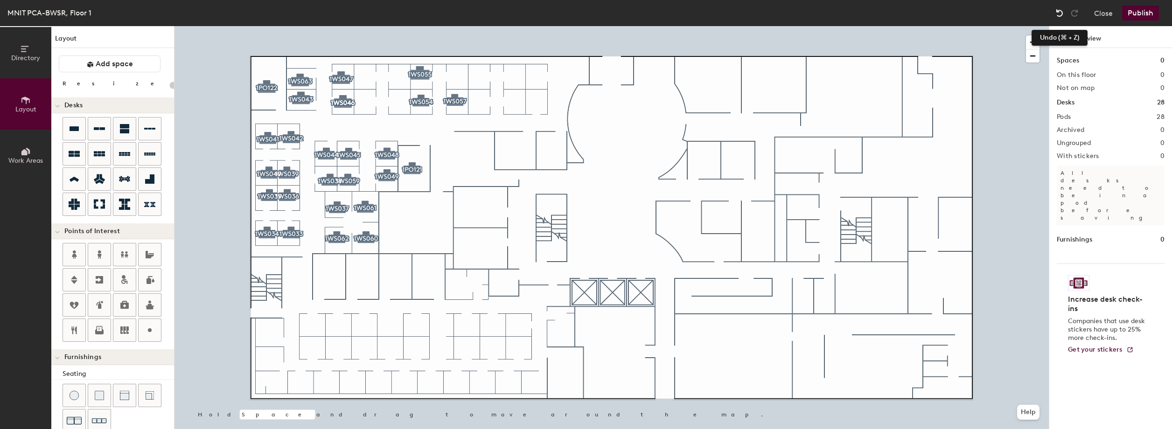
click at [1062, 8] on img at bounding box center [1059, 12] width 9 height 9
type input "140"
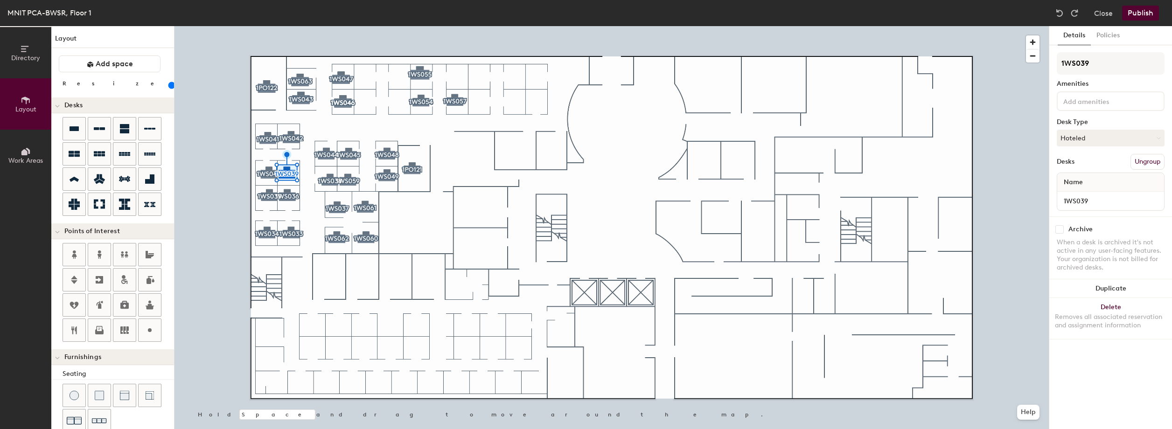
click at [271, 26] on div at bounding box center [611, 26] width 874 height 0
click at [1095, 62] on input "1WS036" at bounding box center [1110, 63] width 108 height 22
click at [1089, 200] on input "Desk 1" at bounding box center [1110, 200] width 103 height 13
paste input "1WS036"
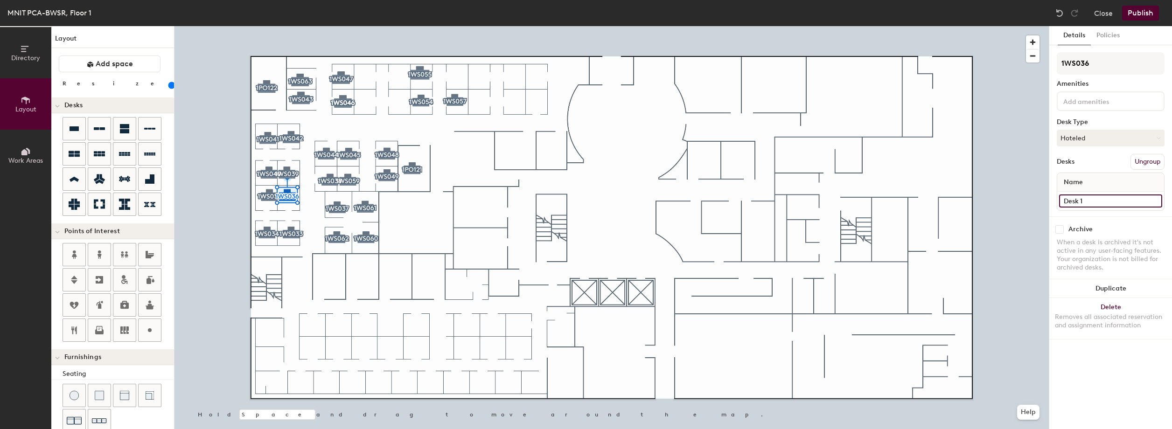
type input "1WS036"
click at [1143, 9] on button "Publish" at bounding box center [1140, 13] width 37 height 15
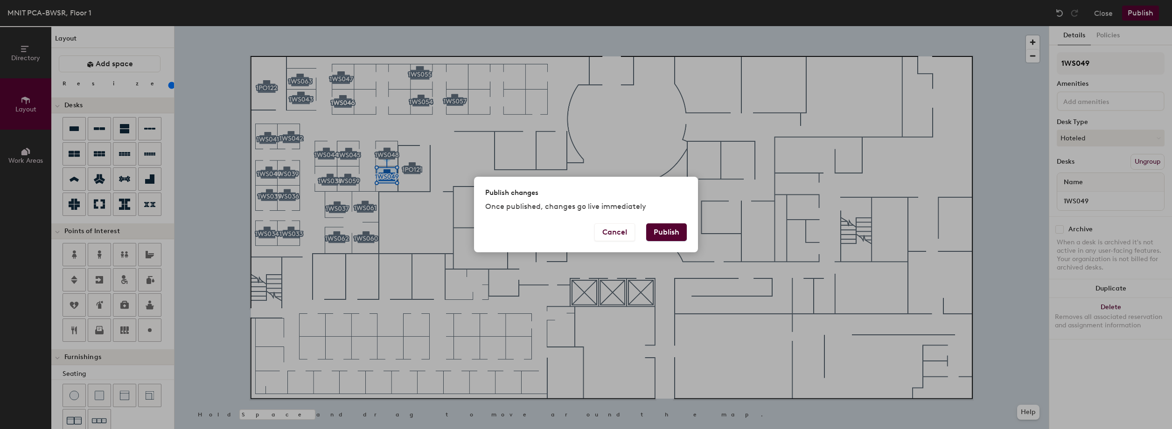
click at [669, 233] on button "Publish" at bounding box center [666, 232] width 41 height 18
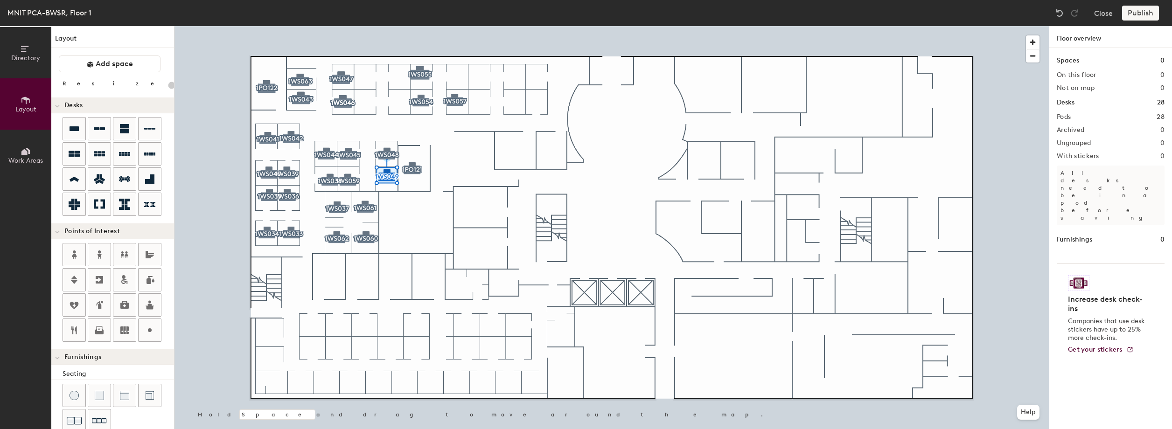
type input "20"
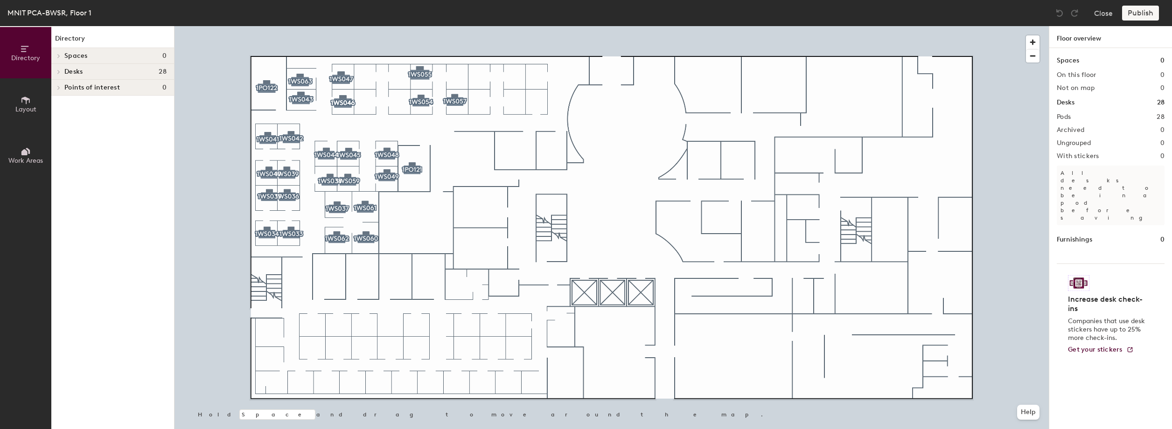
click at [29, 107] on span "Layout" at bounding box center [25, 109] width 21 height 8
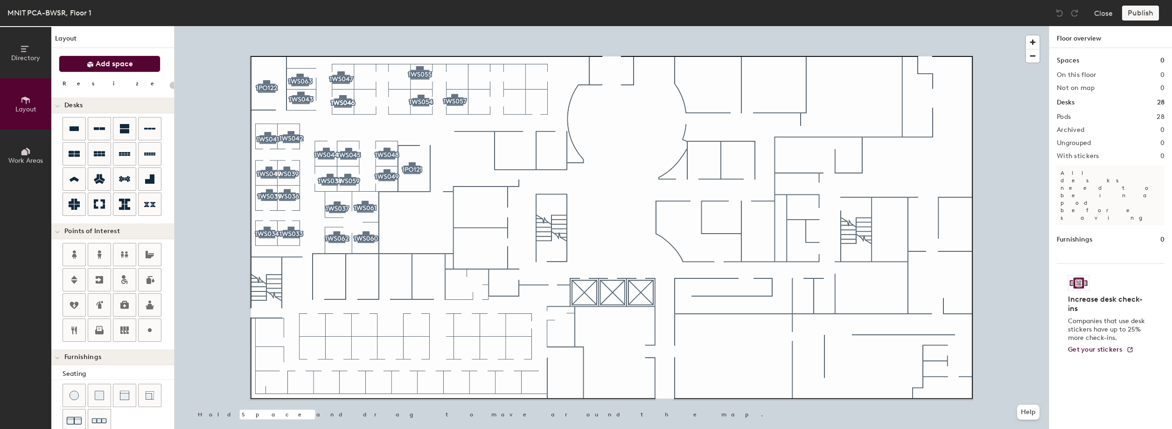
click at [87, 66] on icon at bounding box center [90, 64] width 7 height 7
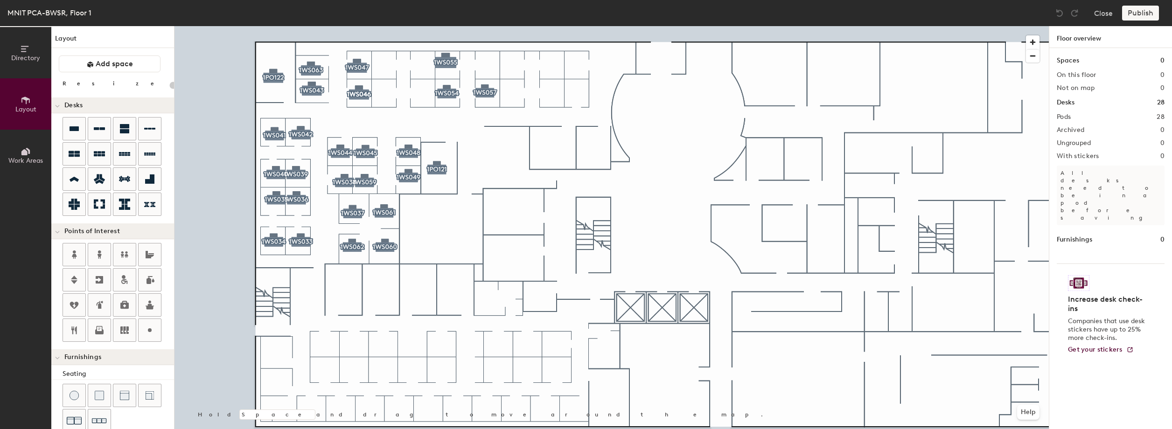
click at [27, 57] on span "Directory" at bounding box center [25, 58] width 29 height 8
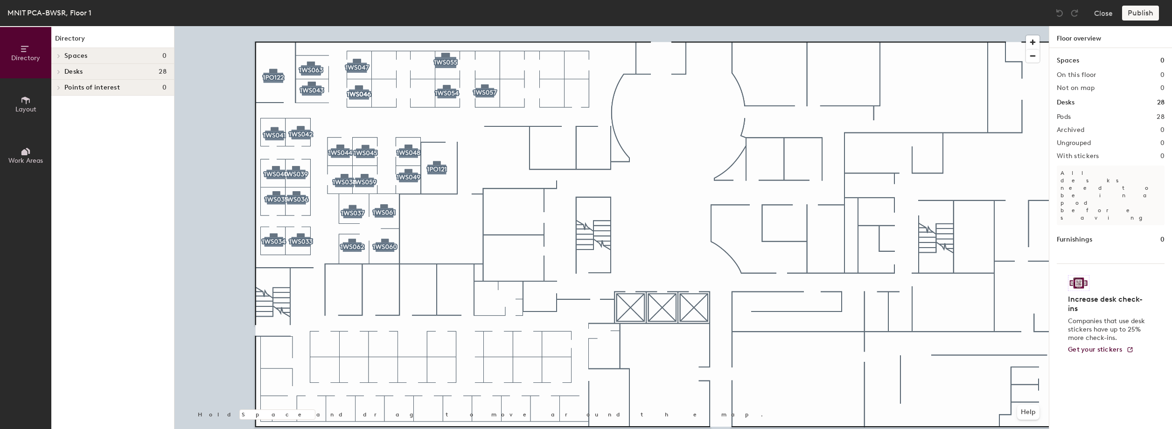
click at [57, 71] on icon at bounding box center [59, 71] width 4 height 5
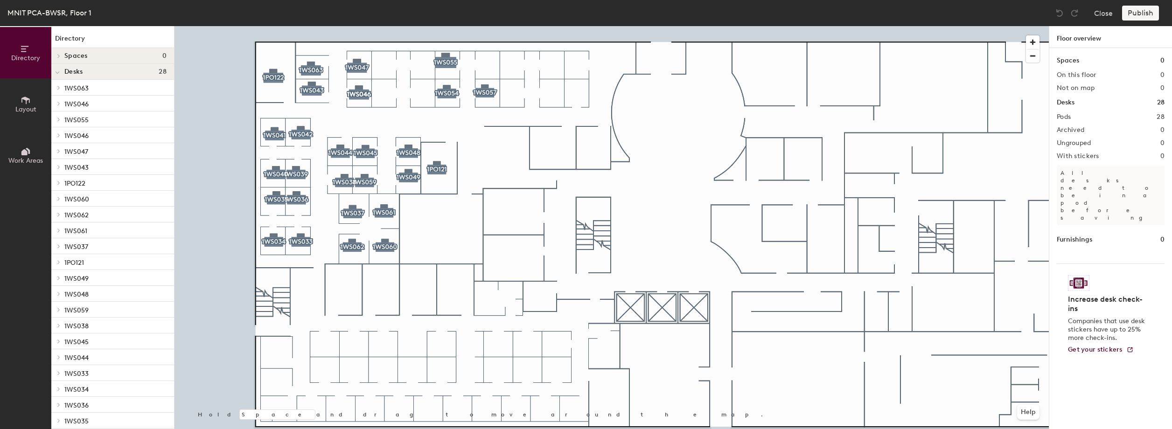
click at [57, 71] on icon at bounding box center [57, 73] width 5 height 4
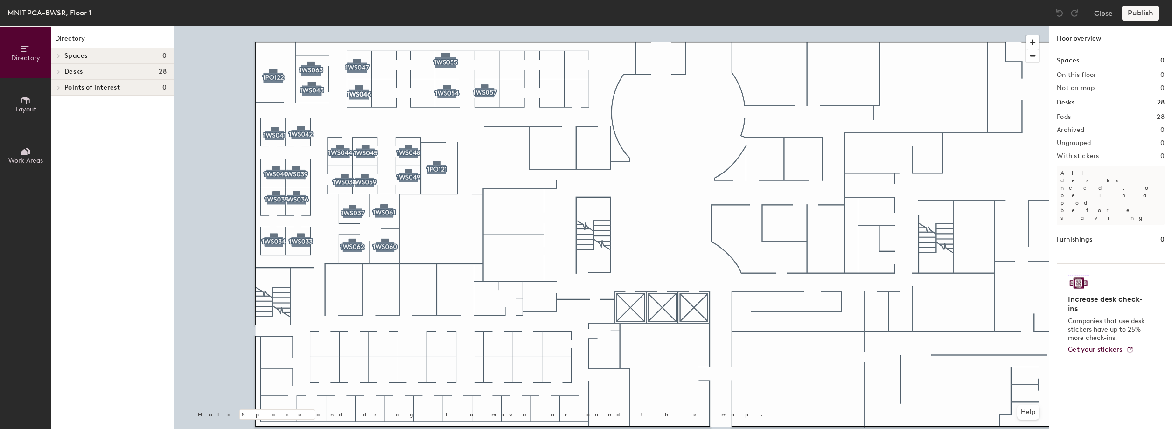
click at [57, 71] on icon at bounding box center [59, 71] width 4 height 5
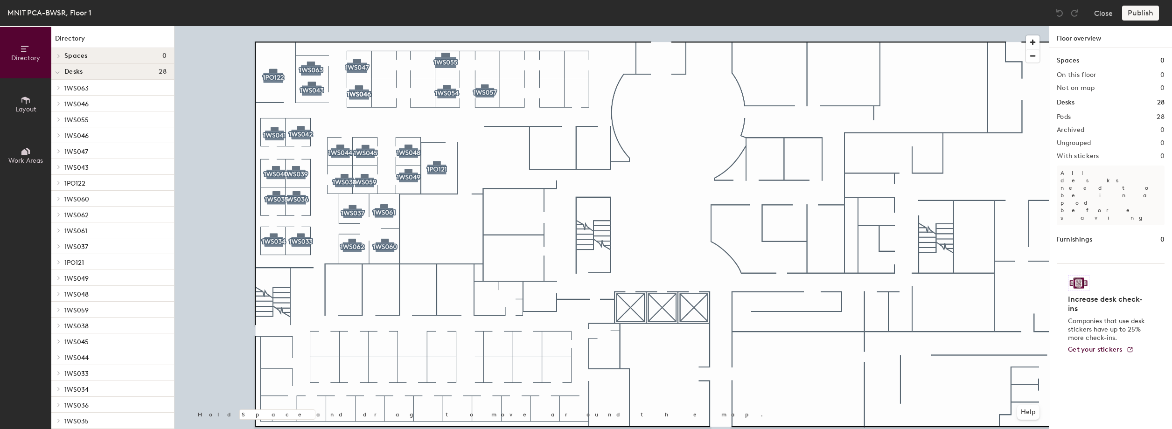
click at [57, 71] on icon at bounding box center [57, 73] width 5 height 4
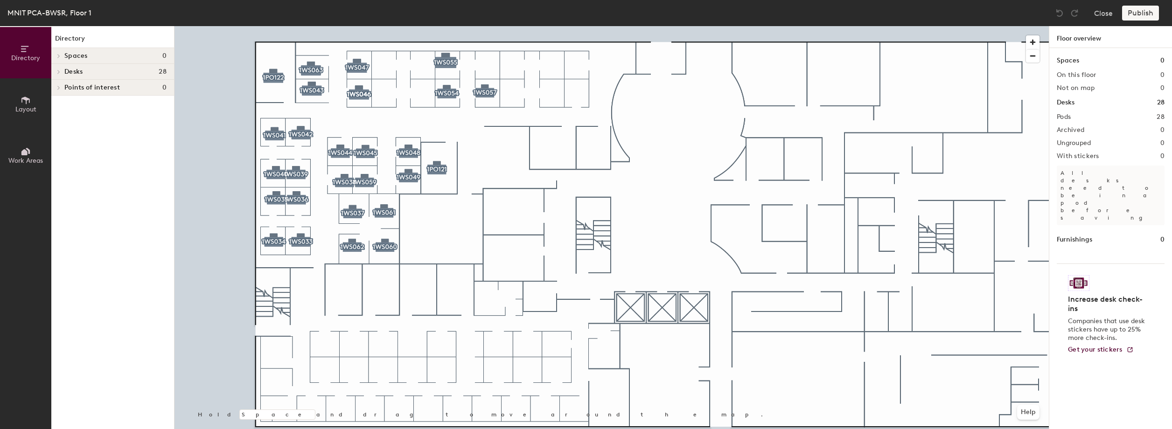
click at [31, 148] on button "Work Areas" at bounding box center [25, 155] width 51 height 51
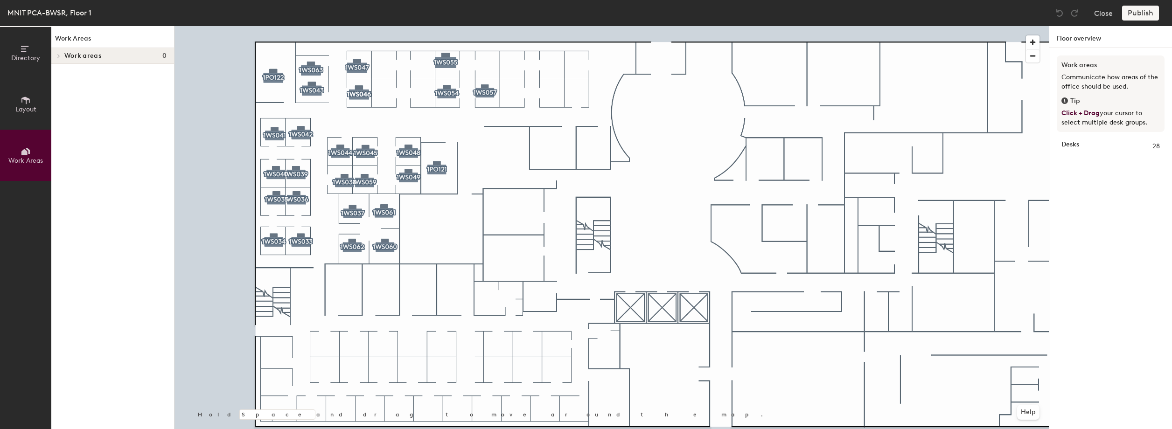
click at [29, 104] on icon at bounding box center [26, 100] width 10 height 10
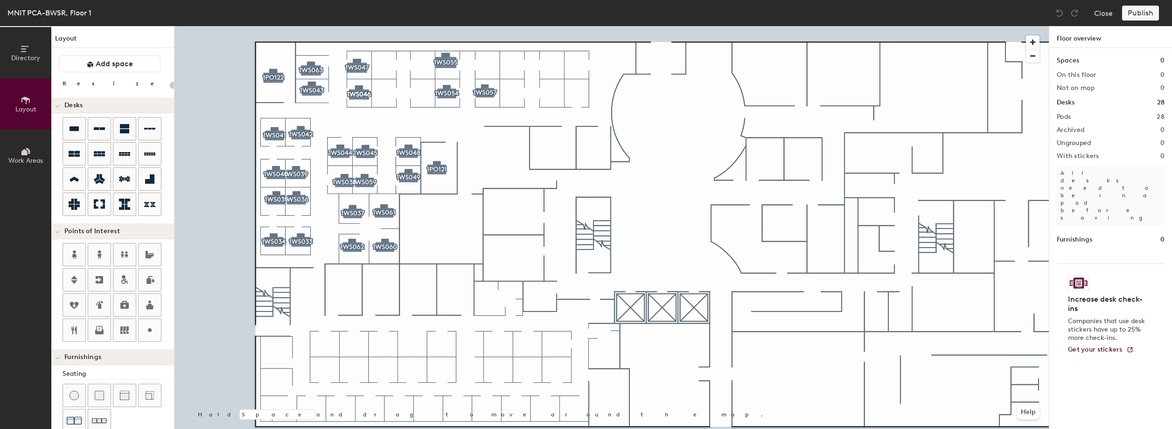
click at [30, 52] on icon at bounding box center [26, 49] width 10 height 10
